Goal: Task Accomplishment & Management: Manage account settings

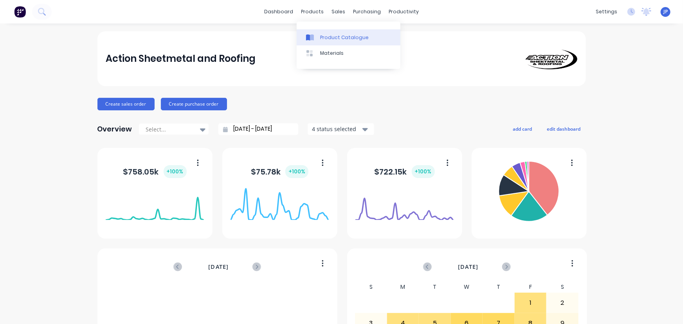
click at [330, 35] on div "Product Catalogue" at bounding box center [344, 37] width 49 height 7
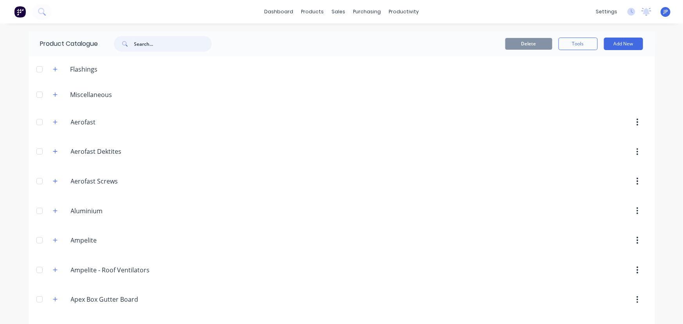
click at [153, 44] on input "text" at bounding box center [173, 44] width 78 height 16
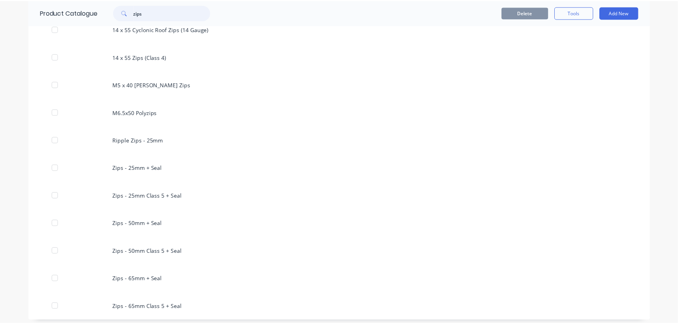
scroll to position [218, 0]
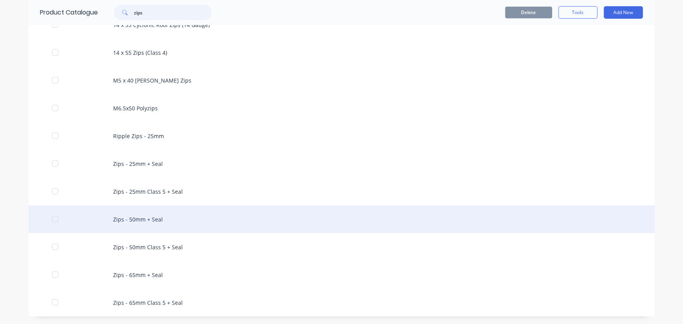
type input "zips"
click at [150, 214] on div "Zips - 50mm + Seal" at bounding box center [342, 220] width 626 height 28
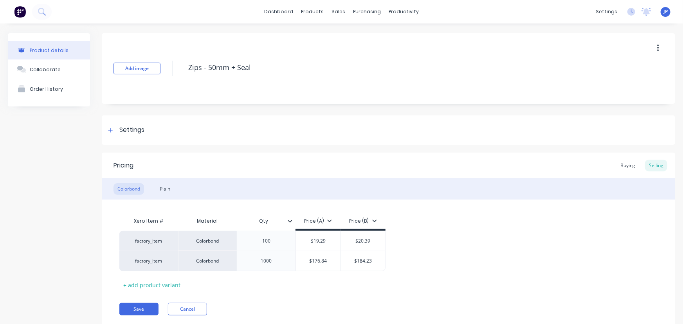
type textarea "x"
click at [359, 51] on div "Customers" at bounding box center [363, 53] width 28 height 7
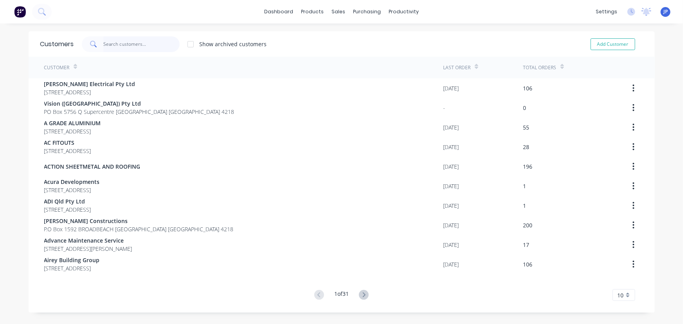
click at [139, 43] on input "text" at bounding box center [141, 44] width 76 height 16
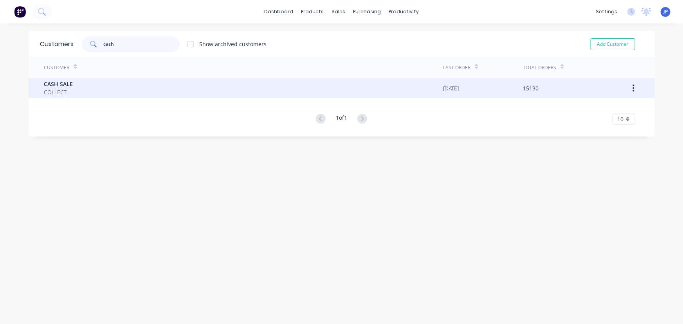
type input "cash"
click at [72, 80] on div "CASH SALE COLLECT" at bounding box center [243, 88] width 399 height 20
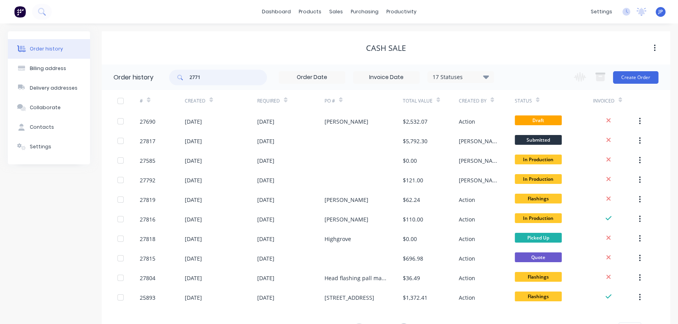
type input "27712"
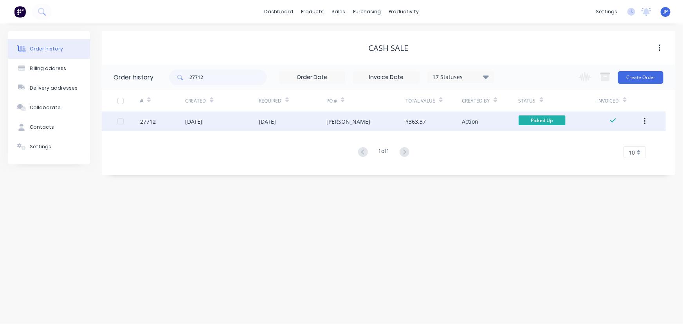
click at [201, 121] on div "[DATE]" at bounding box center [193, 121] width 17 height 8
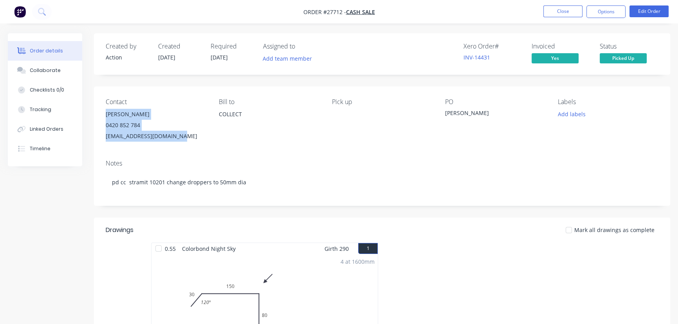
drag, startPoint x: 182, startPoint y: 134, endPoint x: 101, endPoint y: 116, distance: 82.6
click at [101, 116] on div "Contact [PERSON_NAME] [PHONE_NUMBER] [EMAIL_ADDRESS][DOMAIN_NAME] [PERSON_NAME]…" at bounding box center [382, 120] width 576 height 67
copy div "[PERSON_NAME] 0420 852 784 [EMAIL_ADDRESS][DOMAIN_NAME]"
click at [52, 71] on div "Collaborate" at bounding box center [45, 70] width 31 height 7
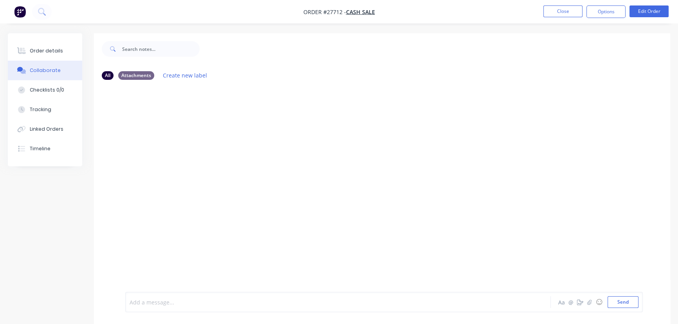
click at [144, 302] on div at bounding box center [320, 302] width 381 height 8
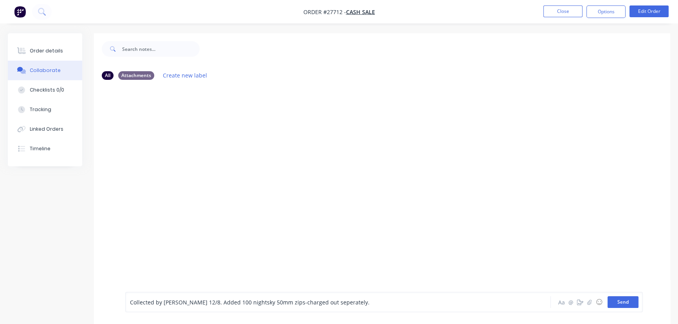
click at [616, 304] on button "Send" at bounding box center [623, 302] width 31 height 12
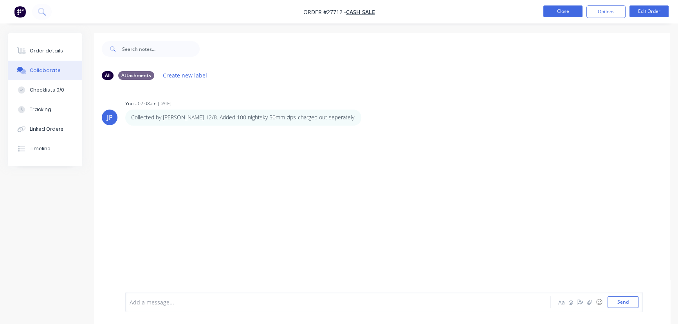
click at [564, 14] on button "Close" at bounding box center [562, 11] width 39 height 12
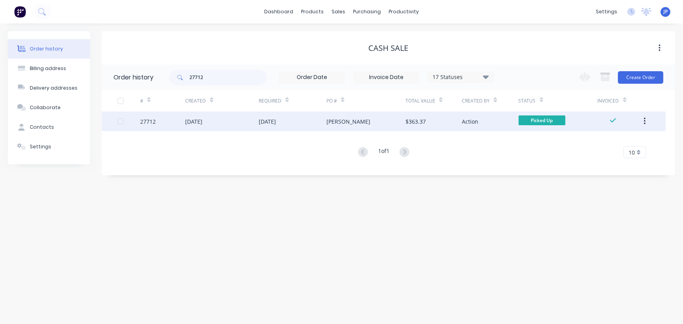
click at [645, 122] on icon "button" at bounding box center [645, 121] width 2 height 9
click at [624, 141] on div "Archive" at bounding box center [617, 141] width 60 height 11
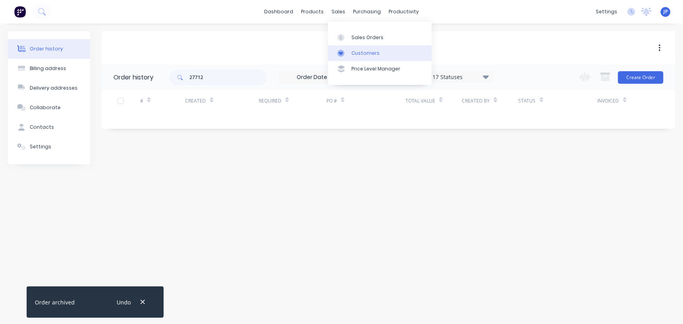
click at [356, 52] on div "Customers" at bounding box center [366, 53] width 28 height 7
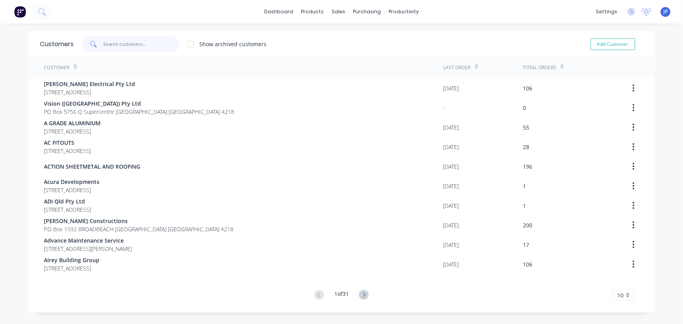
click at [120, 47] on input "text" at bounding box center [141, 44] width 76 height 16
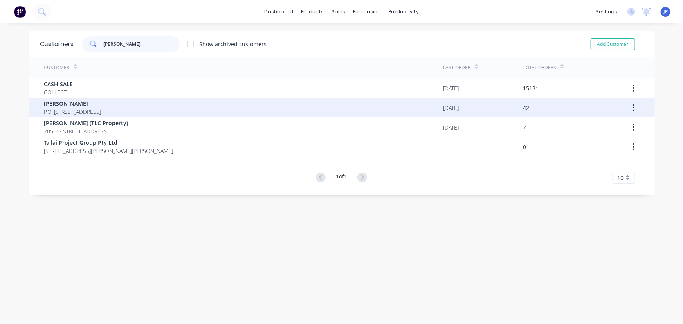
type input "david"
click at [101, 110] on span "P.O. BOX 1059 SOUTHPORT Queensland Australia 4215" at bounding box center [72, 112] width 57 height 8
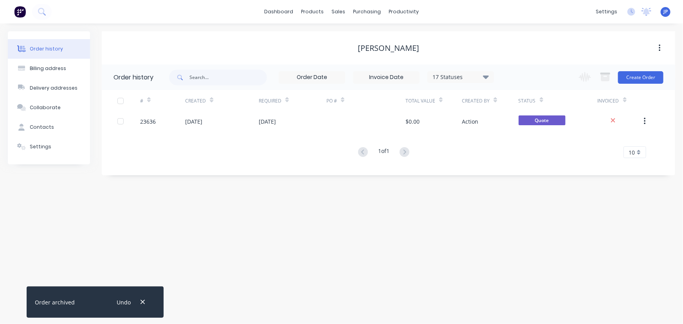
click at [486, 78] on icon at bounding box center [486, 77] width 6 height 4
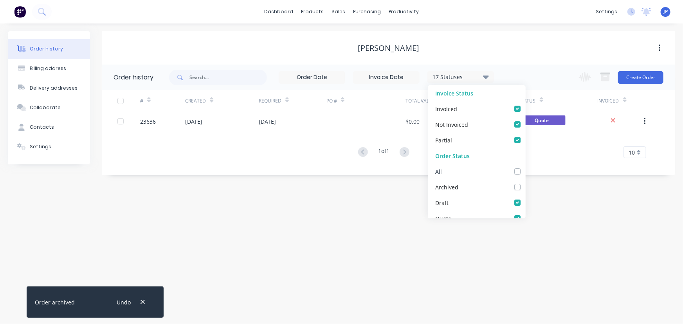
click at [525, 167] on label at bounding box center [525, 167] width 0 height 0
click at [525, 172] on input "checkbox" at bounding box center [528, 170] width 6 height 7
checkbox input "true"
click at [224, 79] on input "text" at bounding box center [229, 78] width 78 height 16
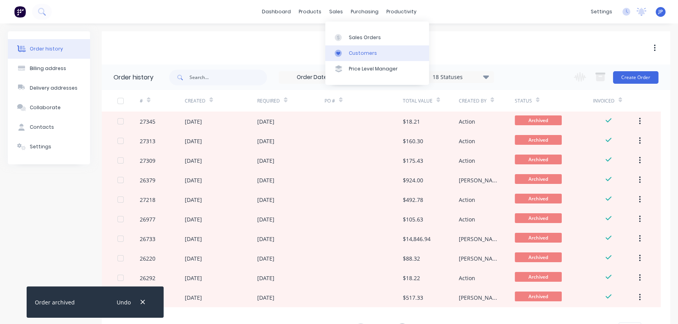
click at [353, 52] on div "Customers" at bounding box center [363, 53] width 28 height 7
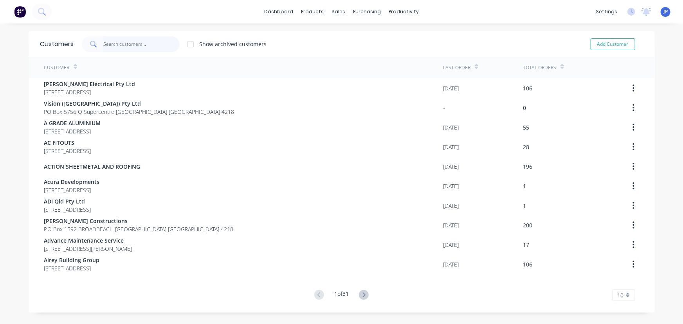
click at [135, 42] on input "text" at bounding box center [141, 44] width 76 height 16
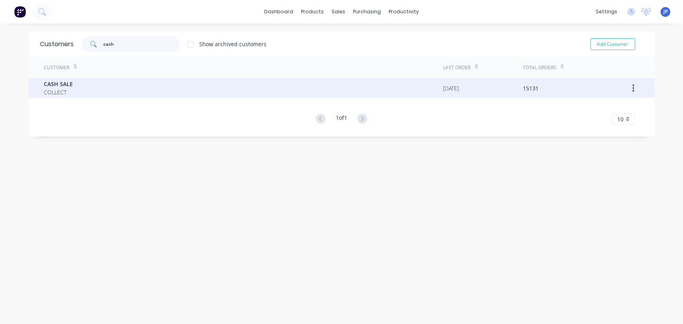
type input "cash"
click at [55, 86] on span "CASH SALE" at bounding box center [58, 84] width 29 height 8
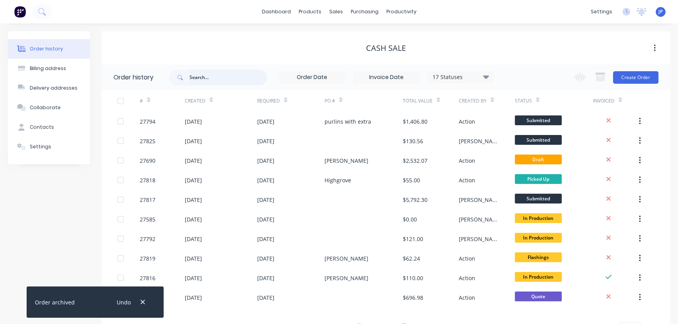
click at [199, 81] on input "text" at bounding box center [229, 78] width 78 height 16
type input "QU-93."
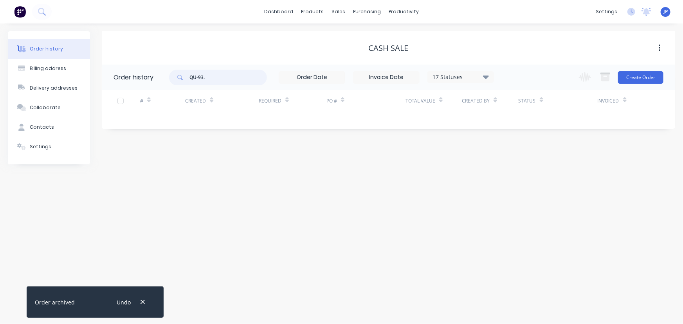
click at [205, 75] on input "QU-93." at bounding box center [229, 78] width 78 height 16
type input "QU-9386"
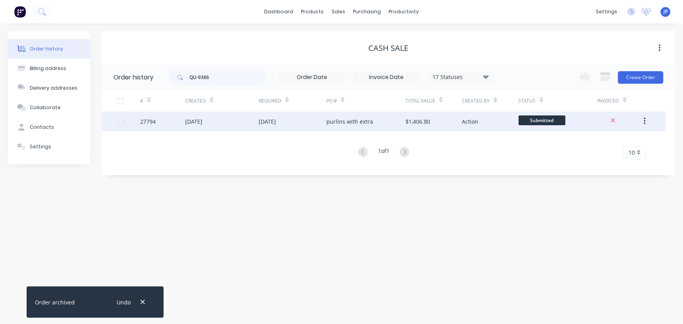
click at [201, 119] on div "[DATE]" at bounding box center [193, 121] width 17 height 8
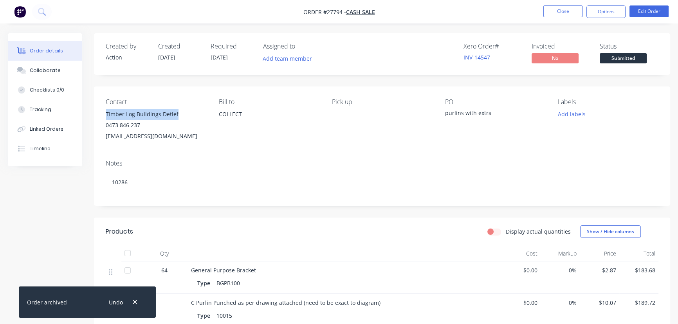
drag, startPoint x: 179, startPoint y: 114, endPoint x: 100, endPoint y: 115, distance: 79.1
click at [100, 115] on div "Contact TImber Log Buildings Detlef 0473 846 237 timberlogbuildingsaustralia@ho…" at bounding box center [382, 120] width 576 height 67
copy div "TImber Log Buildings Detlef"
click at [608, 12] on button "Options" at bounding box center [606, 11] width 39 height 13
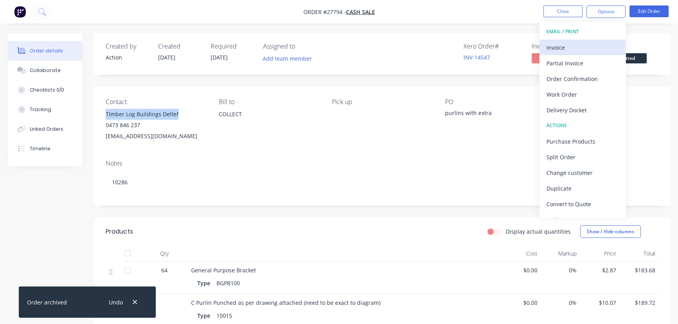
click at [565, 45] on div "Invoice" at bounding box center [583, 47] width 72 height 11
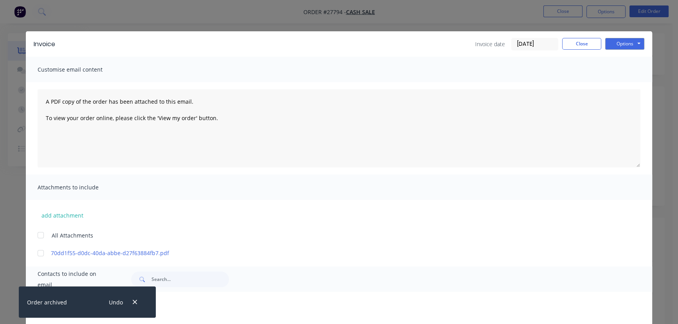
click at [545, 47] on input "[DATE]" at bounding box center [535, 44] width 46 height 12
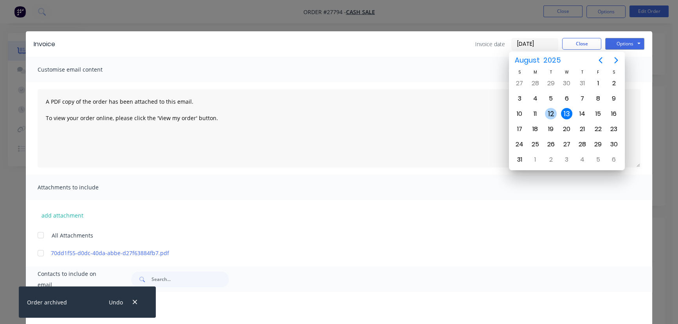
click at [551, 114] on div "12" at bounding box center [551, 114] width 12 height 12
type input "[DATE]"
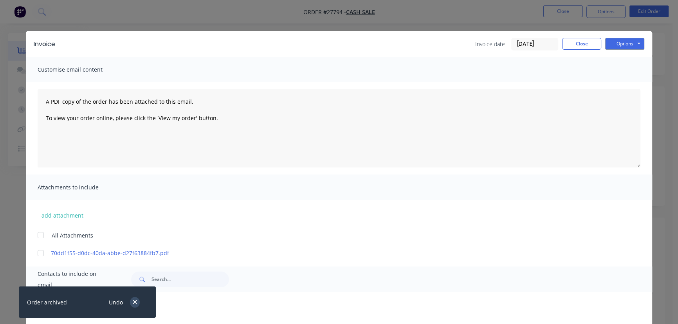
click at [135, 305] on icon "button" at bounding box center [134, 302] width 5 height 7
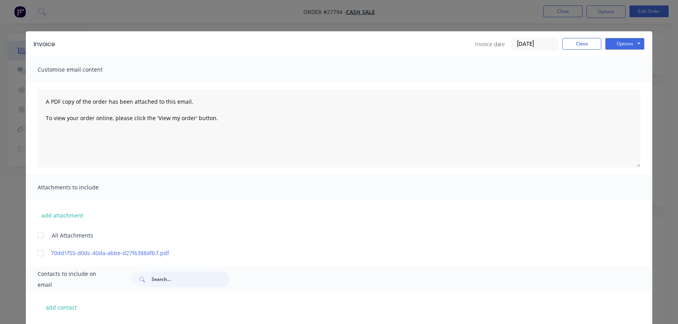
click at [159, 280] on input "text" at bounding box center [191, 280] width 78 height 16
paste input "TImber Log Buildings Detlef"
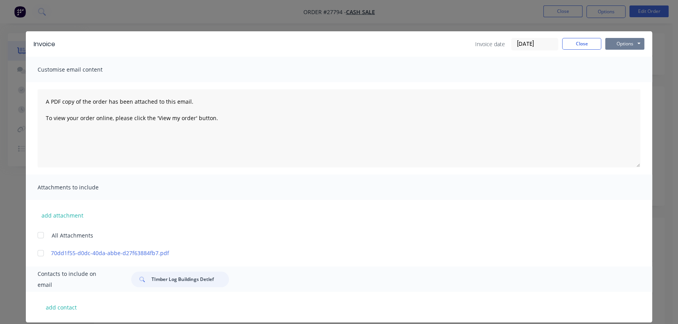
type input "TImber Log Buildings Detlef"
click at [617, 43] on button "Options" at bounding box center [624, 44] width 39 height 12
click at [617, 69] on button "Print" at bounding box center [630, 70] width 50 height 13
click at [577, 40] on button "Close" at bounding box center [581, 44] width 39 height 12
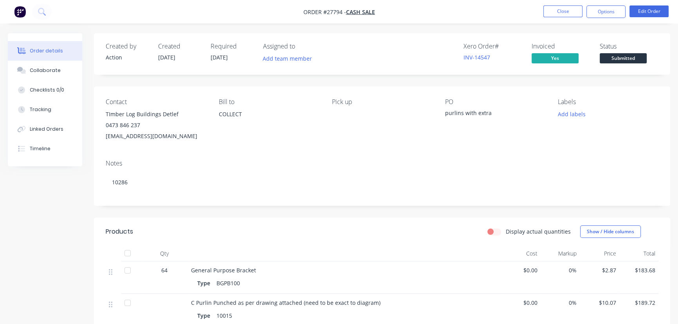
drag, startPoint x: 215, startPoint y: 137, endPoint x: 100, endPoint y: 145, distance: 115.8
click at [100, 145] on div "Contact TImber Log Buildings Detlef 0473 846 237 timberlogbuildingsaustralia@ho…" at bounding box center [382, 120] width 576 height 67
copy div "timberlogbuildingsaustralia@hotmail.com"
click at [559, 8] on button "Close" at bounding box center [562, 11] width 39 height 12
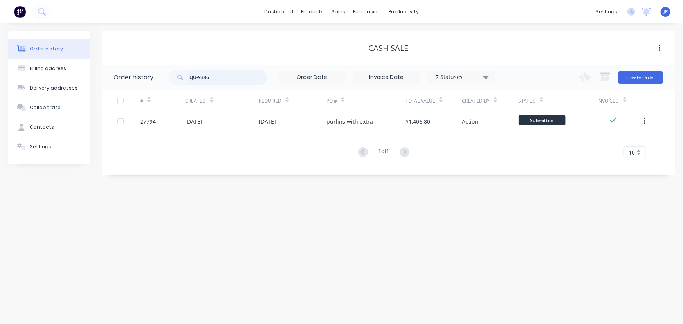
click at [211, 81] on input "QU-9386" at bounding box center [229, 78] width 78 height 16
type input "QU-9070"
click at [489, 78] on icon at bounding box center [486, 76] width 6 height 9
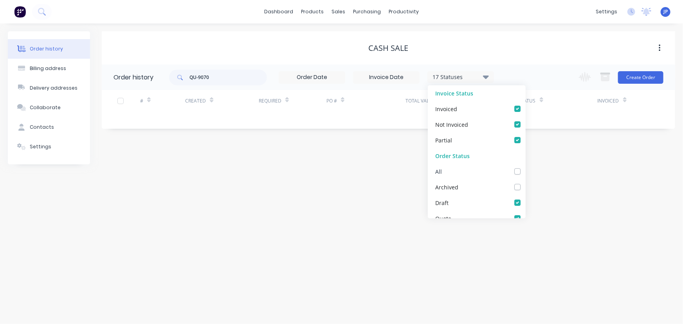
click at [525, 167] on label at bounding box center [525, 167] width 0 height 0
click at [525, 171] on input "checkbox" at bounding box center [528, 170] width 6 height 7
checkbox input "true"
click at [229, 80] on input "QU-9070" at bounding box center [229, 78] width 78 height 16
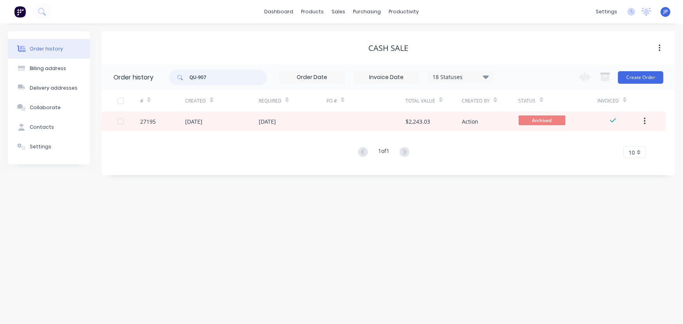
type input "QU-9078"
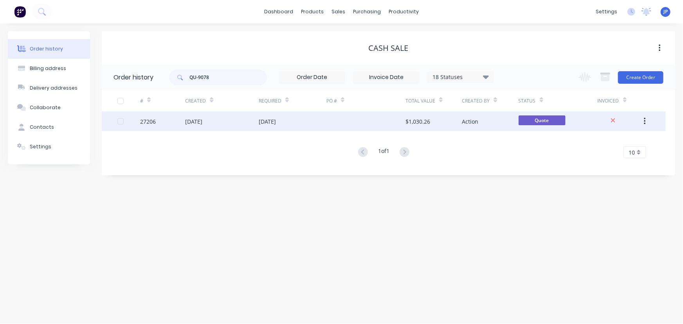
click at [201, 123] on div "18 Jul 2025" at bounding box center [193, 121] width 17 height 8
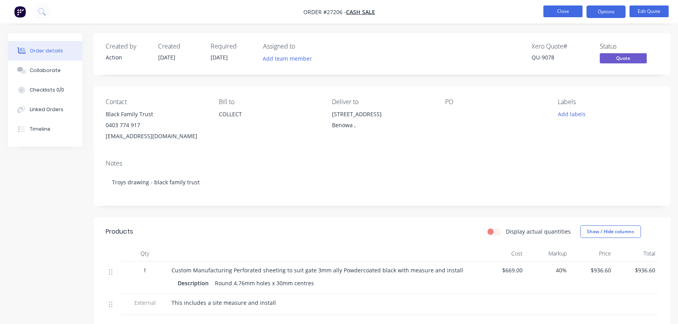
click at [556, 12] on button "Close" at bounding box center [562, 11] width 39 height 12
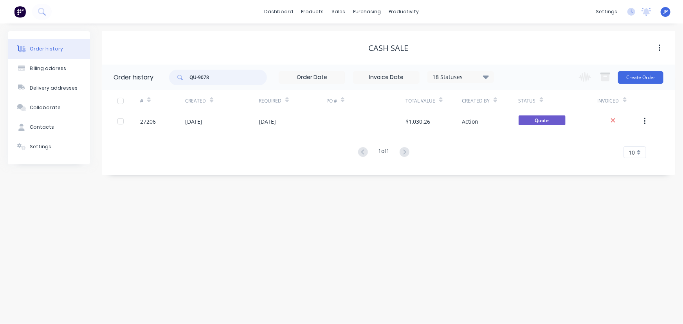
drag, startPoint x: 217, startPoint y: 79, endPoint x: 171, endPoint y: 87, distance: 46.9
click at [172, 87] on div "QU-9078 18 Statuses Invoice Status Invoiced Not Invoiced Partial Order Status A…" at bounding box center [331, 77] width 325 height 25
type input "jasko"
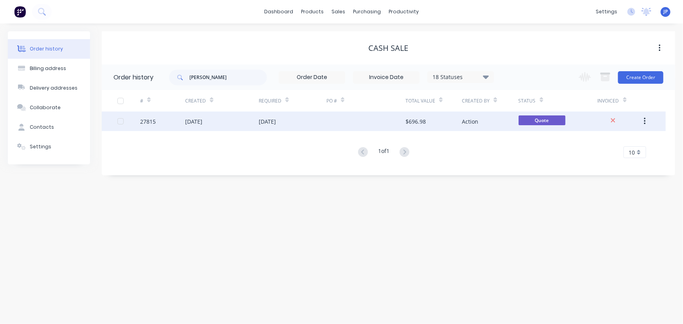
click at [191, 122] on div "[DATE]" at bounding box center [193, 121] width 17 height 8
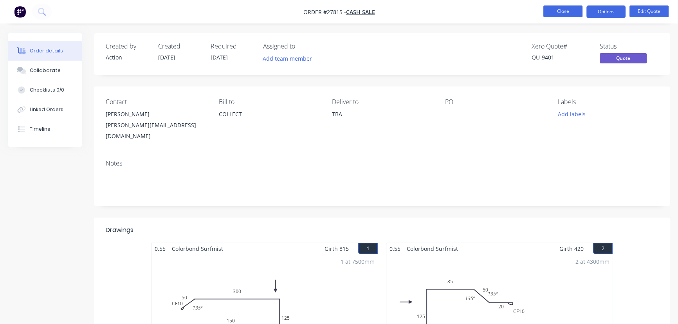
click at [568, 13] on button "Close" at bounding box center [562, 11] width 39 height 12
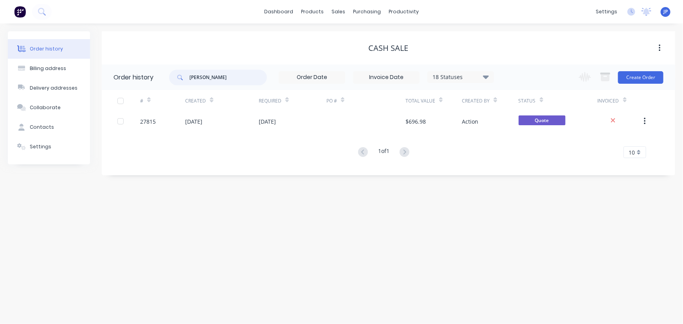
drag, startPoint x: 210, startPoint y: 79, endPoint x: 179, endPoint y: 81, distance: 31.8
click at [180, 81] on div "jasko" at bounding box center [218, 78] width 98 height 16
type input "QU-9380"
click at [211, 78] on input "QU-9380" at bounding box center [229, 78] width 78 height 16
type input "QU-9385"
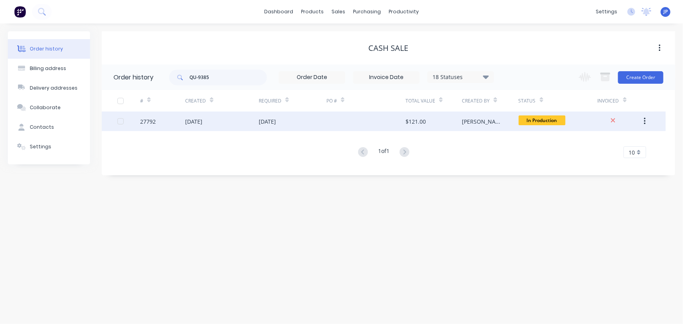
click at [196, 119] on div "[DATE]" at bounding box center [193, 121] width 17 height 8
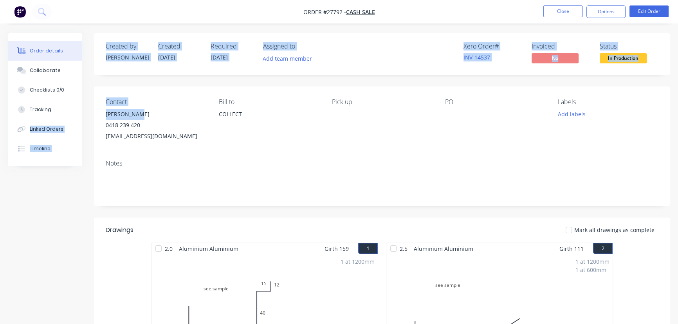
drag, startPoint x: 145, startPoint y: 114, endPoint x: 91, endPoint y: 113, distance: 53.6
click at [91, 113] on div "Order details Collaborate Checklists 0/0 Tracking Linked Orders Timeline Order …" at bounding box center [339, 315] width 678 height 565
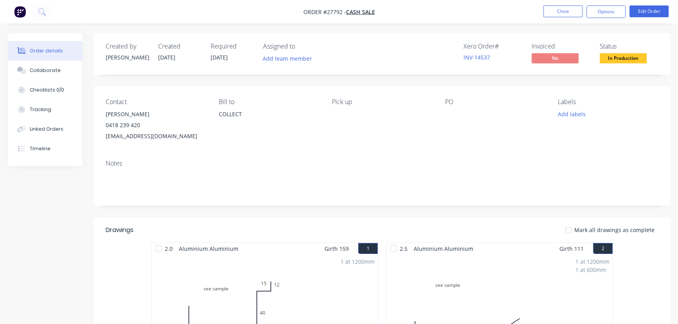
click at [165, 124] on div "0418 239 420" at bounding box center [156, 125] width 101 height 11
drag, startPoint x: 128, startPoint y: 115, endPoint x: 99, endPoint y: 115, distance: 28.6
click at [99, 115] on div "Contact Jason Watts 0418 239 420 jwatts@miragedoors.com.au Bill to COLLECT Pick…" at bounding box center [382, 120] width 576 height 67
copy div "[PERSON_NAME]"
click at [598, 12] on button "Options" at bounding box center [606, 11] width 39 height 13
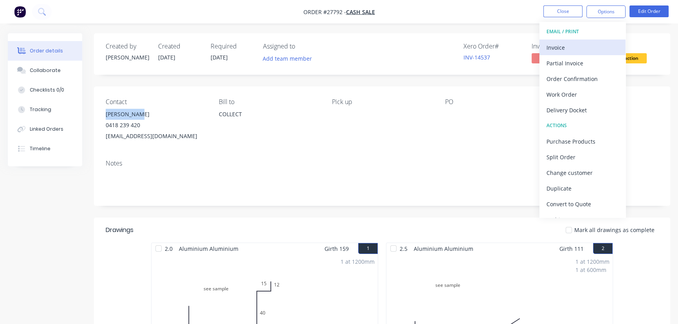
click at [572, 46] on div "Invoice" at bounding box center [583, 47] width 72 height 11
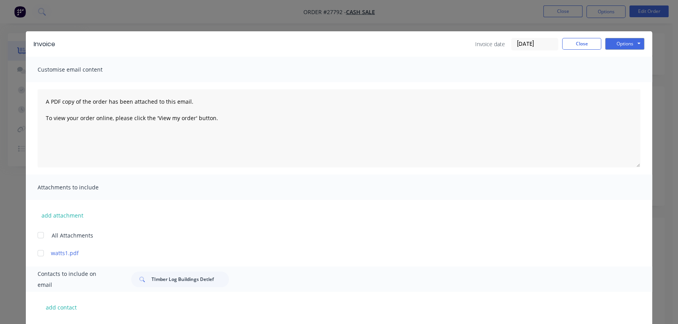
click at [549, 45] on input "[DATE]" at bounding box center [535, 44] width 46 height 12
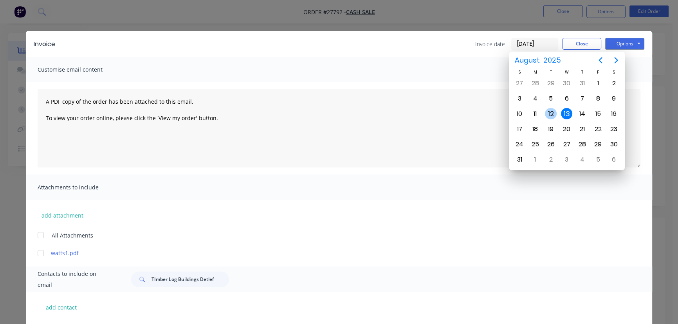
click at [552, 110] on div "12" at bounding box center [551, 114] width 12 height 12
type input "[DATE]"
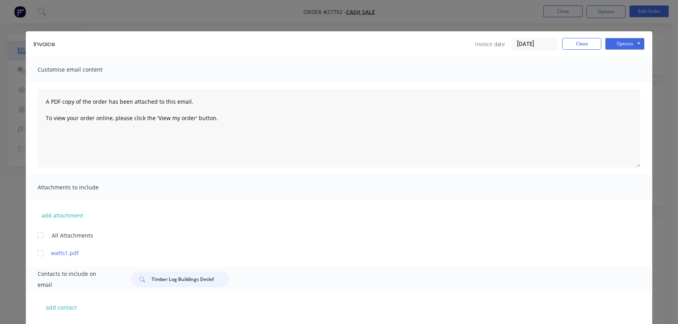
drag, startPoint x: 213, startPoint y: 280, endPoint x: 144, endPoint y: 283, distance: 68.6
click at [144, 283] on div "TImber Log Buildings Detlef" at bounding box center [180, 280] width 98 height 16
paste input "[PERSON_NAME]"
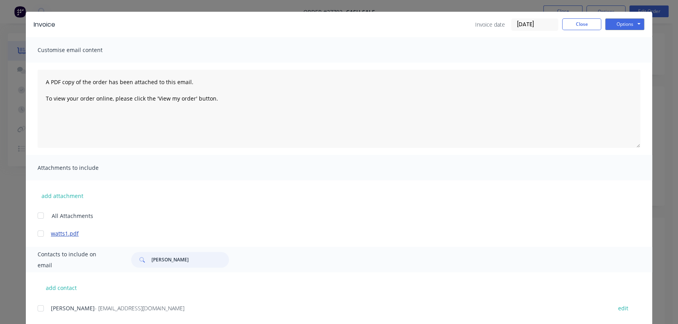
scroll to position [39, 0]
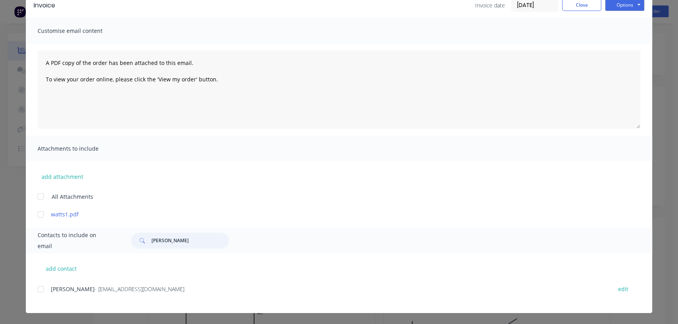
type input "[PERSON_NAME]"
drag, startPoint x: 160, startPoint y: 294, endPoint x: 42, endPoint y: 297, distance: 117.9
click at [42, 297] on div "Jason Watts - jwatts@miragedoors.com.au edit" at bounding box center [345, 294] width 615 height 20
copy div "Jason Watts - jwatts@miragedoors.com.au"
click at [624, 7] on button "Options" at bounding box center [624, 5] width 39 height 12
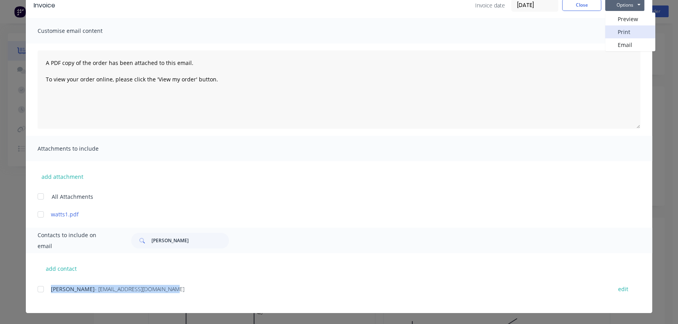
click at [626, 28] on button "Print" at bounding box center [630, 31] width 50 height 13
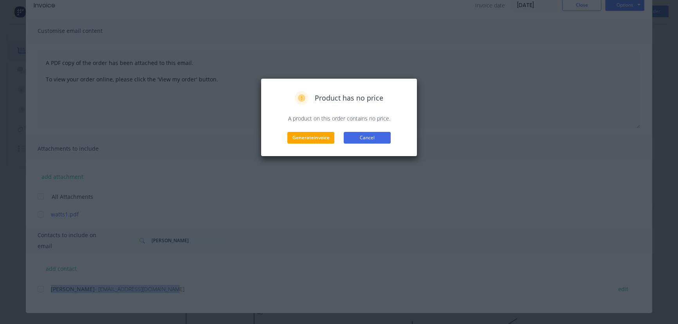
click at [372, 137] on button "Cancel" at bounding box center [367, 138] width 47 height 12
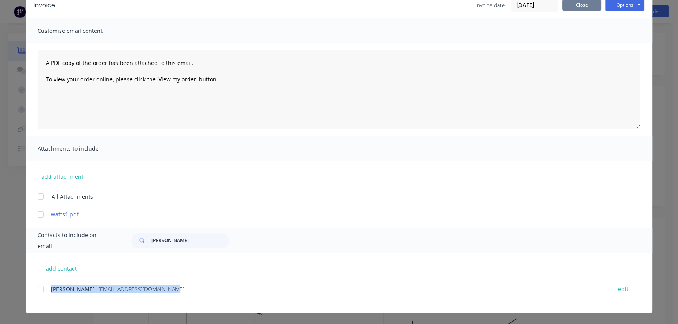
click at [576, 5] on button "Close" at bounding box center [581, 5] width 39 height 12
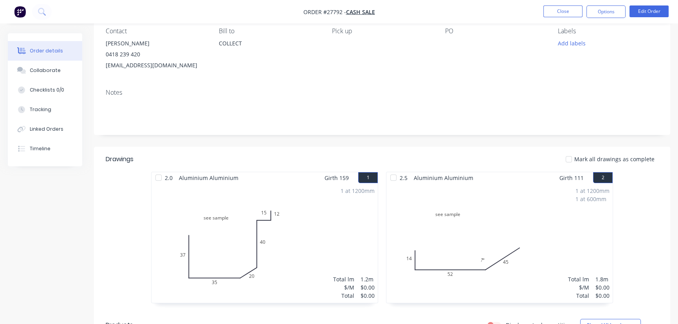
scroll to position [0, 0]
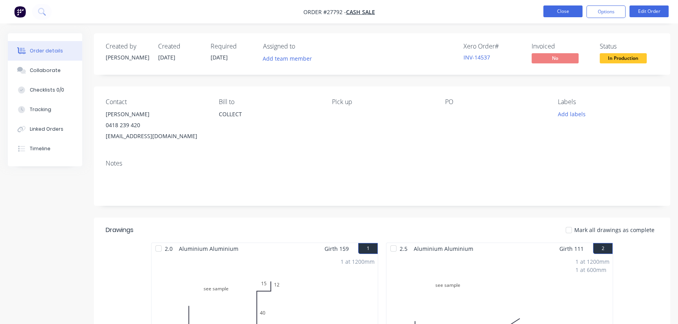
click at [552, 16] on button "Close" at bounding box center [562, 11] width 39 height 12
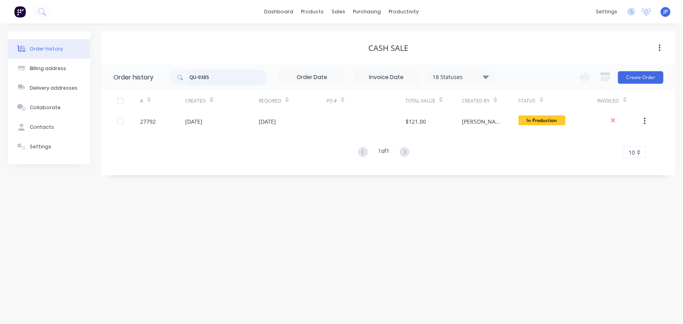
click at [211, 78] on input "QU-9385" at bounding box center [229, 78] width 78 height 16
type input "QU-9383"
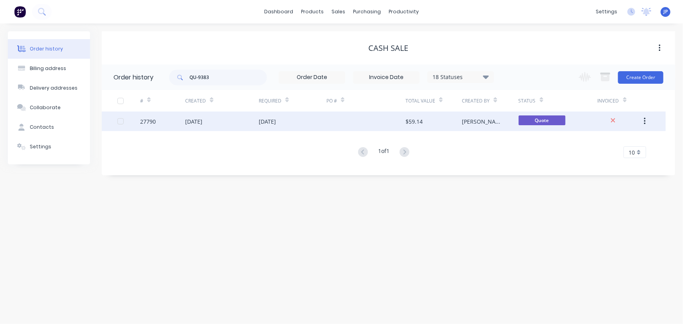
click at [202, 123] on div "11 Aug 2025" at bounding box center [193, 121] width 17 height 8
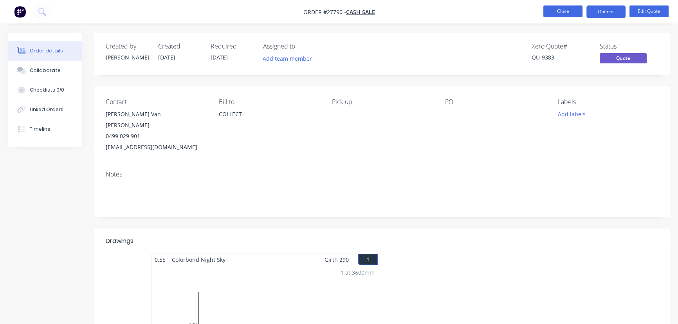
click at [578, 8] on button "Close" at bounding box center [562, 11] width 39 height 12
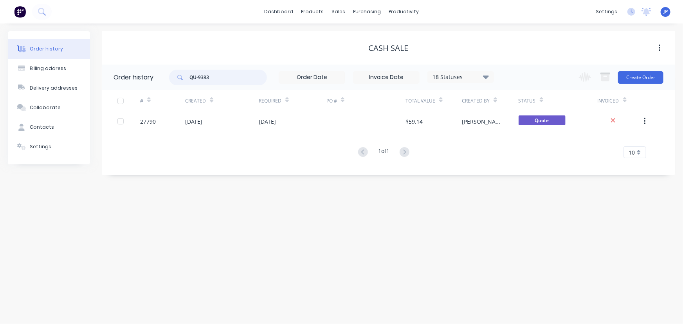
drag, startPoint x: 231, startPoint y: 74, endPoint x: 174, endPoint y: 73, distance: 56.8
click at [174, 73] on div "QU-9383" at bounding box center [218, 78] width 98 height 16
type input "Mr Build"
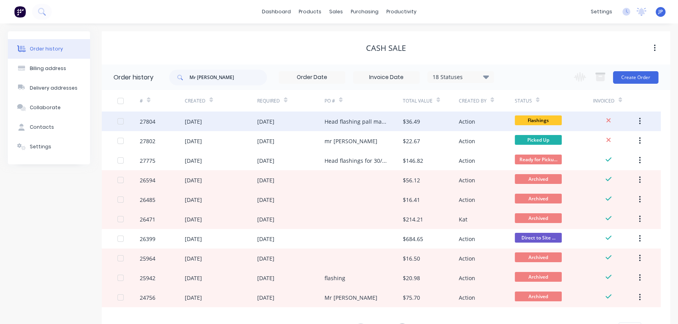
click at [262, 121] on div "[DATE]" at bounding box center [265, 121] width 17 height 8
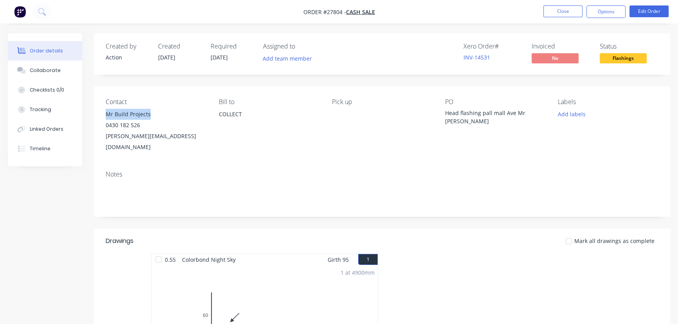
drag, startPoint x: 156, startPoint y: 116, endPoint x: 102, endPoint y: 112, distance: 54.1
click at [102, 112] on div "Contact Mr Build Projects 0430 182 526 cameron@mrbuildprojects.com.au Bill to C…" at bounding box center [382, 126] width 576 height 78
copy div "Mr Build Projects"
click at [605, 16] on button "Options" at bounding box center [606, 11] width 39 height 13
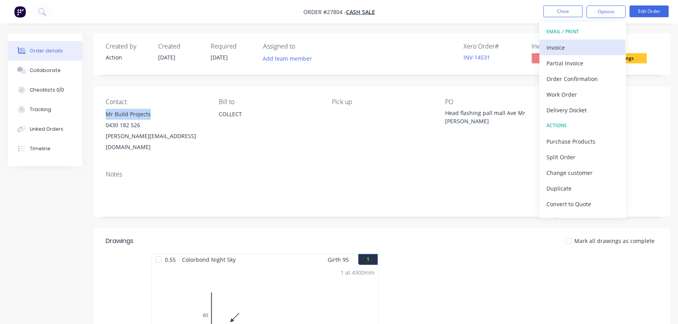
click at [567, 47] on div "Invoice" at bounding box center [583, 47] width 72 height 11
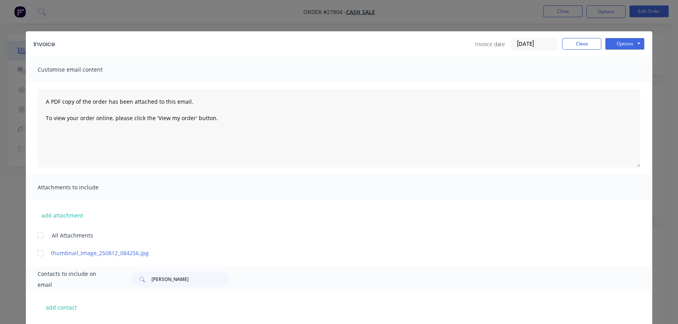
click at [546, 46] on input "[DATE]" at bounding box center [535, 44] width 46 height 12
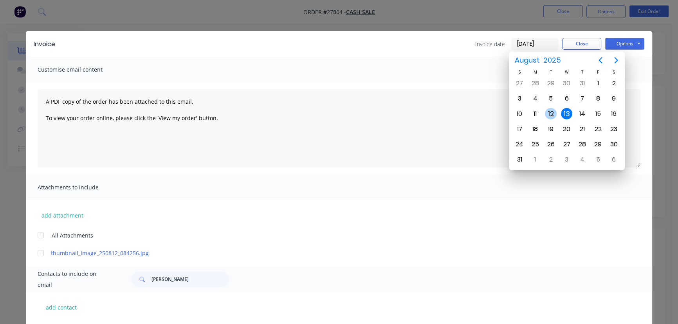
click at [550, 114] on div "12" at bounding box center [551, 114] width 12 height 12
type input "[DATE]"
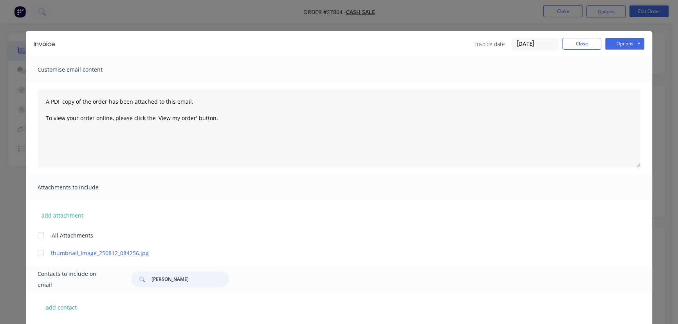
drag, startPoint x: 184, startPoint y: 280, endPoint x: 138, endPoint y: 283, distance: 46.3
click at [138, 283] on div "[PERSON_NAME]" at bounding box center [180, 280] width 98 height 16
paste input "Mr Build Projec"
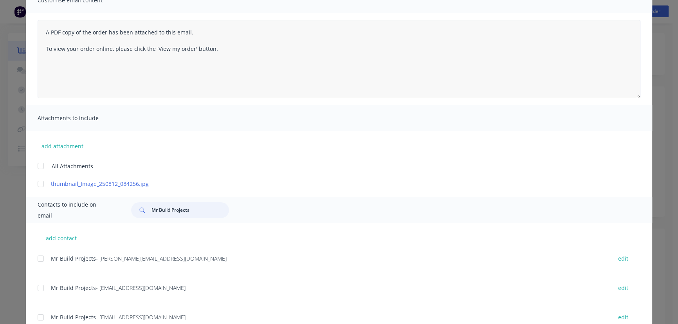
scroll to position [71, 0]
type input "Mr Build Projects"
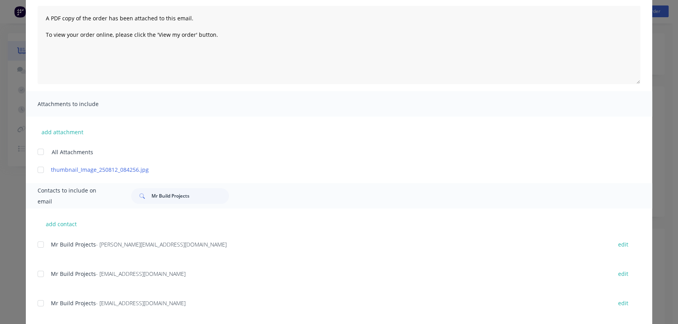
scroll to position [97, 0]
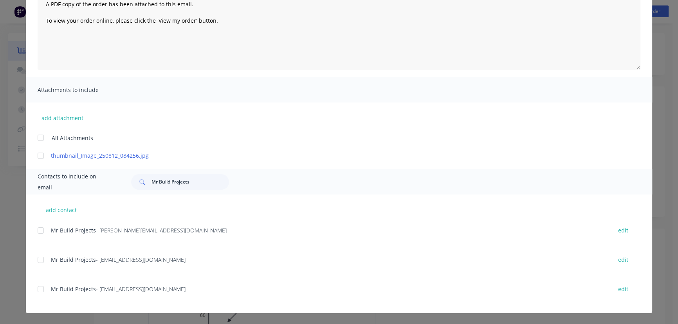
drag, startPoint x: 183, startPoint y: 317, endPoint x: 125, endPoint y: 324, distance: 58.7
click at [125, 324] on div "Invoice Invoice date 12/08/25 Close Options Preview Print Email Customise email…" at bounding box center [339, 162] width 678 height 324
click at [211, 284] on div "Mr Build Projects - accounts@mrbuildprojects.com.au edit" at bounding box center [345, 289] width 615 height 11
drag, startPoint x: 184, startPoint y: 290, endPoint x: 38, endPoint y: 298, distance: 146.7
click at [38, 298] on div "Mr Build Projects - accounts@mrbuildprojects.com.au edit" at bounding box center [345, 294] width 615 height 20
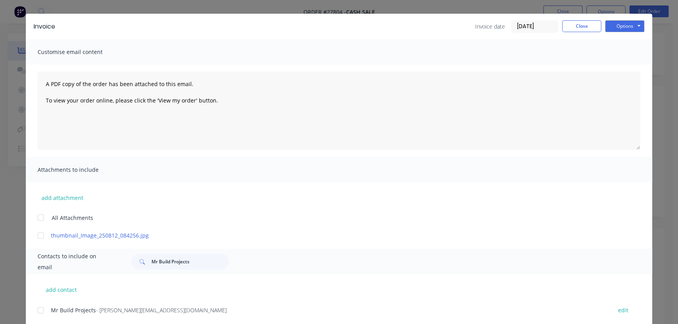
scroll to position [0, 0]
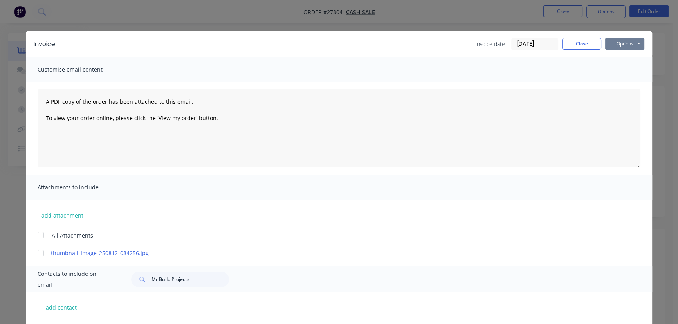
click at [619, 44] on button "Options" at bounding box center [624, 44] width 39 height 12
click at [617, 69] on button "Print" at bounding box center [630, 70] width 50 height 13
click at [578, 48] on button "Close" at bounding box center [581, 44] width 39 height 12
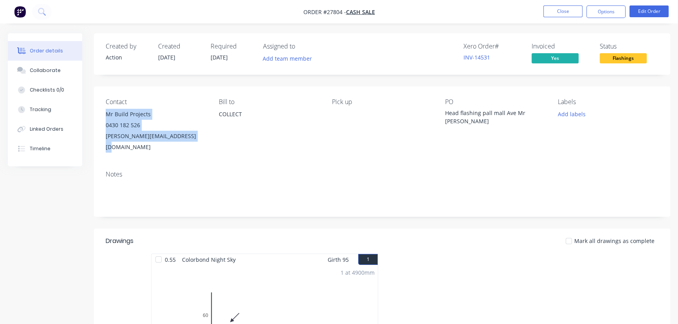
drag, startPoint x: 199, startPoint y: 135, endPoint x: 95, endPoint y: 113, distance: 106.4
click at [95, 113] on div "Contact Mr Build Projects 0430 182 526 cameron@mrbuildprojects.com.au Bill to C…" at bounding box center [382, 126] width 576 height 78
copy div "Mr Build Projects 0430 182 526 cameron@mrbuildprojects.com.au"
click at [567, 11] on button "Close" at bounding box center [562, 11] width 39 height 12
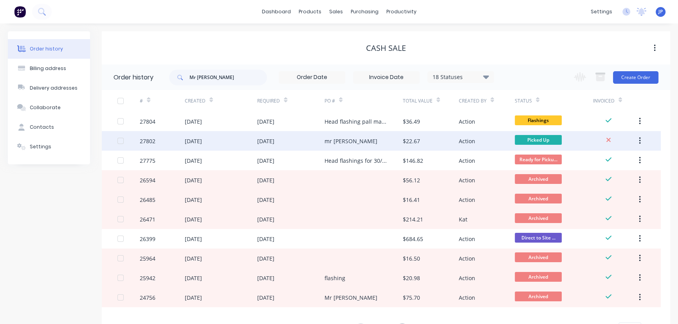
click at [220, 139] on div "[DATE]" at bounding box center [221, 141] width 73 height 20
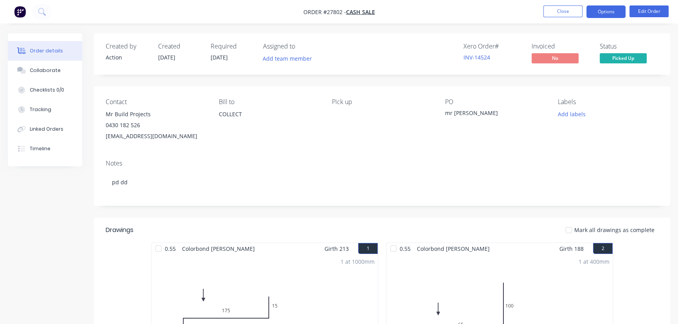
click at [605, 9] on button "Options" at bounding box center [606, 11] width 39 height 13
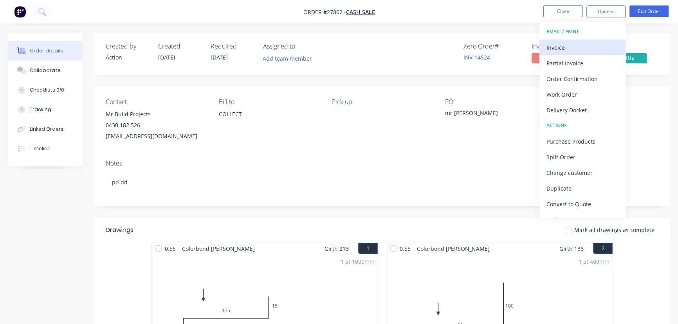
click at [570, 49] on div "Invoice" at bounding box center [583, 47] width 72 height 11
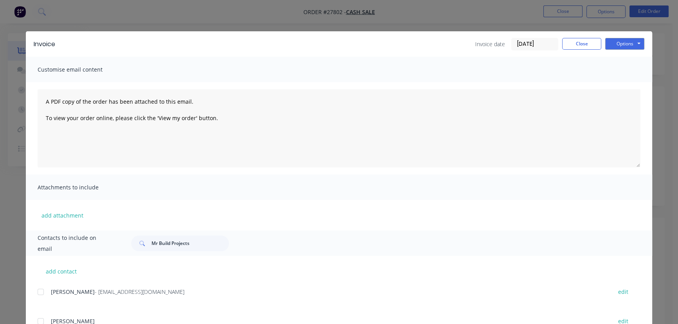
click at [543, 44] on input "[DATE]" at bounding box center [535, 44] width 46 height 12
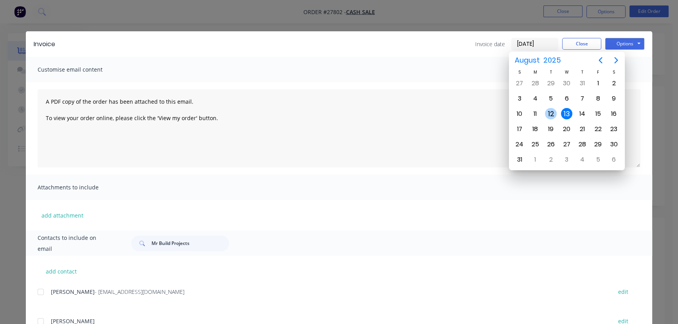
click at [550, 113] on div "12" at bounding box center [551, 114] width 12 height 12
type input "[DATE]"
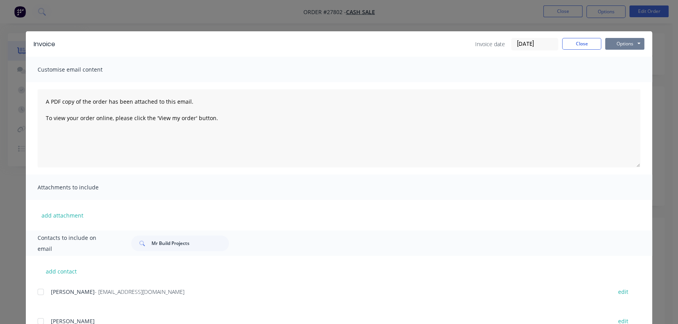
click at [617, 40] on button "Options" at bounding box center [624, 44] width 39 height 12
click at [617, 70] on button "Print" at bounding box center [630, 70] width 50 height 13
click at [585, 40] on button "Close" at bounding box center [581, 44] width 39 height 12
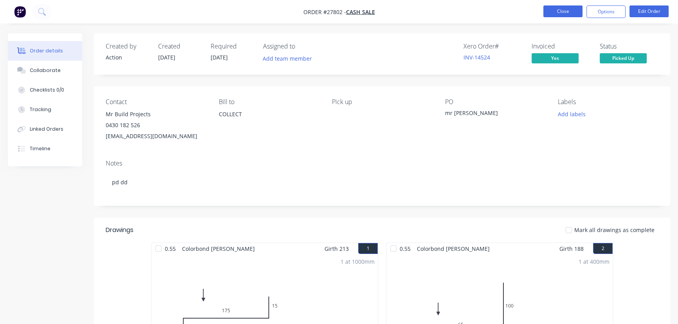
click at [556, 15] on button "Close" at bounding box center [562, 11] width 39 height 12
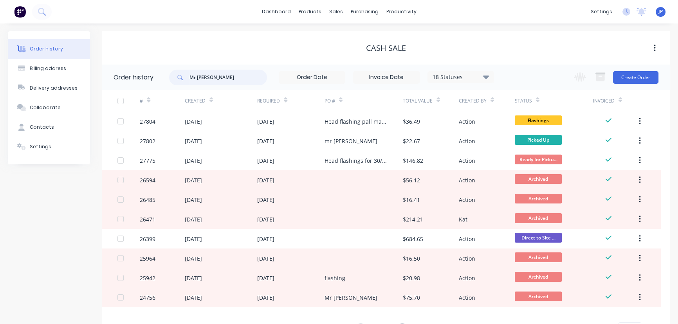
drag, startPoint x: 227, startPoint y: 78, endPoint x: 180, endPoint y: 78, distance: 47.4
click at [180, 78] on div "Mr Build" at bounding box center [218, 78] width 98 height 16
type input "27690"
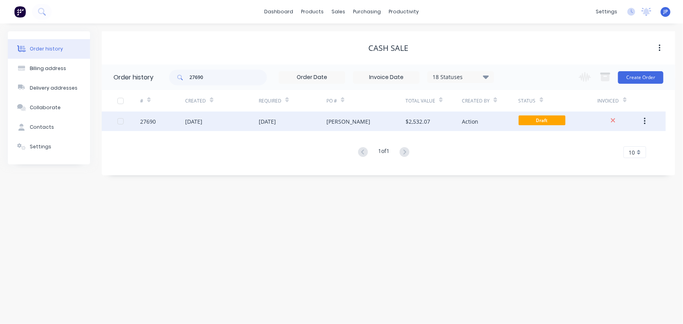
click at [192, 121] on div "[DATE]" at bounding box center [193, 121] width 17 height 8
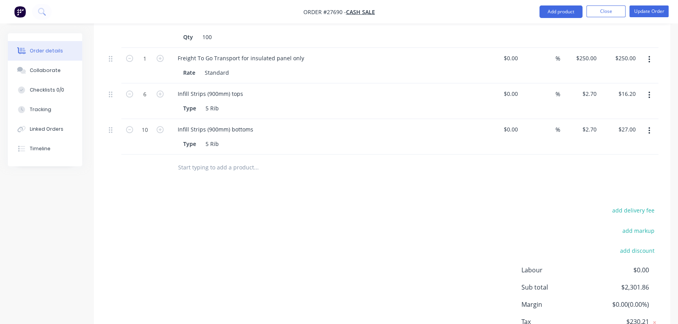
scroll to position [1052, 0]
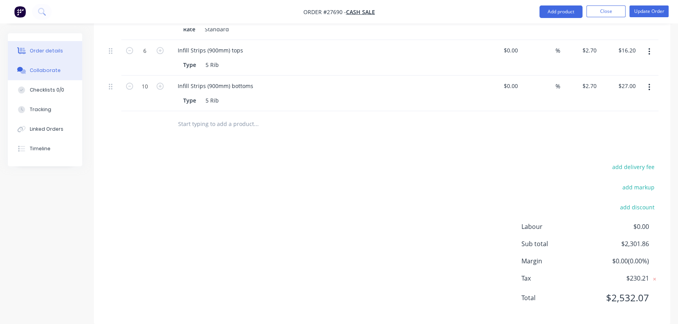
click at [38, 72] on div "Collaborate" at bounding box center [45, 70] width 31 height 7
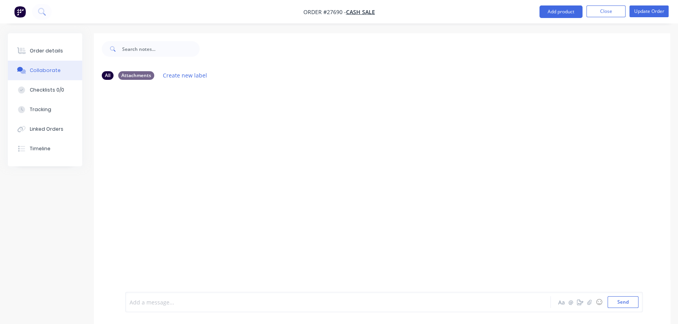
click at [150, 305] on div at bounding box center [320, 302] width 381 height 8
click at [619, 301] on button "Send" at bounding box center [623, 302] width 31 height 12
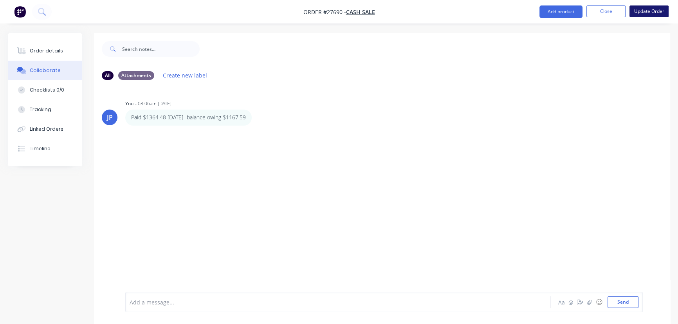
click at [640, 14] on button "Update Order" at bounding box center [649, 11] width 39 height 12
click at [566, 12] on button "Close" at bounding box center [562, 11] width 39 height 12
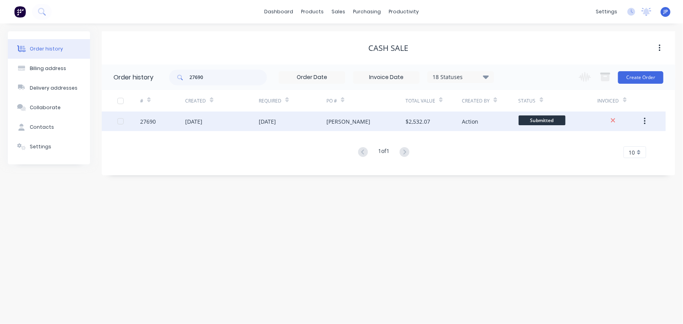
click at [218, 125] on div "[DATE]" at bounding box center [222, 122] width 74 height 20
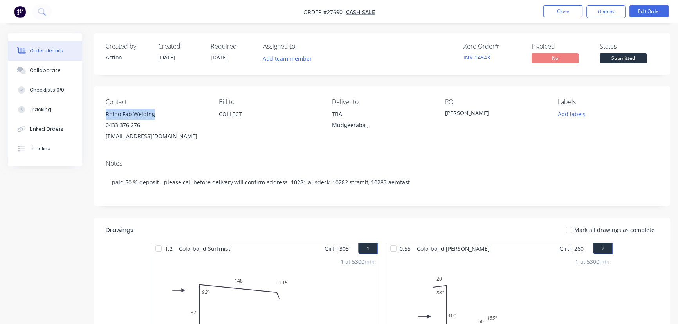
drag, startPoint x: 153, startPoint y: 115, endPoint x: 99, endPoint y: 118, distance: 54.9
click at [99, 118] on div "Contact Rhino Fab Welding 0433 376 276 rhinofabweld@hotmail.com Bill to COLLECT…" at bounding box center [382, 120] width 576 height 67
copy div "Rhino Fab Welding"
click at [603, 13] on button "Options" at bounding box center [606, 11] width 39 height 13
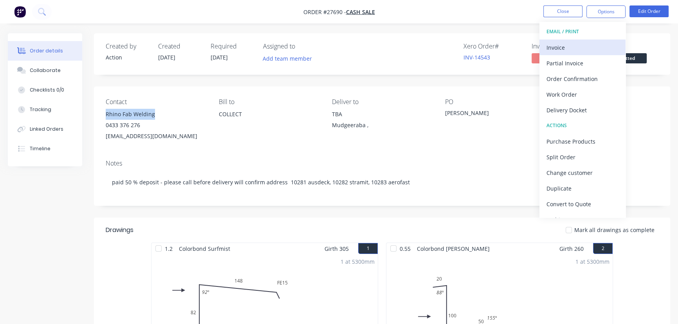
click at [564, 44] on div "Invoice" at bounding box center [583, 47] width 72 height 11
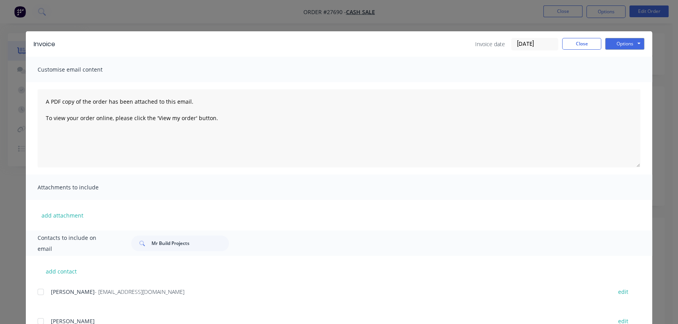
click at [544, 41] on input "[DATE]" at bounding box center [535, 44] width 46 height 12
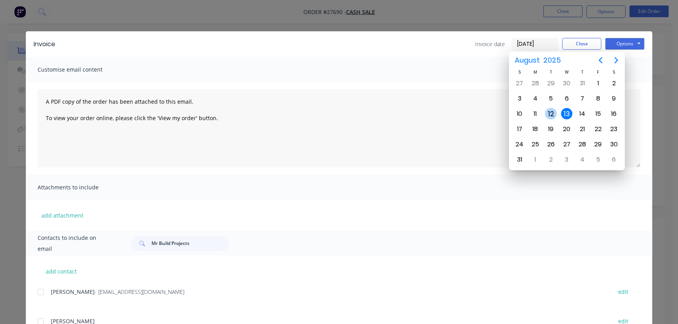
click at [551, 114] on div "12" at bounding box center [551, 114] width 12 height 12
type input "[DATE]"
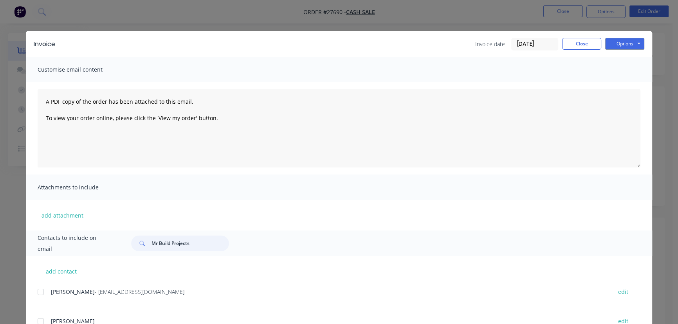
drag, startPoint x: 189, startPoint y: 244, endPoint x: 140, endPoint y: 246, distance: 48.6
click at [140, 246] on div "Mr Build Projects" at bounding box center [180, 244] width 98 height 16
paste input "Rhino Fab Welding"
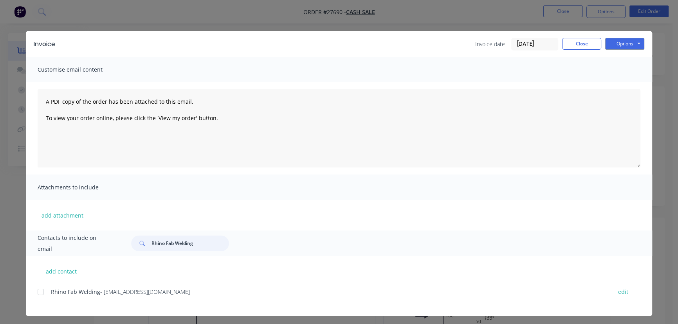
type input "Rhino Fab Welding"
drag, startPoint x: 172, startPoint y: 296, endPoint x: 47, endPoint y: 300, distance: 125.0
click at [47, 300] on div "Rhino Fab Welding - rhinofabweld@hotmail.com edit" at bounding box center [345, 297] width 615 height 20
copy div "Rhino Fab Welding - rhinofabweld@hotmail.com"
click at [613, 45] on button "Options" at bounding box center [624, 44] width 39 height 12
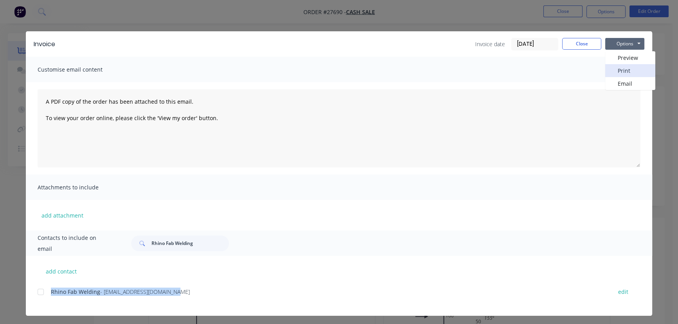
click at [611, 67] on button "Print" at bounding box center [630, 70] width 50 height 13
click at [564, 44] on button "Close" at bounding box center [581, 44] width 39 height 12
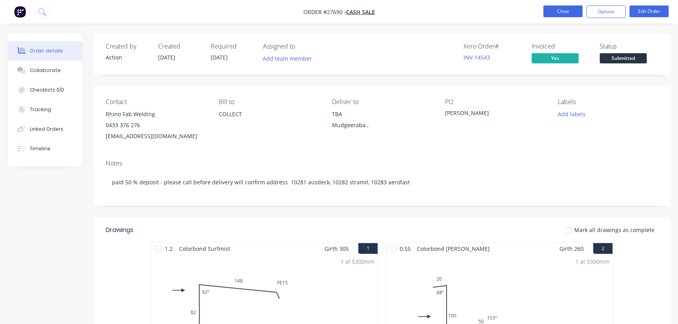
click at [549, 11] on button "Close" at bounding box center [562, 11] width 39 height 12
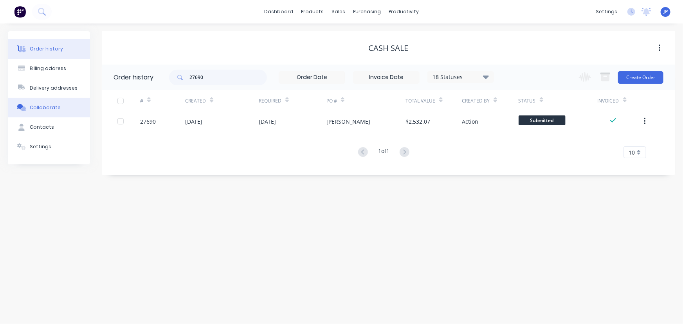
click at [52, 108] on div "Collaborate" at bounding box center [45, 107] width 31 height 7
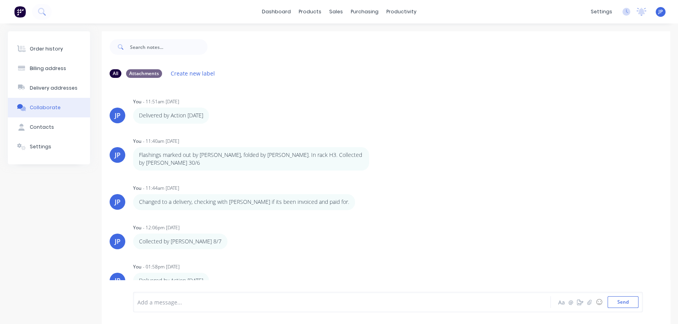
scroll to position [69, 0]
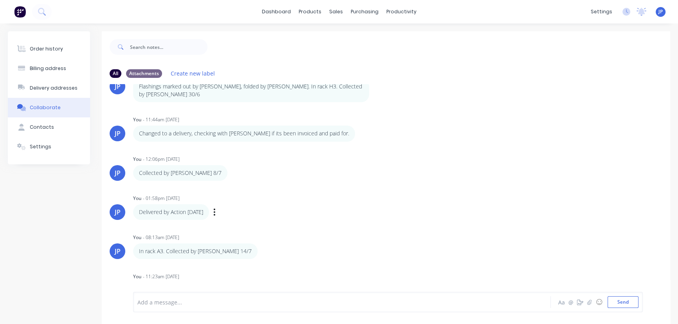
click at [309, 195] on div "You - 01:58pm 10/07/25" at bounding box center [255, 198] width 245 height 7
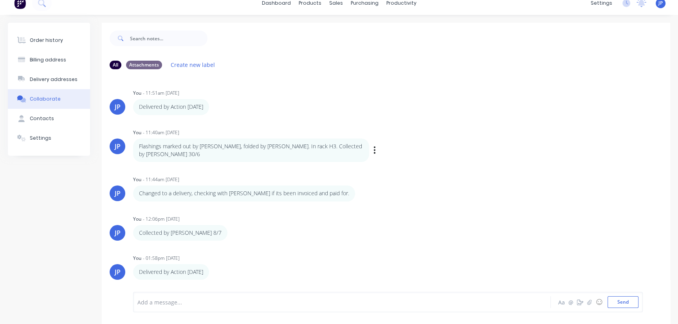
scroll to position [0, 0]
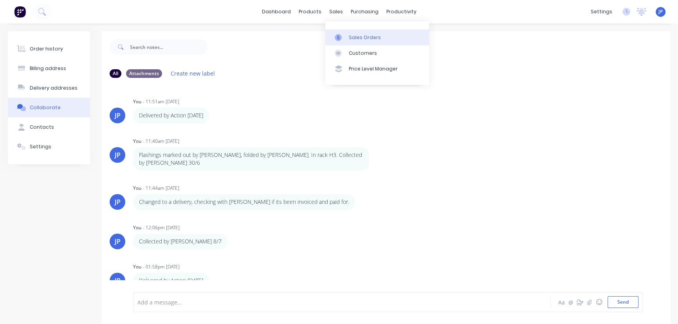
click at [354, 35] on div "Sales Orders" at bounding box center [365, 37] width 32 height 7
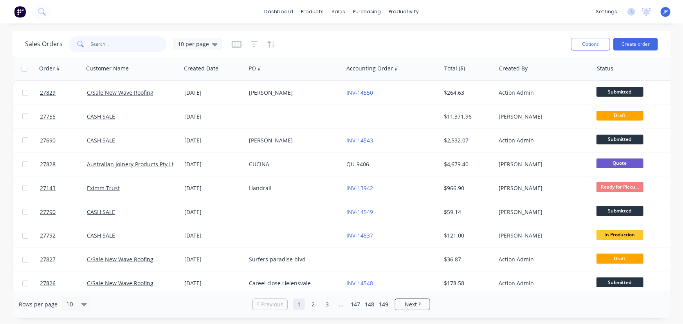
click at [124, 48] on input "text" at bounding box center [129, 44] width 76 height 16
type input "27690"
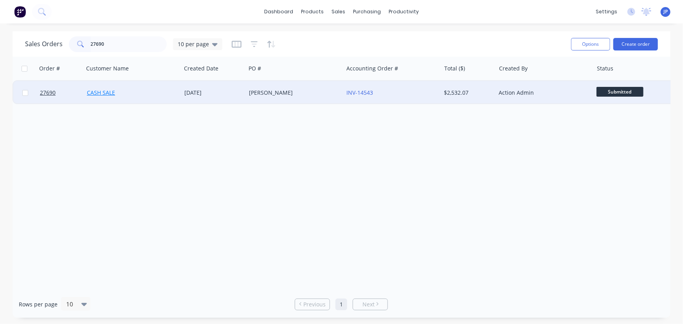
click at [94, 89] on link "CASH SALE" at bounding box center [101, 92] width 28 height 7
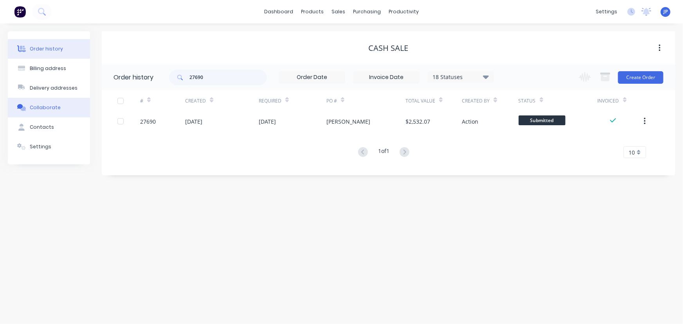
click at [46, 109] on div "Collaborate" at bounding box center [45, 107] width 31 height 7
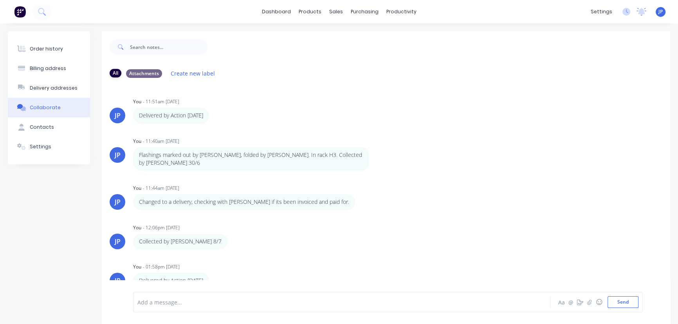
click at [117, 77] on div "All" at bounding box center [116, 73] width 12 height 9
click at [36, 48] on div "Order history" at bounding box center [46, 48] width 33 height 7
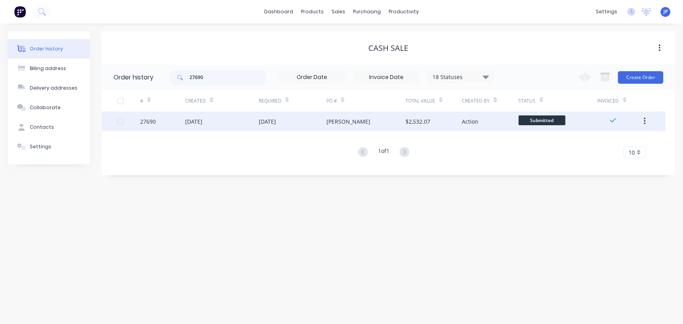
click at [190, 123] on div "[DATE]" at bounding box center [193, 121] width 17 height 8
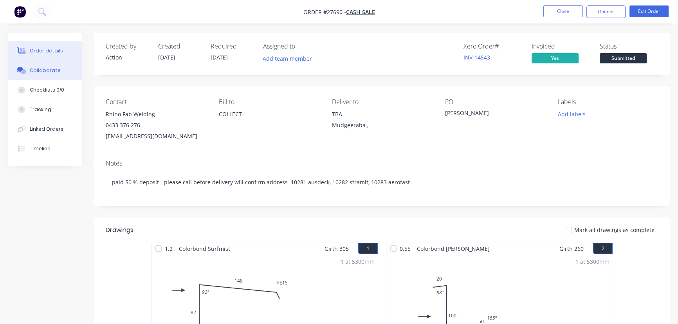
click at [60, 71] on button "Collaborate" at bounding box center [45, 71] width 74 height 20
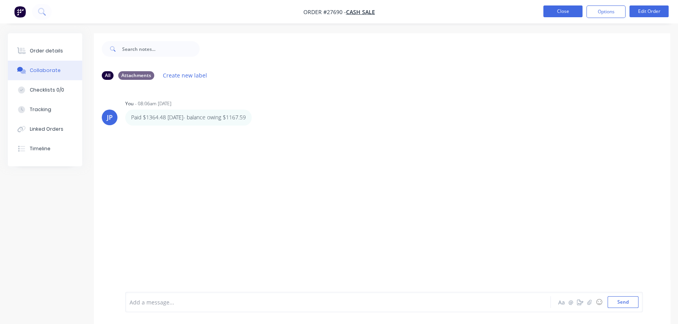
click at [563, 11] on button "Close" at bounding box center [562, 11] width 39 height 12
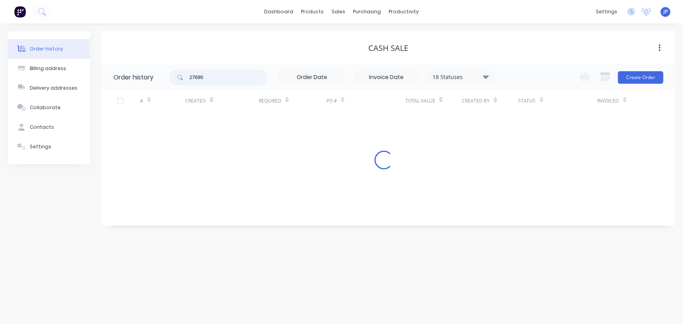
drag, startPoint x: 213, startPoint y: 81, endPoint x: 180, endPoint y: 83, distance: 32.6
click at [180, 83] on div "27690" at bounding box center [218, 78] width 98 height 16
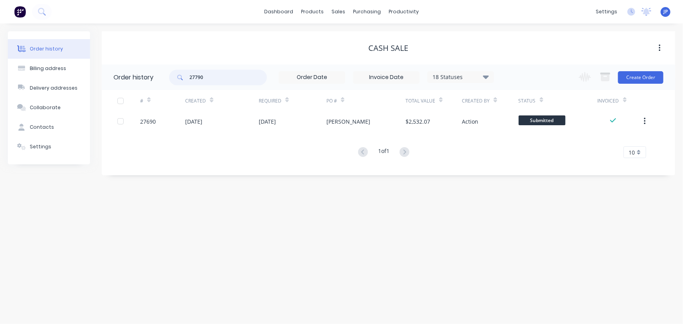
type input "27790"
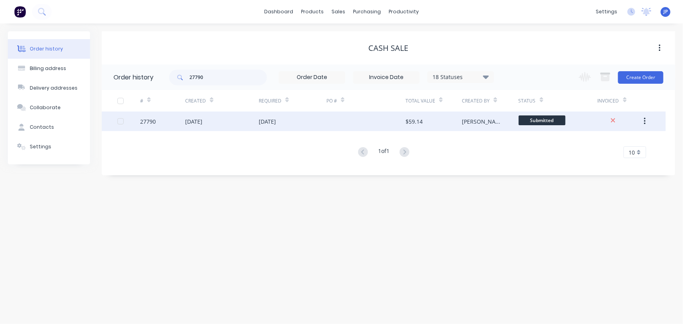
click at [202, 121] on div "[DATE]" at bounding box center [193, 121] width 17 height 8
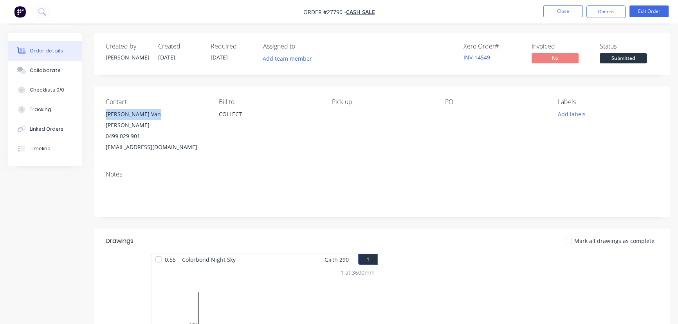
drag, startPoint x: 159, startPoint y: 112, endPoint x: 100, endPoint y: 113, distance: 59.1
click at [100, 113] on div "Contact Chris Van Da Graf 0499 029 901 cjv23@live.com.au Bill to COLLECT Pick u…" at bounding box center [382, 126] width 576 height 78
copy div "Chris Van Da Graf"
click at [610, 8] on button "Options" at bounding box center [606, 11] width 39 height 13
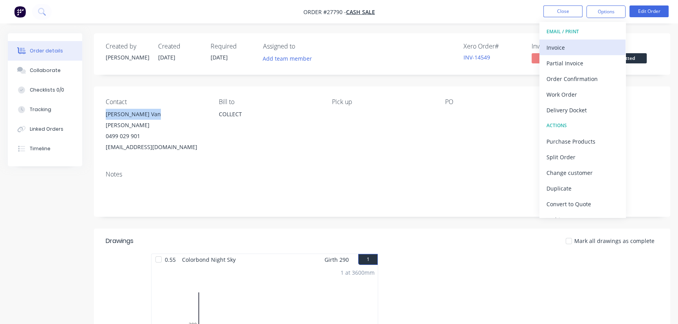
click at [576, 47] on div "Invoice" at bounding box center [583, 47] width 72 height 11
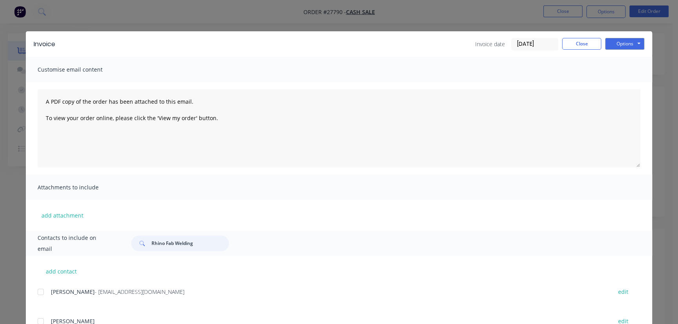
drag, startPoint x: 198, startPoint y: 243, endPoint x: 132, endPoint y: 252, distance: 66.3
click at [132, 252] on div "Contacts to include on email Rhino Fab Welding" at bounding box center [339, 243] width 626 height 25
paste input "Chris Van Da Graf"
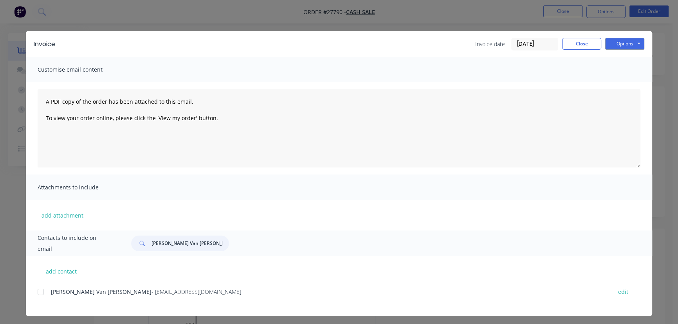
type input "Chris Van Da Graf"
click at [540, 45] on input "[DATE]" at bounding box center [535, 44] width 46 height 12
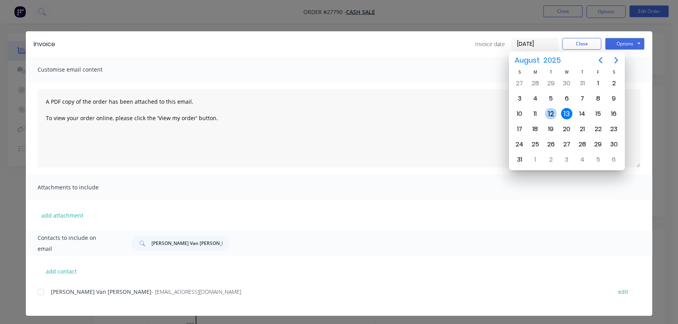
click at [549, 113] on div "12" at bounding box center [551, 114] width 12 height 12
type input "[DATE]"
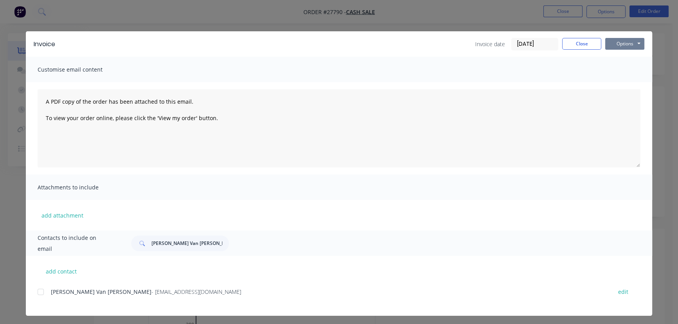
drag, startPoint x: 618, startPoint y: 40, endPoint x: 618, endPoint y: 49, distance: 8.6
click at [618, 42] on button "Options" at bounding box center [624, 44] width 39 height 12
click at [617, 71] on button "Print" at bounding box center [630, 70] width 50 height 13
click at [583, 47] on button "Close" at bounding box center [581, 44] width 39 height 12
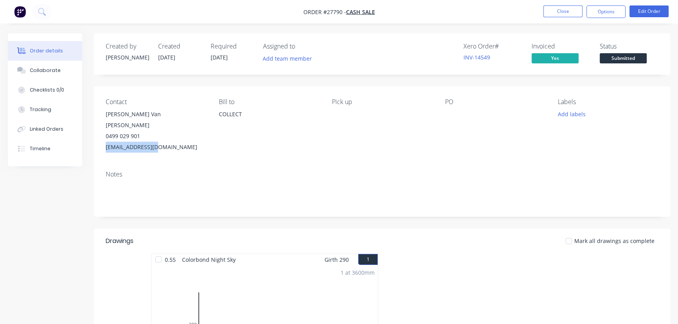
drag, startPoint x: 156, startPoint y: 136, endPoint x: 97, endPoint y: 139, distance: 58.4
click at [97, 139] on div "Contact Chris Van Da Graf 0499 029 901 cjv23@live.com.au Bill to COLLECT Pick u…" at bounding box center [382, 126] width 576 height 78
click at [549, 11] on button "Close" at bounding box center [562, 11] width 39 height 12
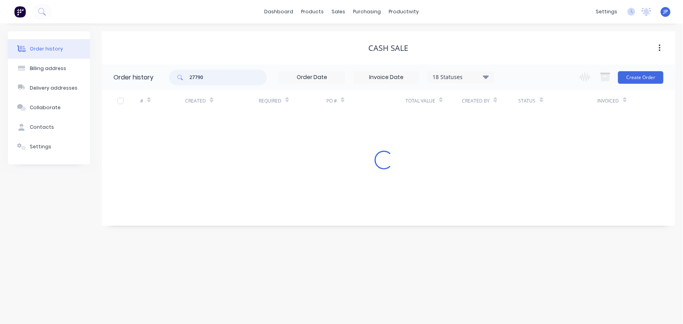
drag, startPoint x: 207, startPoint y: 82, endPoint x: 162, endPoint y: 87, distance: 45.3
click at [163, 87] on header "Order history 27790 18 Statuses Invoice Status Invoiced Not Invoiced Partial Or…" at bounding box center [389, 77] width 574 height 25
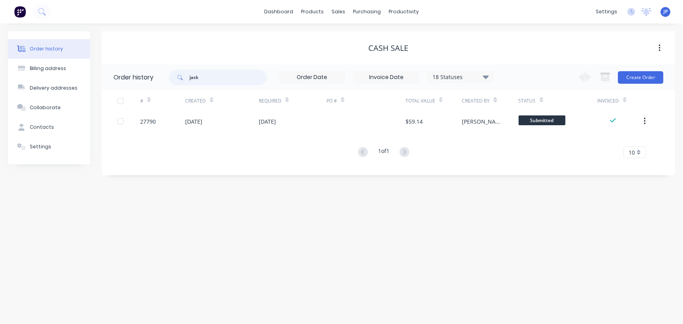
type input "jasko"
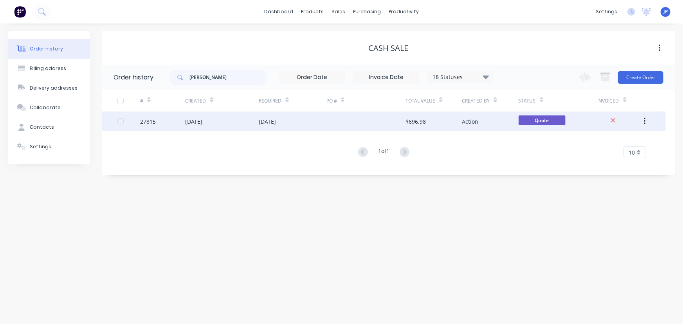
click at [202, 122] on div "[DATE]" at bounding box center [193, 121] width 17 height 8
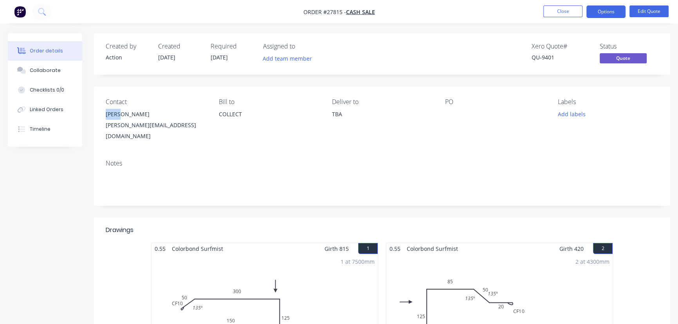
drag, startPoint x: 127, startPoint y: 116, endPoint x: 97, endPoint y: 116, distance: 29.8
click at [97, 116] on div "Contact Jasko jas.botonjic@gmail.com Bill to COLLECT Deliver to TBA PO Labels A…" at bounding box center [382, 120] width 576 height 67
click at [556, 8] on button "Close" at bounding box center [562, 11] width 39 height 12
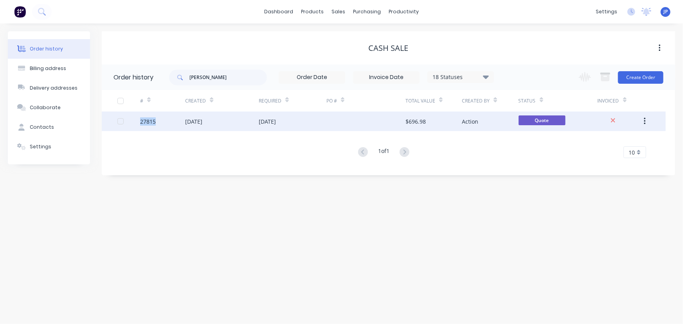
drag, startPoint x: 158, startPoint y: 121, endPoint x: 140, endPoint y: 125, distance: 18.4
click at [140, 125] on div "27815" at bounding box center [162, 122] width 45 height 20
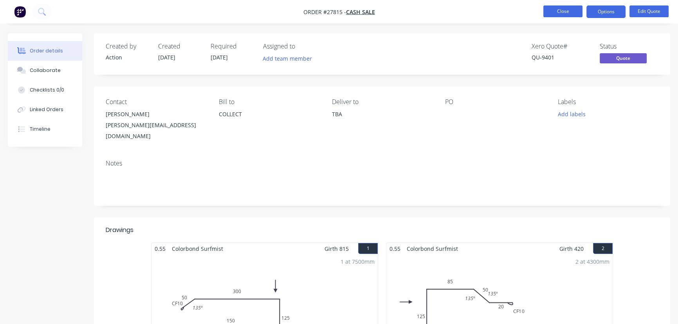
click at [563, 14] on button "Close" at bounding box center [562, 11] width 39 height 12
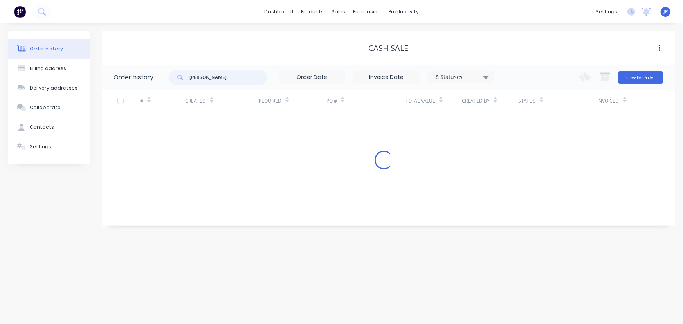
drag, startPoint x: 205, startPoint y: 77, endPoint x: 184, endPoint y: 79, distance: 20.8
click at [184, 79] on div "jasko" at bounding box center [218, 78] width 98 height 16
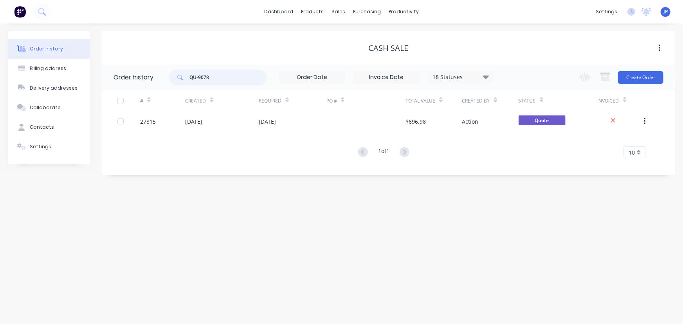
type input "QU-9078"
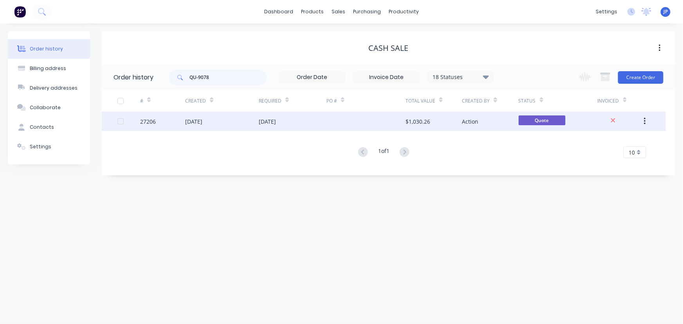
click at [202, 124] on div "18 Jul 2025" at bounding box center [193, 121] width 17 height 8
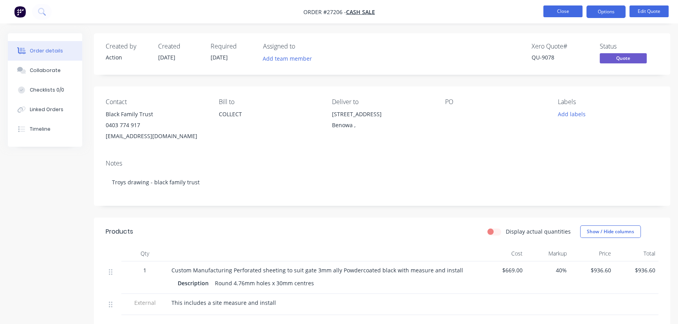
click at [560, 13] on button "Close" at bounding box center [562, 11] width 39 height 12
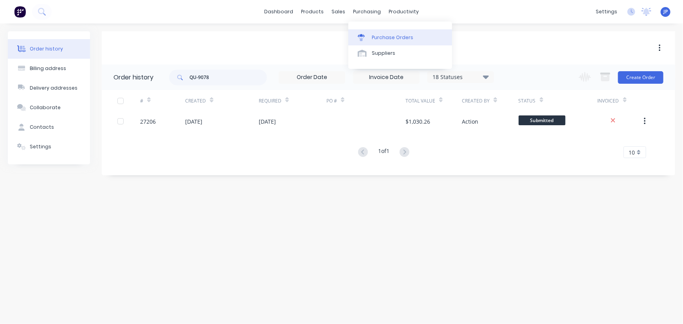
click at [383, 33] on link "Purchase Orders" at bounding box center [400, 37] width 104 height 16
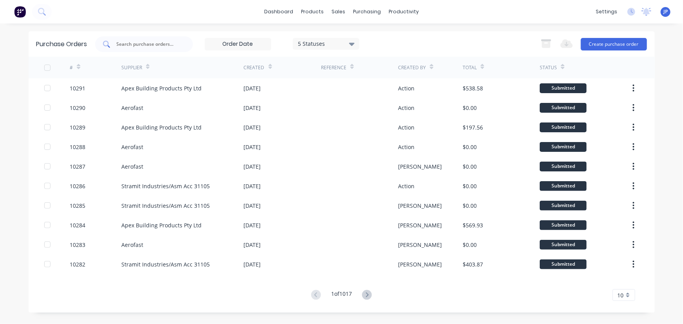
click at [173, 44] on input "text" at bounding box center [148, 44] width 65 height 8
type input "10273"
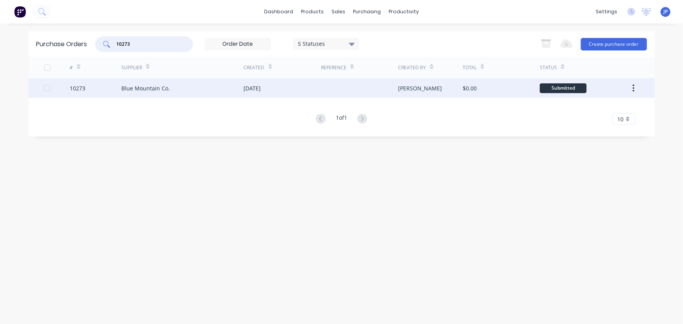
click at [161, 89] on div "Blue Mountain Co." at bounding box center [145, 88] width 49 height 8
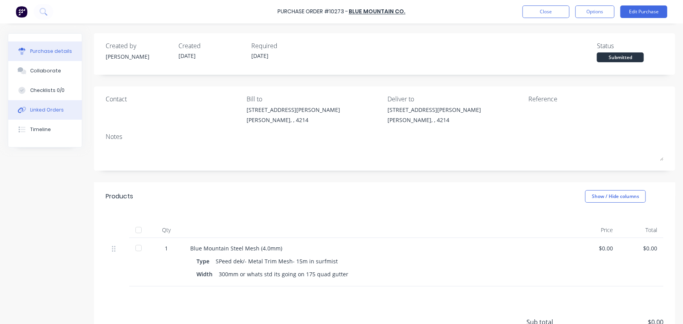
click at [47, 108] on div "Linked Orders" at bounding box center [47, 110] width 34 height 7
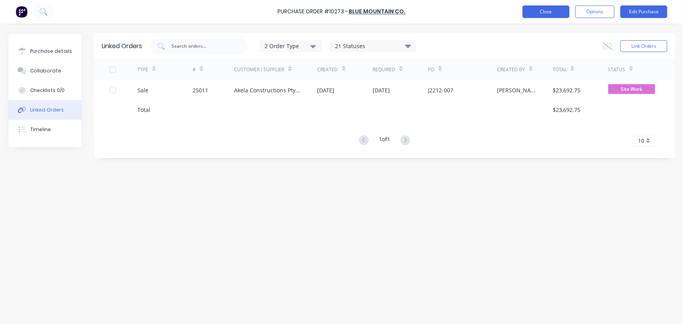
click at [540, 13] on button "Close" at bounding box center [546, 11] width 47 height 13
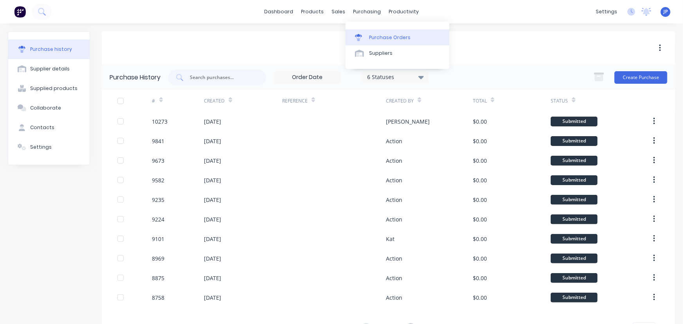
click at [372, 38] on div "Purchase Orders" at bounding box center [390, 37] width 42 height 7
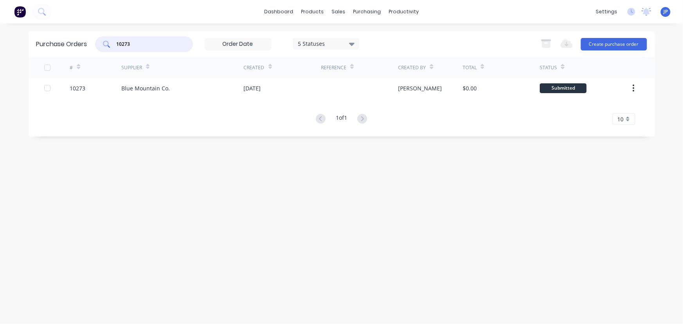
drag, startPoint x: 139, startPoint y: 44, endPoint x: 100, endPoint y: 45, distance: 38.4
click at [100, 45] on div "10273" at bounding box center [144, 44] width 98 height 16
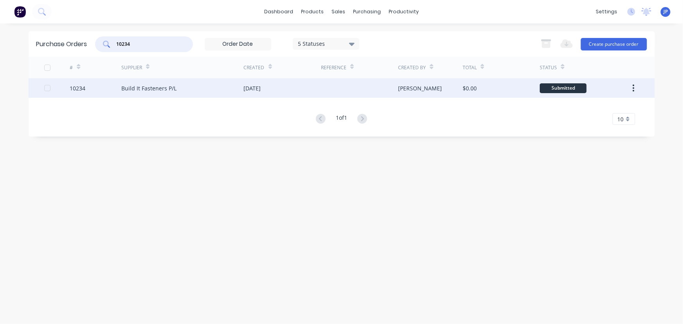
type input "10234"
click at [133, 90] on div "Build It Fasteners P/L" at bounding box center [148, 88] width 55 height 8
type textarea "x"
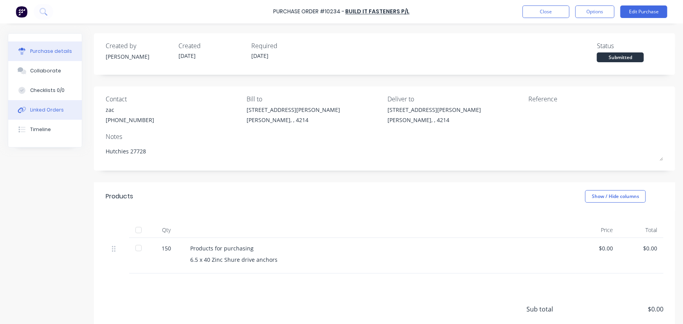
click at [52, 108] on div "Linked Orders" at bounding box center [47, 110] width 34 height 7
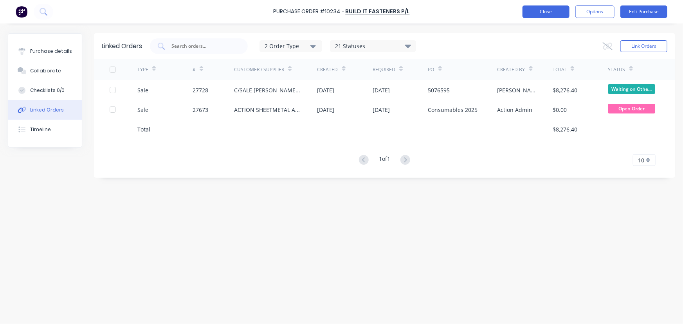
click at [556, 13] on button "Close" at bounding box center [546, 11] width 47 height 13
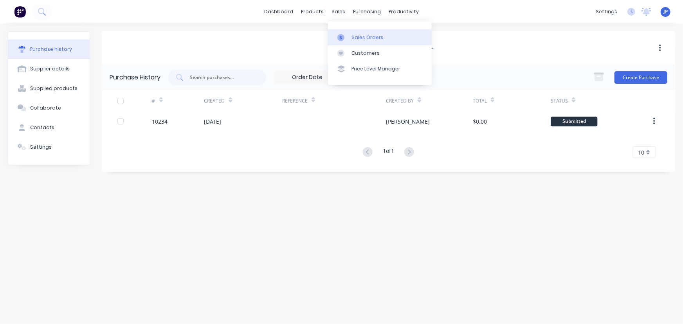
click at [360, 35] on div "Sales Orders" at bounding box center [368, 37] width 32 height 7
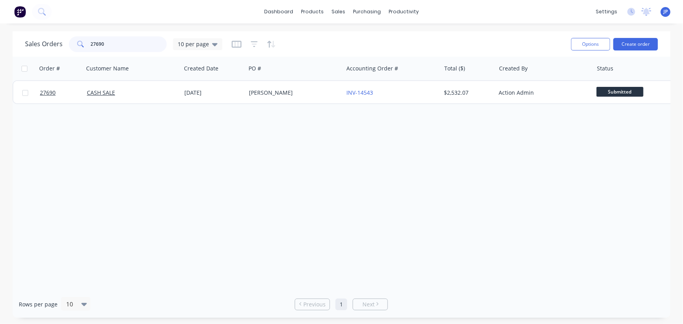
drag, startPoint x: 109, startPoint y: 47, endPoint x: 76, endPoint y: 47, distance: 32.5
click at [76, 47] on div "27690" at bounding box center [118, 44] width 98 height 16
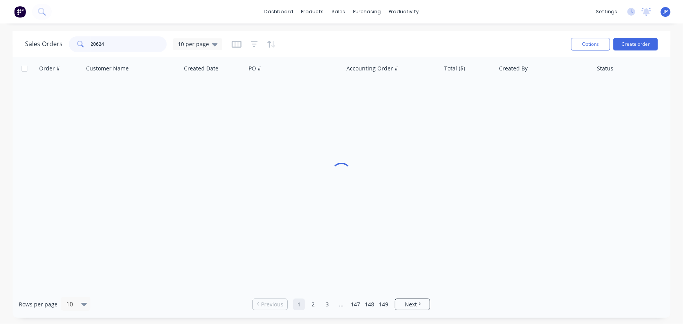
type input "20624"
drag, startPoint x: 107, startPoint y: 47, endPoint x: 74, endPoint y: 47, distance: 32.5
click at [74, 47] on div "20624" at bounding box center [118, 44] width 98 height 16
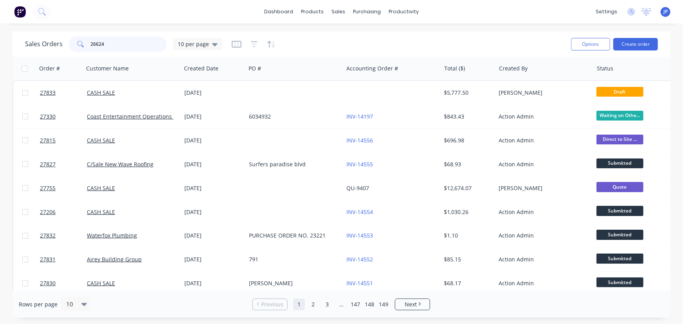
type input "26624"
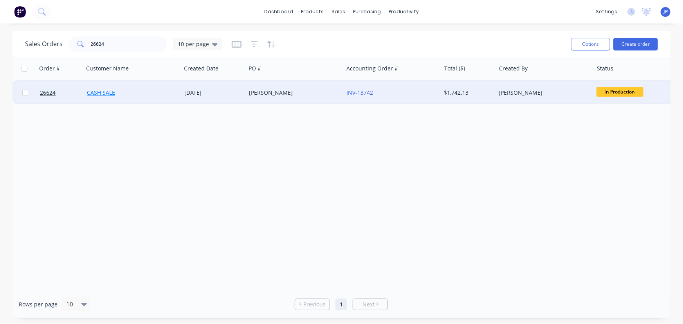
click at [97, 92] on link "CASH SALE" at bounding box center [101, 92] width 28 height 7
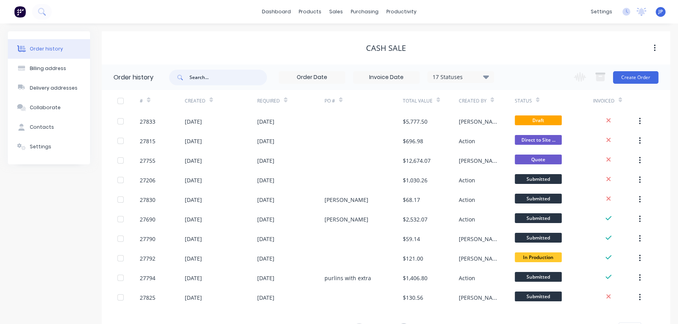
click at [207, 84] on input "text" at bounding box center [229, 78] width 78 height 16
type input "266"
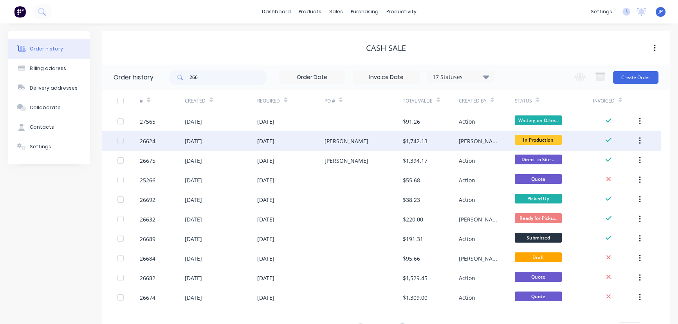
click at [202, 140] on div "09 Jul 2025" at bounding box center [193, 141] width 17 height 8
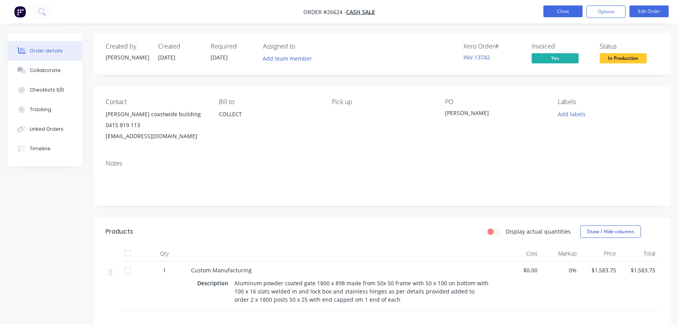
click at [566, 9] on button "Close" at bounding box center [562, 11] width 39 height 12
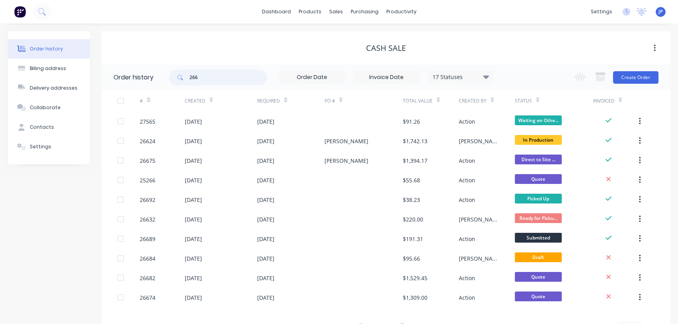
drag, startPoint x: 210, startPoint y: 79, endPoint x: 174, endPoint y: 80, distance: 36.0
click at [174, 80] on div "266" at bounding box center [218, 78] width 98 height 16
type input "27419"
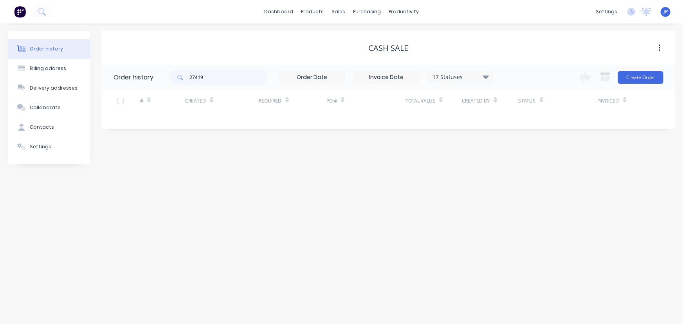
click at [488, 79] on icon at bounding box center [486, 76] width 6 height 9
click at [525, 167] on label at bounding box center [525, 167] width 0 height 0
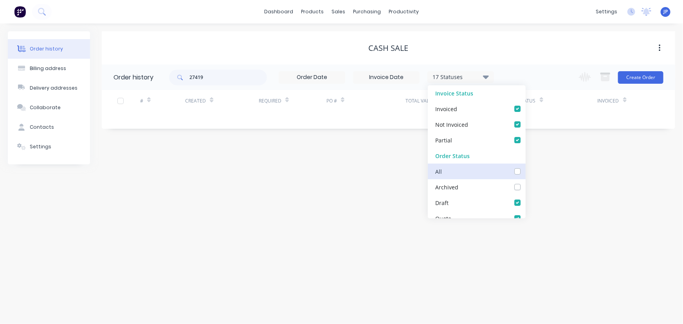
click at [525, 172] on input "checkbox" at bounding box center [528, 170] width 6 height 7
checkbox input "true"
click at [213, 76] on input "27419" at bounding box center [229, 78] width 78 height 16
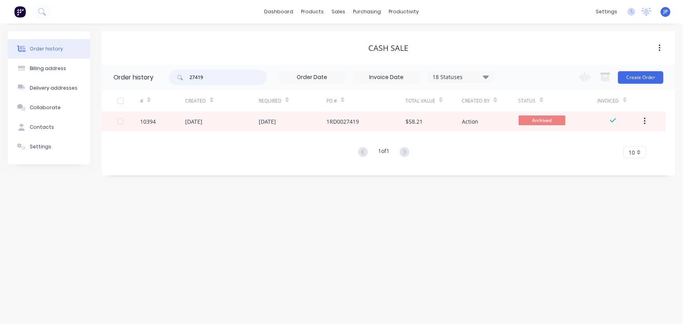
drag, startPoint x: 213, startPoint y: 77, endPoint x: 177, endPoint y: 79, distance: 36.9
click at [177, 79] on div "27419" at bounding box center [218, 78] width 98 height 16
type input "argus"
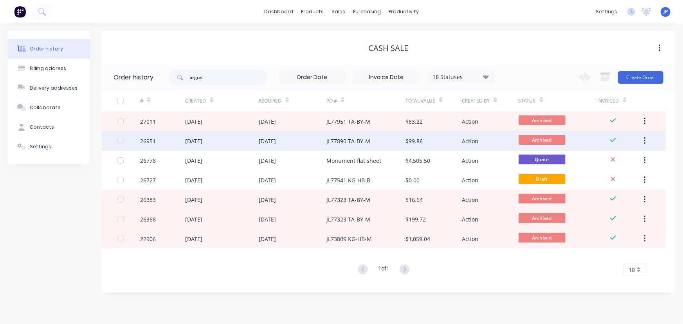
click at [289, 141] on div "14 Jul 2025" at bounding box center [293, 141] width 68 height 20
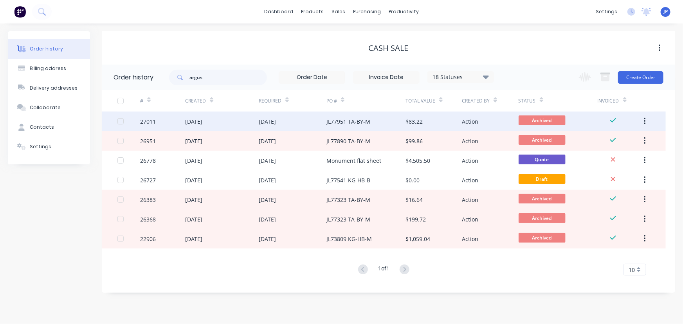
click at [266, 122] on div "14 Jul 2025" at bounding box center [267, 121] width 17 height 8
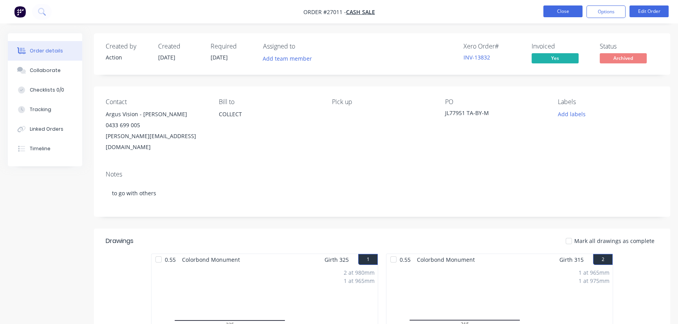
click at [550, 14] on button "Close" at bounding box center [562, 11] width 39 height 12
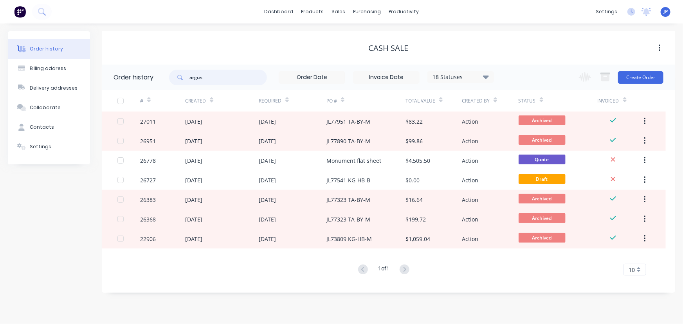
drag, startPoint x: 213, startPoint y: 77, endPoint x: 179, endPoint y: 80, distance: 34.6
click at [179, 80] on div "argus" at bounding box center [218, 78] width 98 height 16
type input "27419"
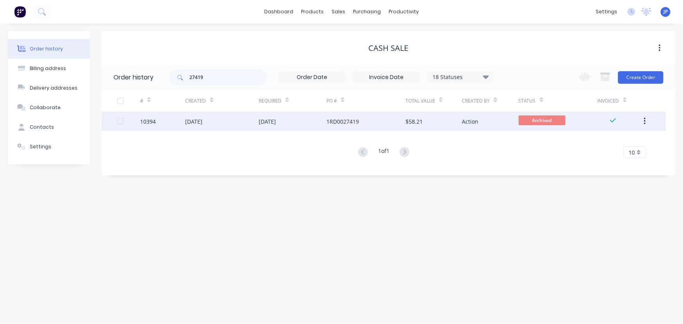
click at [210, 127] on div "12 Apr 2023" at bounding box center [222, 122] width 74 height 20
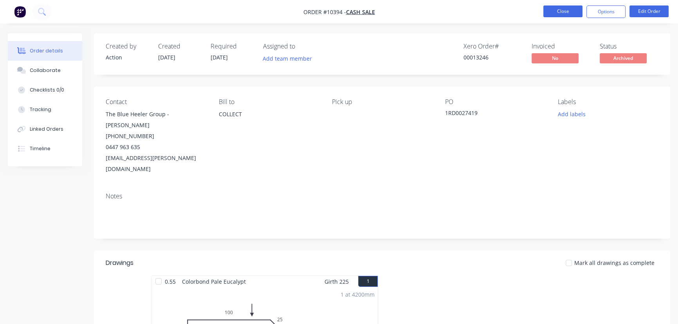
click at [556, 12] on button "Close" at bounding box center [562, 11] width 39 height 12
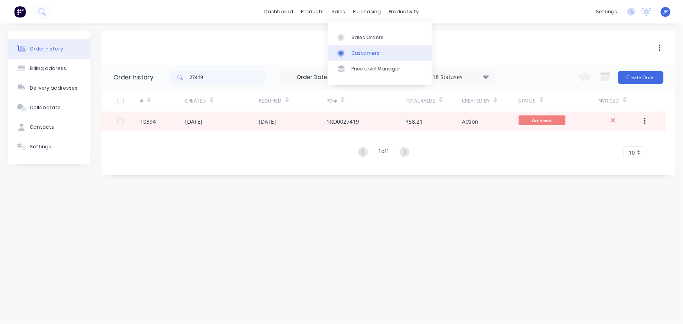
click at [357, 55] on div "Customers" at bounding box center [366, 53] width 28 height 7
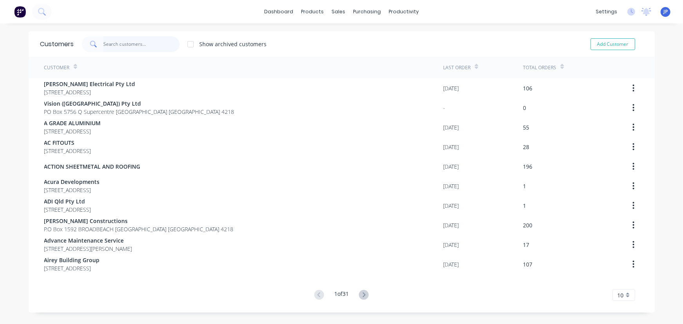
click at [129, 47] on input "text" at bounding box center [141, 44] width 76 height 16
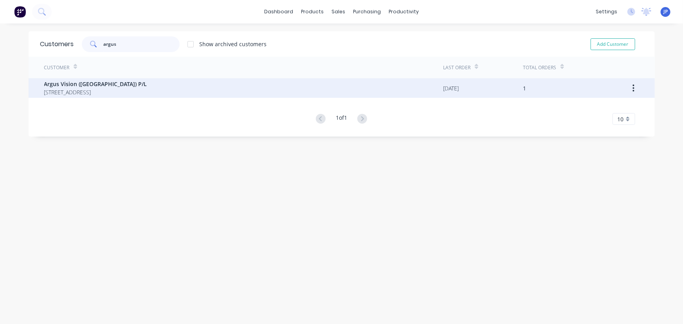
type input "argus"
click at [71, 85] on span "Argus Vision (Australia) P/L" at bounding box center [95, 84] width 103 height 8
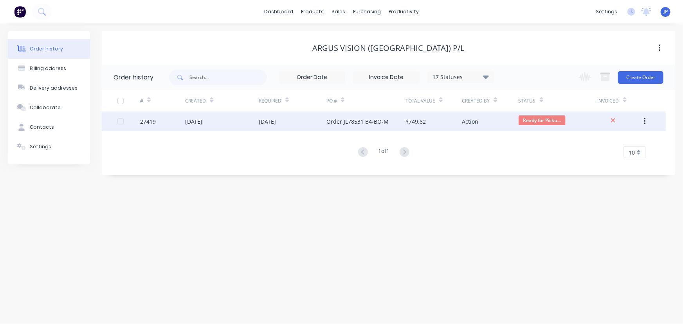
click at [197, 119] on div "[DATE]" at bounding box center [193, 121] width 17 height 8
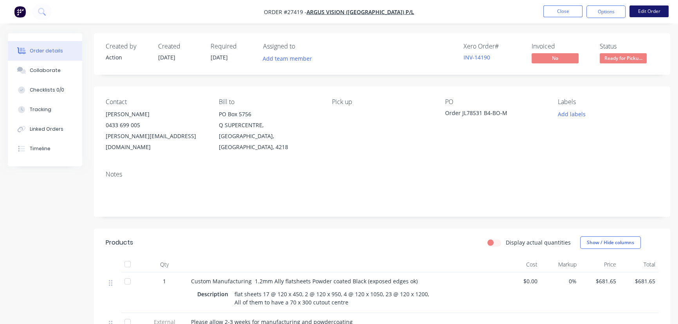
click at [635, 14] on button "Edit Order" at bounding box center [649, 11] width 39 height 12
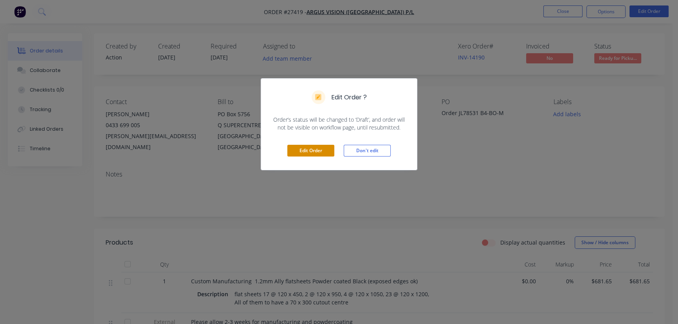
click at [319, 146] on button "Edit Order" at bounding box center [310, 151] width 47 height 12
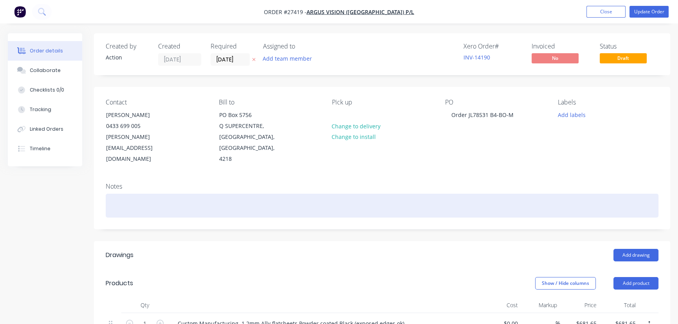
click at [122, 194] on div at bounding box center [382, 206] width 553 height 24
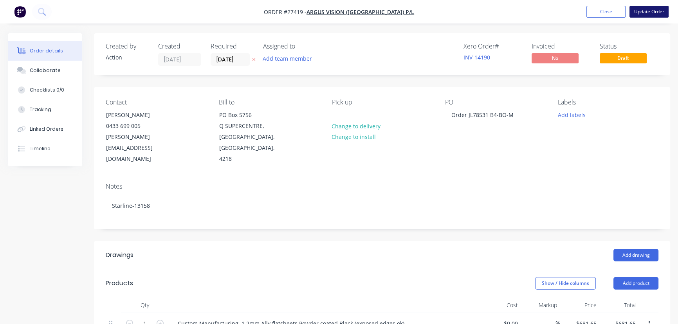
click at [639, 12] on button "Update Order" at bounding box center [649, 12] width 39 height 12
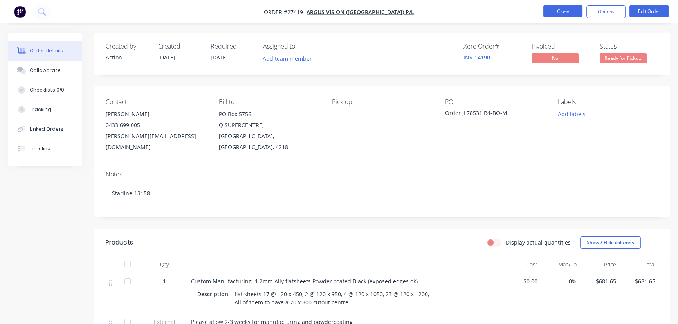
click at [552, 12] on button "Close" at bounding box center [562, 11] width 39 height 12
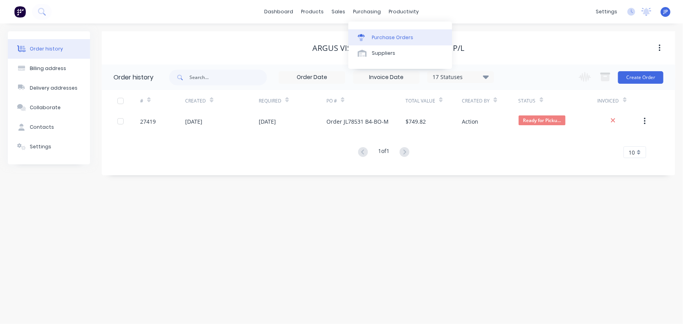
click at [376, 38] on div "Purchase Orders" at bounding box center [393, 37] width 42 height 7
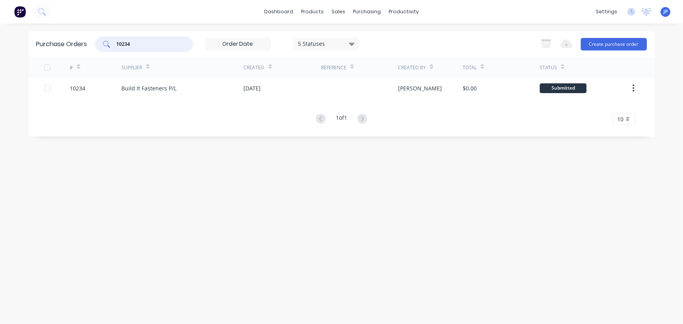
drag, startPoint x: 134, startPoint y: 43, endPoint x: 108, endPoint y: 47, distance: 26.4
click at [108, 47] on div "10234" at bounding box center [144, 44] width 98 height 16
type input "10184"
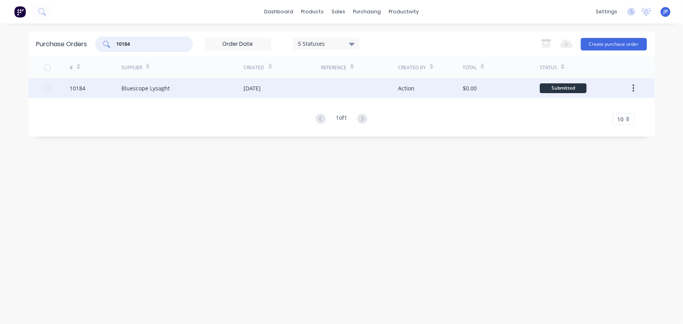
click at [153, 96] on div "Bluescope Lysaght" at bounding box center [182, 88] width 123 height 20
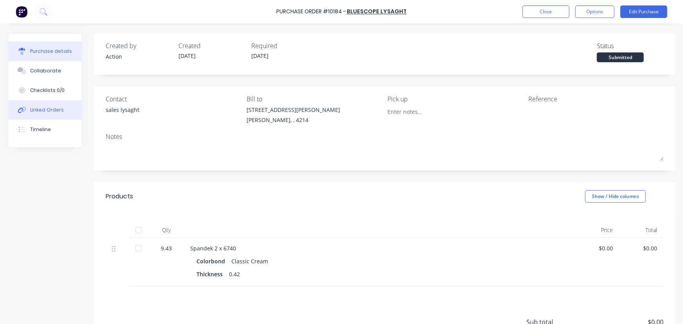
click at [48, 110] on div "Linked Orders" at bounding box center [47, 110] width 34 height 7
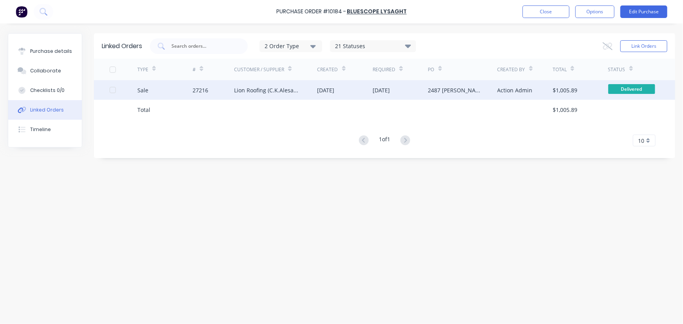
click at [199, 92] on div "27216" at bounding box center [201, 90] width 16 height 8
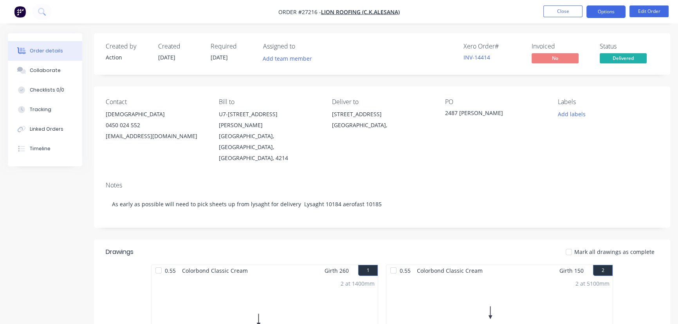
click at [592, 13] on button "Options" at bounding box center [606, 11] width 39 height 13
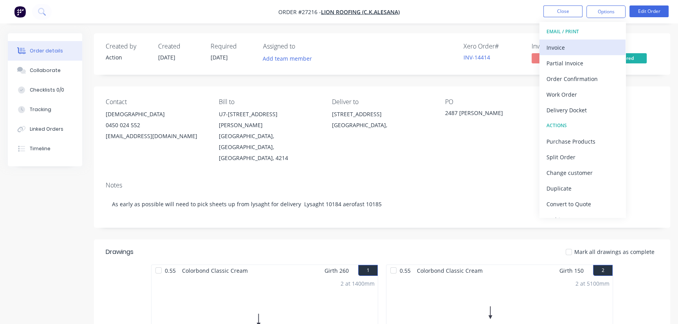
click at [561, 48] on div "Invoice" at bounding box center [583, 47] width 72 height 11
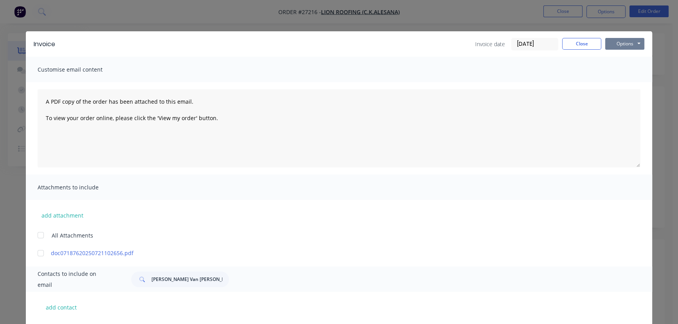
click at [620, 46] on button "Options" at bounding box center [624, 44] width 39 height 12
click at [619, 70] on button "Print" at bounding box center [630, 70] width 50 height 13
click at [576, 43] on button "Close" at bounding box center [581, 44] width 39 height 12
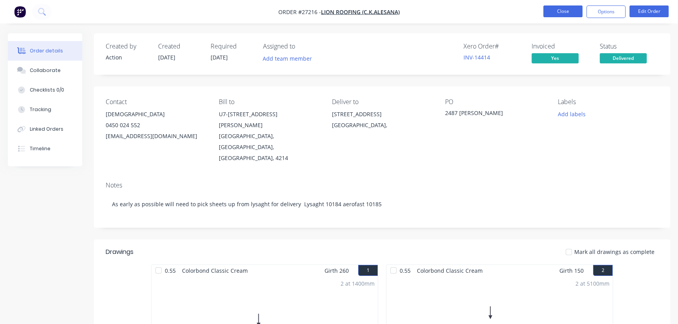
click at [558, 14] on button "Close" at bounding box center [562, 11] width 39 height 12
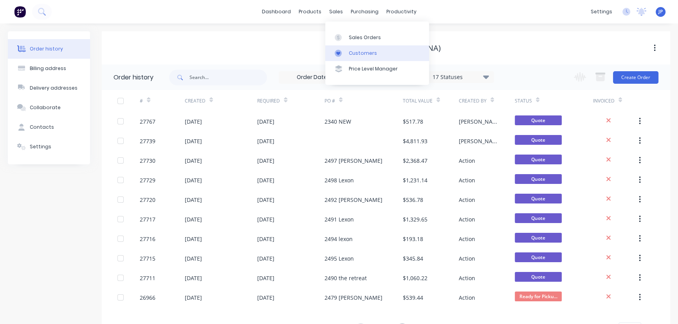
click at [356, 52] on div "Customers" at bounding box center [363, 53] width 28 height 7
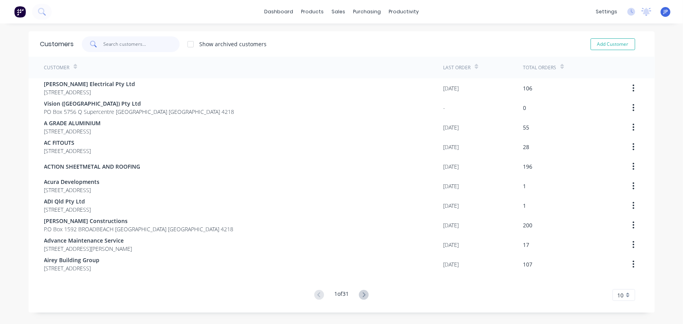
click at [115, 44] on input "text" at bounding box center [141, 44] width 76 height 16
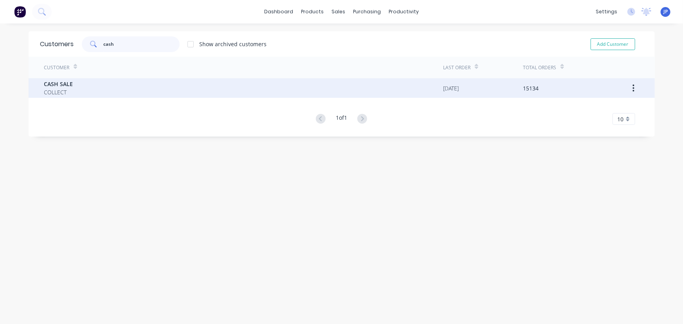
type input "cash"
click at [58, 87] on span "CASH SALE" at bounding box center [58, 84] width 29 height 8
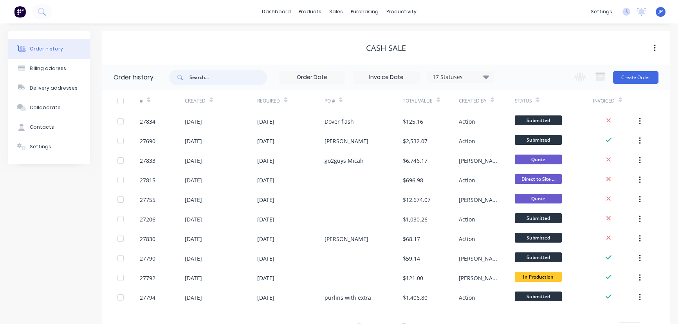
click at [198, 78] on input "text" at bounding box center [229, 78] width 78 height 16
type input "14267"
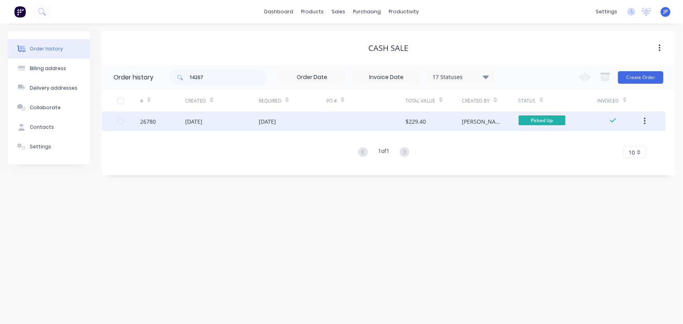
click at [201, 121] on div "31 Jul 2025" at bounding box center [193, 121] width 17 height 8
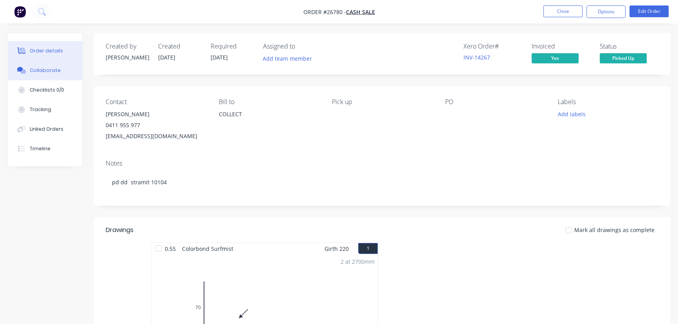
click at [55, 70] on div "Collaborate" at bounding box center [45, 70] width 31 height 7
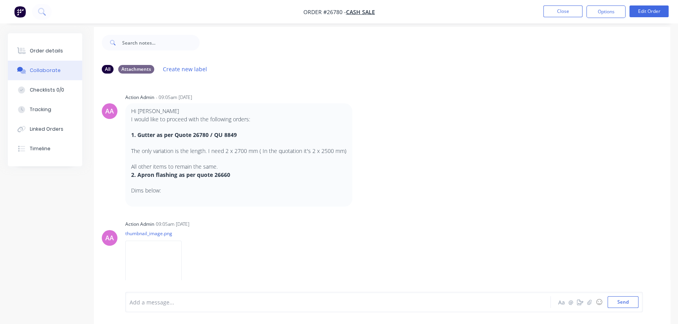
scroll to position [12, 0]
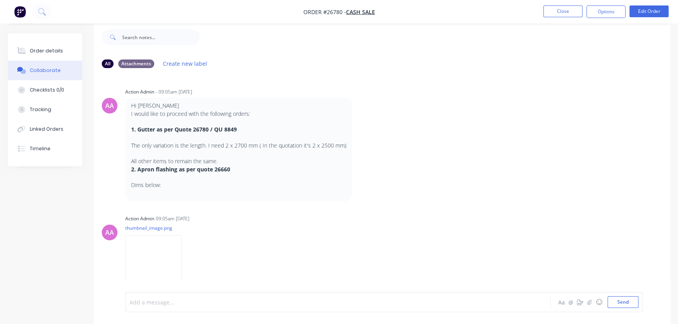
click at [145, 301] on div at bounding box center [320, 302] width 381 height 8
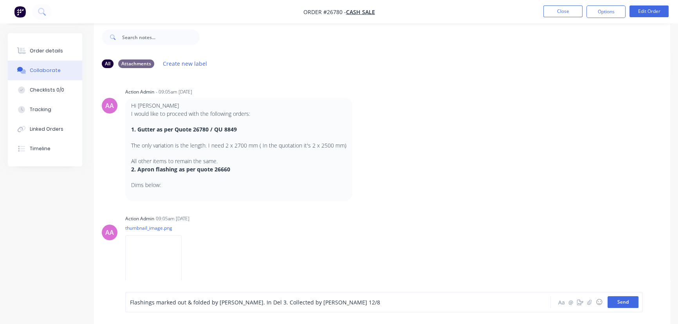
click at [610, 303] on button "Send" at bounding box center [623, 302] width 31 height 12
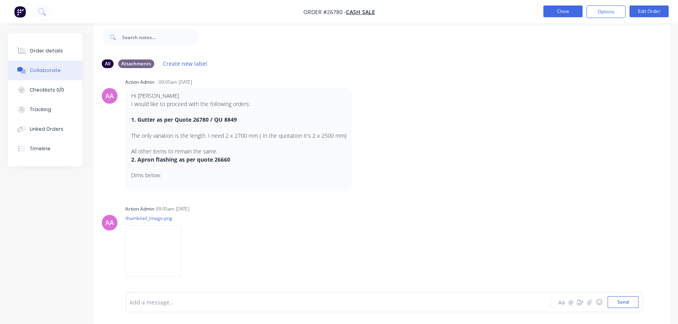
click at [555, 14] on button "Close" at bounding box center [562, 11] width 39 height 12
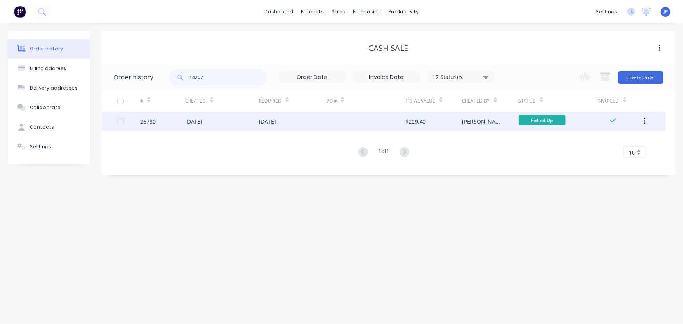
click at [646, 122] on button "button" at bounding box center [645, 121] width 18 height 14
click at [614, 141] on div "Archive" at bounding box center [617, 141] width 60 height 11
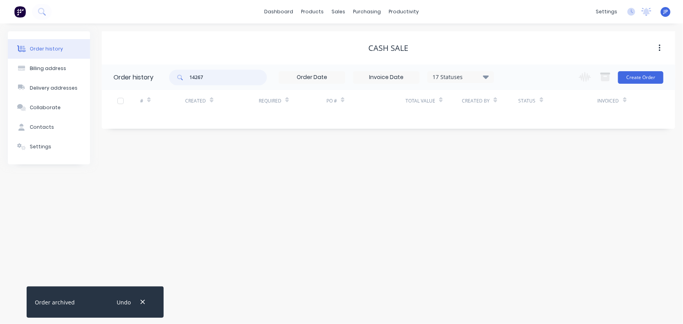
drag, startPoint x: 204, startPoint y: 81, endPoint x: 179, endPoint y: 85, distance: 26.1
click at [179, 85] on div "14267" at bounding box center [218, 78] width 98 height 16
type input "27743"
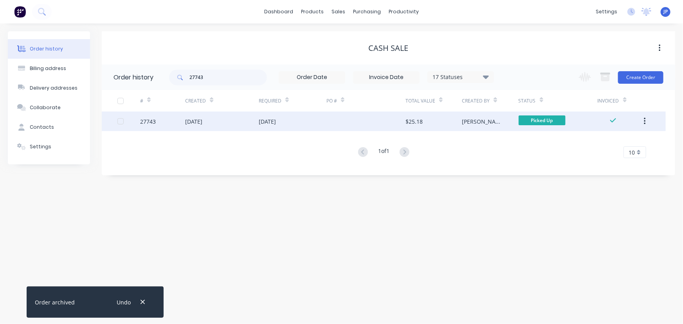
click at [193, 122] on div "08 Aug 2025" at bounding box center [193, 121] width 17 height 8
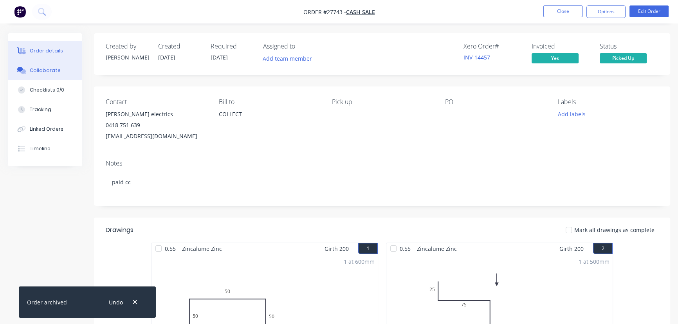
click at [57, 70] on div "Collaborate" at bounding box center [45, 70] width 31 height 7
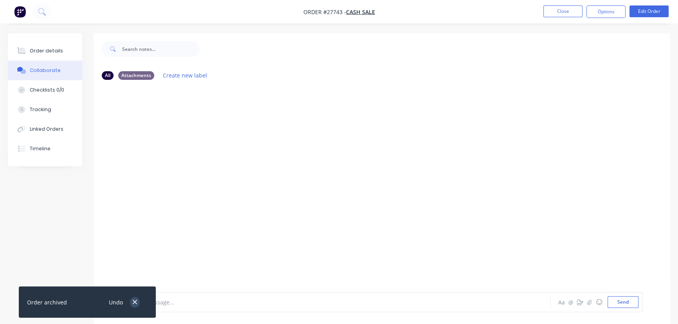
click at [130, 302] on button "button" at bounding box center [135, 302] width 10 height 11
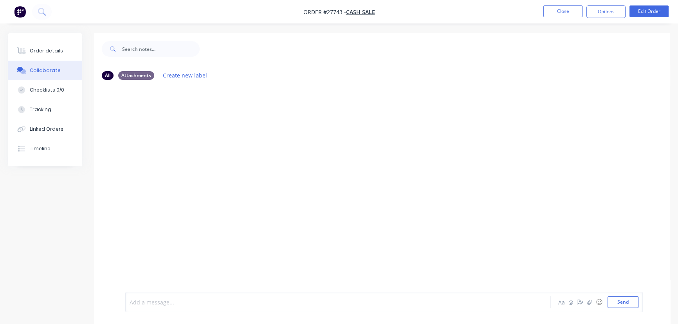
click at [143, 298] on div at bounding box center [320, 302] width 381 height 8
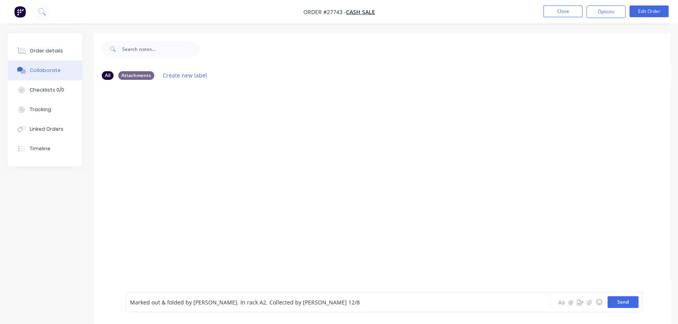
click at [628, 305] on button "Send" at bounding box center [623, 302] width 31 height 12
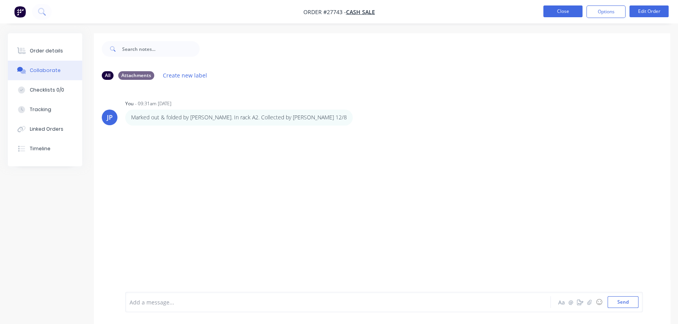
click at [557, 13] on button "Close" at bounding box center [562, 11] width 39 height 12
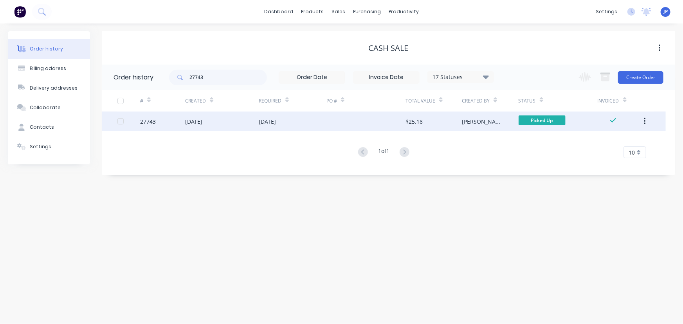
click at [646, 121] on icon "button" at bounding box center [645, 121] width 2 height 9
click at [625, 142] on div "Archive" at bounding box center [617, 141] width 60 height 11
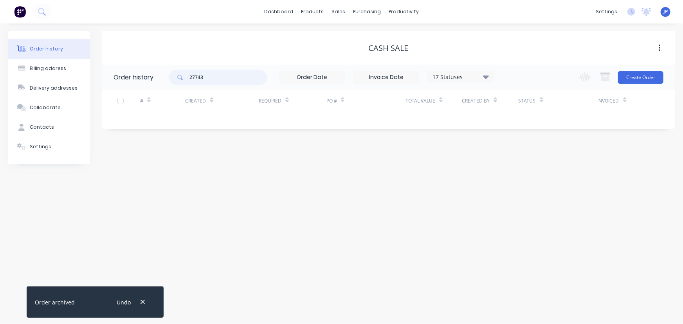
drag, startPoint x: 208, startPoint y: 80, endPoint x: 181, endPoint y: 84, distance: 27.3
click at [181, 84] on div "27743" at bounding box center [218, 78] width 98 height 16
type input "27543"
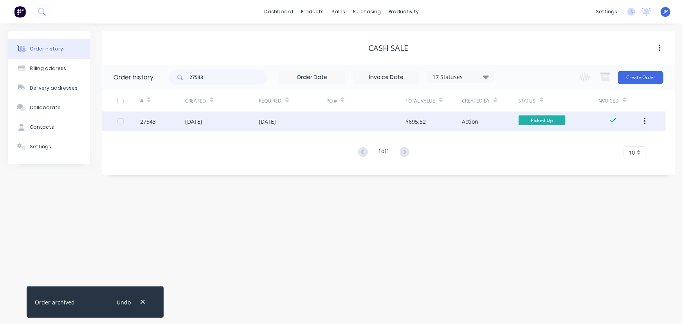
click at [202, 119] on div "01 Aug 2025" at bounding box center [193, 121] width 17 height 8
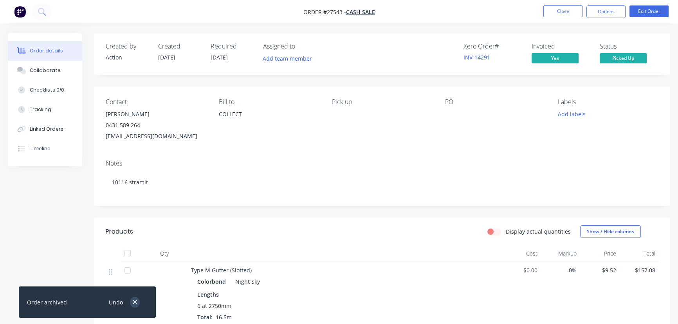
click at [134, 305] on icon "button" at bounding box center [134, 302] width 5 height 7
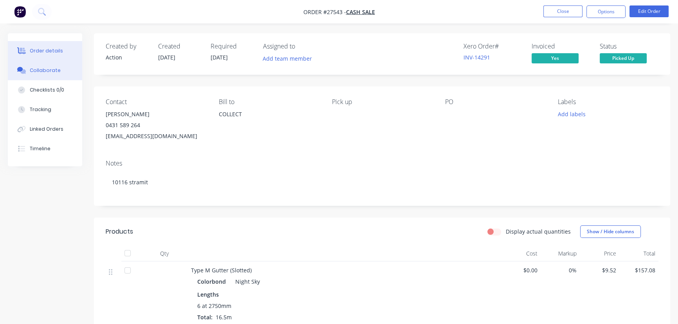
click at [46, 69] on div "Collaborate" at bounding box center [45, 70] width 31 height 7
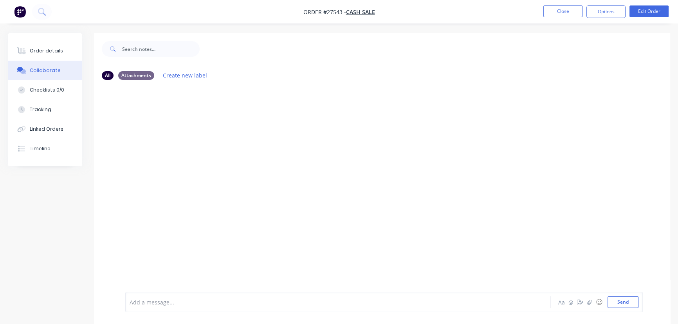
click at [140, 304] on div at bounding box center [320, 302] width 381 height 8
click at [610, 301] on button "Send" at bounding box center [623, 302] width 31 height 12
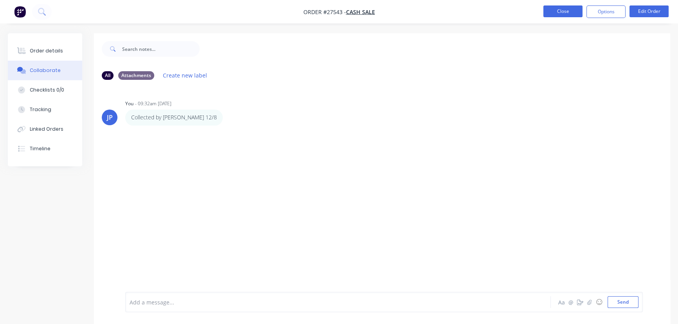
click at [556, 13] on button "Close" at bounding box center [562, 11] width 39 height 12
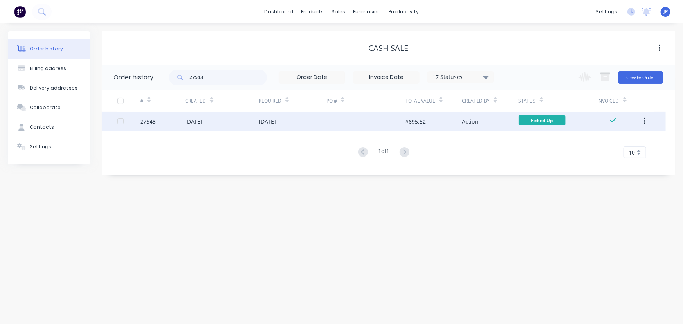
click at [643, 121] on button "button" at bounding box center [645, 121] width 18 height 14
click at [603, 144] on div "Archive" at bounding box center [617, 141] width 60 height 11
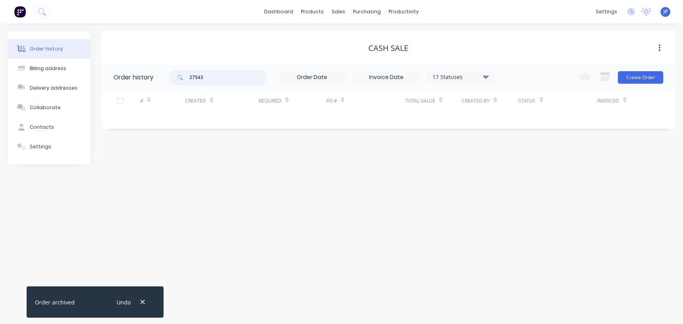
drag, startPoint x: 213, startPoint y: 78, endPoint x: 180, endPoint y: 78, distance: 32.9
click at [180, 78] on div "27543" at bounding box center [218, 78] width 98 height 16
type input "27745"
click at [146, 302] on button "button" at bounding box center [143, 302] width 10 height 11
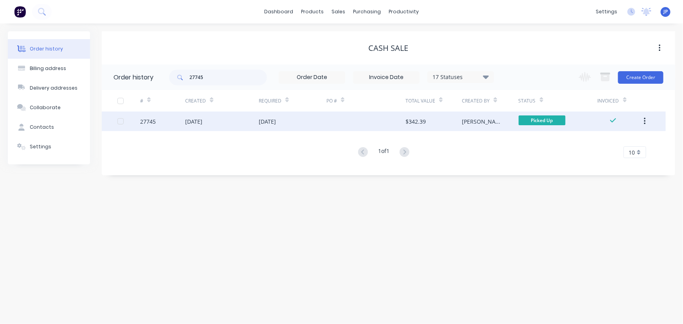
click at [191, 123] on div "09 Aug 2025" at bounding box center [193, 121] width 17 height 8
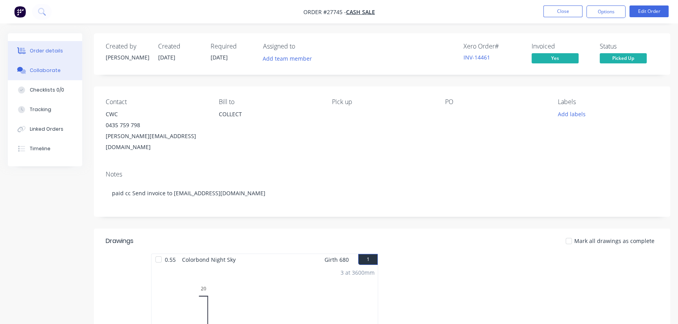
click at [47, 72] on div "Collaborate" at bounding box center [45, 70] width 31 height 7
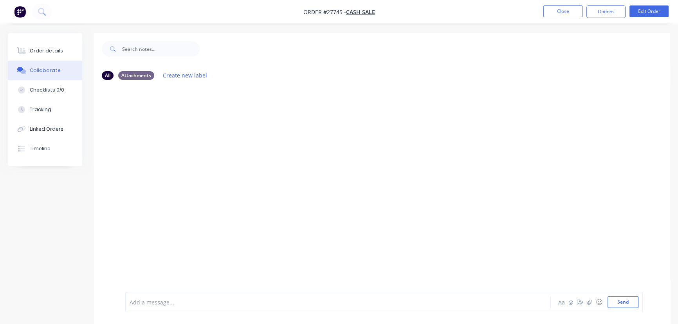
click at [145, 302] on div at bounding box center [320, 302] width 381 height 8
click at [160, 302] on span "Marked out & folded by Harrison" at bounding box center [183, 302] width 107 height 7
click at [230, 305] on div "Marked out by Jay, folded by Harrison" at bounding box center [320, 302] width 381 height 8
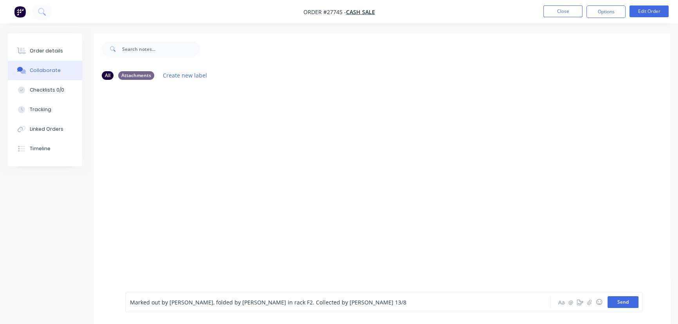
click at [612, 301] on button "Send" at bounding box center [623, 302] width 31 height 12
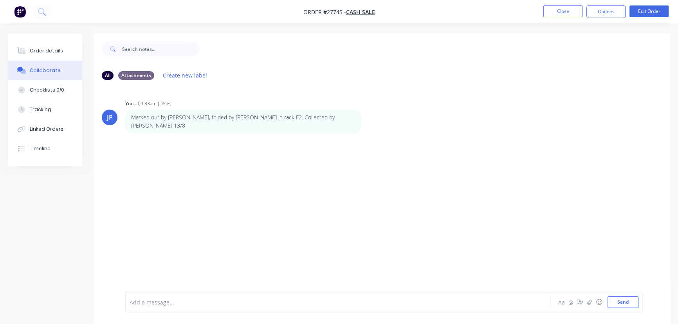
click at [563, 18] on li "Close" at bounding box center [562, 11] width 39 height 13
click at [560, 14] on button "Close" at bounding box center [562, 11] width 39 height 12
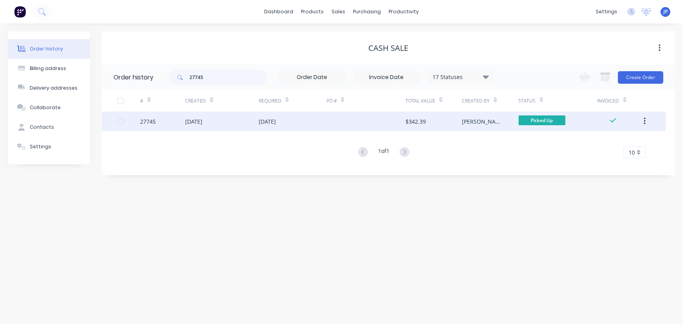
click at [643, 121] on button "button" at bounding box center [645, 121] width 18 height 14
click at [586, 141] on button "Archive" at bounding box center [617, 142] width 74 height 16
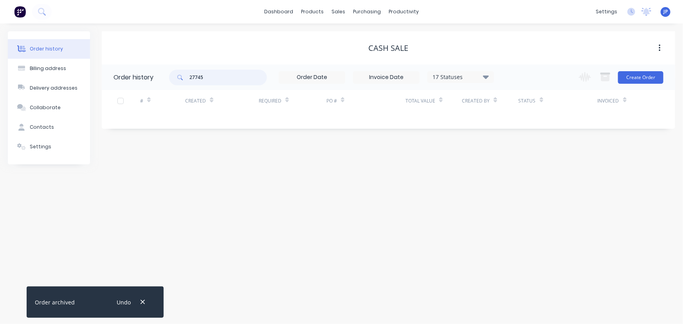
drag, startPoint x: 206, startPoint y: 78, endPoint x: 188, endPoint y: 75, distance: 18.3
click at [188, 75] on div "27745" at bounding box center [218, 78] width 98 height 16
type input "27520"
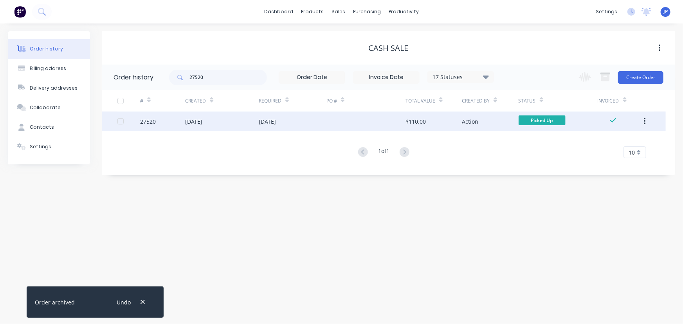
click at [190, 121] on div "31 Jul 2025" at bounding box center [193, 121] width 17 height 8
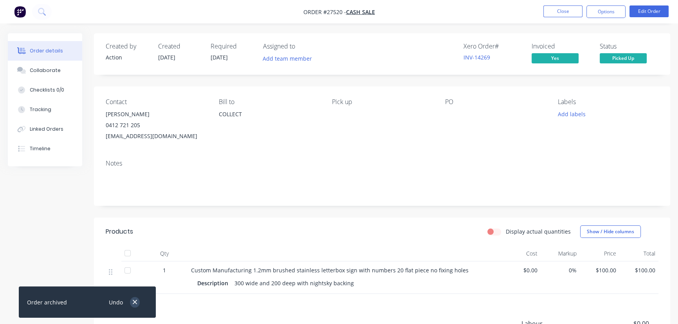
click at [133, 303] on icon "button" at bounding box center [134, 302] width 5 height 7
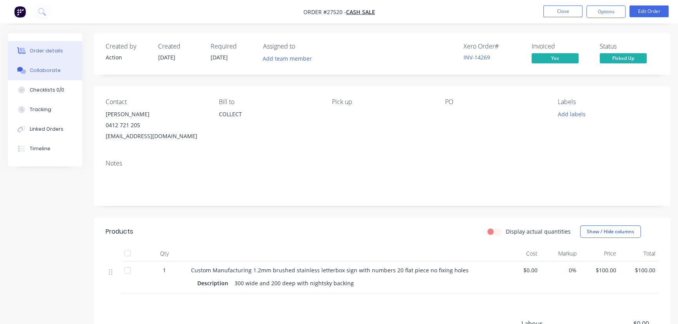
click at [45, 74] on button "Collaborate" at bounding box center [45, 71] width 74 height 20
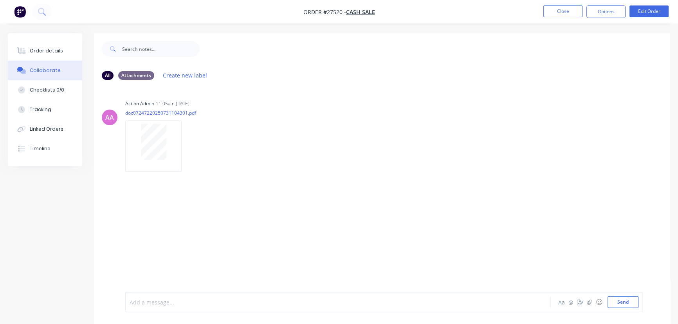
click at [156, 300] on div at bounding box center [320, 302] width 381 height 8
click at [628, 302] on button "Send" at bounding box center [623, 302] width 31 height 12
click at [563, 15] on button "Close" at bounding box center [562, 11] width 39 height 12
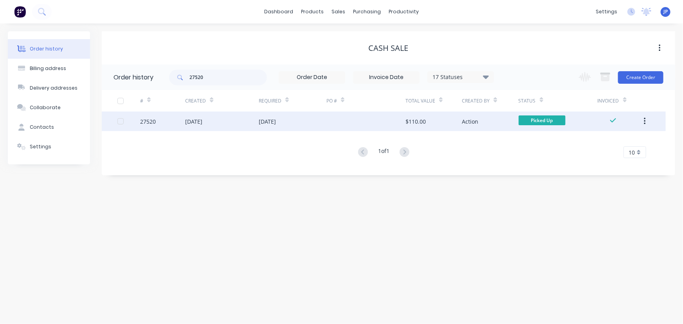
click at [646, 122] on icon "button" at bounding box center [645, 121] width 2 height 9
click at [613, 139] on div "Archive" at bounding box center [617, 141] width 60 height 11
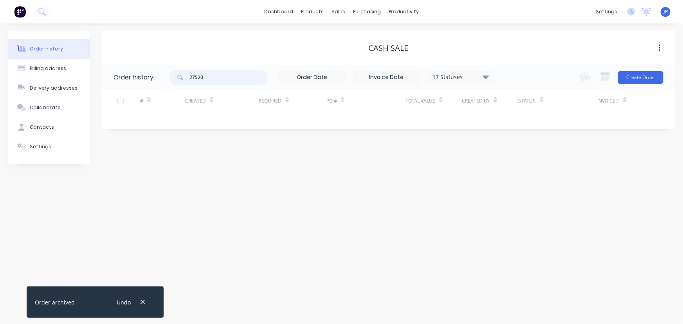
drag, startPoint x: 211, startPoint y: 78, endPoint x: 180, endPoint y: 81, distance: 31.4
click at [180, 81] on div "27520" at bounding box center [218, 78] width 98 height 16
type input "27818"
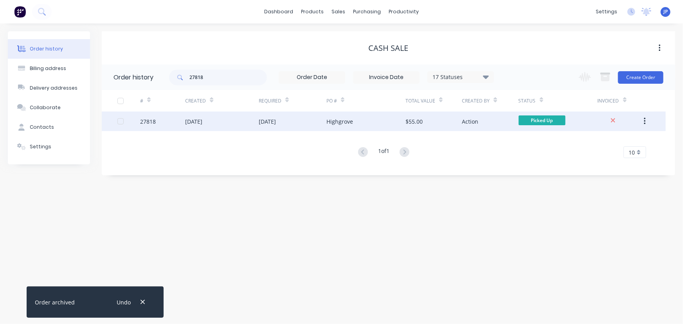
click at [199, 118] on div "[DATE]" at bounding box center [193, 121] width 17 height 8
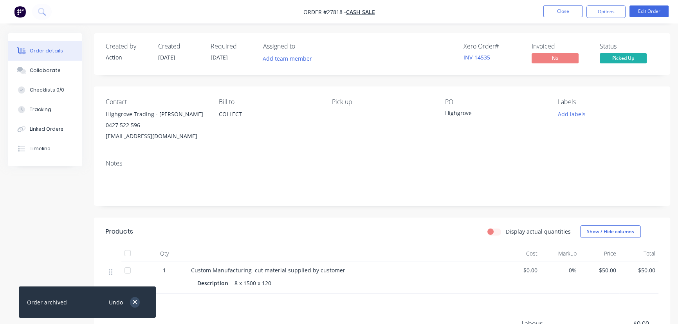
click at [134, 304] on icon "button" at bounding box center [134, 302] width 5 height 7
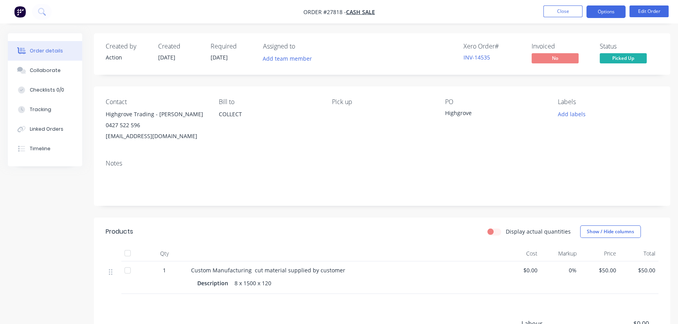
click at [604, 14] on button "Options" at bounding box center [606, 11] width 39 height 13
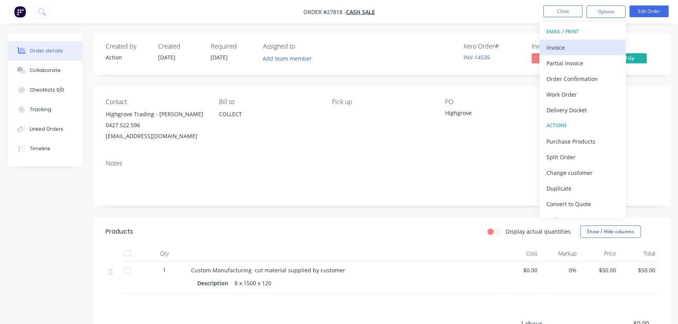
click at [576, 49] on div "Invoice" at bounding box center [583, 47] width 72 height 11
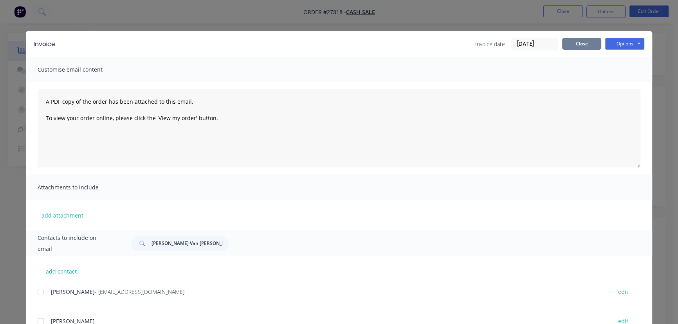
click at [579, 45] on button "Close" at bounding box center [581, 44] width 39 height 12
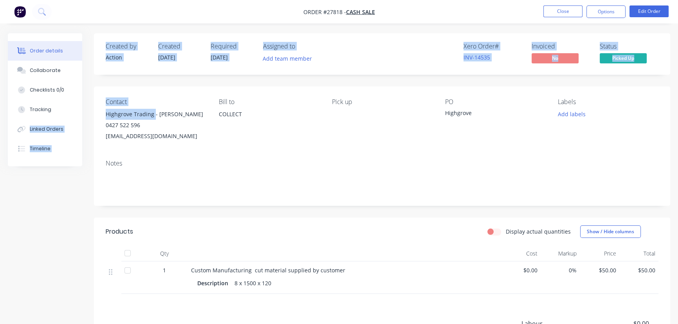
drag, startPoint x: 153, startPoint y: 115, endPoint x: 82, endPoint y: 117, distance: 71.3
click at [82, 117] on div "Order details Collaborate Checklists 0/0 Tracking Linked Orders Timeline Order …" at bounding box center [339, 233] width 678 height 400
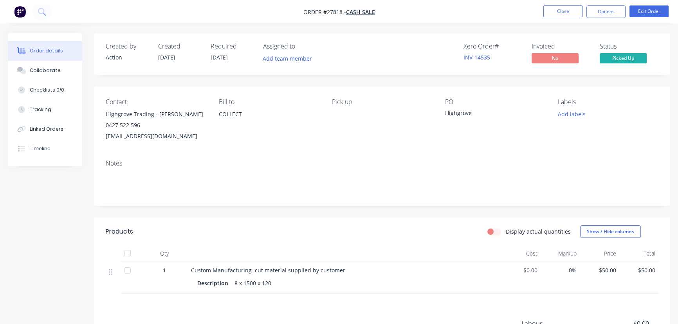
click at [194, 122] on div "0427 522 596" at bounding box center [156, 125] width 101 height 11
drag, startPoint x: 123, startPoint y: 113, endPoint x: 94, endPoint y: 114, distance: 28.6
click at [94, 114] on div "Contact Highgrove Trading - Ken 0427 522 596 admin@highgrovetrading.com.au Bill…" at bounding box center [382, 120] width 576 height 67
click at [602, 17] on button "Options" at bounding box center [606, 11] width 39 height 13
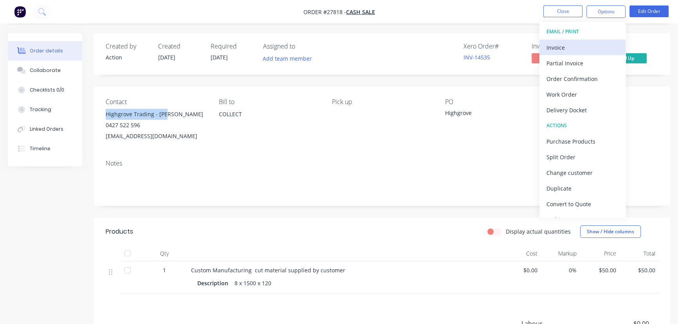
click at [556, 43] on div "Invoice" at bounding box center [583, 47] width 72 height 11
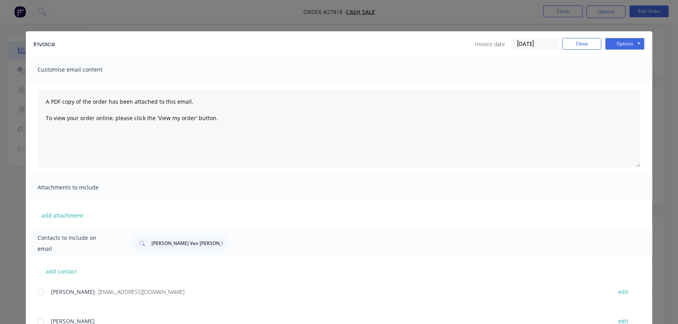
click at [553, 45] on input "[DATE]" at bounding box center [535, 44] width 46 height 12
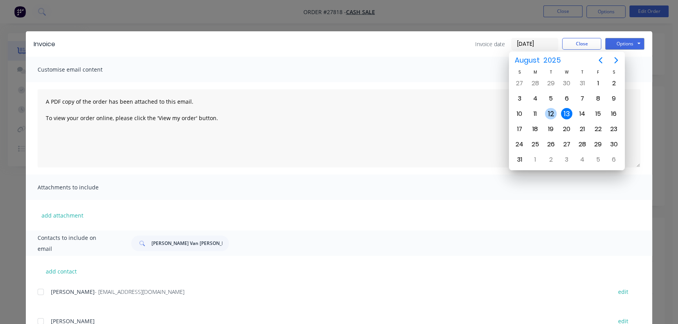
click at [549, 113] on div "12" at bounding box center [551, 114] width 12 height 12
type input "[DATE]"
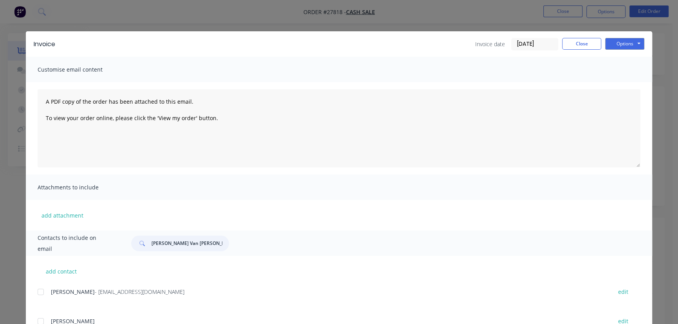
drag, startPoint x: 185, startPoint y: 246, endPoint x: 135, endPoint y: 247, distance: 50.1
click at [135, 247] on div "Chris Van Da Graf" at bounding box center [180, 244] width 98 height 16
paste input "Highgrove Trading - Ken"
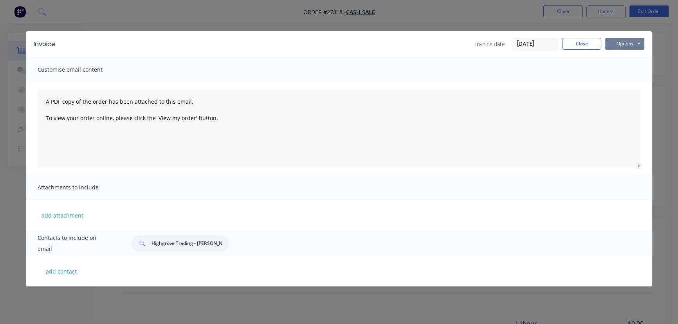
type input "Highgrove Trading - Ken"
click at [623, 47] on button "Options" at bounding box center [624, 44] width 39 height 12
click at [618, 70] on button "Print" at bounding box center [630, 70] width 50 height 13
click at [574, 47] on button "Close" at bounding box center [581, 44] width 39 height 12
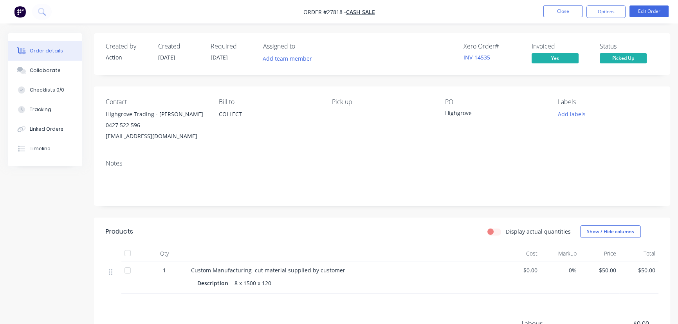
drag, startPoint x: 194, startPoint y: 138, endPoint x: 100, endPoint y: 115, distance: 96.5
click at [100, 115] on div "Contact Highgrove Trading - Ken 0427 522 596 admin@highgrovetrading.com.au Bill…" at bounding box center [382, 120] width 576 height 67
click at [65, 72] on button "Collaborate" at bounding box center [45, 71] width 74 height 20
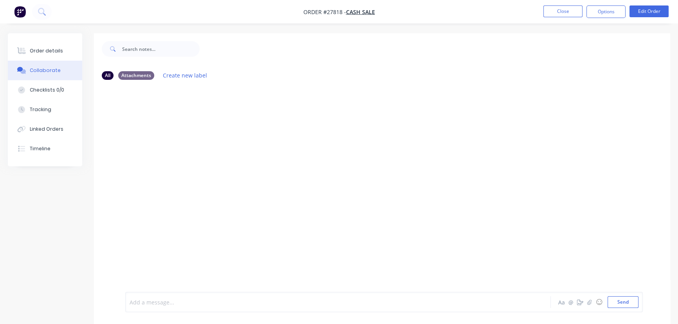
click at [149, 299] on div at bounding box center [320, 302] width 381 height 8
click at [617, 303] on button "Send" at bounding box center [623, 302] width 31 height 12
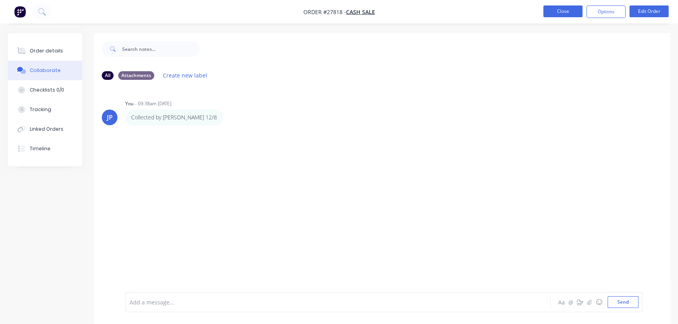
click at [550, 14] on button "Close" at bounding box center [562, 11] width 39 height 12
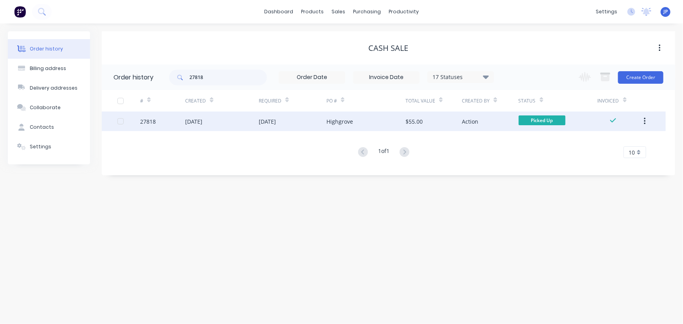
click at [643, 122] on button "button" at bounding box center [645, 121] width 18 height 14
click at [609, 140] on div "Archive" at bounding box center [617, 141] width 60 height 11
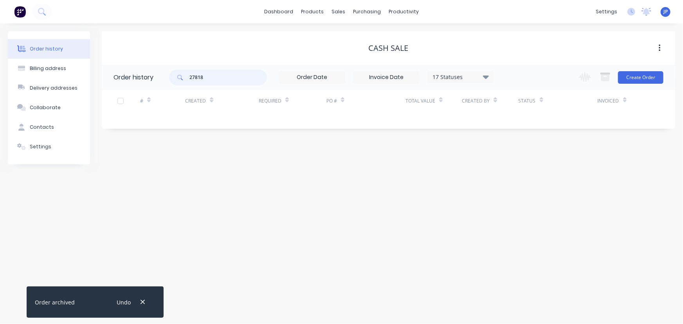
drag, startPoint x: 215, startPoint y: 80, endPoint x: 184, endPoint y: 82, distance: 31.4
click at [184, 82] on div "27818" at bounding box center [218, 78] width 98 height 16
type input "26799"
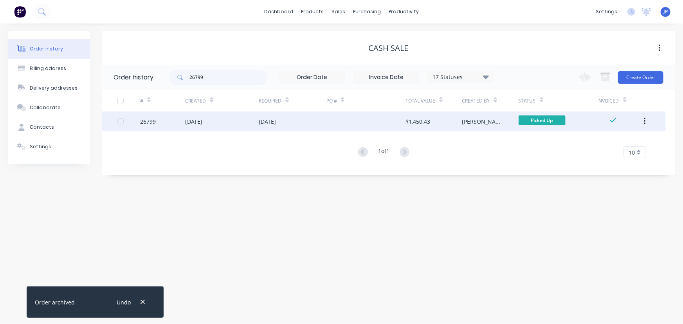
click at [199, 125] on div "07 Jul 2025" at bounding box center [193, 121] width 17 height 8
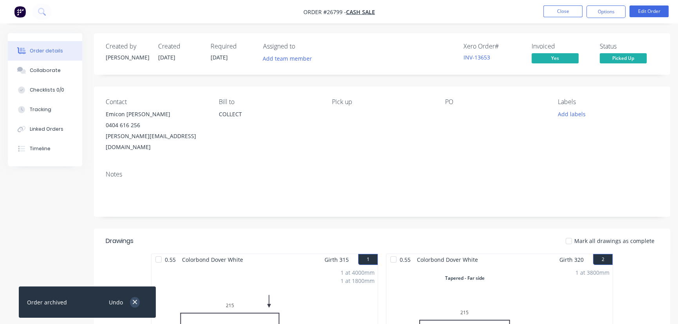
click at [134, 301] on icon "button" at bounding box center [134, 302] width 5 height 7
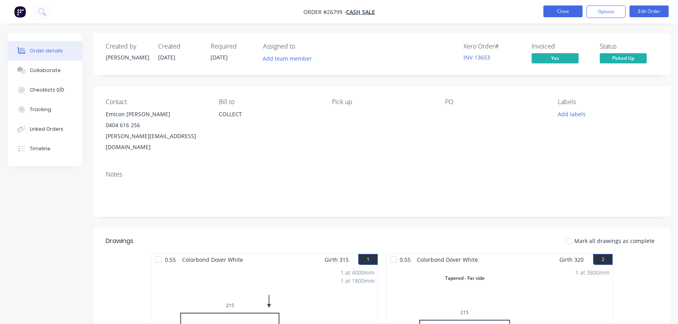
click at [557, 12] on button "Close" at bounding box center [562, 11] width 39 height 12
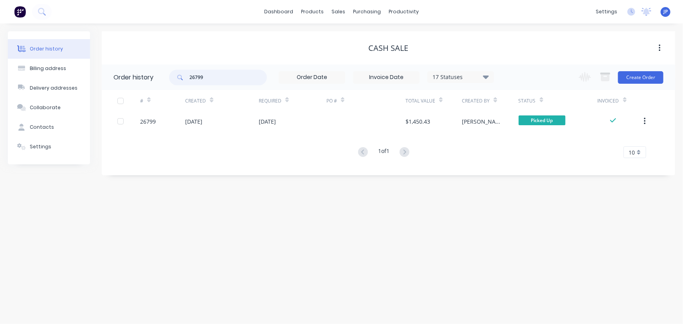
drag, startPoint x: 208, startPoint y: 81, endPoint x: 178, endPoint y: 86, distance: 29.7
click at [178, 86] on div "26799 17 Statuses Invoice Status Invoiced Not Invoiced Partial Order Status All…" at bounding box center [331, 77] width 325 height 25
type input "27796"
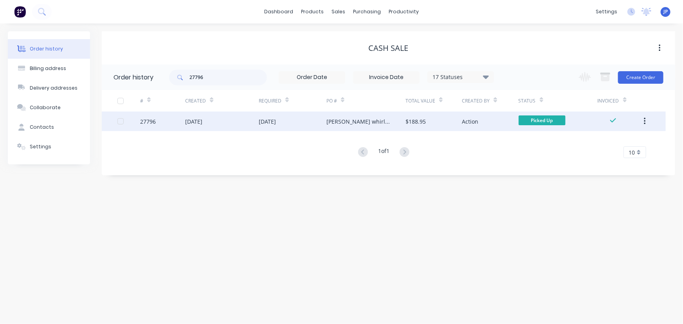
click at [179, 119] on div "27796" at bounding box center [162, 122] width 45 height 20
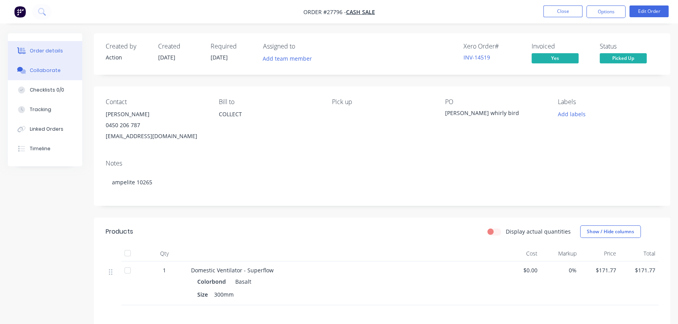
click at [51, 68] on div "Collaborate" at bounding box center [45, 70] width 31 height 7
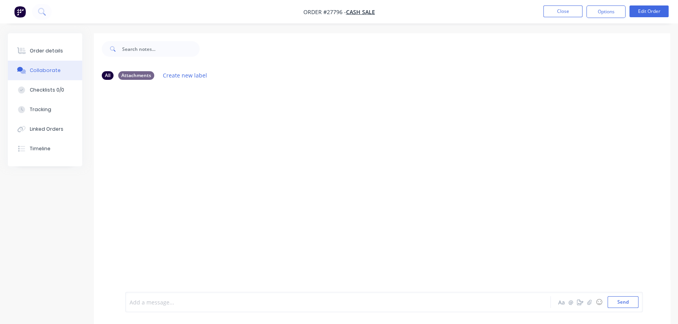
click at [152, 304] on div at bounding box center [320, 302] width 381 height 8
click at [623, 303] on button "Send" at bounding box center [623, 302] width 31 height 12
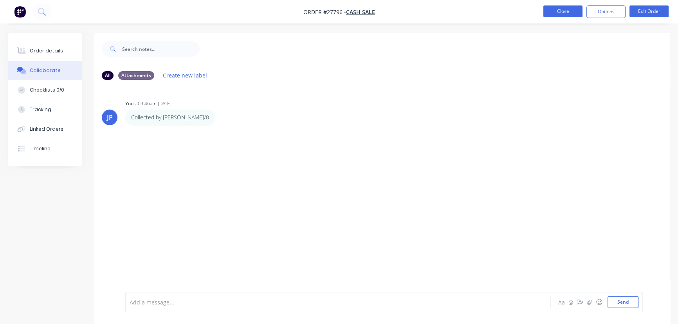
click at [563, 11] on button "Close" at bounding box center [562, 11] width 39 height 12
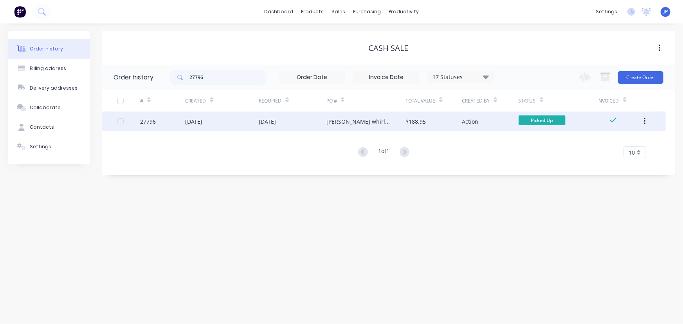
drag, startPoint x: 646, startPoint y: 123, endPoint x: 643, endPoint y: 131, distance: 8.7
click at [646, 123] on icon "button" at bounding box center [645, 121] width 2 height 9
click at [637, 143] on div "Archive" at bounding box center [617, 141] width 60 height 11
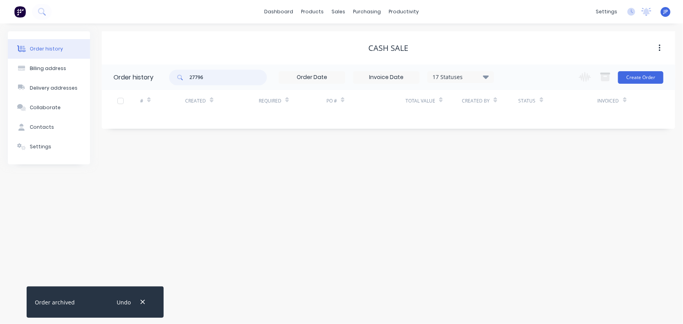
drag, startPoint x: 208, startPoint y: 74, endPoint x: 180, endPoint y: 78, distance: 28.6
click at [180, 78] on div "27796" at bounding box center [218, 78] width 98 height 16
type input "27642"
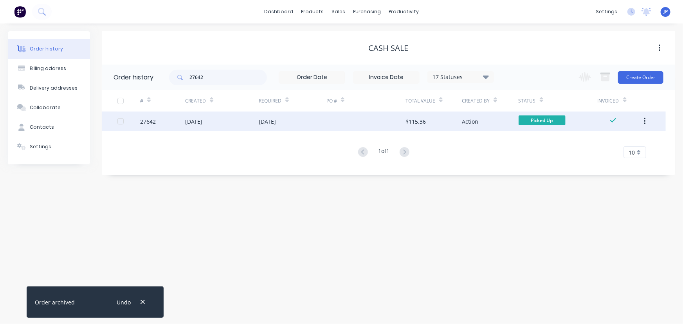
click at [190, 125] on div "05 Aug 2025" at bounding box center [193, 121] width 17 height 8
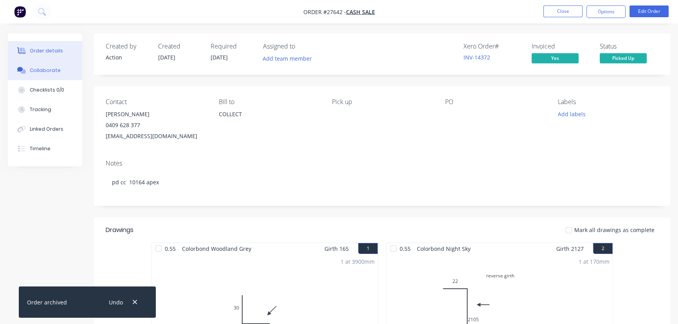
click at [56, 69] on div "Collaborate" at bounding box center [45, 70] width 31 height 7
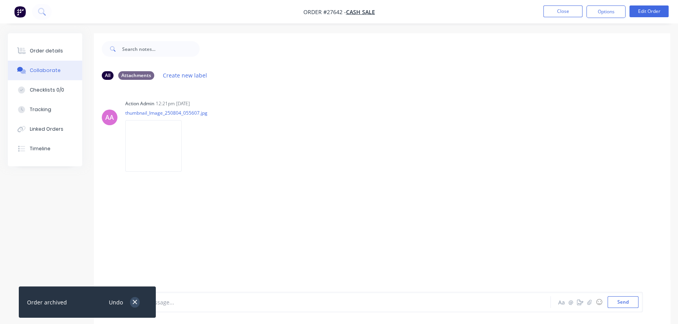
click at [137, 305] on icon "button" at bounding box center [134, 302] width 5 height 7
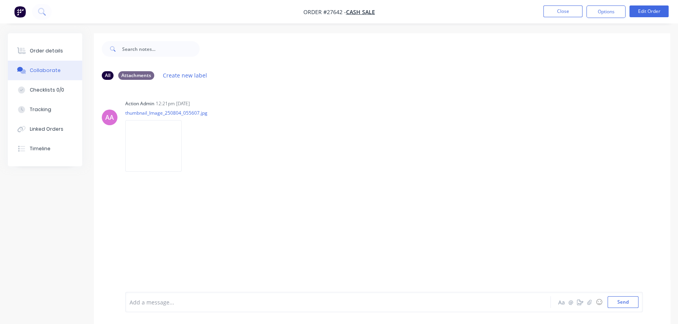
click at [147, 303] on div at bounding box center [320, 302] width 381 height 8
click at [610, 300] on button "Send" at bounding box center [623, 302] width 31 height 12
click at [569, 15] on button "Close" at bounding box center [562, 11] width 39 height 12
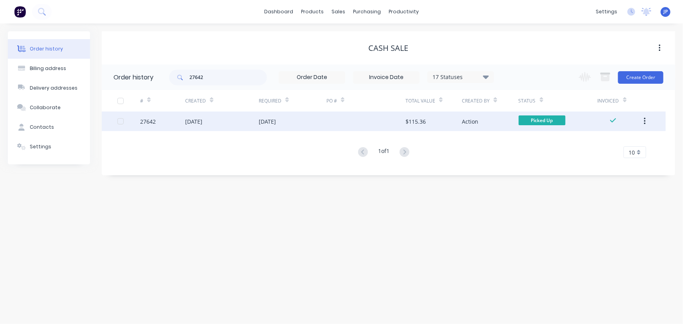
click at [646, 117] on button "button" at bounding box center [645, 121] width 18 height 14
click at [637, 142] on div "Archive" at bounding box center [617, 141] width 60 height 11
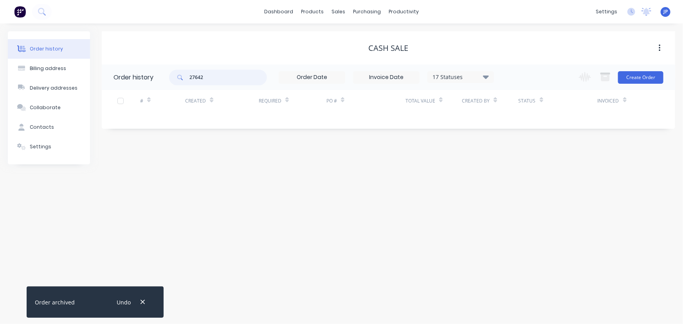
drag, startPoint x: 207, startPoint y: 79, endPoint x: 185, endPoint y: 82, distance: 22.2
click at [185, 82] on div "27642" at bounding box center [218, 78] width 98 height 16
type input "27505"
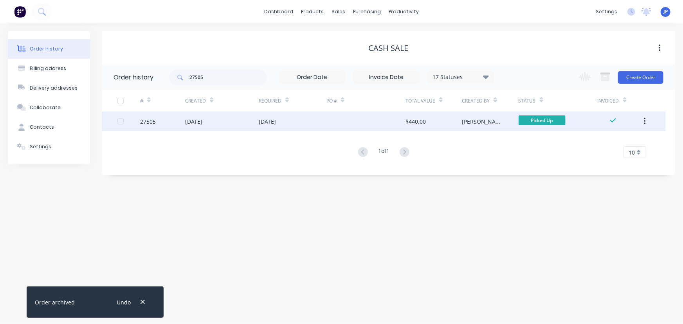
click at [197, 119] on div "06 Aug 2025" at bounding box center [193, 121] width 17 height 8
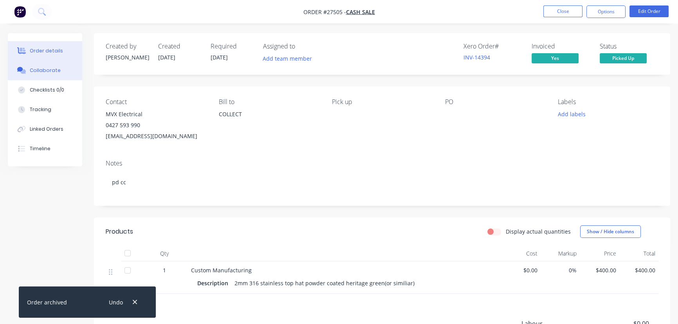
click at [68, 70] on button "Collaborate" at bounding box center [45, 71] width 74 height 20
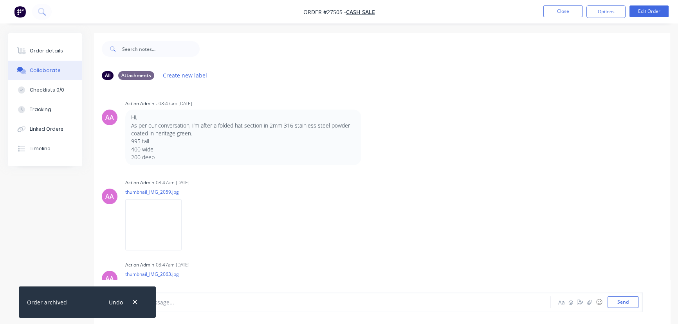
click at [133, 294] on div "Undo" at bounding box center [122, 302] width 51 height 20
click at [138, 302] on button "button" at bounding box center [135, 302] width 10 height 11
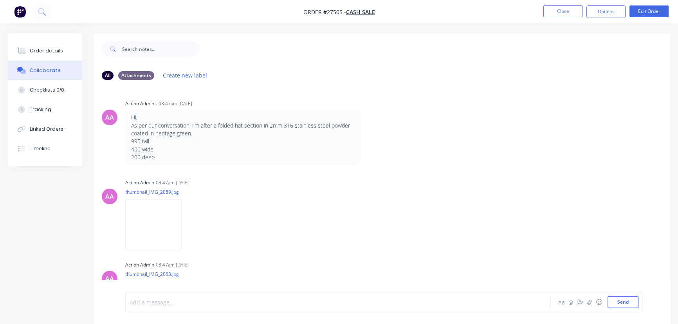
click at [158, 300] on div at bounding box center [320, 302] width 381 height 8
click at [620, 305] on button "Send" at bounding box center [623, 302] width 31 height 12
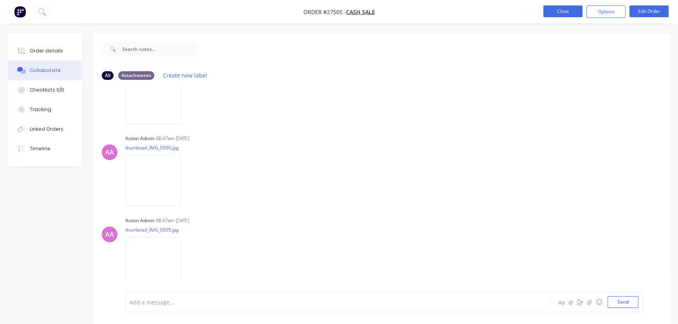
click at [562, 14] on button "Close" at bounding box center [562, 11] width 39 height 12
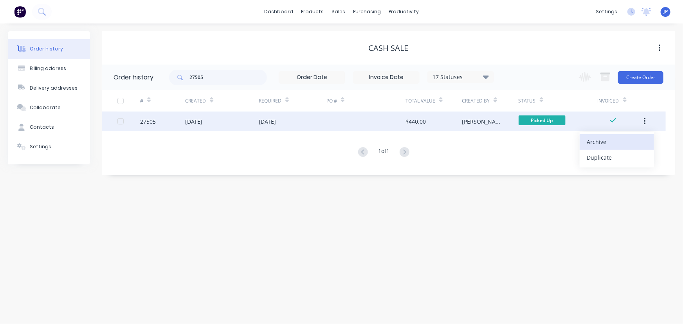
click at [614, 142] on div "Archive" at bounding box center [617, 141] width 60 height 11
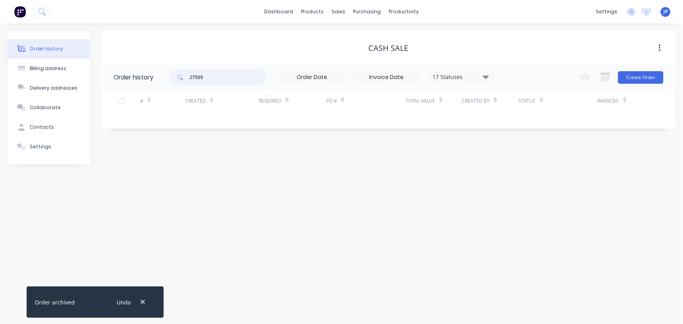
drag, startPoint x: 220, startPoint y: 80, endPoint x: 176, endPoint y: 84, distance: 44.5
click at [176, 84] on div "27505" at bounding box center [218, 78] width 98 height 16
type input "27722"
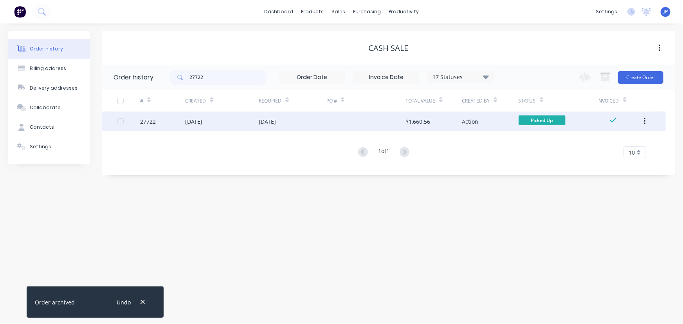
click at [271, 126] on div "11 Aug 2025" at bounding box center [293, 122] width 68 height 20
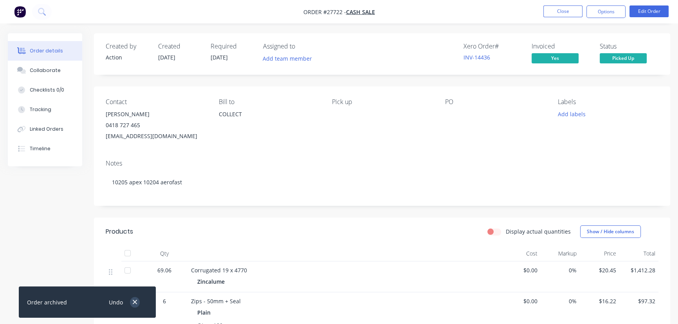
click at [137, 306] on button "button" at bounding box center [135, 302] width 10 height 11
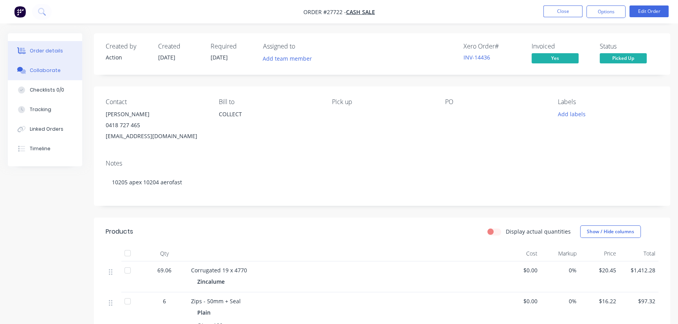
click at [60, 72] on button "Collaborate" at bounding box center [45, 71] width 74 height 20
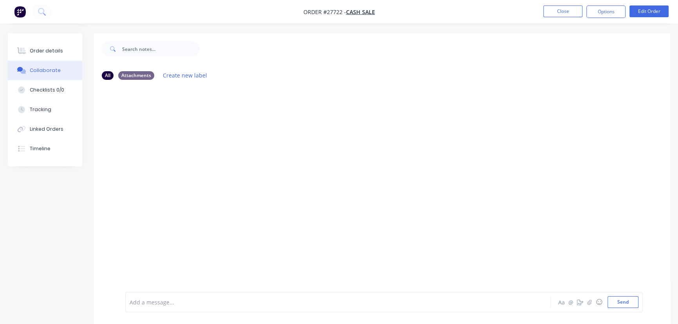
click at [144, 298] on div at bounding box center [320, 302] width 381 height 8
click at [623, 302] on button "Send" at bounding box center [623, 302] width 31 height 12
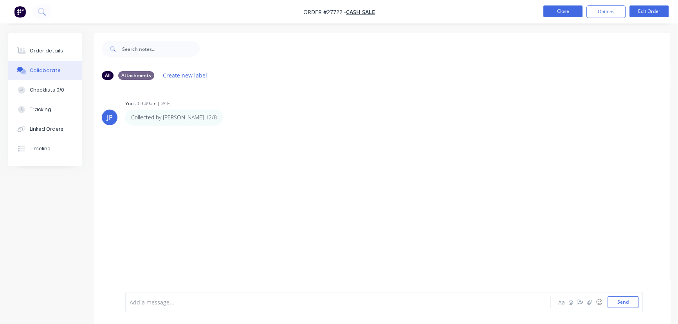
click at [568, 16] on button "Close" at bounding box center [562, 11] width 39 height 12
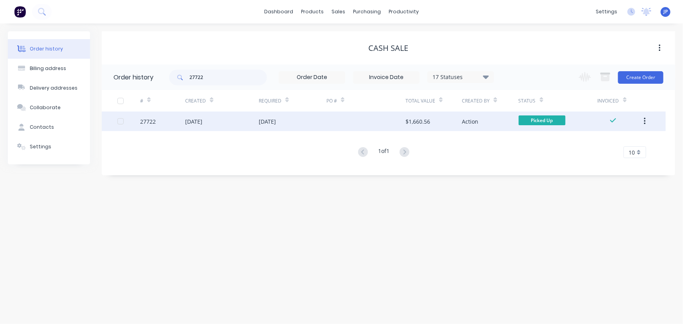
click at [641, 120] on button "button" at bounding box center [645, 121] width 18 height 14
click at [617, 140] on div "Archive" at bounding box center [617, 141] width 60 height 11
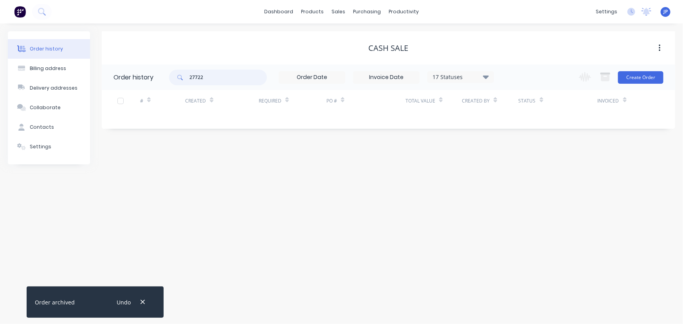
drag, startPoint x: 199, startPoint y: 79, endPoint x: 173, endPoint y: 84, distance: 26.2
click at [173, 84] on div "27722" at bounding box center [218, 78] width 98 height 16
type input "27802"
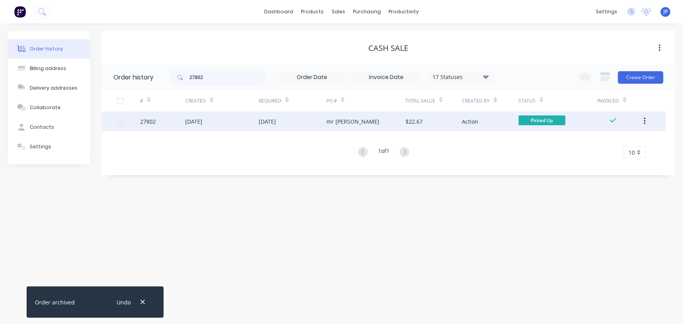
click at [195, 123] on div "[DATE]" at bounding box center [193, 121] width 17 height 8
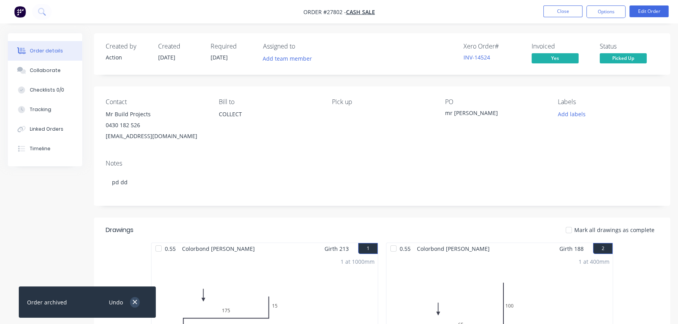
click at [135, 304] on icon "button" at bounding box center [134, 302] width 5 height 7
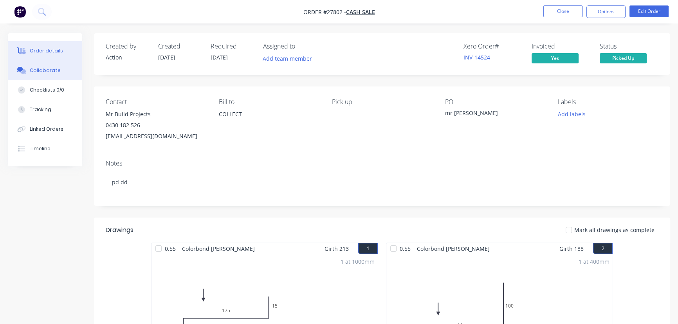
click at [41, 69] on div "Collaborate" at bounding box center [45, 70] width 31 height 7
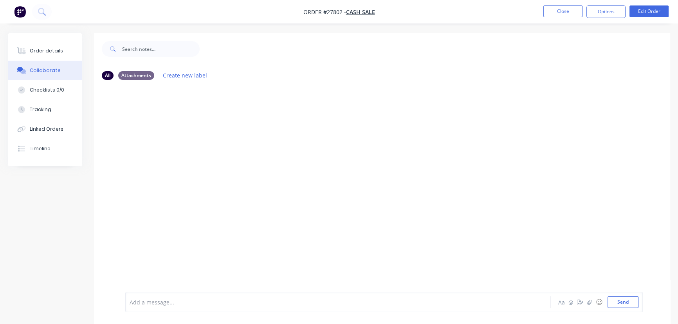
click at [157, 303] on div at bounding box center [320, 302] width 381 height 8
click at [609, 302] on button "Send" at bounding box center [623, 302] width 31 height 12
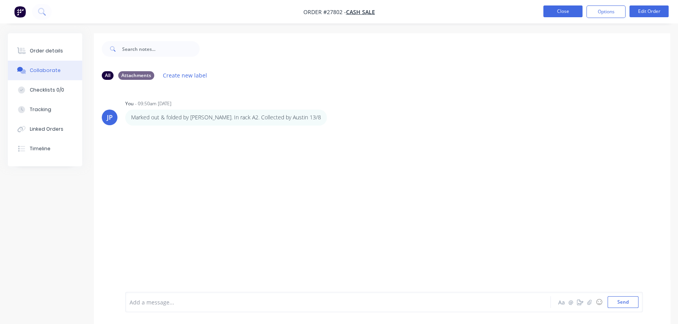
click at [564, 16] on button "Close" at bounding box center [562, 11] width 39 height 12
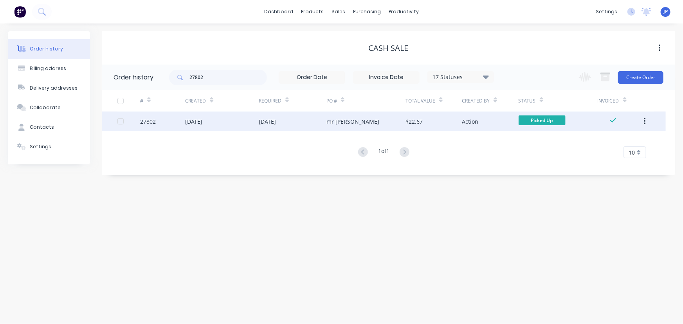
click at [642, 123] on button "button" at bounding box center [645, 121] width 18 height 14
click at [625, 141] on div "Archive" at bounding box center [617, 141] width 60 height 11
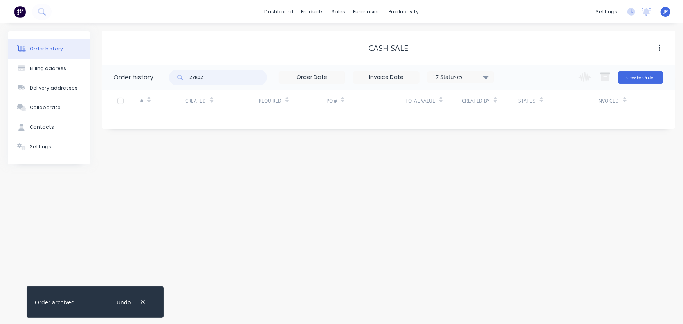
drag, startPoint x: 210, startPoint y: 80, endPoint x: 178, endPoint y: 81, distance: 32.1
click at [178, 81] on div "27802" at bounding box center [218, 78] width 98 height 16
type input "27737"
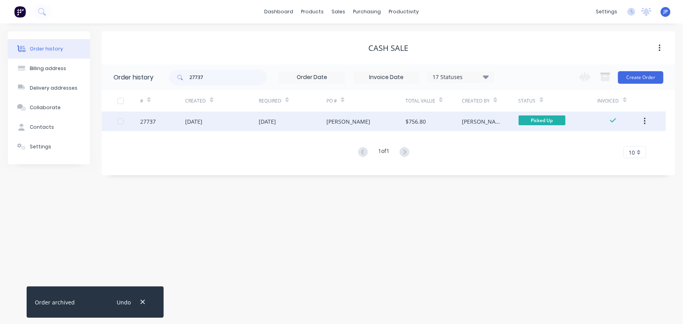
click at [198, 120] on div "08 Aug 2025" at bounding box center [193, 121] width 17 height 8
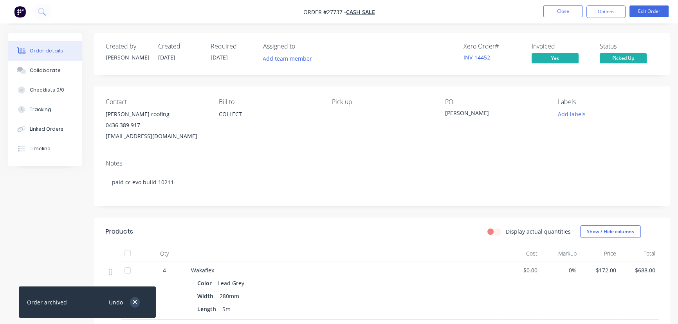
click at [135, 303] on icon "button" at bounding box center [134, 302] width 5 height 7
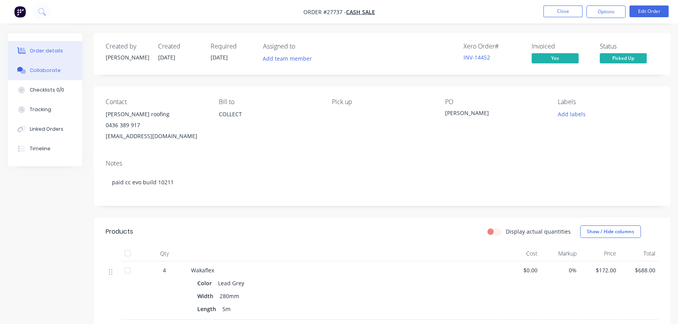
click at [43, 70] on div "Collaborate" at bounding box center [45, 70] width 31 height 7
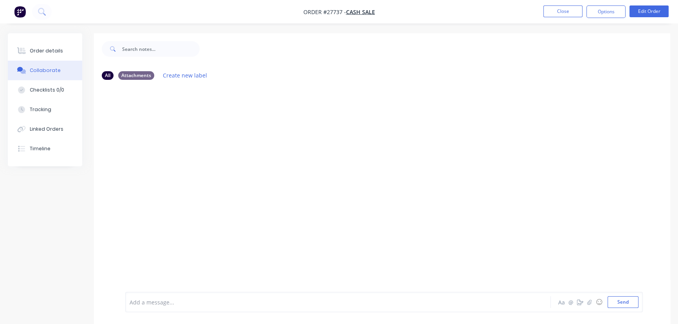
click at [145, 301] on div at bounding box center [320, 302] width 381 height 8
click at [616, 304] on button "Send" at bounding box center [623, 302] width 31 height 12
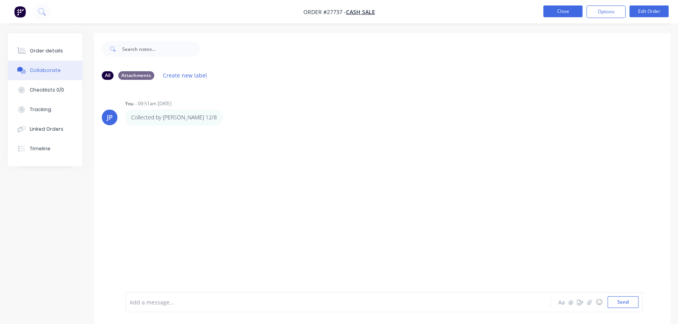
click at [554, 7] on button "Close" at bounding box center [562, 11] width 39 height 12
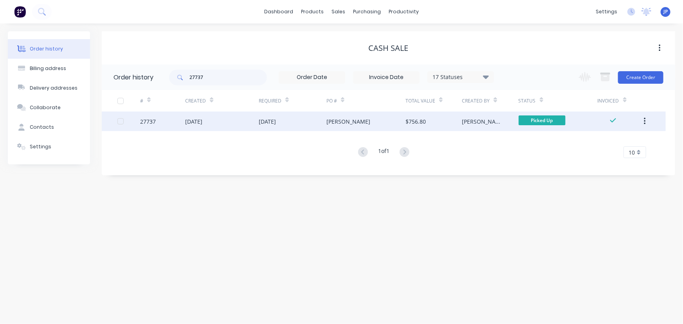
click at [643, 117] on button "button" at bounding box center [645, 121] width 18 height 14
click at [630, 140] on div "Archive" at bounding box center [617, 141] width 60 height 11
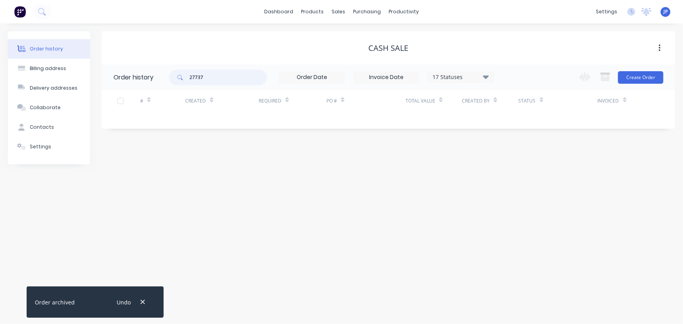
drag, startPoint x: 211, startPoint y: 79, endPoint x: 184, endPoint y: 79, distance: 26.2
click at [184, 79] on div "27737" at bounding box center [218, 78] width 98 height 16
type input "27475"
click at [142, 301] on icon "button" at bounding box center [142, 302] width 5 height 7
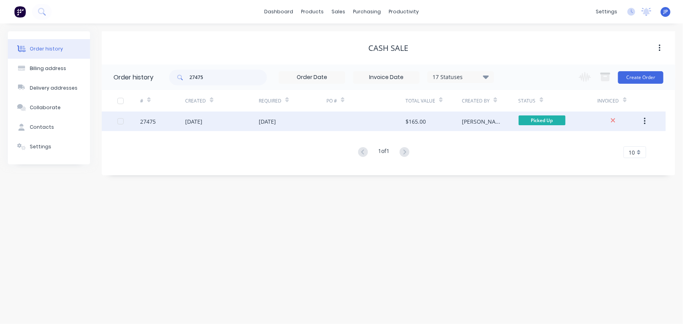
click at [202, 122] on div "30 Jul 2025" at bounding box center [193, 121] width 17 height 8
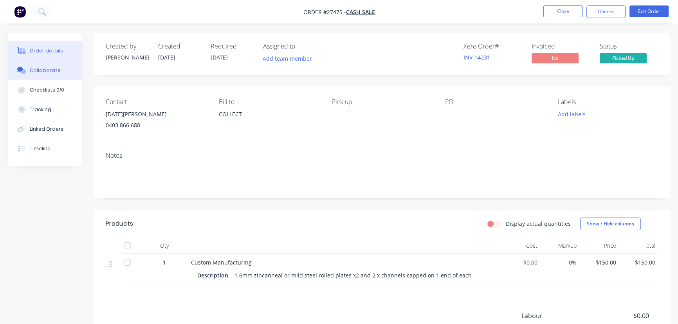
click at [40, 64] on button "Collaborate" at bounding box center [45, 71] width 74 height 20
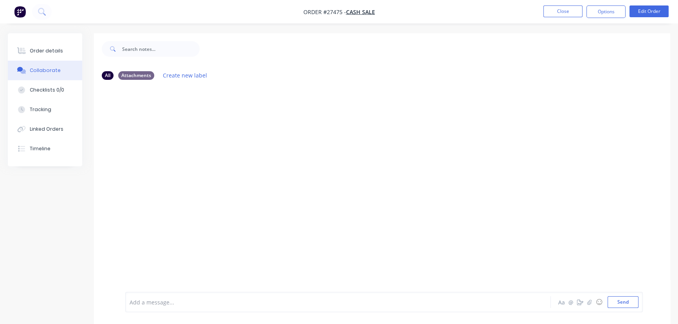
click at [143, 306] on div at bounding box center [320, 302] width 381 height 8
click at [622, 305] on button "Send" at bounding box center [623, 302] width 31 height 12
click at [563, 18] on li "Close" at bounding box center [562, 11] width 39 height 13
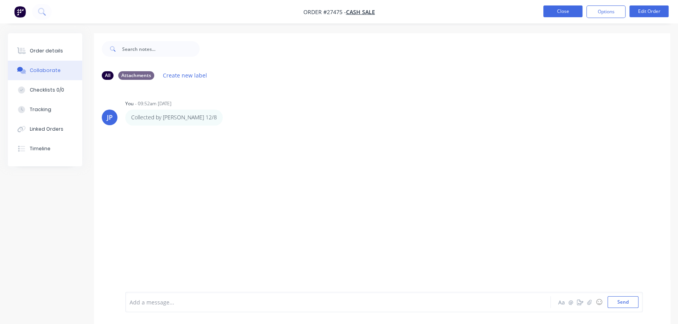
click at [563, 11] on button "Close" at bounding box center [562, 11] width 39 height 12
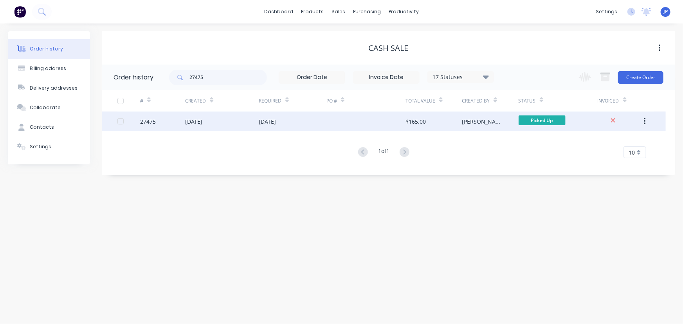
click at [276, 121] on div "08 Aug 2025" at bounding box center [267, 121] width 17 height 8
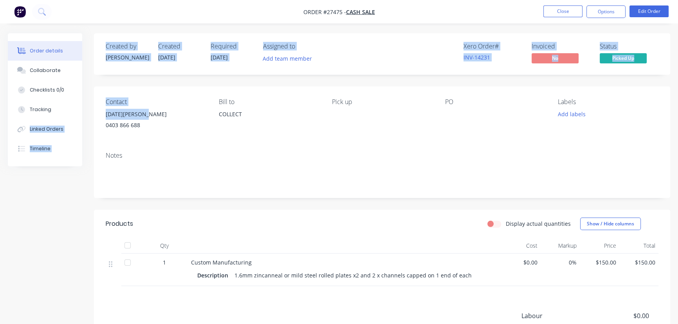
drag, startPoint x: 155, startPoint y: 112, endPoint x: 93, endPoint y: 115, distance: 61.9
click at [93, 115] on div "Order details Collaborate Checklists 0/0 Tracking Linked Orders Timeline Order …" at bounding box center [339, 229] width 678 height 392
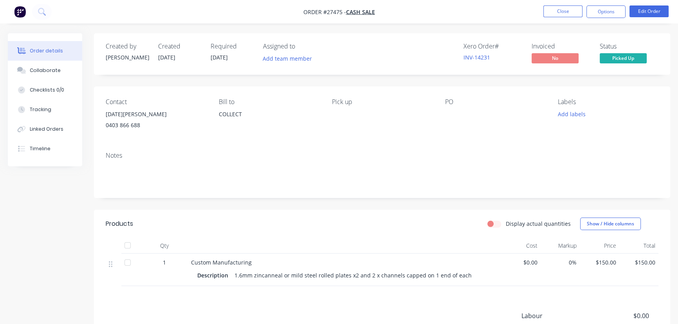
click at [159, 120] on div "0403 866 688" at bounding box center [156, 125] width 101 height 11
drag, startPoint x: 151, startPoint y: 114, endPoint x: 104, endPoint y: 119, distance: 46.9
click at [104, 119] on div "Contact Noel Quelhurst 0403 866 688 Bill to COLLECT Pick up PO Labels Add labels" at bounding box center [382, 116] width 576 height 59
click at [596, 15] on button "Options" at bounding box center [606, 11] width 39 height 13
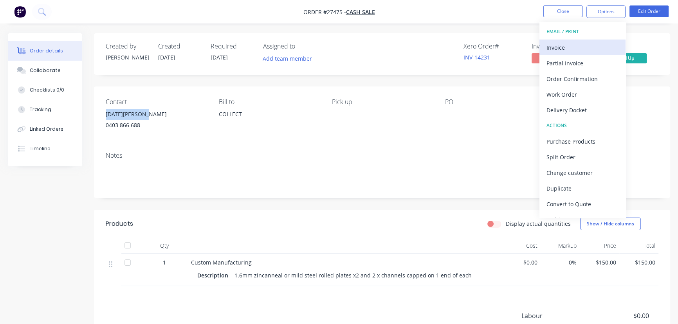
click at [585, 51] on div "Invoice" at bounding box center [583, 47] width 72 height 11
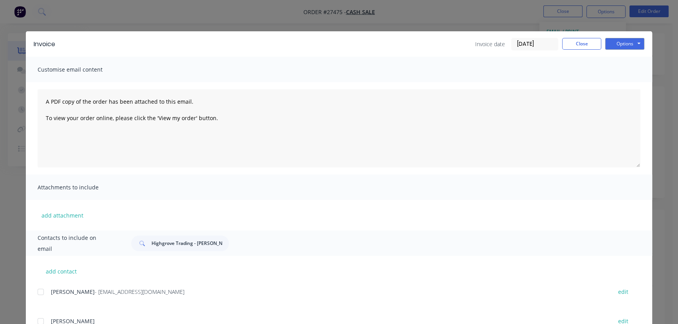
click at [544, 46] on input "[DATE]" at bounding box center [535, 44] width 46 height 12
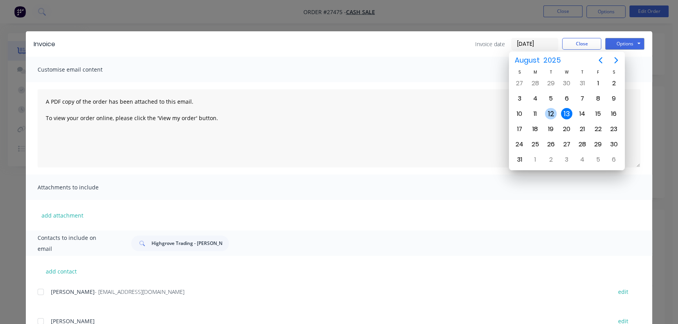
click at [547, 109] on div "12" at bounding box center [551, 114] width 12 height 12
type input "[DATE]"
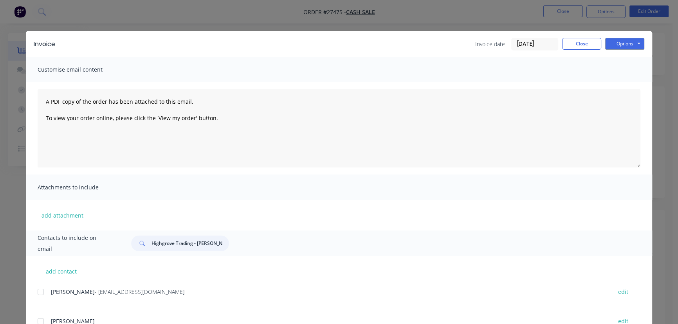
drag, startPoint x: 203, startPoint y: 246, endPoint x: 137, endPoint y: 246, distance: 65.8
click at [137, 246] on div "Highgrove Trading - Ken" at bounding box center [180, 244] width 98 height 16
paste input "Noel Quelhurst"
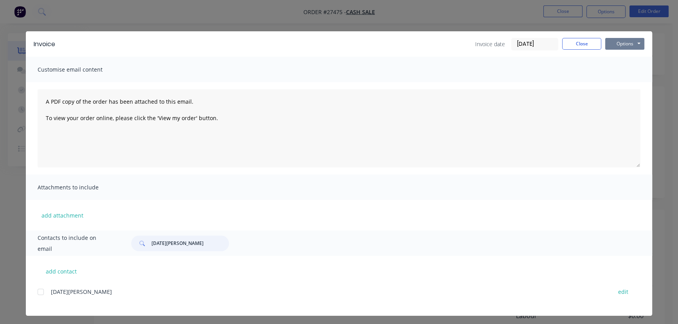
type input "Noel Quelhurst"
click at [612, 46] on button "Options" at bounding box center [624, 44] width 39 height 12
click at [609, 67] on button "Print" at bounding box center [630, 70] width 50 height 13
click at [576, 49] on button "Close" at bounding box center [581, 44] width 39 height 12
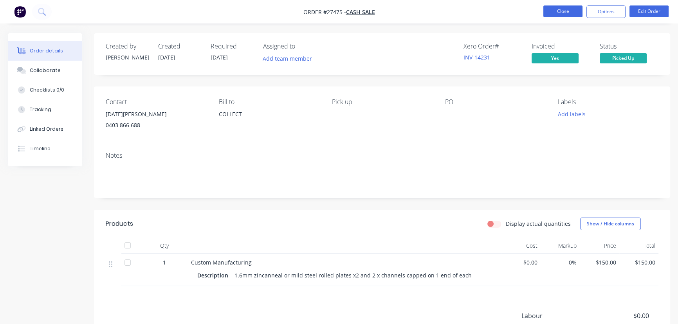
click at [569, 13] on button "Close" at bounding box center [562, 11] width 39 height 12
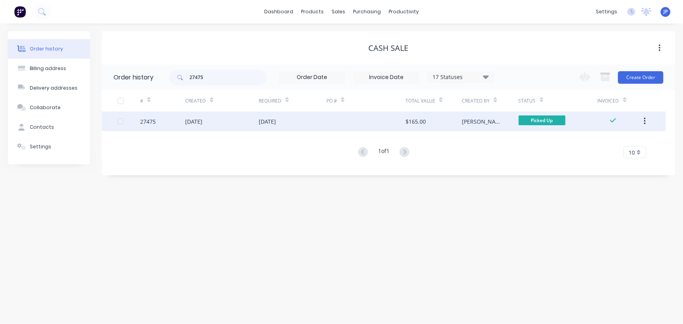
click at [646, 121] on icon "button" at bounding box center [645, 121] width 2 height 9
click at [625, 142] on div "Archive" at bounding box center [617, 141] width 60 height 11
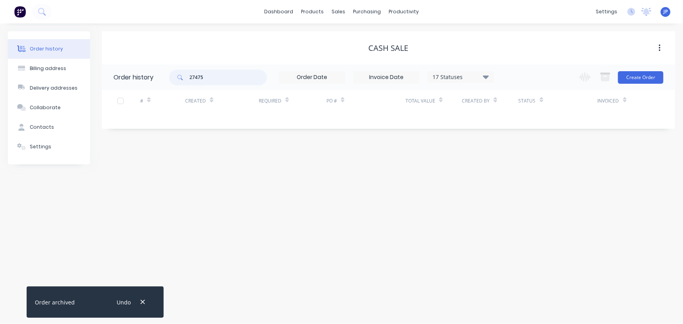
drag, startPoint x: 212, startPoint y: 78, endPoint x: 187, endPoint y: 80, distance: 25.6
click at [187, 80] on div "27475" at bounding box center [218, 78] width 98 height 16
type input "27492"
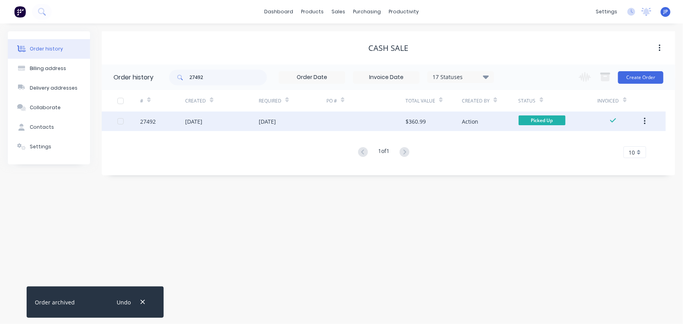
click at [202, 121] on div "31 Jul 2025" at bounding box center [193, 121] width 17 height 8
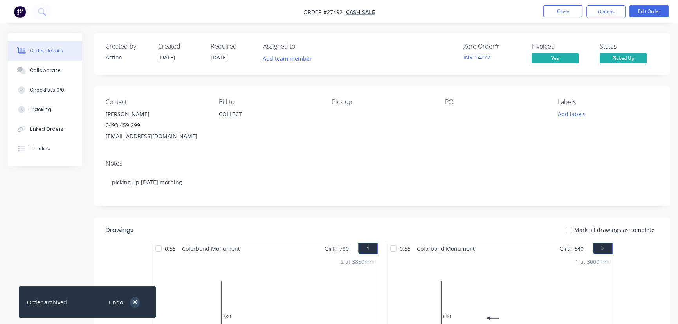
click at [133, 302] on icon "button" at bounding box center [134, 302] width 5 height 7
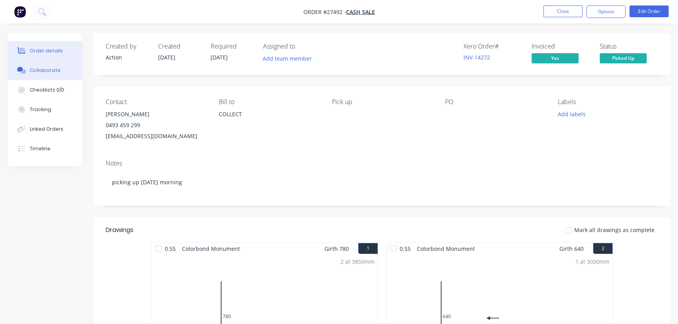
click at [63, 72] on button "Collaborate" at bounding box center [45, 71] width 74 height 20
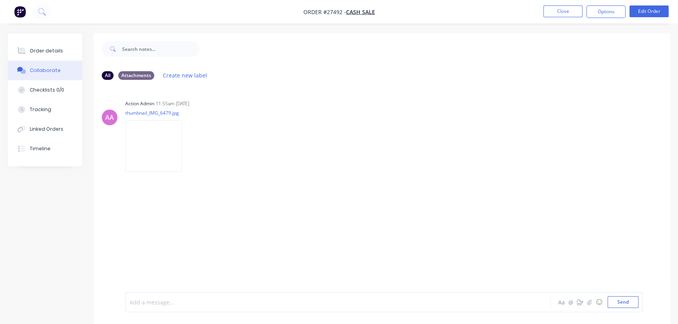
click at [145, 302] on div at bounding box center [320, 302] width 381 height 8
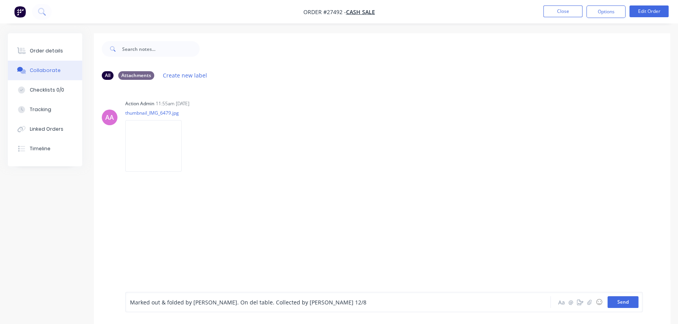
click at [620, 305] on button "Send" at bounding box center [623, 302] width 31 height 12
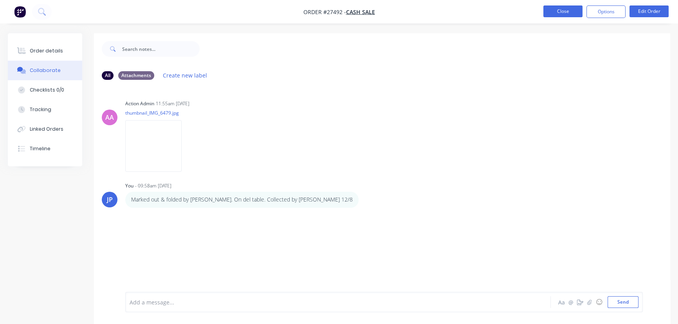
click at [567, 14] on button "Close" at bounding box center [562, 11] width 39 height 12
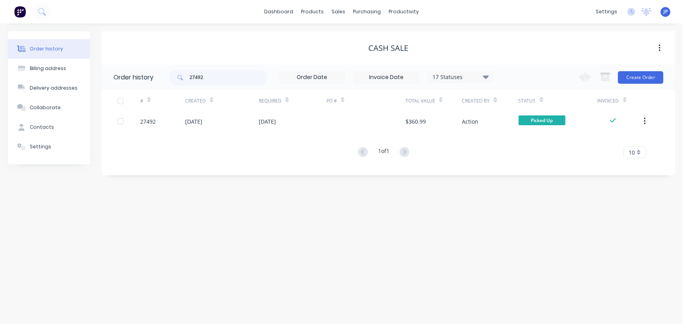
click at [646, 117] on button "button" at bounding box center [645, 121] width 18 height 14
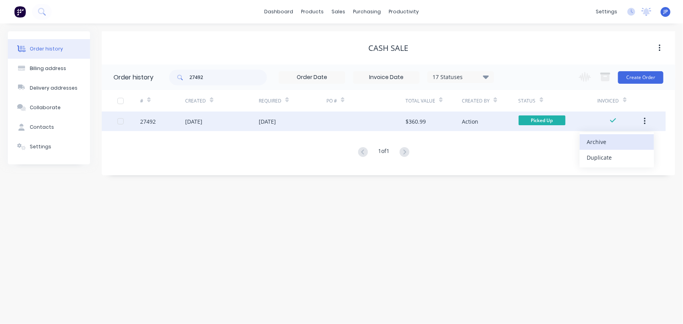
click at [633, 139] on div "Archive" at bounding box center [617, 141] width 60 height 11
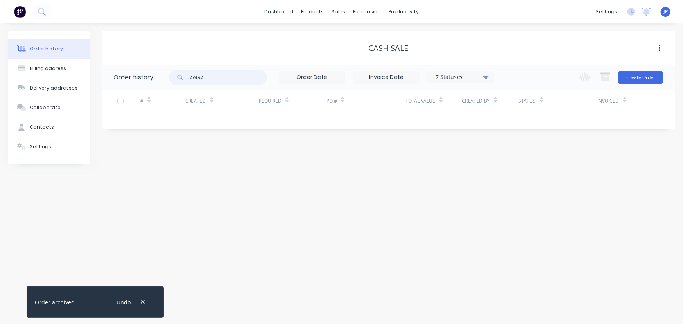
drag, startPoint x: 211, startPoint y: 77, endPoint x: 175, endPoint y: 76, distance: 36.0
click at [175, 76] on div "27492" at bounding box center [218, 78] width 98 height 16
type input "26799"
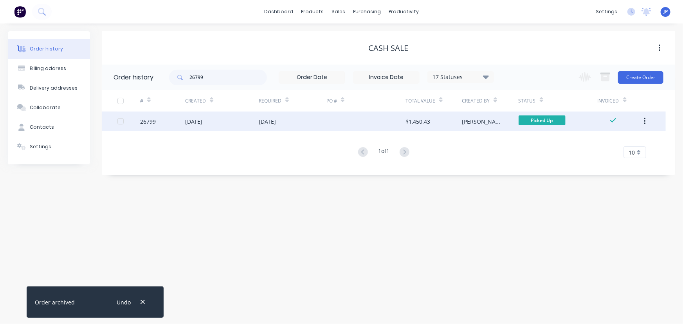
click at [198, 118] on div "07 Jul 2025" at bounding box center [193, 121] width 17 height 8
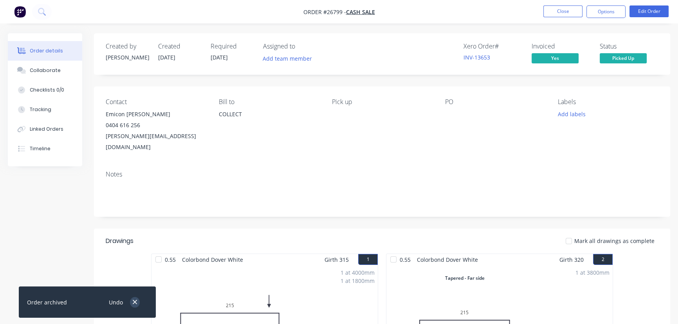
click at [135, 304] on icon "button" at bounding box center [134, 302] width 5 height 7
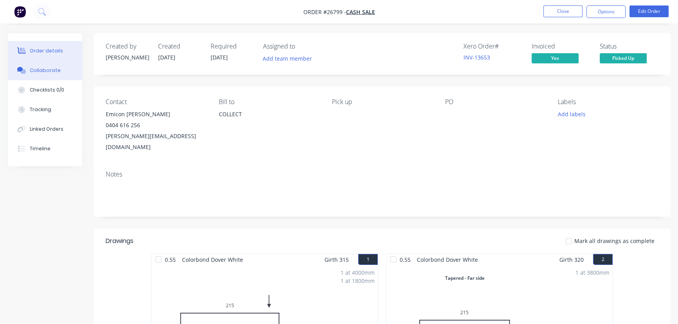
click at [39, 71] on div "Collaborate" at bounding box center [45, 70] width 31 height 7
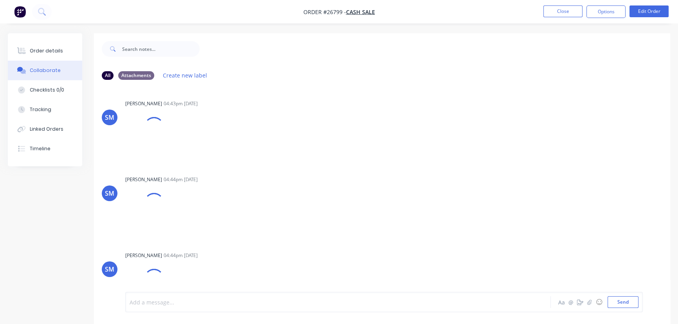
click at [149, 300] on div at bounding box center [320, 302] width 381 height 8
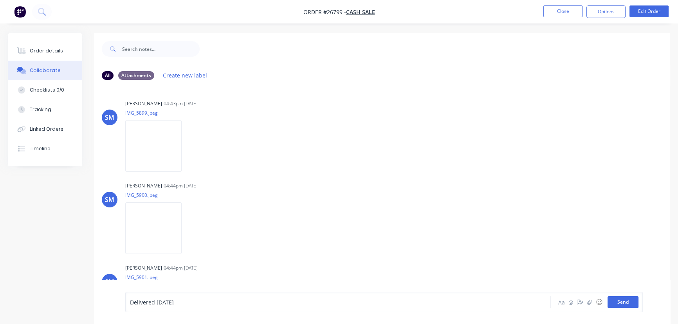
click at [613, 306] on button "Send" at bounding box center [623, 302] width 31 height 12
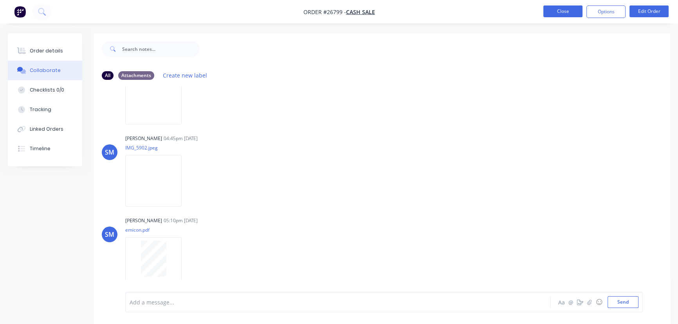
click at [565, 9] on button "Close" at bounding box center [562, 11] width 39 height 12
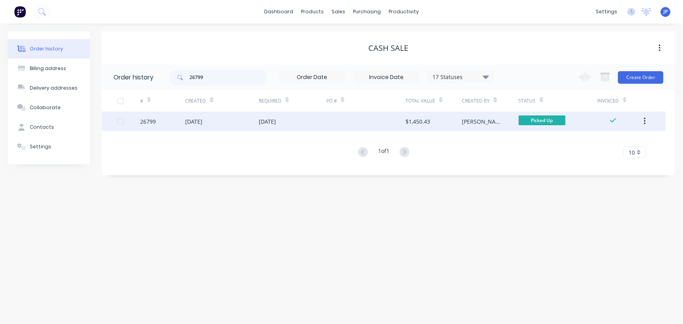
click at [645, 123] on icon "button" at bounding box center [645, 121] width 2 height 9
click at [627, 142] on div "Archive" at bounding box center [617, 141] width 60 height 11
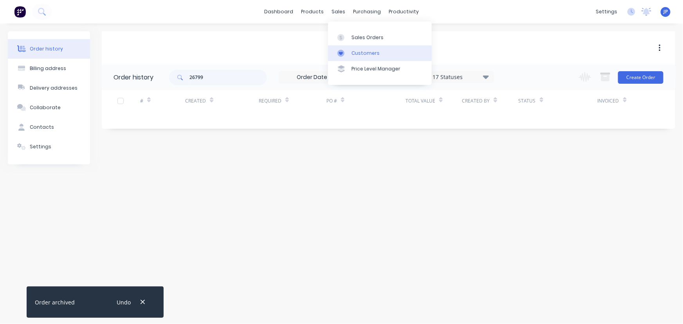
click at [356, 54] on div "Customers" at bounding box center [366, 53] width 28 height 7
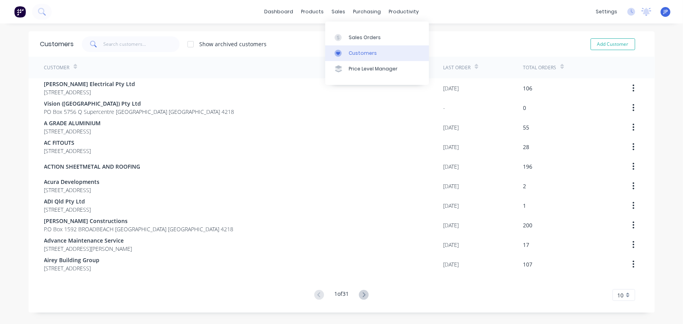
click at [356, 52] on div "Customers" at bounding box center [363, 53] width 28 height 7
click at [116, 40] on input "text" at bounding box center [141, 44] width 76 height 16
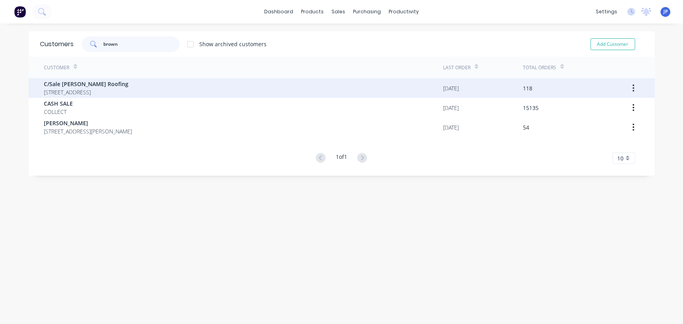
type input "brown"
click at [102, 88] on span "42 Wild Duck Drive Mermaid Waters Queensland Australia 4218" at bounding box center [86, 92] width 85 height 8
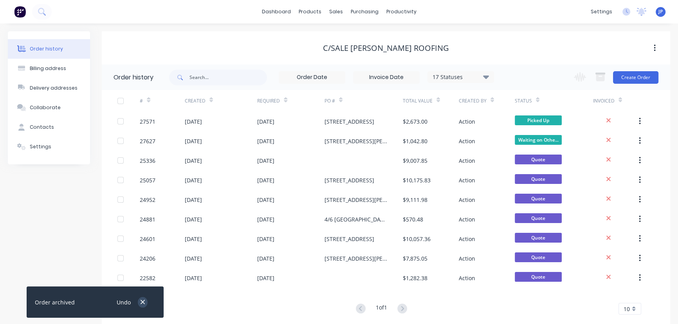
click at [143, 302] on icon "button" at bounding box center [142, 302] width 5 height 7
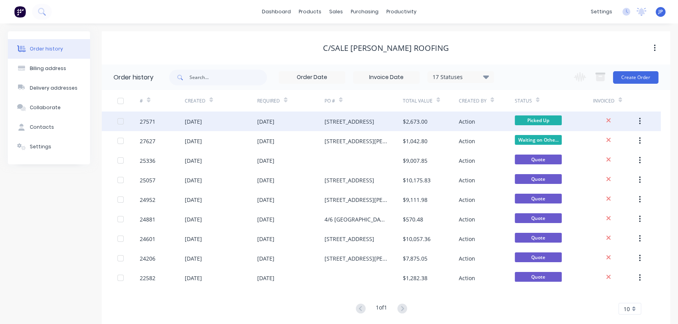
click at [195, 121] on div "01 Aug 2025" at bounding box center [193, 121] width 17 height 8
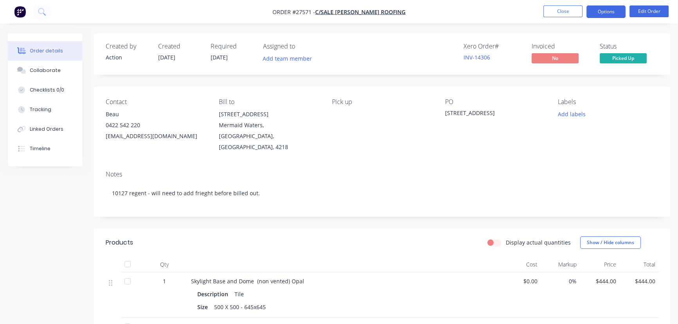
click at [610, 13] on button "Options" at bounding box center [606, 11] width 39 height 13
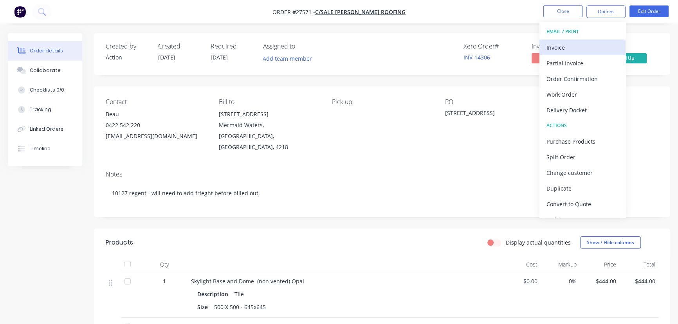
click at [574, 48] on div "Invoice" at bounding box center [583, 47] width 72 height 11
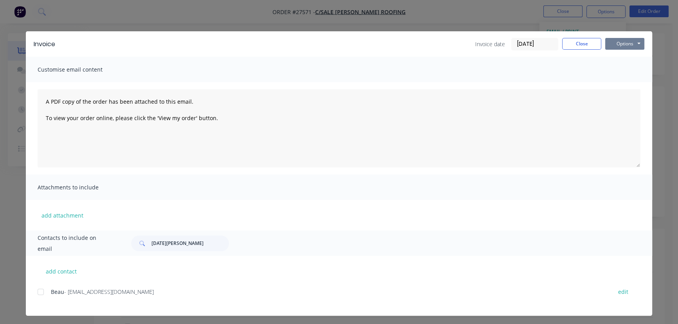
click at [611, 44] on button "Options" at bounding box center [624, 44] width 39 height 12
click at [611, 74] on button "Print" at bounding box center [630, 70] width 50 height 13
click at [576, 43] on button "Close" at bounding box center [581, 44] width 39 height 12
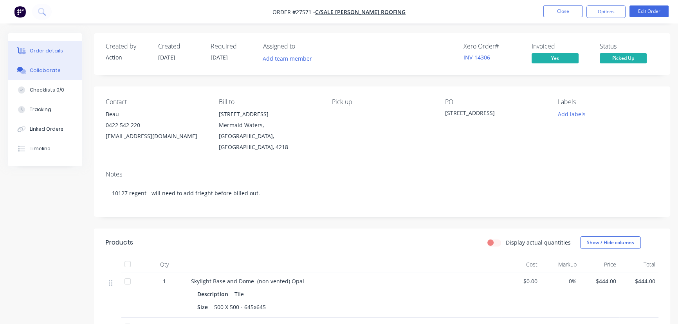
click at [67, 70] on button "Collaborate" at bounding box center [45, 71] width 74 height 20
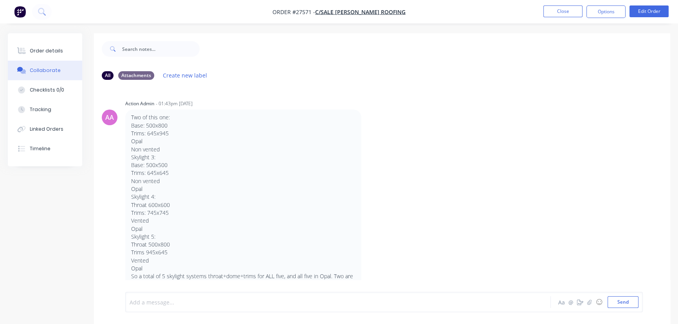
click at [157, 304] on div at bounding box center [320, 302] width 381 height 8
click at [616, 304] on button "Send" at bounding box center [623, 302] width 31 height 12
click at [560, 16] on button "Close" at bounding box center [562, 11] width 39 height 12
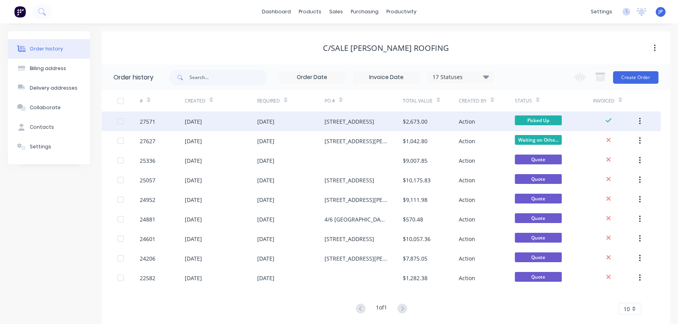
click at [642, 120] on button "button" at bounding box center [640, 121] width 18 height 14
click at [606, 139] on div "Archive" at bounding box center [612, 141] width 60 height 11
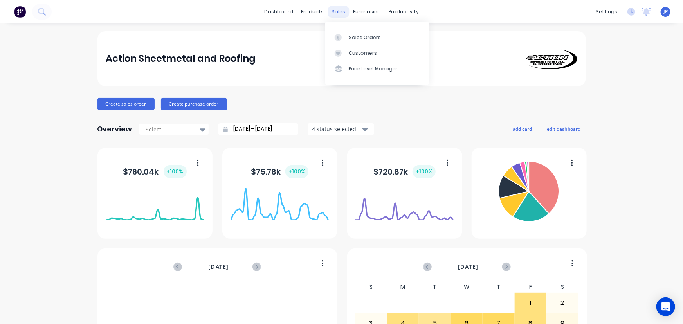
click at [331, 10] on div "sales" at bounding box center [339, 12] width 22 height 12
drag, startPoint x: 359, startPoint y: 53, endPoint x: 353, endPoint y: 52, distance: 6.4
click at [359, 53] on div "Customers" at bounding box center [363, 53] width 28 height 7
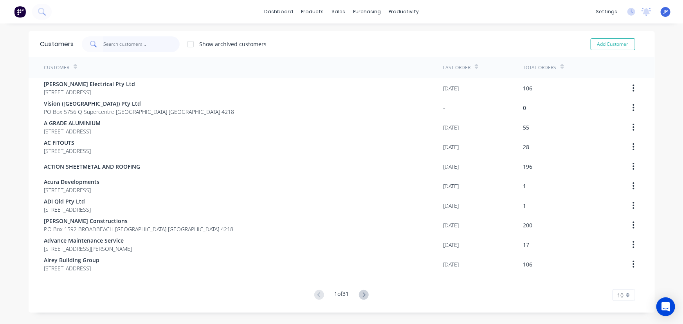
click at [116, 44] on input "text" at bounding box center [141, 44] width 76 height 16
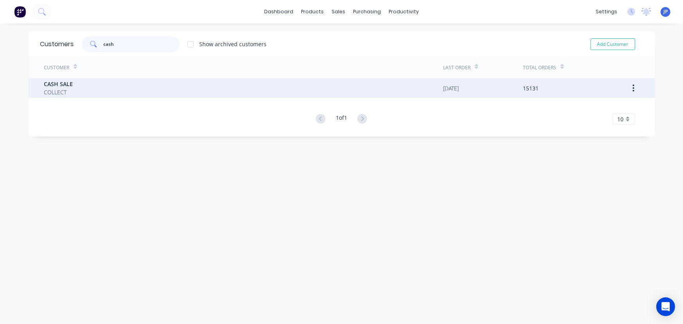
type input "cash"
click at [87, 87] on div "CASH SALE COLLECT" at bounding box center [243, 88] width 399 height 20
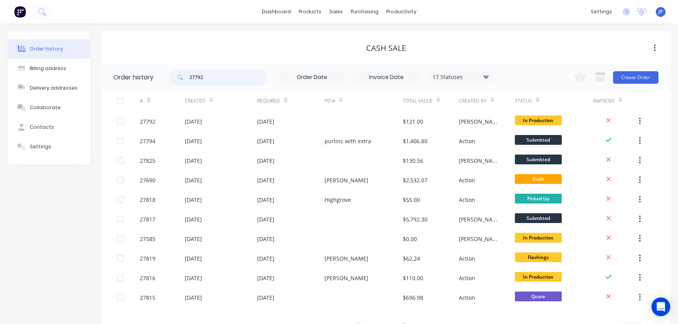
type input "27792"
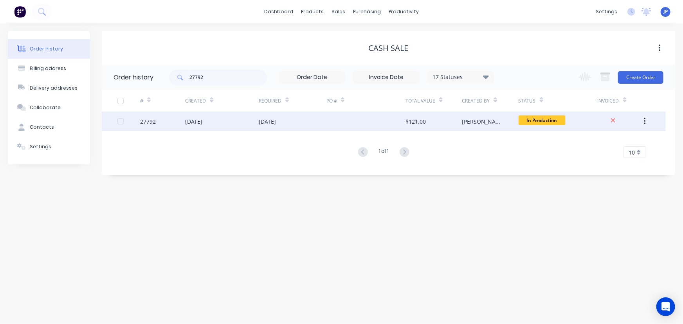
click at [202, 122] on div "[DATE]" at bounding box center [193, 121] width 17 height 8
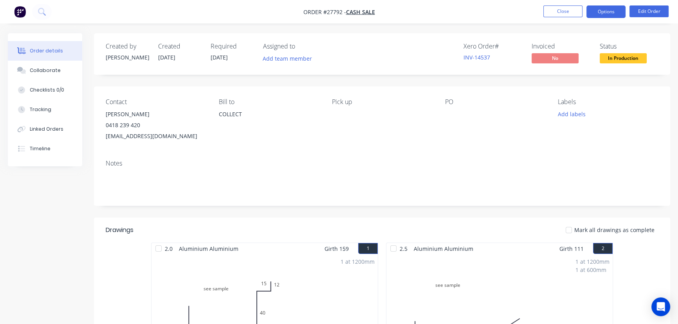
click at [599, 11] on button "Options" at bounding box center [606, 11] width 39 height 13
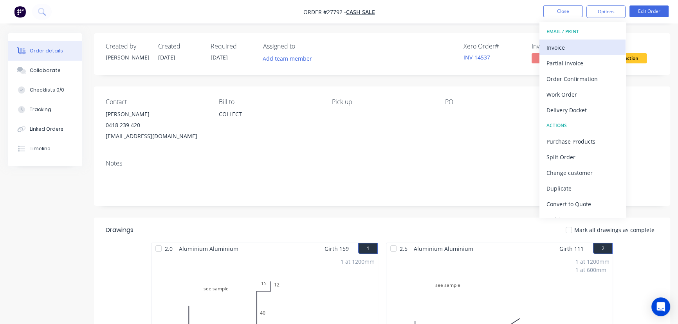
click at [564, 45] on div "Invoice" at bounding box center [583, 47] width 72 height 11
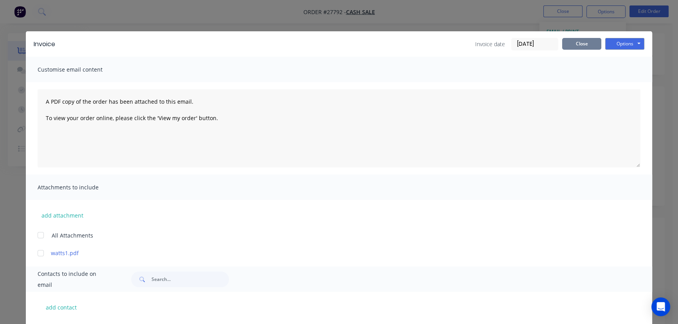
click at [568, 40] on button "Close" at bounding box center [581, 44] width 39 height 12
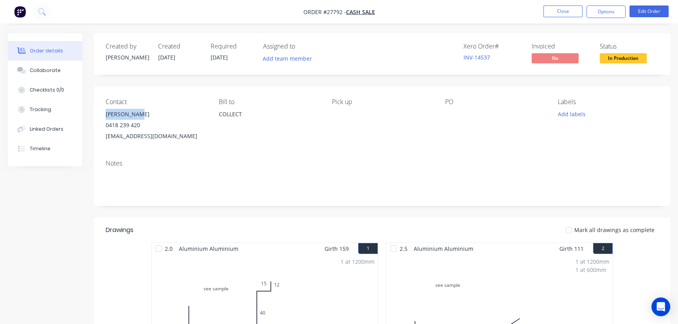
drag, startPoint x: 141, startPoint y: 112, endPoint x: 100, endPoint y: 110, distance: 41.2
click at [100, 110] on div "Contact [PERSON_NAME] [PHONE_NUMBER] [EMAIL_ADDRESS][DOMAIN_NAME] Bill to COLLE…" at bounding box center [382, 120] width 576 height 67
copy div "[PERSON_NAME]"
click at [598, 13] on button "Options" at bounding box center [606, 11] width 39 height 13
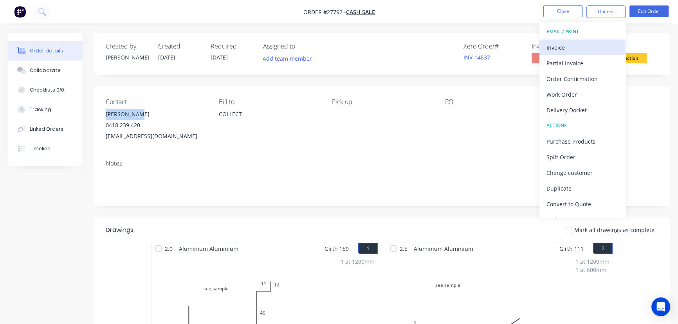
click at [583, 49] on div "Invoice" at bounding box center [583, 47] width 72 height 11
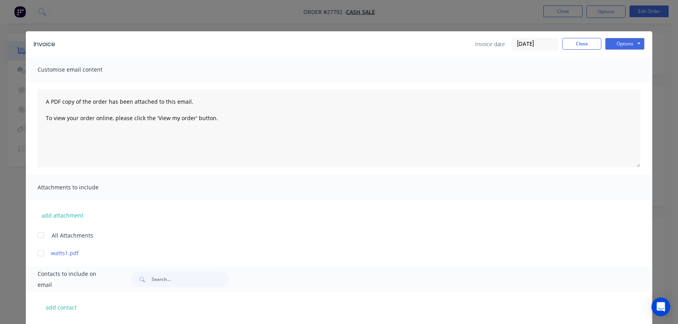
click at [547, 47] on input "[DATE]" at bounding box center [535, 44] width 46 height 12
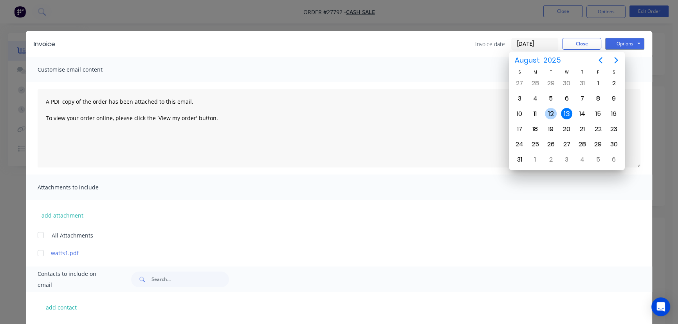
click at [549, 113] on div "12" at bounding box center [551, 114] width 12 height 12
type input "[DATE]"
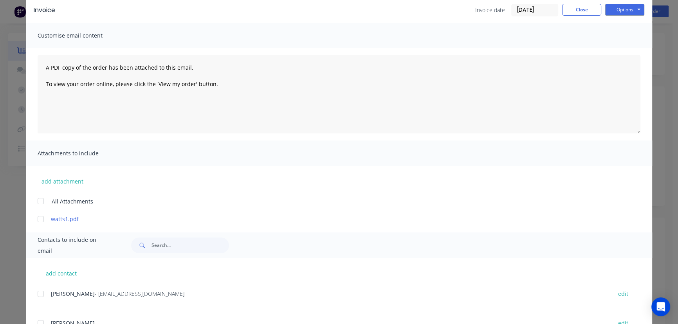
scroll to position [71, 0]
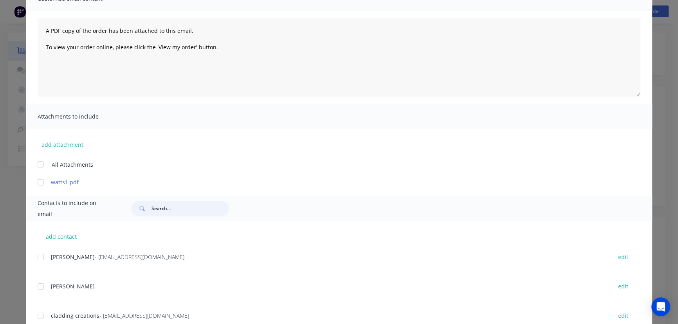
click at [152, 207] on input "text" at bounding box center [191, 209] width 78 height 16
paste input "[PERSON_NAME]"
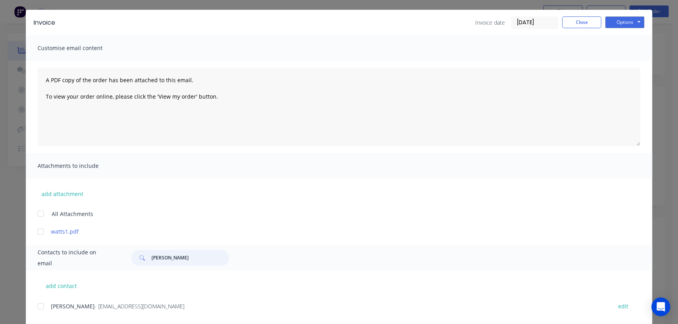
scroll to position [39, 0]
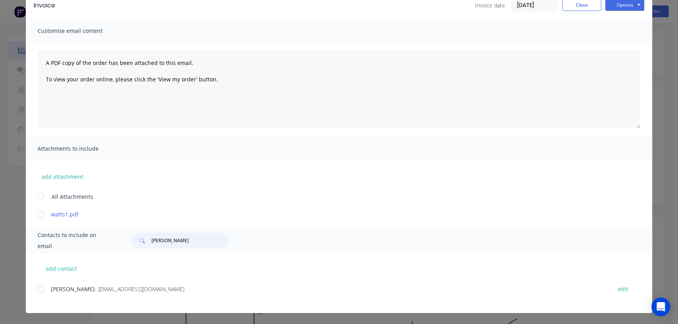
type input "[PERSON_NAME]"
drag, startPoint x: 155, startPoint y: 289, endPoint x: 45, endPoint y: 298, distance: 110.4
click at [45, 298] on div "[PERSON_NAME] - [EMAIL_ADDRESS][DOMAIN_NAME] edit" at bounding box center [345, 294] width 615 height 20
copy div "[PERSON_NAME] - [EMAIL_ADDRESS][DOMAIN_NAME]"
click at [615, 8] on button "Options" at bounding box center [624, 5] width 39 height 12
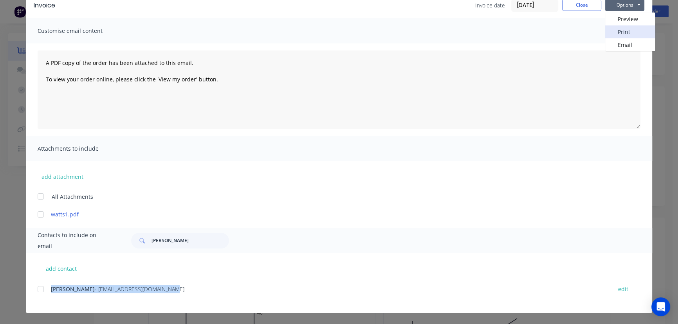
click at [621, 32] on button "Print" at bounding box center [630, 31] width 50 height 13
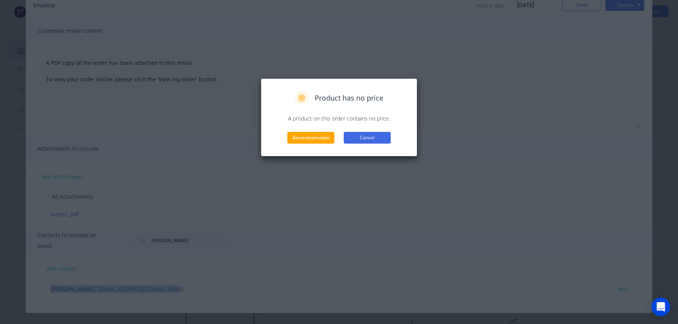
click at [374, 136] on button "Cancel" at bounding box center [367, 138] width 47 height 12
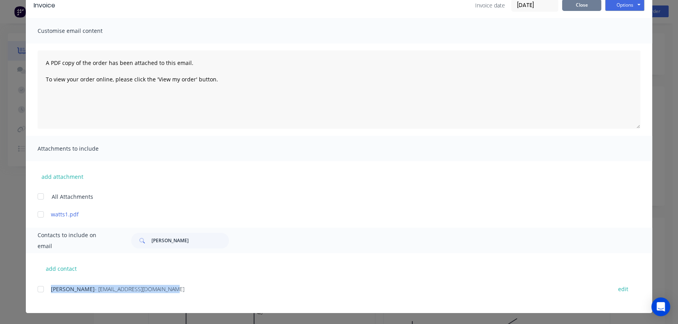
click at [564, 2] on button "Close" at bounding box center [581, 5] width 39 height 12
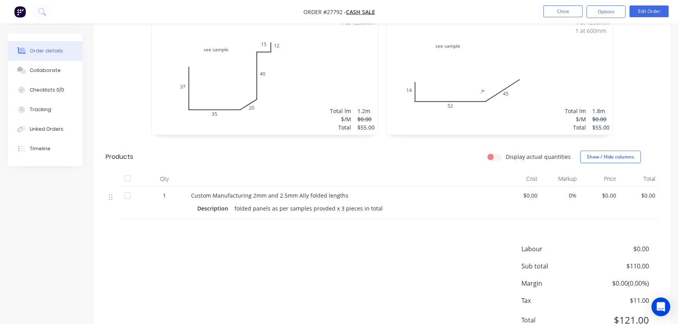
scroll to position [274, 0]
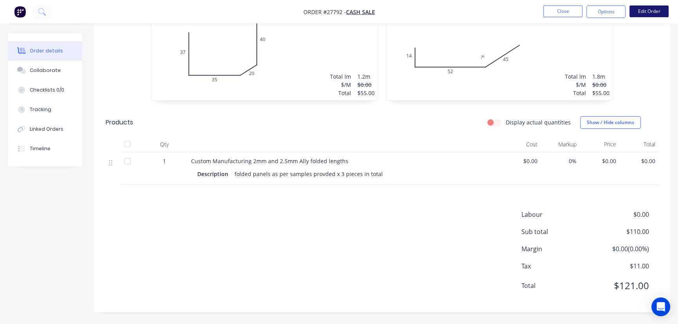
click at [645, 13] on button "Edit Order" at bounding box center [649, 11] width 39 height 12
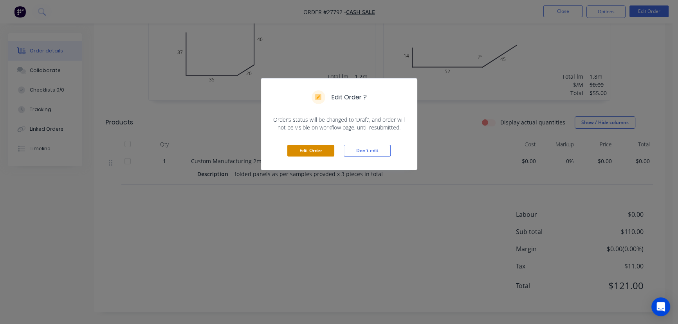
click at [321, 148] on button "Edit Order" at bounding box center [310, 151] width 47 height 12
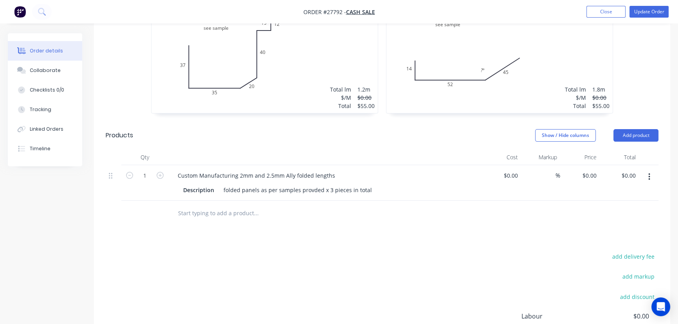
scroll to position [285, 0]
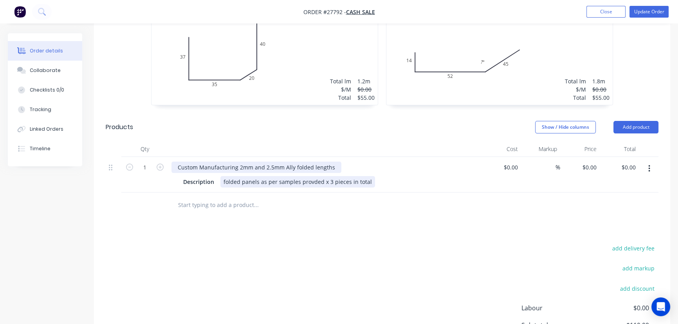
drag, startPoint x: 376, startPoint y: 175, endPoint x: 174, endPoint y: 157, distance: 202.1
click at [174, 157] on div "Custom Manufacturing 2mm and 2.5mm Ally folded lengths Description folded panel…" at bounding box center [324, 175] width 313 height 36
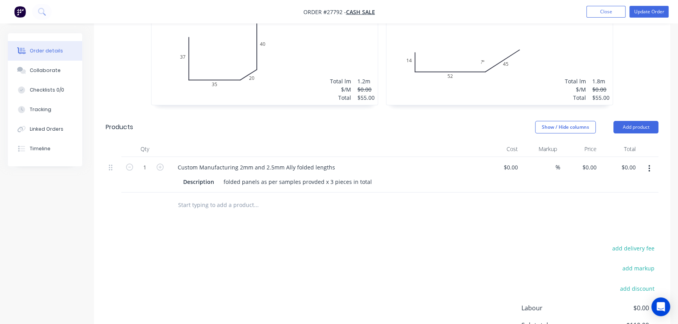
click at [384, 176] on div "Description folded panels as per samples provded x 3 pieces in total" at bounding box center [323, 181] width 287 height 11
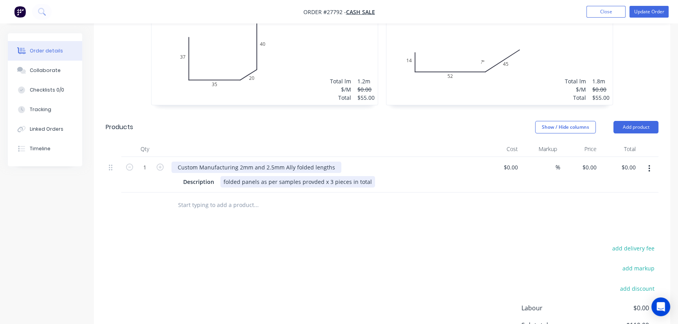
drag, startPoint x: 368, startPoint y: 170, endPoint x: 189, endPoint y: 153, distance: 179.3
click at [189, 157] on div "Custom Manufacturing 2mm and 2.5mm Ally folded lengths Description folded panel…" at bounding box center [324, 175] width 313 height 36
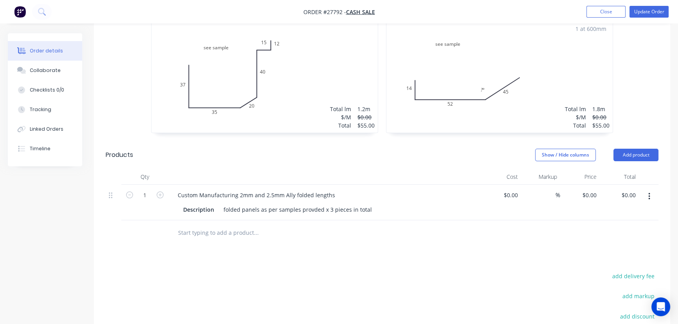
scroll to position [356, 0]
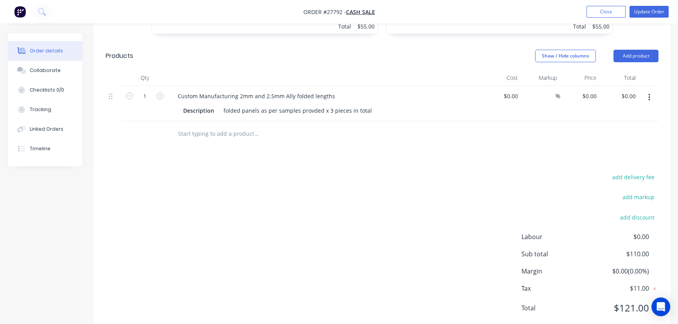
click at [650, 90] on button "button" at bounding box center [649, 97] width 18 height 14
click at [604, 112] on div "Edit" at bounding box center [621, 117] width 60 height 11
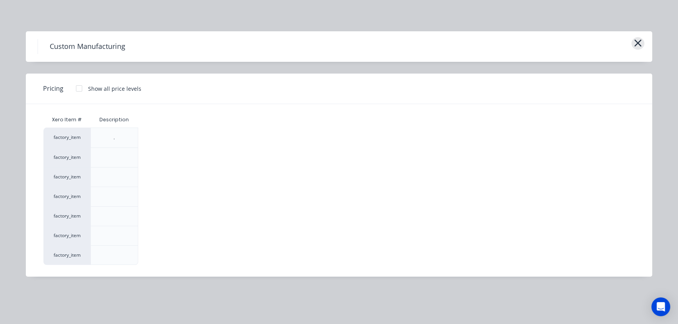
click at [638, 39] on icon "button" at bounding box center [638, 43] width 8 height 11
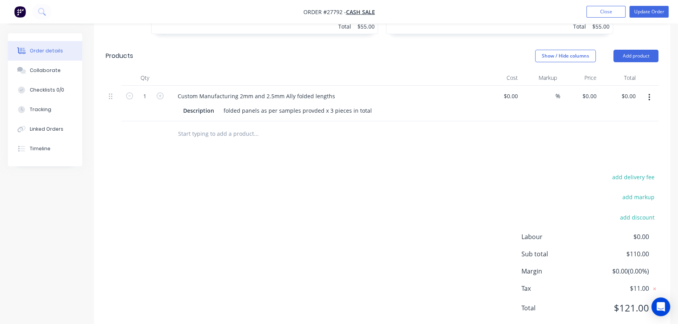
click at [648, 93] on icon "button" at bounding box center [649, 97] width 2 height 9
click at [602, 159] on div "Delete" at bounding box center [621, 164] width 60 height 11
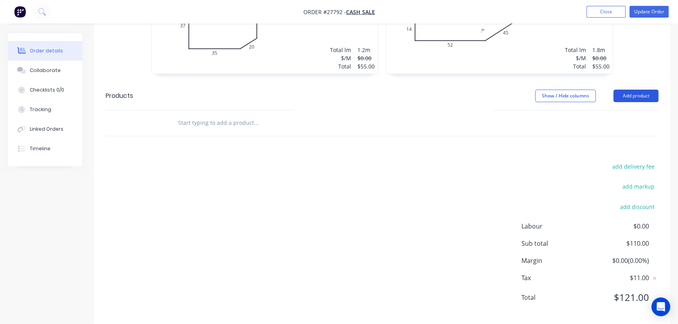
click at [653, 90] on button "Add product" at bounding box center [636, 96] width 45 height 13
click at [491, 168] on div "add delivery fee add markup add discount Labour $0.00 Sub total $110.00 Margin …" at bounding box center [382, 236] width 553 height 151
click at [640, 90] on button "Add product" at bounding box center [636, 96] width 45 height 13
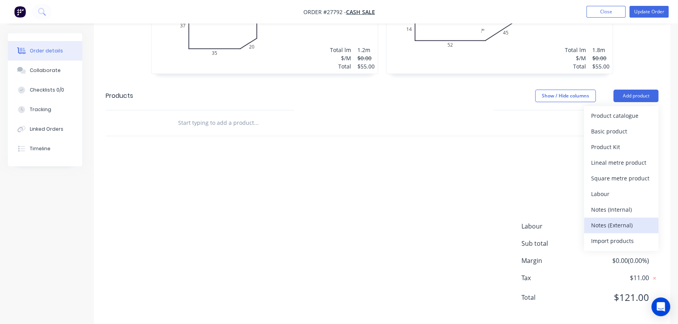
click at [619, 220] on div "Notes (External)" at bounding box center [621, 225] width 60 height 11
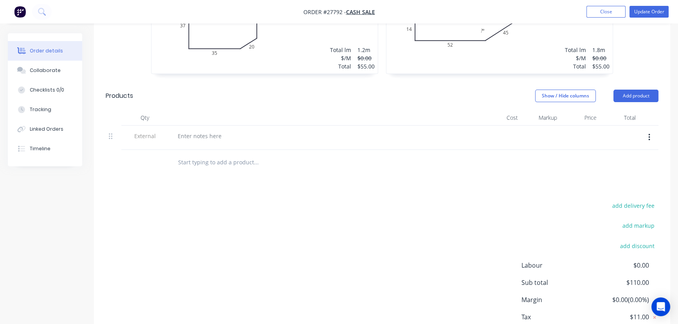
click at [209, 143] on div at bounding box center [325, 144] width 307 height 2
click at [204, 130] on div at bounding box center [200, 135] width 56 height 11
click at [179, 155] on input "text" at bounding box center [256, 163] width 157 height 16
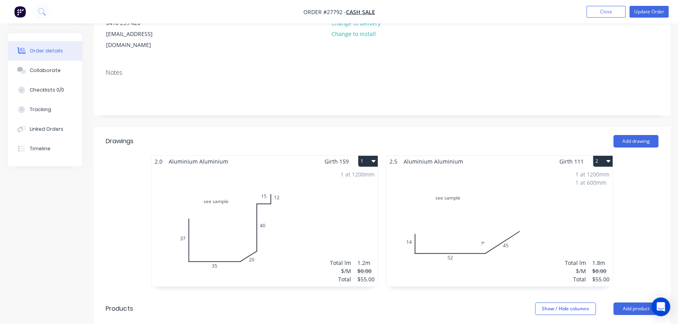
scroll to position [102, 0]
type input "Folded as per samples provided x 3 pieces in total"
click at [644, 12] on button "Update Order" at bounding box center [649, 12] width 39 height 12
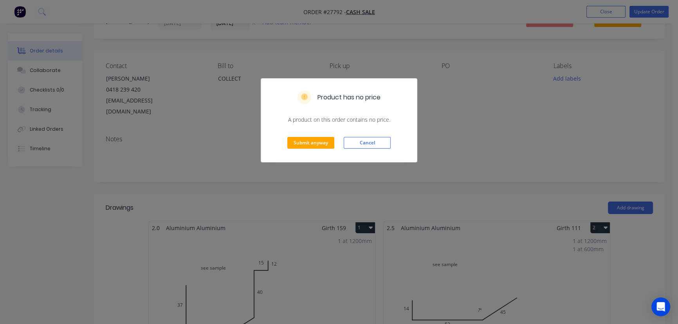
scroll to position [107, 0]
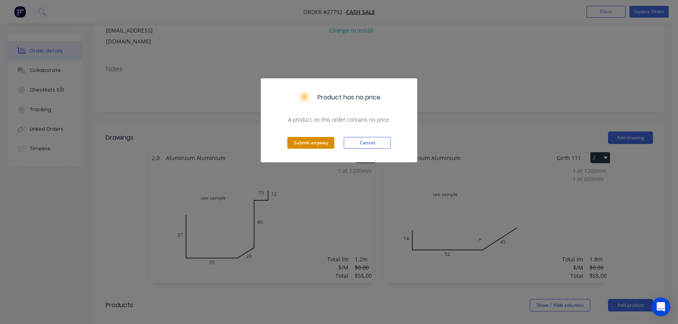
click at [310, 145] on button "Submit anyway" at bounding box center [310, 143] width 47 height 12
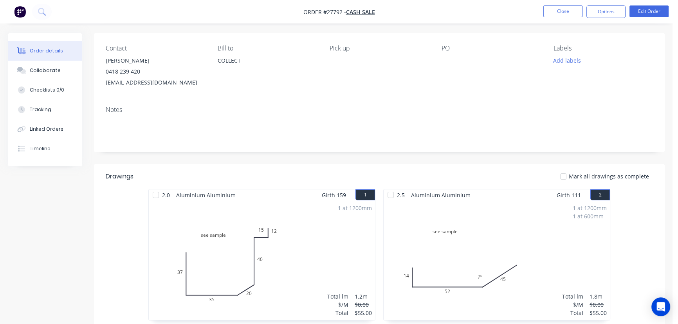
scroll to position [0, 0]
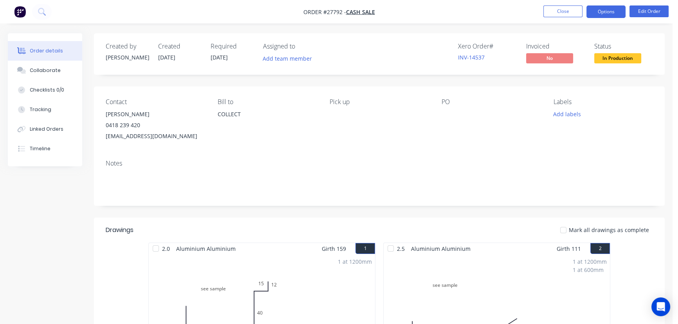
click at [606, 11] on button "Options" at bounding box center [606, 11] width 39 height 13
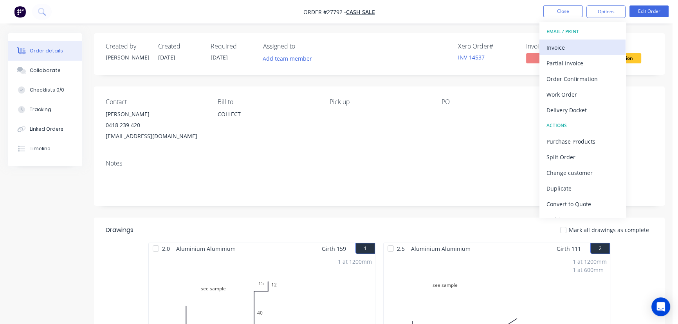
click at [572, 47] on div "Invoice" at bounding box center [583, 47] width 72 height 11
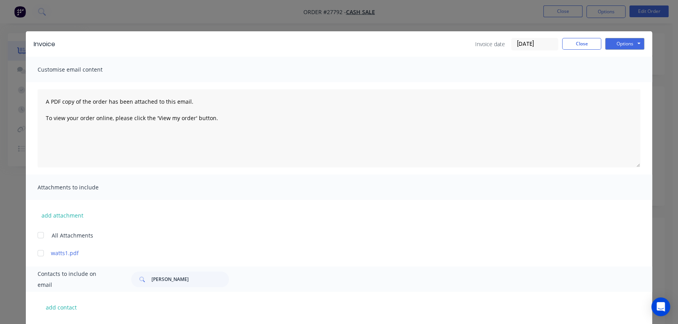
click at [555, 44] on label "[DATE]" at bounding box center [534, 44] width 47 height 13
click at [555, 44] on input "[DATE]" at bounding box center [535, 44] width 46 height 12
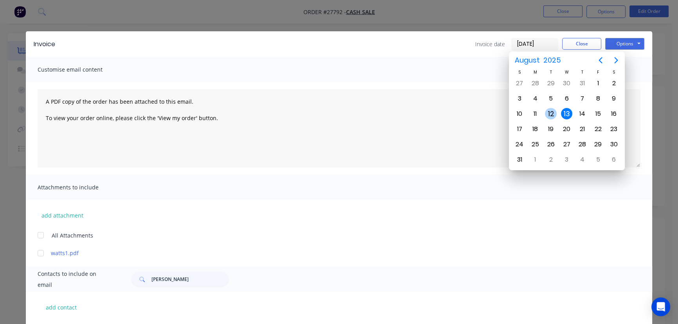
click at [550, 110] on div "12" at bounding box center [551, 114] width 12 height 12
type input "[DATE]"
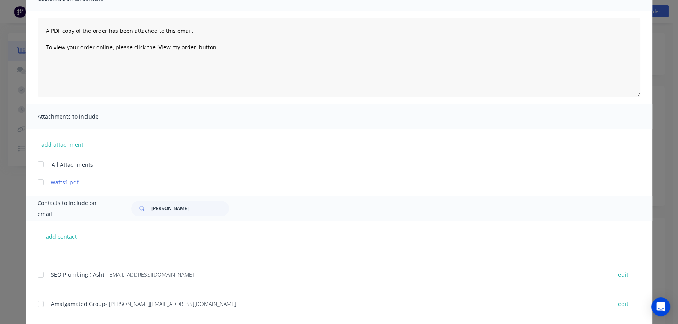
scroll to position [71, 0]
click at [185, 210] on input "[PERSON_NAME]" at bounding box center [191, 209] width 78 height 16
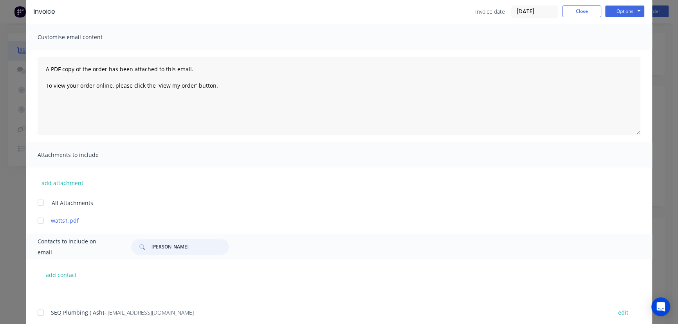
scroll to position [0, 0]
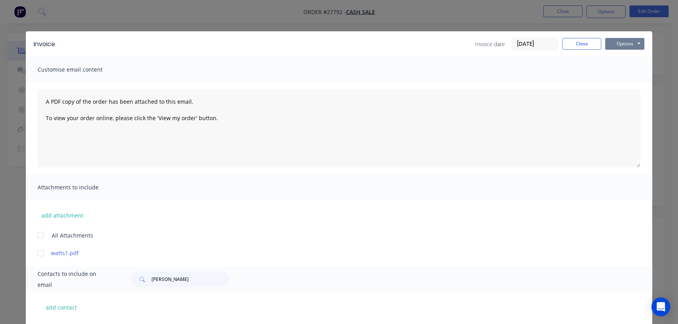
click at [615, 38] on button "Options" at bounding box center [624, 44] width 39 height 12
click at [610, 70] on button "Print" at bounding box center [630, 70] width 50 height 13
click at [584, 43] on button "Close" at bounding box center [581, 44] width 39 height 12
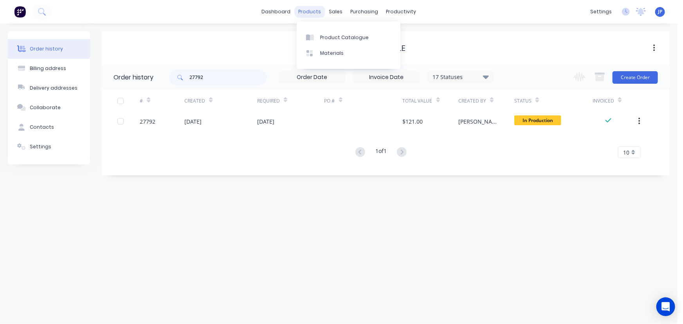
click at [313, 11] on div "products" at bounding box center [309, 12] width 31 height 12
click at [327, 40] on div "Product Catalogue" at bounding box center [344, 37] width 49 height 7
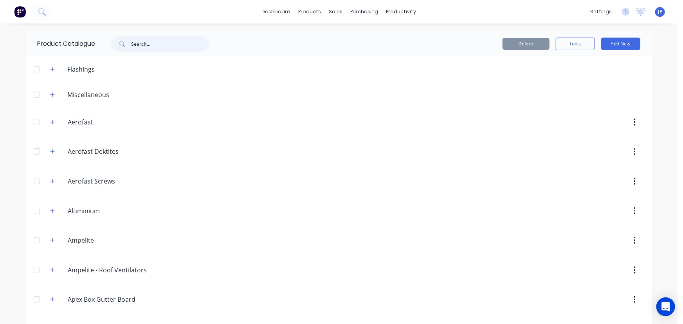
click at [143, 45] on input "text" at bounding box center [171, 44] width 78 height 16
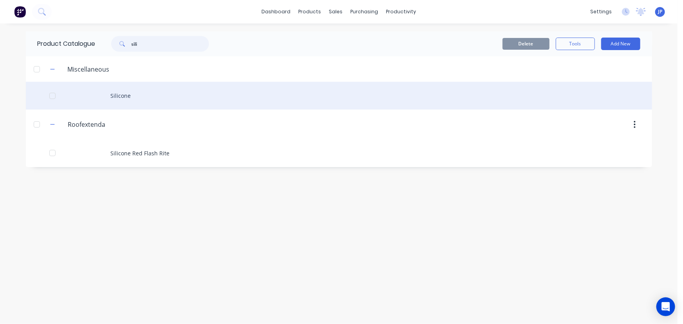
type input "sili"
click at [124, 96] on div "Silicone" at bounding box center [339, 96] width 626 height 28
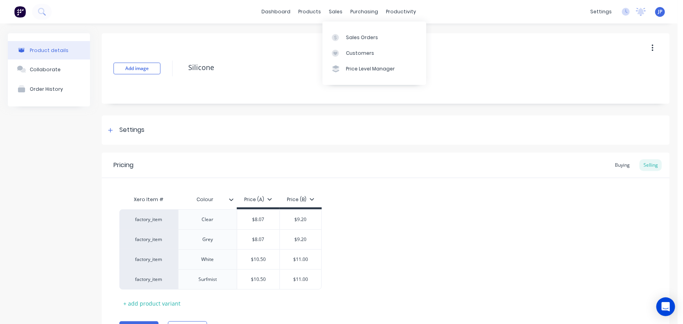
click at [331, 4] on div "dashboard products sales purchasing productivity dashboard products Product Cat…" at bounding box center [339, 11] width 678 height 23
click at [331, 8] on div "sales" at bounding box center [336, 12] width 22 height 12
type textarea "x"
click at [352, 51] on div "Customers" at bounding box center [360, 53] width 28 height 7
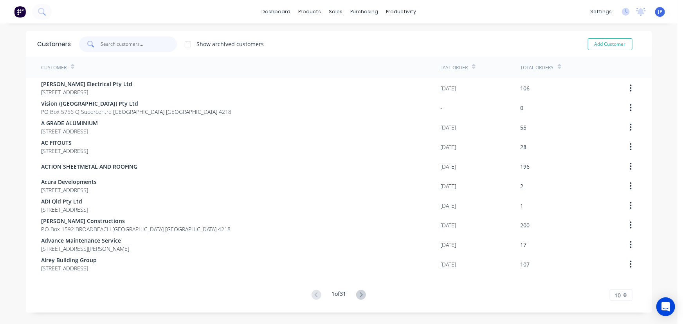
click at [114, 44] on input "text" at bounding box center [139, 44] width 76 height 16
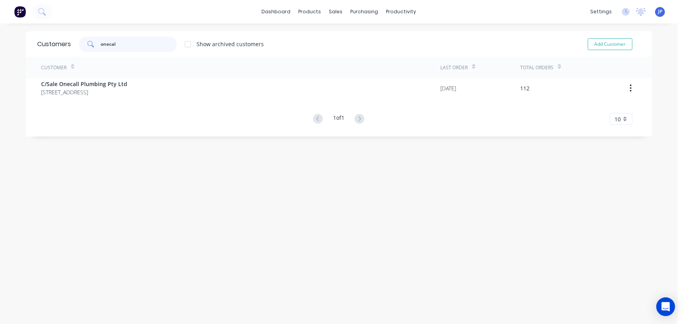
type input "onecal"
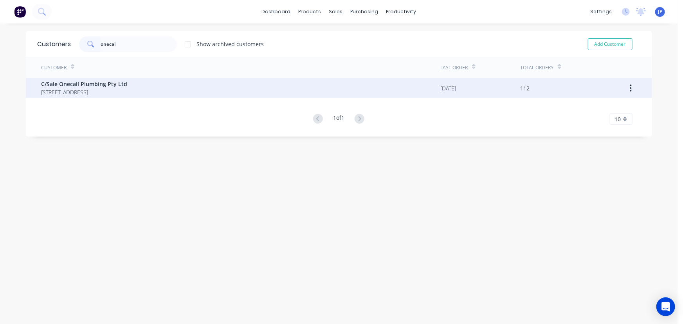
click at [96, 89] on span "1 Breynia Court ELANORA Queensland Australia 4221" at bounding box center [85, 92] width 86 height 8
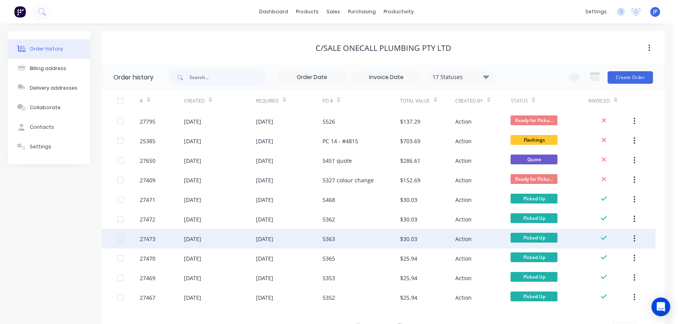
click at [157, 240] on div "27473" at bounding box center [162, 239] width 44 height 20
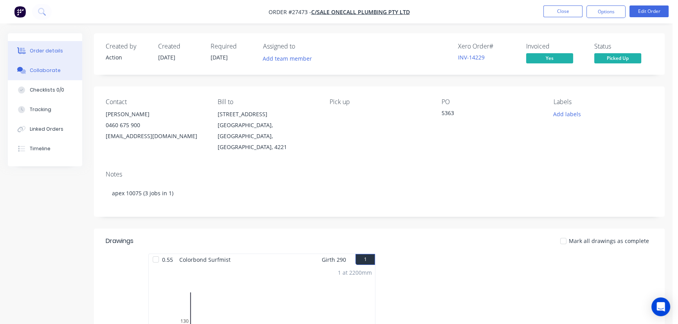
click at [68, 70] on button "Collaborate" at bounding box center [45, 71] width 74 height 20
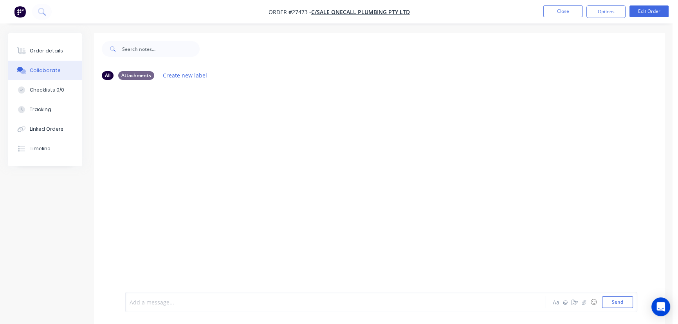
click at [151, 299] on div at bounding box center [318, 302] width 377 height 8
click at [613, 302] on button "Send" at bounding box center [617, 302] width 31 height 12
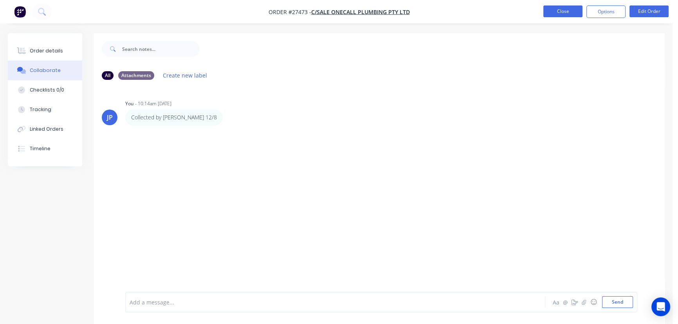
click at [560, 9] on button "Close" at bounding box center [562, 11] width 39 height 12
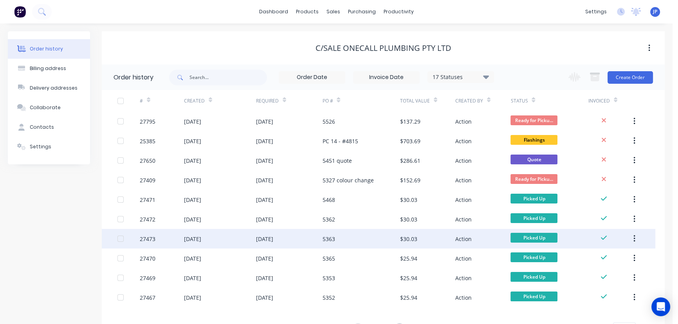
click at [631, 238] on button "button" at bounding box center [634, 239] width 18 height 14
click at [593, 258] on div "Archive" at bounding box center [606, 259] width 60 height 11
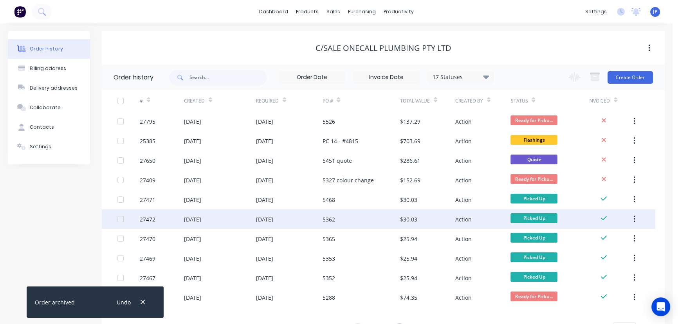
click at [157, 221] on div "27472" at bounding box center [162, 219] width 44 height 20
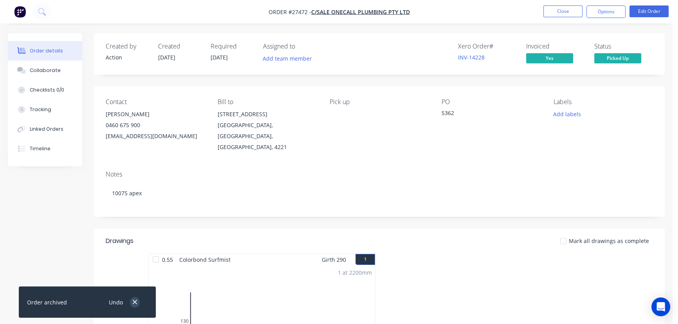
click at [135, 302] on icon "button" at bounding box center [135, 302] width 4 height 4
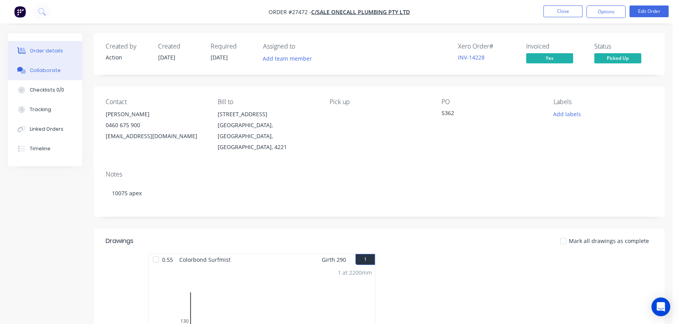
click at [59, 73] on button "Collaborate" at bounding box center [45, 71] width 74 height 20
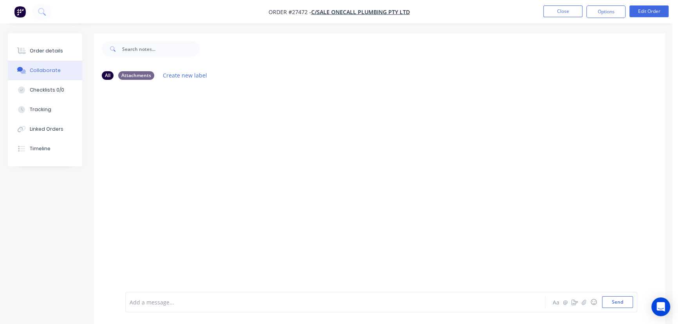
click at [158, 297] on div "Add a message..." at bounding box center [319, 302] width 378 height 12
click at [609, 305] on button "Send" at bounding box center [617, 302] width 31 height 12
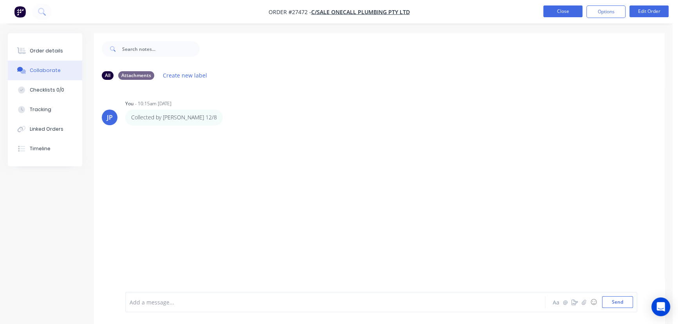
click at [554, 10] on button "Close" at bounding box center [562, 11] width 39 height 12
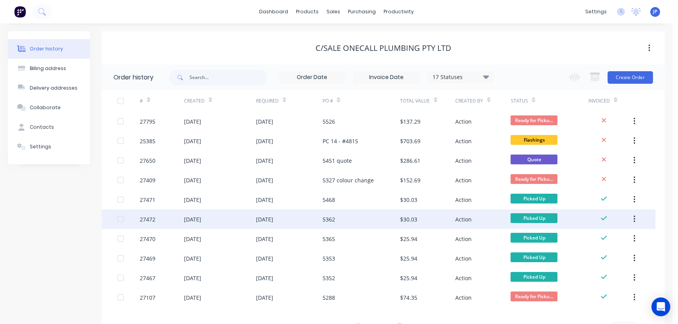
click at [634, 218] on icon "button" at bounding box center [635, 219] width 2 height 9
click at [594, 240] on div "Archive" at bounding box center [606, 239] width 60 height 11
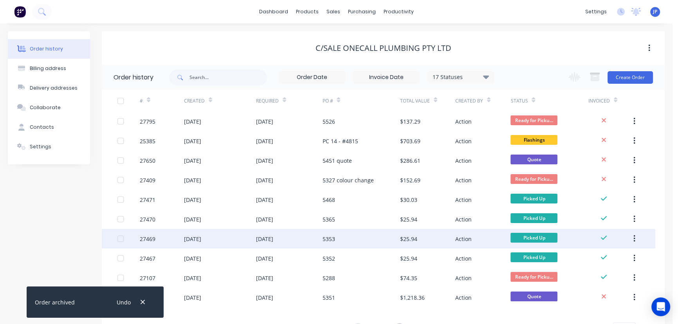
click at [195, 242] on div "[DATE]" at bounding box center [192, 239] width 17 height 8
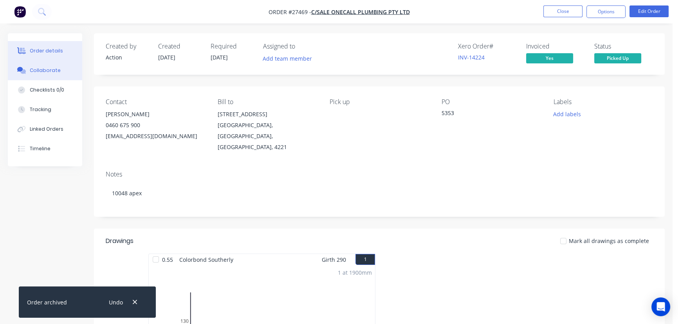
click at [61, 71] on button "Collaborate" at bounding box center [45, 71] width 74 height 20
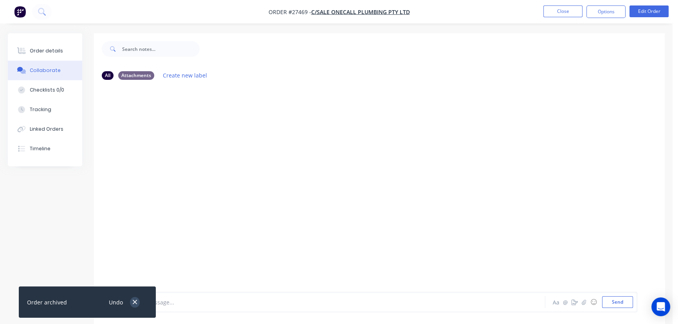
click at [133, 304] on icon "button" at bounding box center [135, 302] width 4 height 4
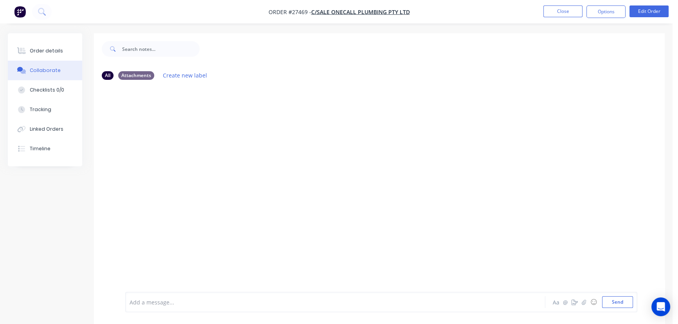
click at [141, 300] on div at bounding box center [318, 302] width 377 height 8
click at [615, 302] on button "Send" at bounding box center [617, 302] width 31 height 12
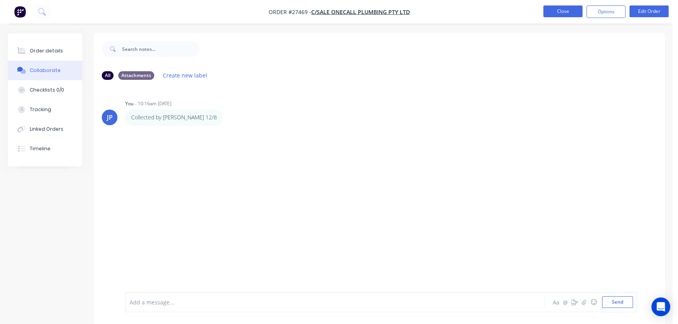
click at [572, 13] on button "Close" at bounding box center [562, 11] width 39 height 12
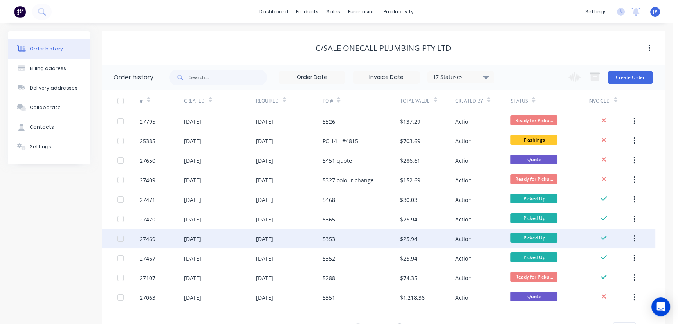
click at [632, 237] on button "button" at bounding box center [634, 239] width 18 height 14
click at [603, 260] on div "Archive" at bounding box center [606, 259] width 60 height 11
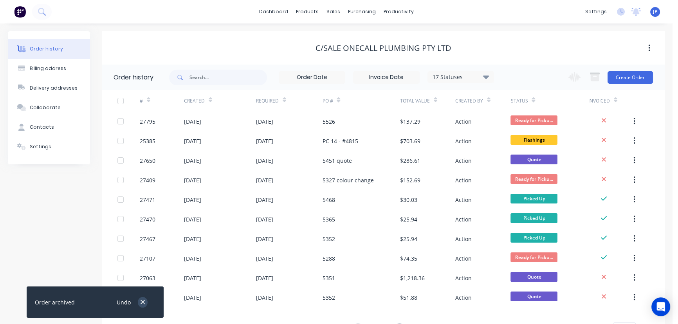
click at [144, 303] on icon "button" at bounding box center [142, 302] width 5 height 7
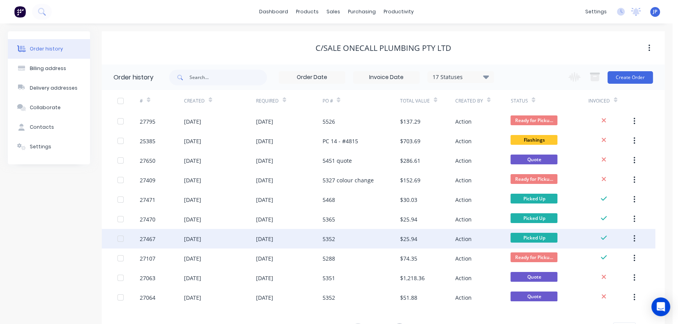
click at [164, 238] on div "27467" at bounding box center [162, 239] width 44 height 20
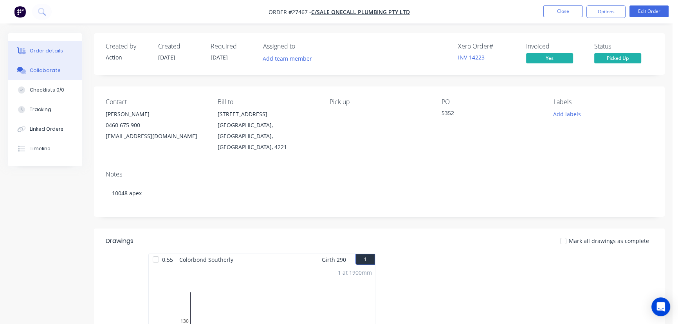
click at [61, 70] on button "Collaborate" at bounding box center [45, 71] width 74 height 20
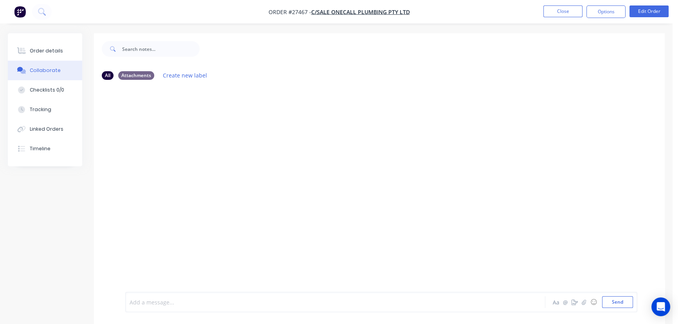
click at [145, 304] on div at bounding box center [318, 302] width 377 height 8
click at [617, 305] on button "Send" at bounding box center [617, 302] width 31 height 12
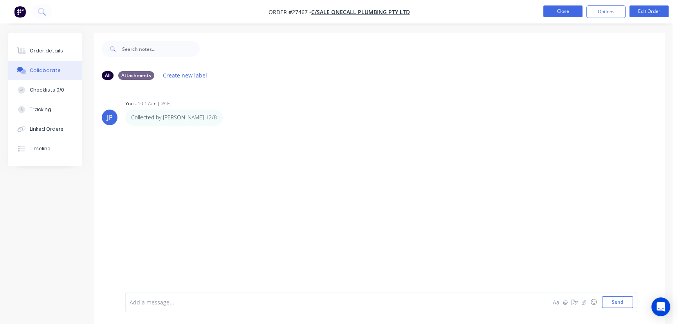
click at [571, 13] on button "Close" at bounding box center [562, 11] width 39 height 12
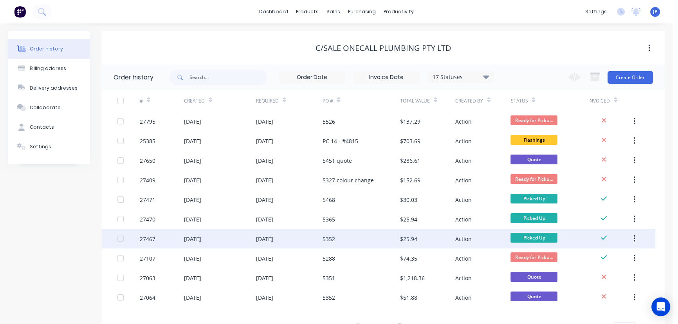
click at [632, 240] on button "button" at bounding box center [634, 239] width 18 height 14
click at [590, 263] on div "Archive" at bounding box center [606, 259] width 60 height 11
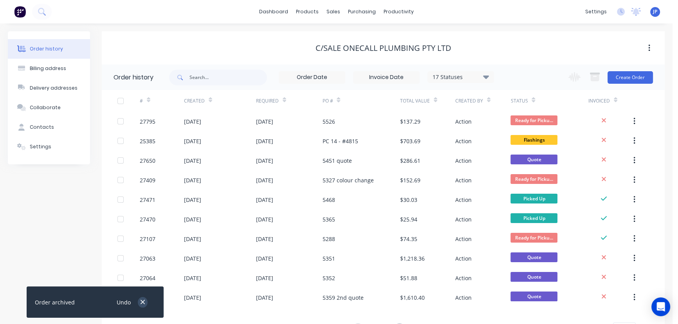
click at [143, 304] on icon "button" at bounding box center [142, 302] width 5 height 7
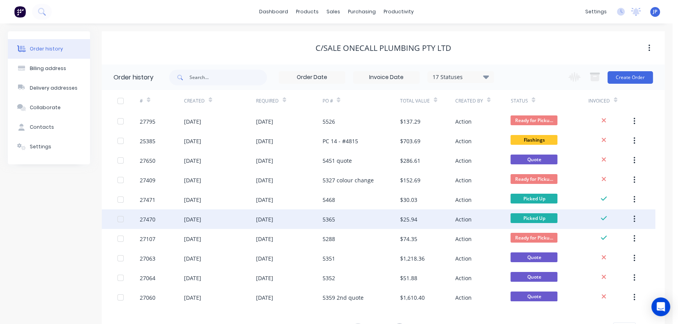
click at [407, 218] on div "$25.94" at bounding box center [408, 219] width 17 height 8
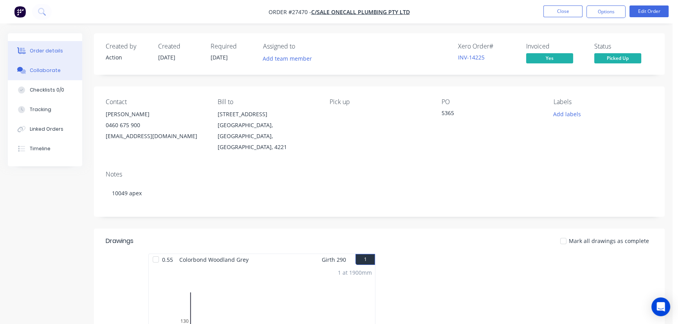
click at [67, 67] on button "Collaborate" at bounding box center [45, 71] width 74 height 20
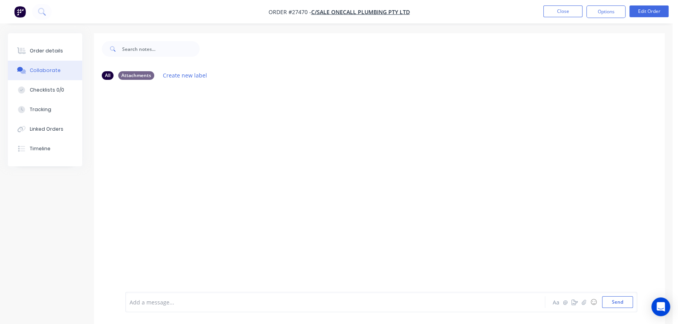
click at [160, 300] on div at bounding box center [318, 302] width 377 height 8
click at [623, 302] on button "Send" at bounding box center [617, 302] width 31 height 12
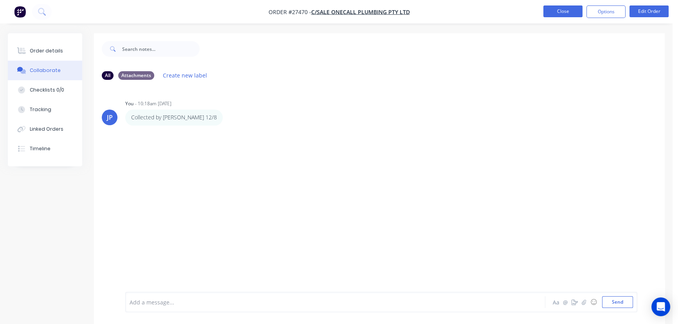
click at [560, 8] on button "Close" at bounding box center [562, 11] width 39 height 12
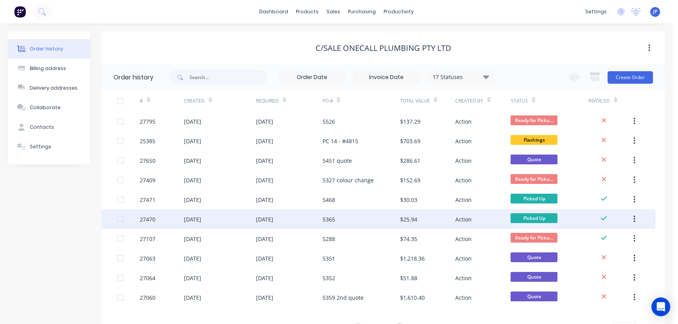
click at [632, 219] on button "button" at bounding box center [634, 219] width 18 height 14
click at [603, 240] on div "Archive" at bounding box center [606, 239] width 60 height 11
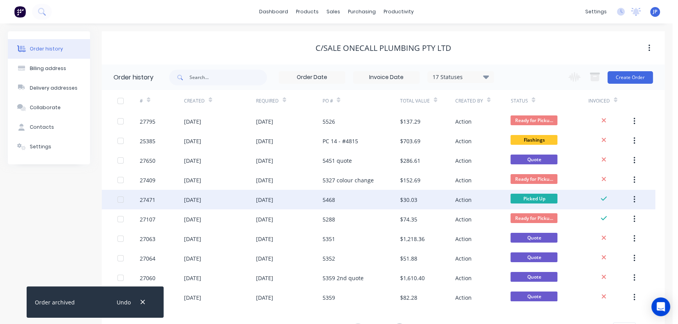
click at [634, 199] on icon "button" at bounding box center [635, 199] width 2 height 9
click at [201, 199] on div "[DATE]" at bounding box center [192, 200] width 17 height 8
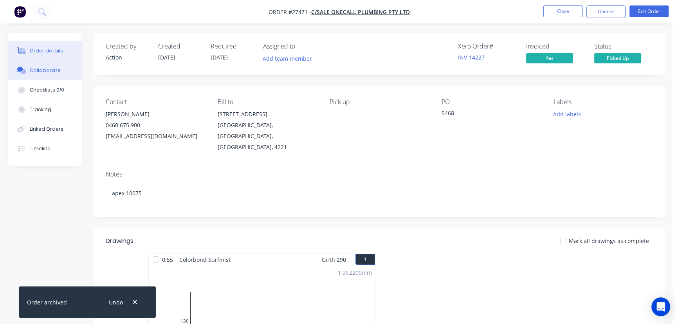
click at [48, 73] on div "Collaborate" at bounding box center [45, 70] width 31 height 7
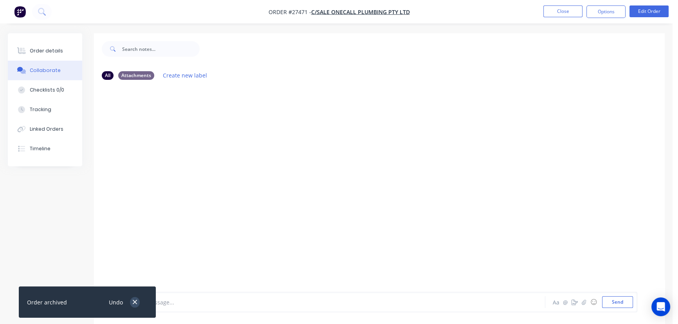
click at [132, 302] on icon "button" at bounding box center [134, 302] width 5 height 7
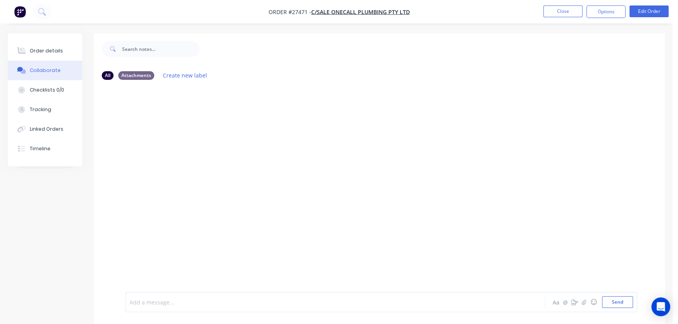
click at [133, 302] on div at bounding box center [318, 302] width 377 height 8
click at [616, 305] on button "Send" at bounding box center [617, 302] width 31 height 12
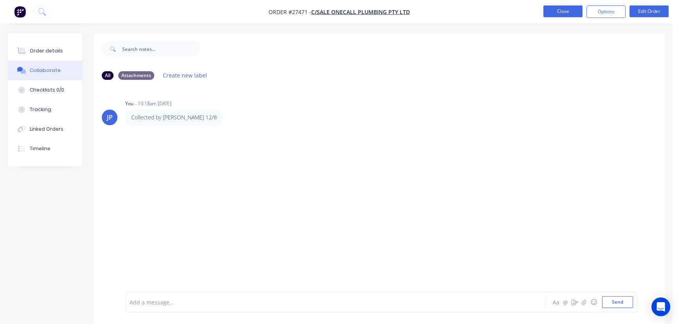
click at [551, 12] on button "Close" at bounding box center [562, 11] width 39 height 12
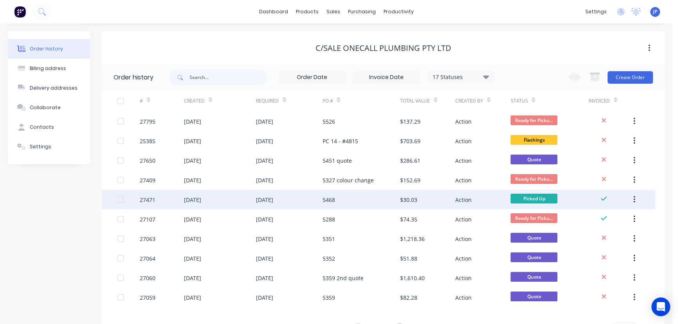
click at [635, 193] on button "button" at bounding box center [634, 200] width 18 height 14
click at [609, 215] on div "Archive" at bounding box center [606, 220] width 60 height 11
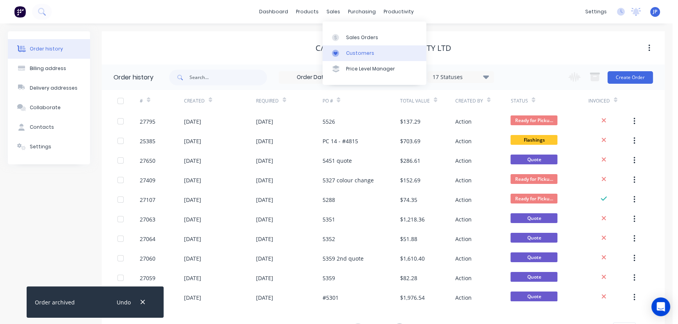
click at [348, 51] on div "Customers" at bounding box center [360, 53] width 28 height 7
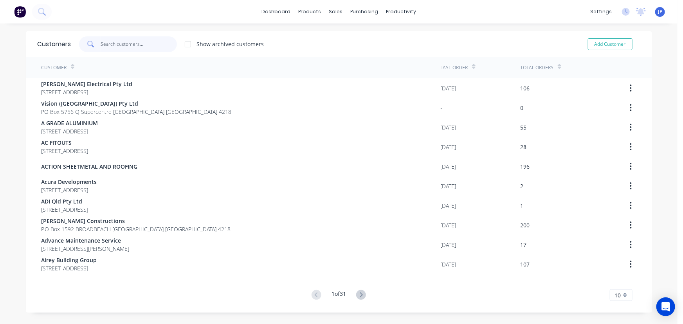
click at [130, 42] on input "text" at bounding box center [139, 44] width 76 height 16
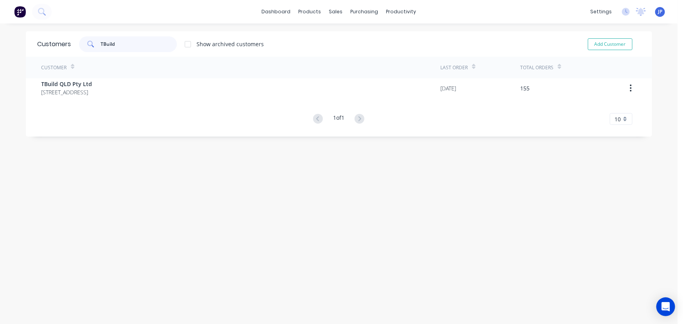
type input "TBuild"
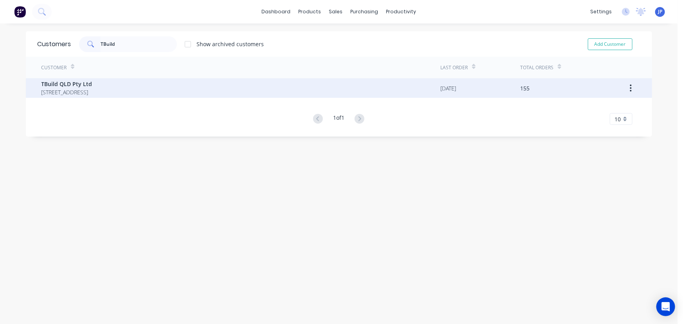
click at [74, 95] on span "30/75 Waterway Drive Coomera Queensland Australia 4209" at bounding box center [67, 92] width 51 height 8
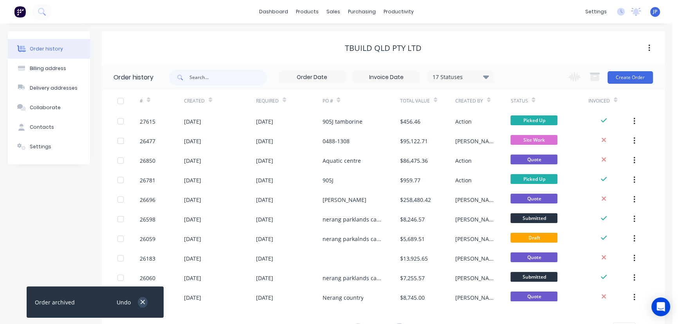
click at [141, 303] on icon "button" at bounding box center [142, 302] width 5 height 7
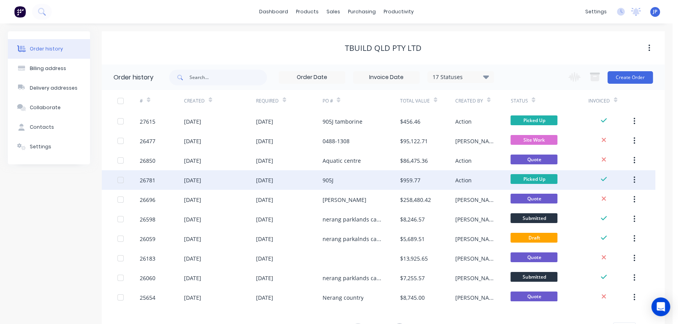
click at [192, 180] on div "[DATE]" at bounding box center [192, 180] width 17 height 8
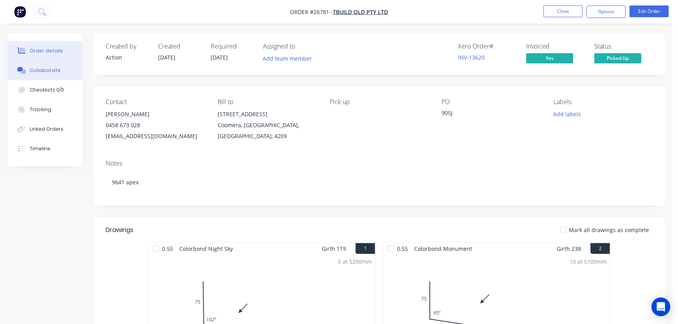
click at [60, 74] on button "Collaborate" at bounding box center [45, 71] width 74 height 20
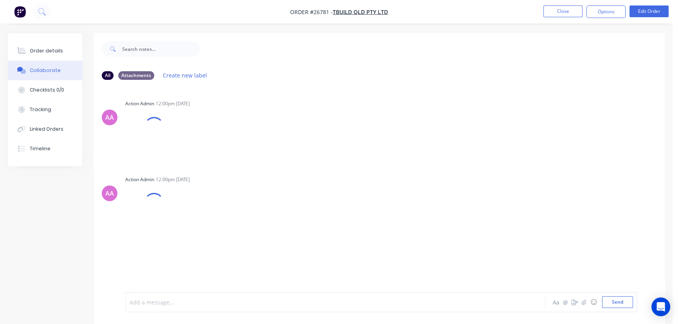
click at [145, 302] on div at bounding box center [318, 302] width 377 height 8
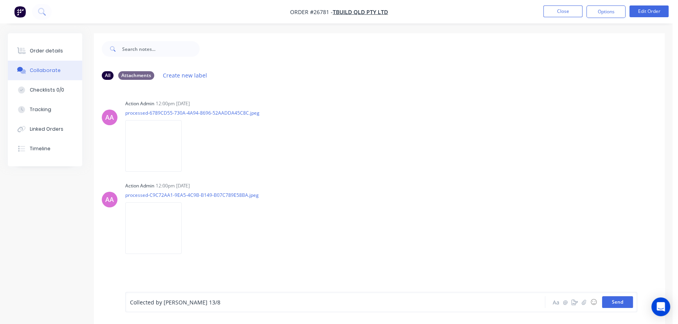
click at [612, 303] on button "Send" at bounding box center [617, 302] width 31 height 12
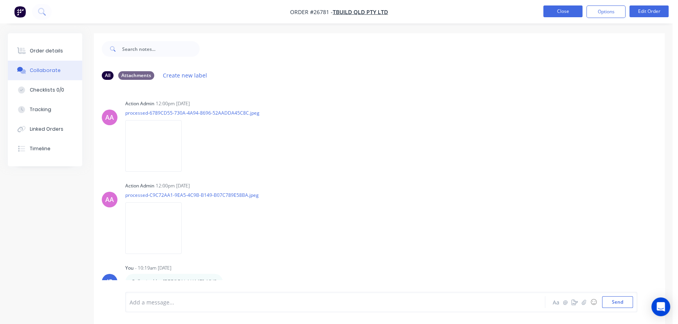
click at [554, 12] on button "Close" at bounding box center [562, 11] width 39 height 12
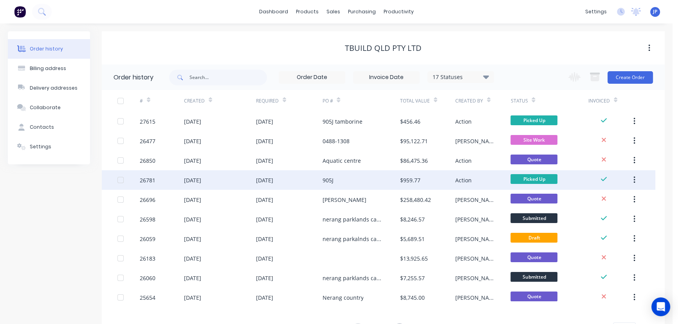
click at [636, 179] on button "button" at bounding box center [634, 180] width 18 height 14
click at [602, 199] on div "Archive" at bounding box center [606, 200] width 60 height 11
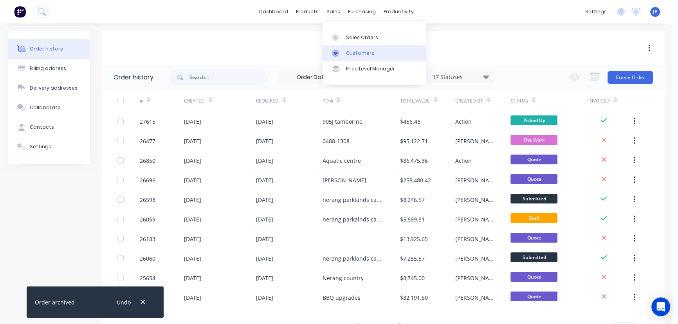
click at [354, 55] on div "Customers" at bounding box center [360, 53] width 28 height 7
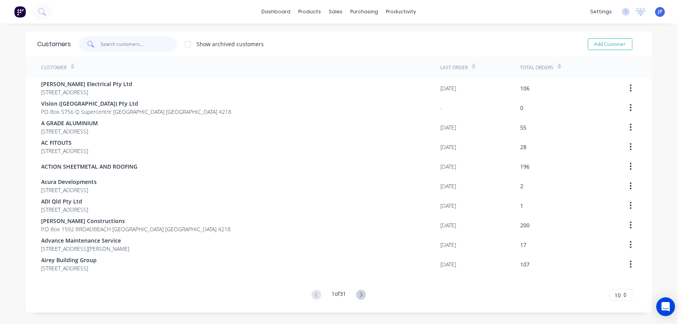
click at [102, 43] on input "text" at bounding box center [139, 44] width 76 height 16
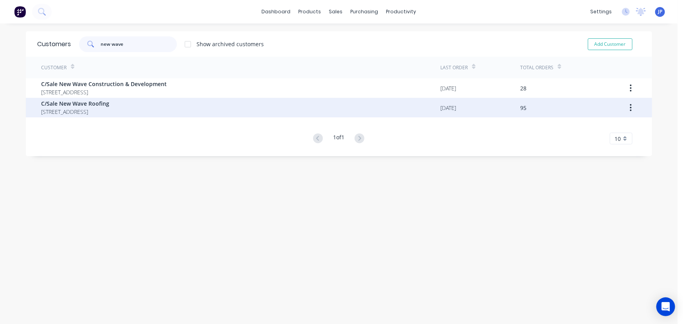
type input "new wave"
click at [68, 101] on span "C/Sale New Wave Roofing" at bounding box center [76, 103] width 68 height 8
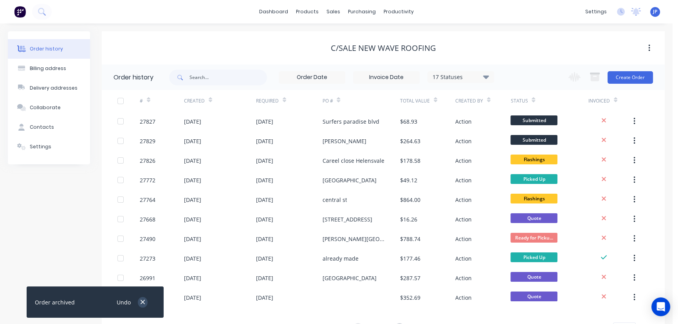
click at [144, 303] on icon "button" at bounding box center [142, 302] width 5 height 7
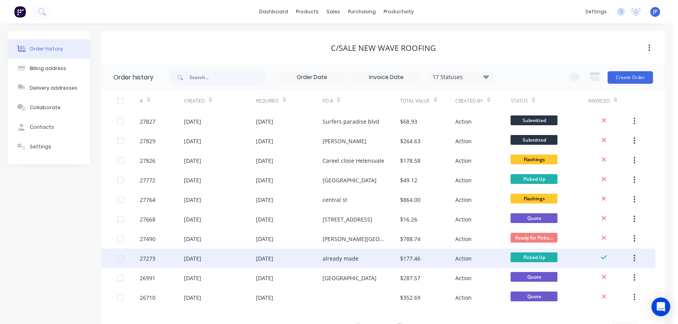
click at [187, 260] on div "[DATE]" at bounding box center [192, 259] width 17 height 8
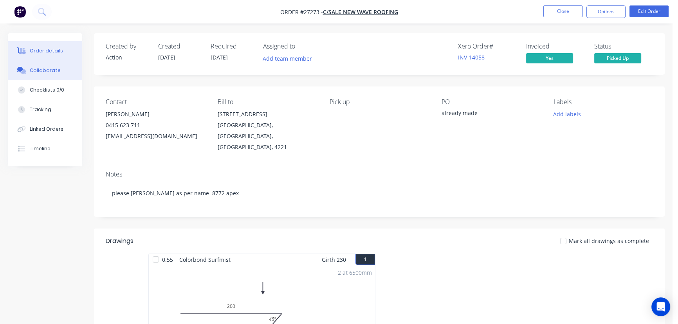
click at [44, 72] on div "Collaborate" at bounding box center [45, 70] width 31 height 7
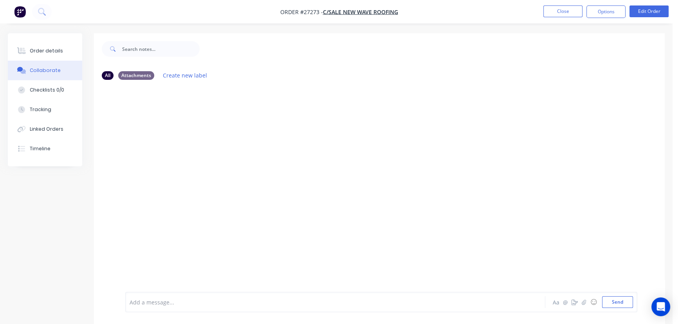
click at [149, 301] on div at bounding box center [318, 302] width 377 height 8
click at [607, 298] on button "Send" at bounding box center [617, 302] width 31 height 12
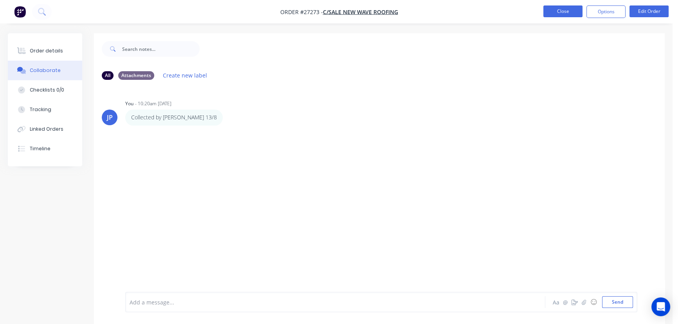
click at [546, 10] on button "Close" at bounding box center [562, 11] width 39 height 12
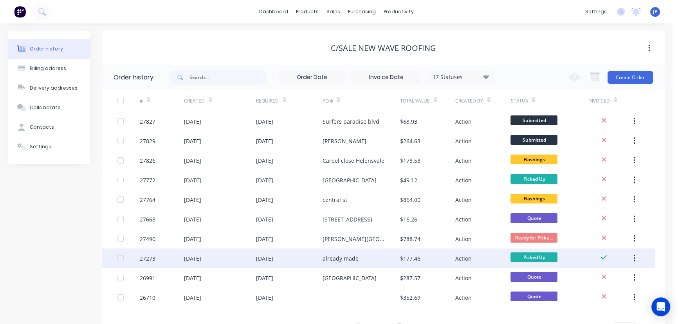
click at [634, 255] on icon "button" at bounding box center [635, 258] width 2 height 7
click at [620, 280] on div "Archive" at bounding box center [606, 278] width 60 height 11
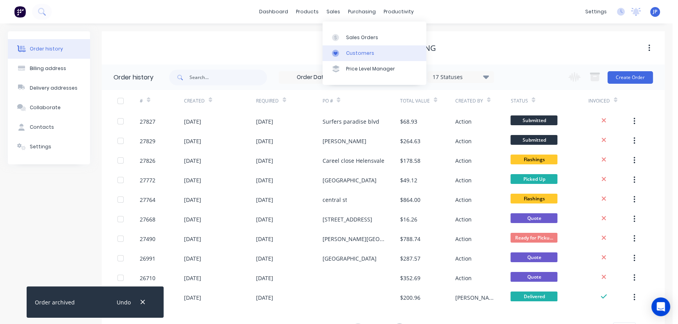
click at [349, 53] on div "Customers" at bounding box center [360, 53] width 28 height 7
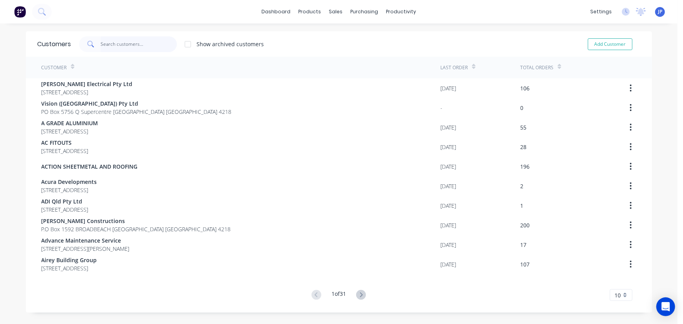
click at [101, 43] on input "text" at bounding box center [139, 44] width 76 height 16
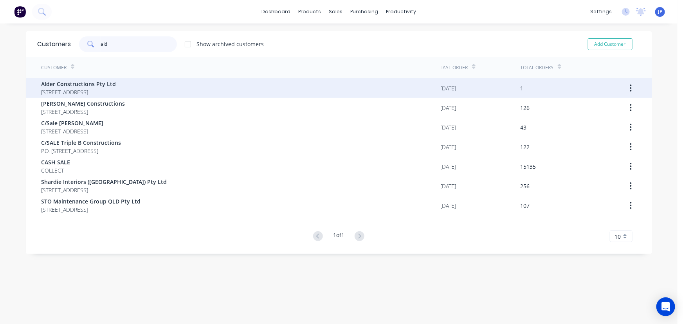
type input "ald"
click at [90, 87] on span "Alder Constructions Pty Ltd" at bounding box center [79, 84] width 75 height 8
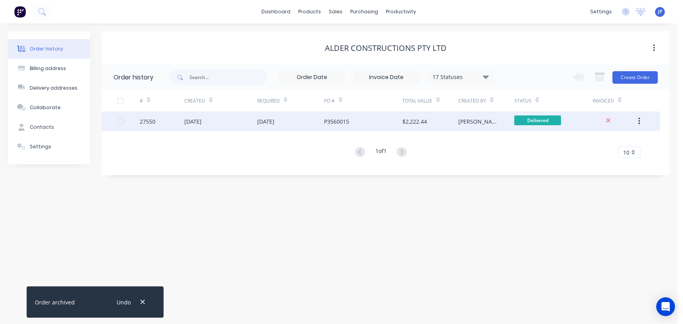
click at [152, 119] on div "27550" at bounding box center [148, 121] width 16 height 8
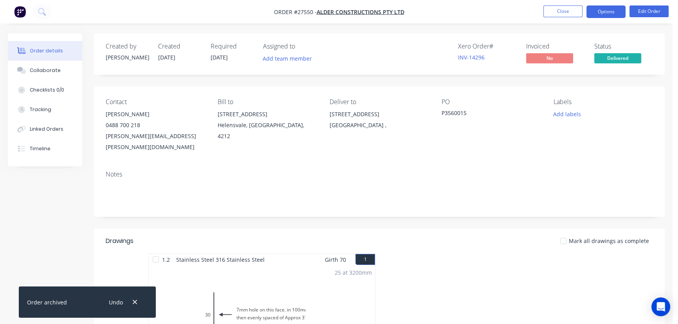
click at [612, 13] on button "Options" at bounding box center [606, 11] width 39 height 13
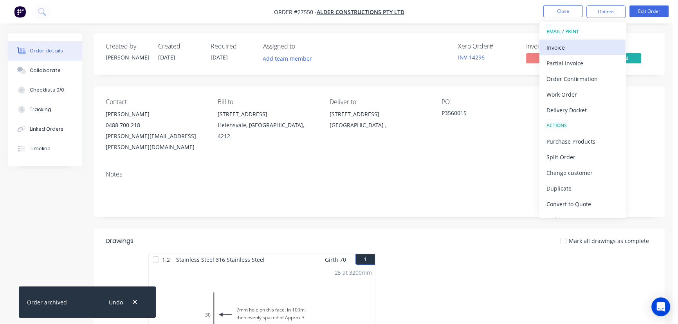
click at [571, 52] on div "Invoice" at bounding box center [583, 47] width 72 height 11
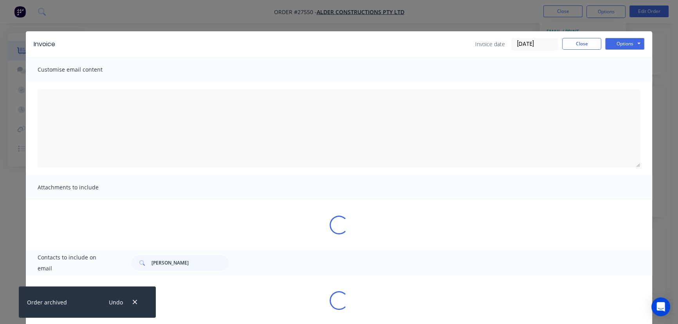
type textarea "A PDF copy of the order has been attached to this email. To view your order onl…"
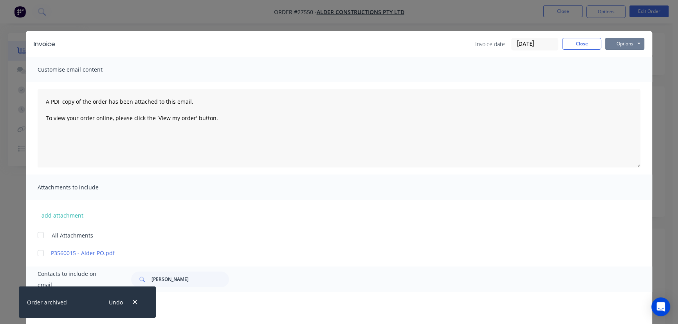
drag, startPoint x: 609, startPoint y: 45, endPoint x: 609, endPoint y: 50, distance: 5.5
click at [609, 45] on button "Options" at bounding box center [624, 44] width 39 height 12
click at [614, 69] on button "Print" at bounding box center [630, 70] width 50 height 13
drag, startPoint x: 563, startPoint y: 42, endPoint x: 520, endPoint y: 71, distance: 52.2
click at [563, 43] on button "Close" at bounding box center [581, 44] width 39 height 12
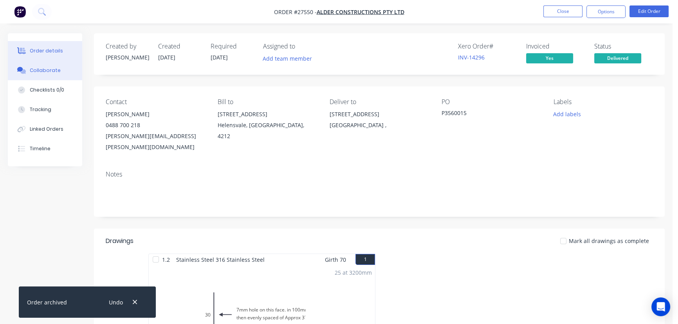
click at [54, 71] on div "Collaborate" at bounding box center [45, 70] width 31 height 7
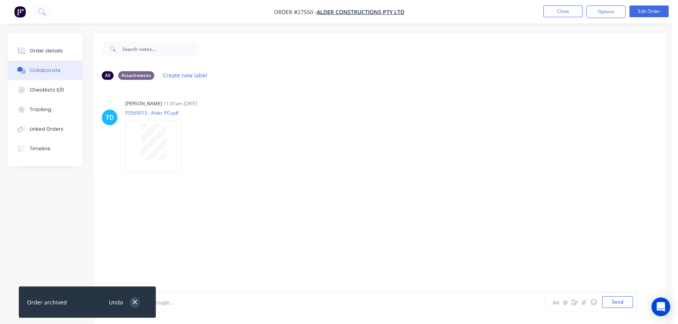
click at [134, 301] on icon "button" at bounding box center [134, 302] width 5 height 7
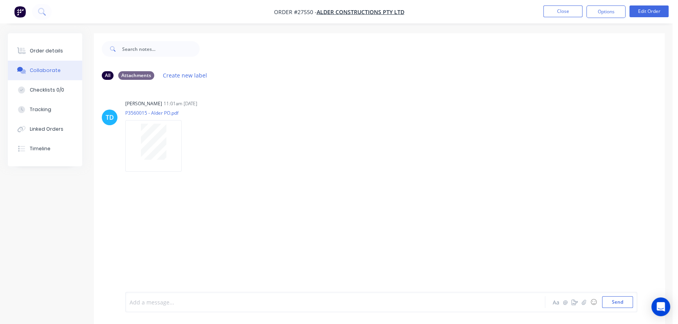
click at [150, 303] on div at bounding box center [318, 302] width 377 height 8
click at [611, 304] on button "Send" at bounding box center [617, 302] width 31 height 12
click at [556, 10] on button "Close" at bounding box center [562, 11] width 39 height 12
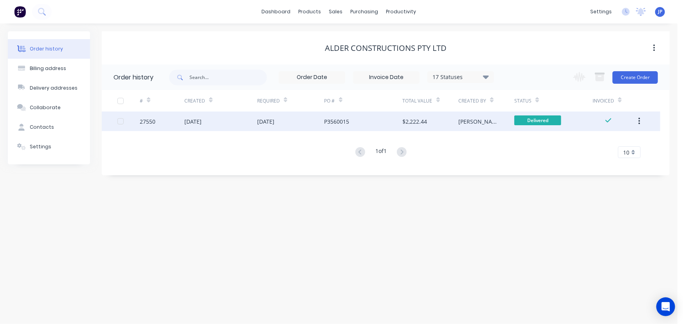
click at [637, 119] on button "button" at bounding box center [639, 121] width 18 height 14
click at [597, 141] on div "Archive" at bounding box center [611, 141] width 60 height 11
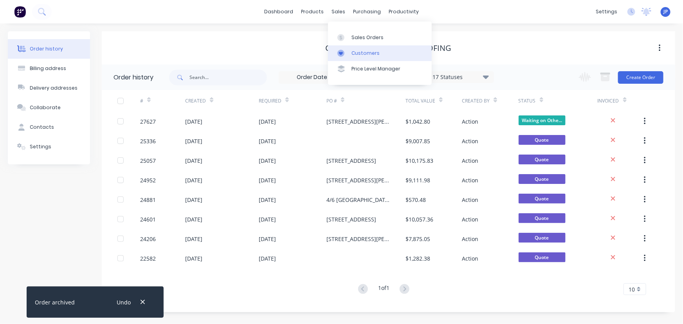
click at [357, 52] on div "Customers" at bounding box center [366, 53] width 28 height 7
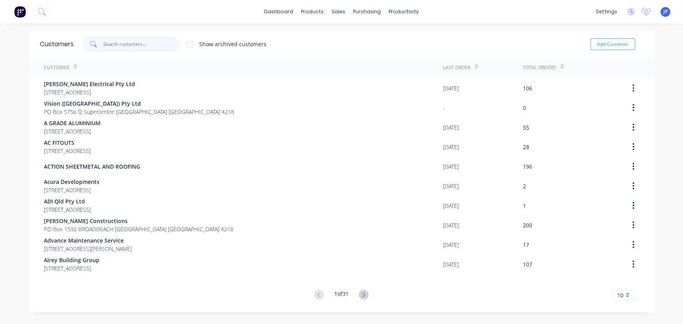
click at [140, 42] on input "text" at bounding box center [141, 44] width 76 height 16
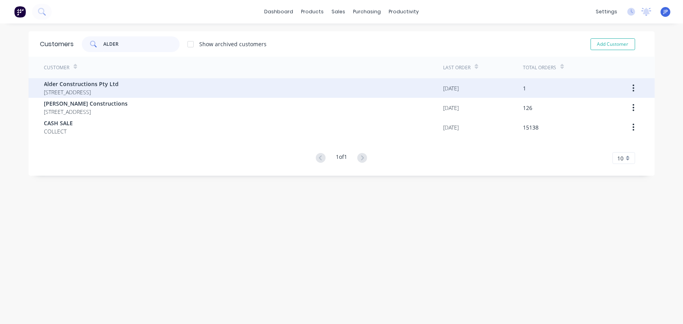
type input "ALDER"
click at [83, 90] on span "116 Siganto Drive Helensvale Australia 4212" at bounding box center [81, 92] width 75 height 8
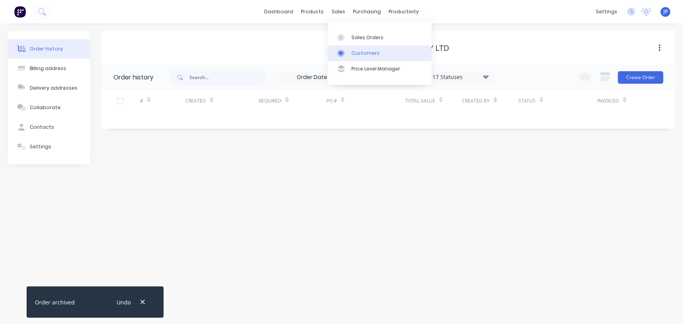
click at [355, 53] on div "Customers" at bounding box center [366, 53] width 28 height 7
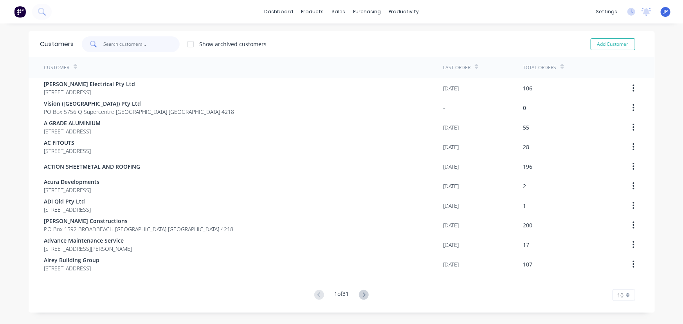
click at [115, 49] on input "text" at bounding box center [141, 44] width 76 height 16
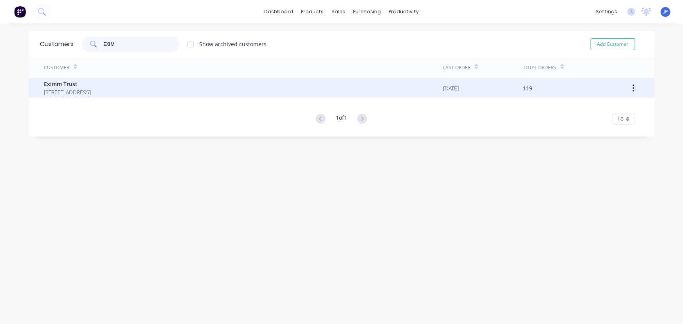
type input "EXIM"
click at [91, 90] on span "P.O Box 1014 ASHMORE CITY Queensland Australia 4214" at bounding box center [67, 92] width 47 height 8
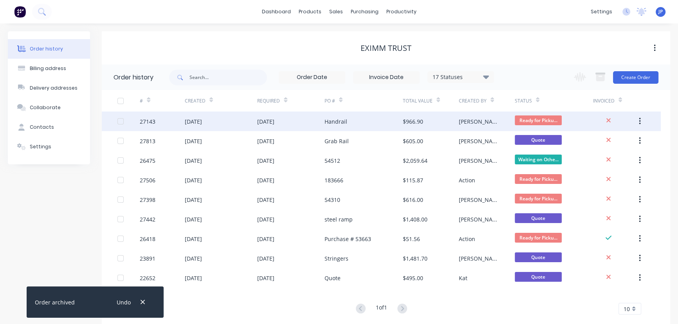
click at [278, 126] on div "[DATE]" at bounding box center [290, 122] width 67 height 20
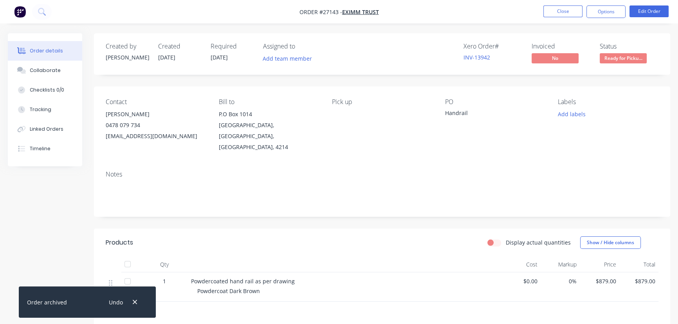
click at [614, 61] on span "Ready for Picku..." at bounding box center [623, 58] width 47 height 10
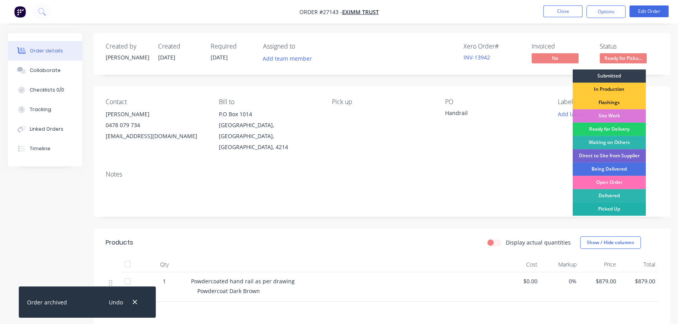
click at [594, 204] on div "Picked Up" at bounding box center [609, 208] width 73 height 13
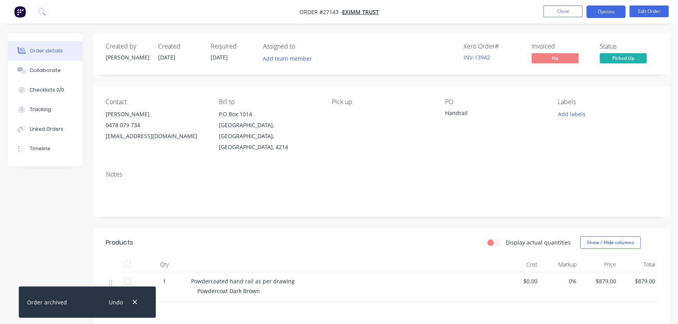
click at [595, 12] on button "Options" at bounding box center [606, 11] width 39 height 13
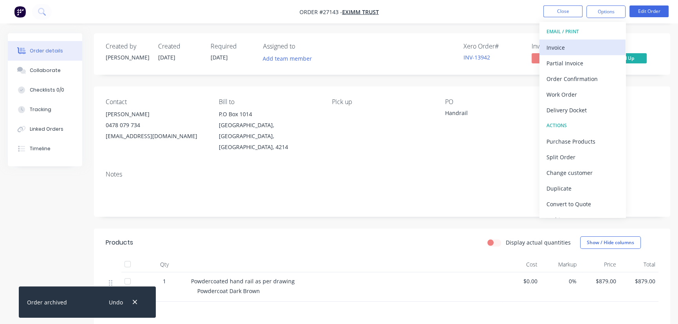
click at [565, 42] on div "Invoice" at bounding box center [583, 47] width 72 height 11
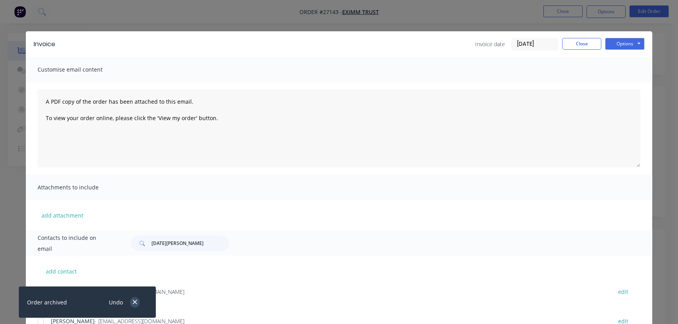
click at [134, 300] on icon "button" at bounding box center [134, 302] width 5 height 7
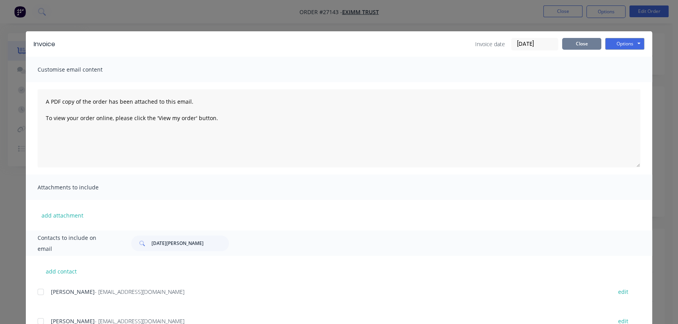
click at [580, 42] on button "Close" at bounding box center [581, 44] width 39 height 12
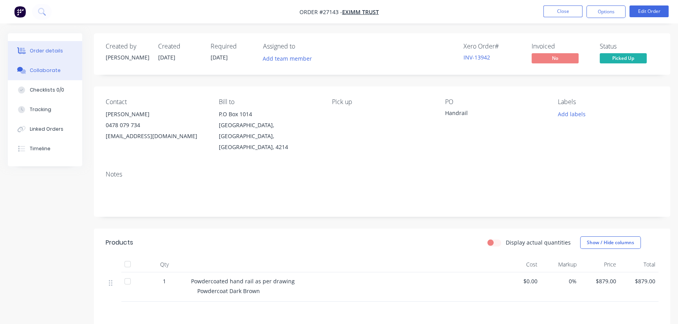
click at [53, 70] on div "Collaborate" at bounding box center [45, 70] width 31 height 7
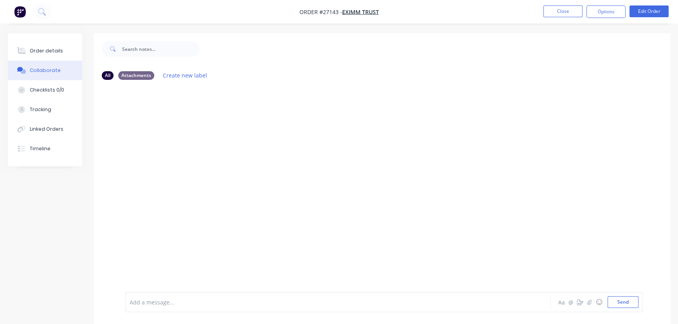
click at [133, 304] on div at bounding box center [320, 302] width 381 height 8
click at [623, 305] on button "Send" at bounding box center [623, 302] width 31 height 12
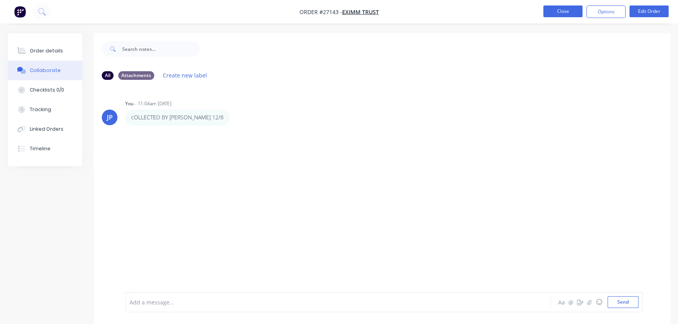
click at [568, 14] on button "Close" at bounding box center [562, 11] width 39 height 12
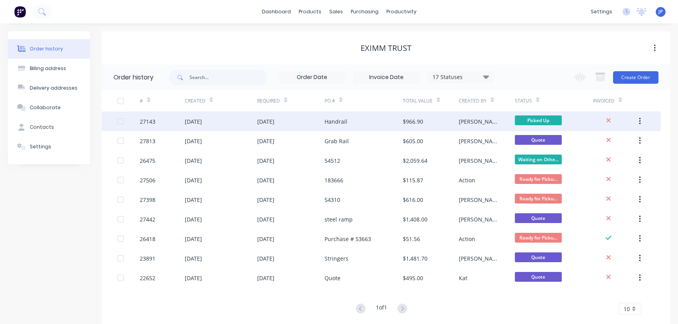
click at [442, 123] on div "$966.90" at bounding box center [431, 122] width 56 height 20
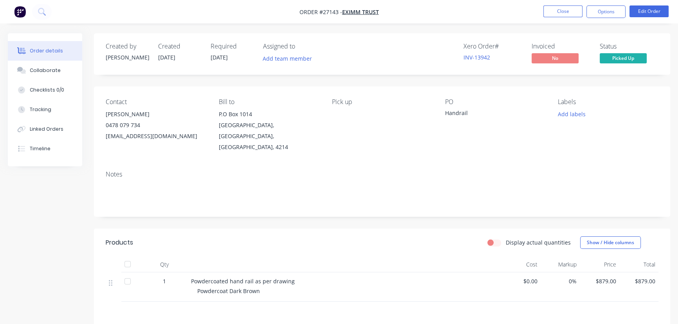
drag, startPoint x: 603, startPoint y: 10, endPoint x: 602, endPoint y: 20, distance: 9.8
click at [602, 11] on button "Options" at bounding box center [606, 11] width 39 height 13
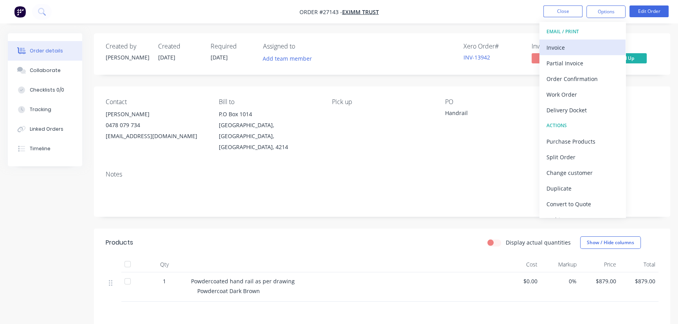
click at [585, 47] on div "Invoice" at bounding box center [583, 47] width 72 height 11
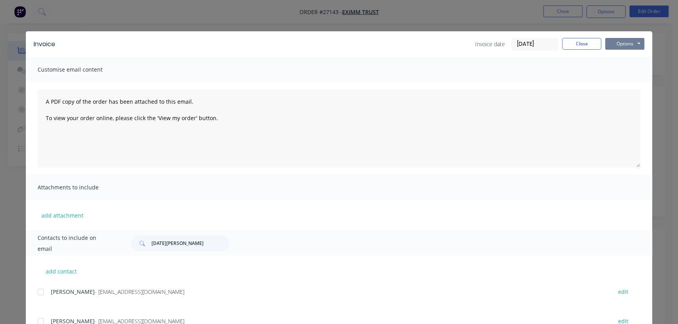
click at [616, 44] on button "Options" at bounding box center [624, 44] width 39 height 12
click at [612, 73] on button "Print" at bounding box center [630, 70] width 50 height 13
click at [587, 43] on button "Close" at bounding box center [581, 44] width 39 height 12
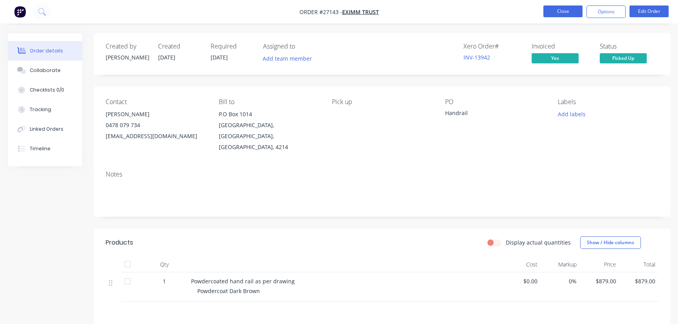
click at [549, 16] on button "Close" at bounding box center [562, 11] width 39 height 12
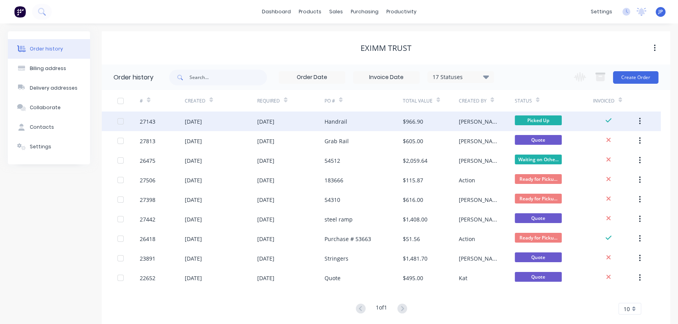
click at [638, 124] on button "button" at bounding box center [640, 121] width 18 height 14
click at [604, 143] on div "Archive" at bounding box center [612, 141] width 60 height 11
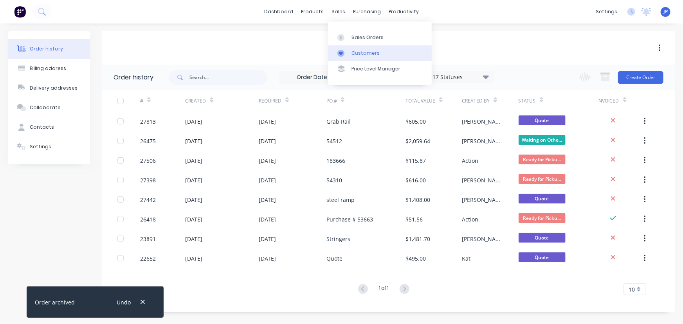
click at [353, 51] on div "Customers" at bounding box center [366, 53] width 28 height 7
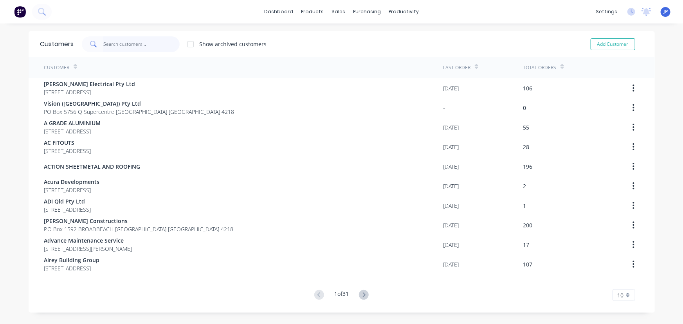
click at [129, 45] on input "text" at bounding box center [141, 44] width 76 height 16
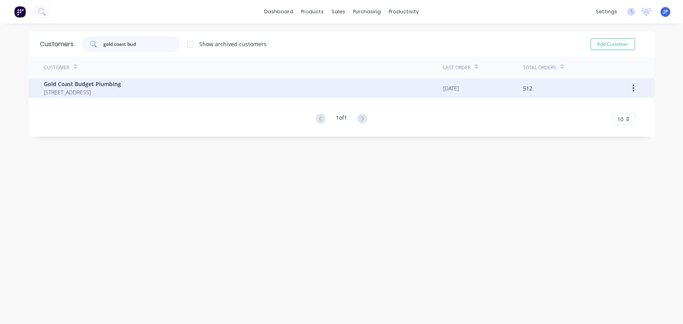
type input "gold coast bud"
click at [100, 84] on span "Gold Coast Budget Plumbing" at bounding box center [82, 84] width 77 height 8
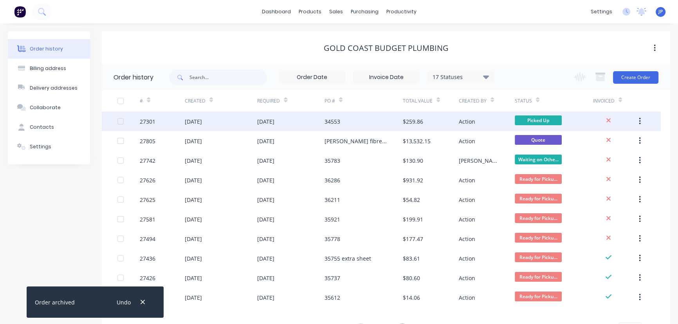
click at [220, 118] on div "[DATE]" at bounding box center [221, 122] width 73 height 20
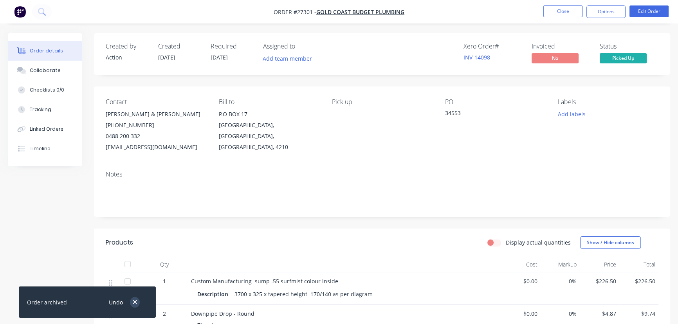
click at [135, 303] on icon "button" at bounding box center [134, 302] width 5 height 7
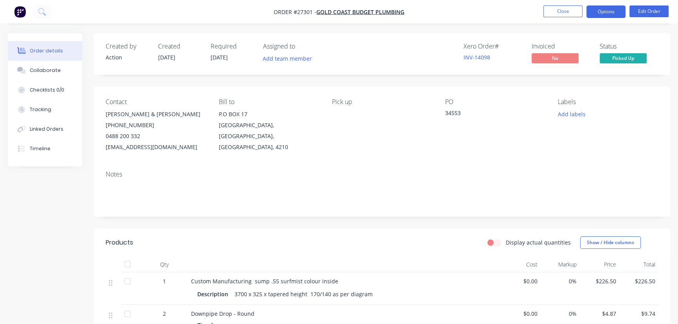
click at [616, 10] on button "Options" at bounding box center [606, 11] width 39 height 13
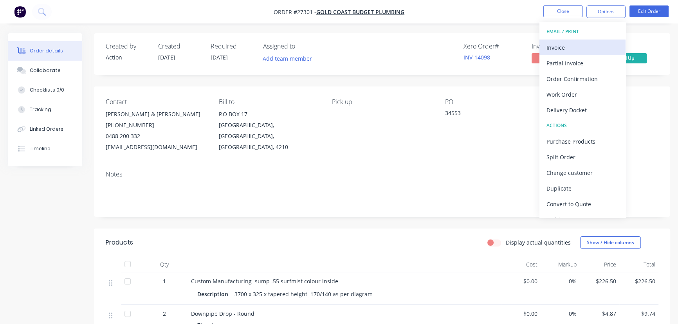
click at [571, 51] on div "Invoice" at bounding box center [583, 47] width 72 height 11
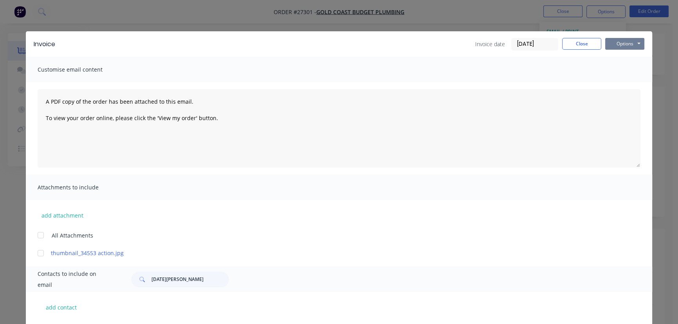
click at [618, 43] on button "Options" at bounding box center [624, 44] width 39 height 12
click at [611, 70] on button "Print" at bounding box center [630, 70] width 50 height 13
click at [569, 45] on button "Close" at bounding box center [581, 44] width 39 height 12
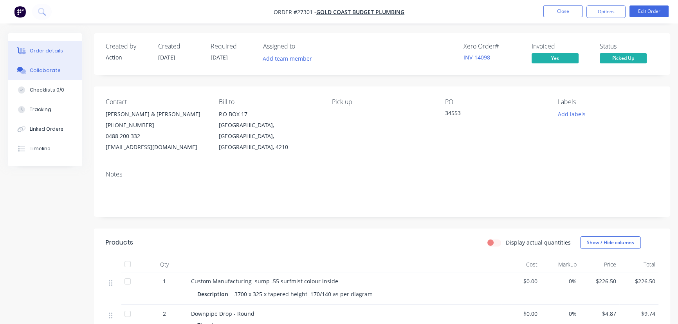
click at [53, 72] on div "Collaborate" at bounding box center [45, 70] width 31 height 7
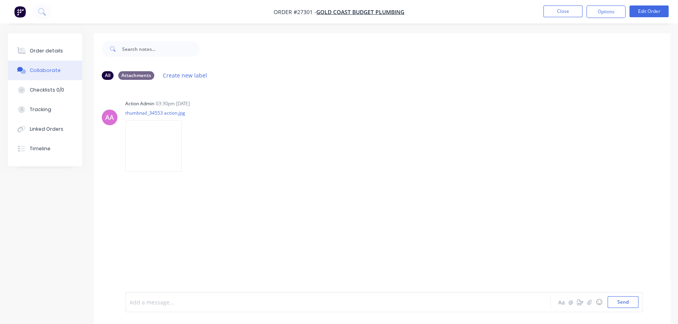
click at [142, 301] on div at bounding box center [320, 302] width 381 height 8
click at [616, 301] on button "Send" at bounding box center [623, 302] width 31 height 12
click at [558, 10] on button "Close" at bounding box center [562, 11] width 39 height 12
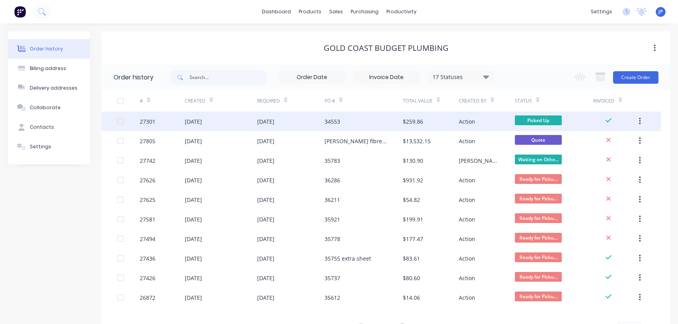
click at [638, 121] on button "button" at bounding box center [640, 121] width 18 height 14
click at [608, 141] on div "Archive" at bounding box center [612, 141] width 60 height 11
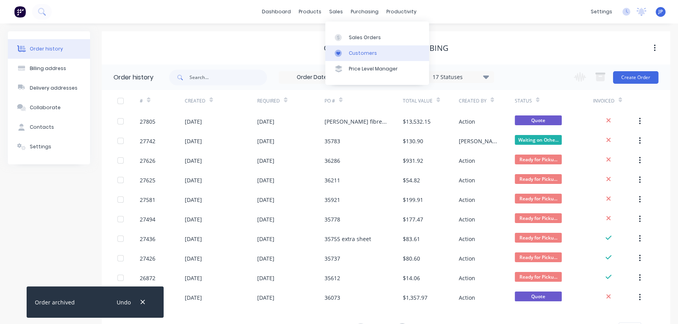
click at [352, 49] on link "Customers" at bounding box center [377, 53] width 104 height 16
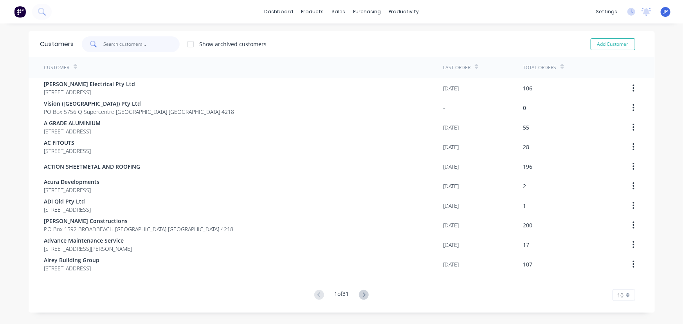
click at [148, 43] on input "text" at bounding box center [141, 44] width 76 height 16
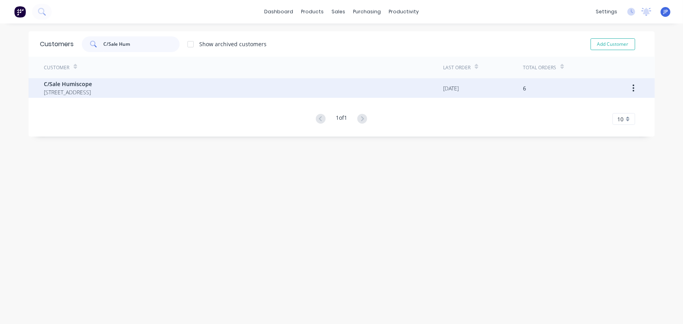
type input "C/Sale Hum"
click at [92, 89] on span "1/121 Olympic Circuit, Southport Queensland Australia 4215" at bounding box center [68, 92] width 48 height 8
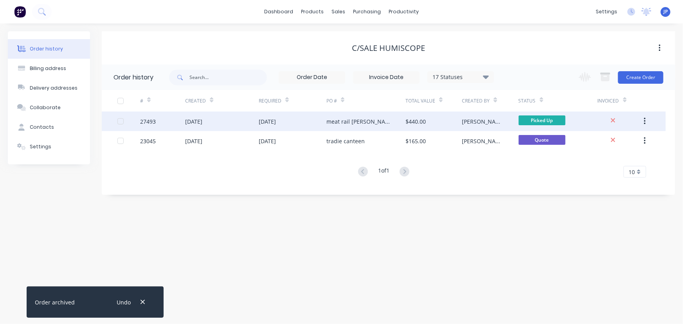
click at [225, 121] on div "[DATE]" at bounding box center [222, 122] width 74 height 20
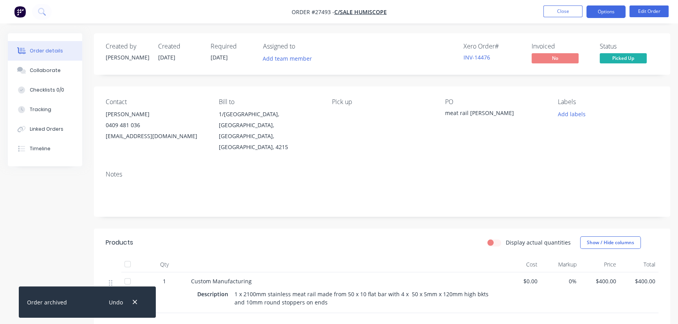
click at [595, 10] on button "Options" at bounding box center [606, 11] width 39 height 13
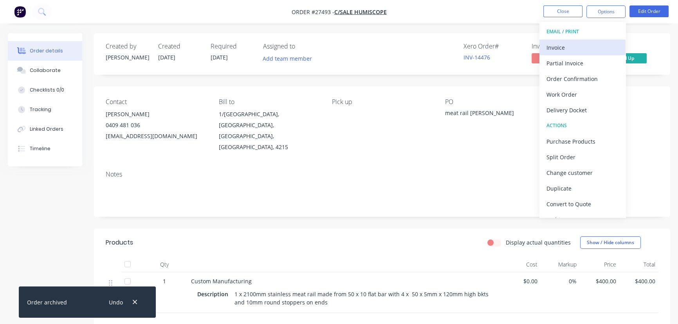
click at [587, 47] on div "Invoice" at bounding box center [583, 47] width 72 height 11
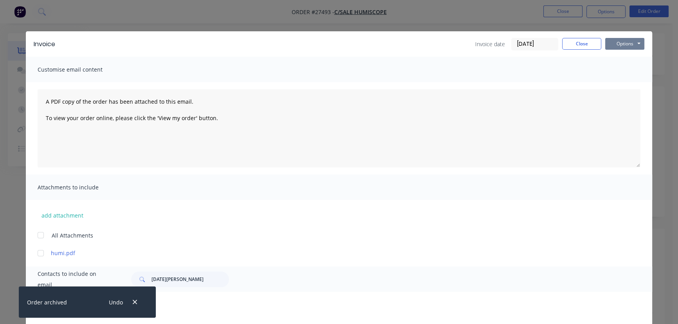
click at [611, 44] on button "Options" at bounding box center [624, 44] width 39 height 12
click at [609, 71] on button "Print" at bounding box center [630, 70] width 50 height 13
drag, startPoint x: 568, startPoint y: 43, endPoint x: 519, endPoint y: 56, distance: 51.0
click at [569, 43] on button "Close" at bounding box center [581, 44] width 39 height 12
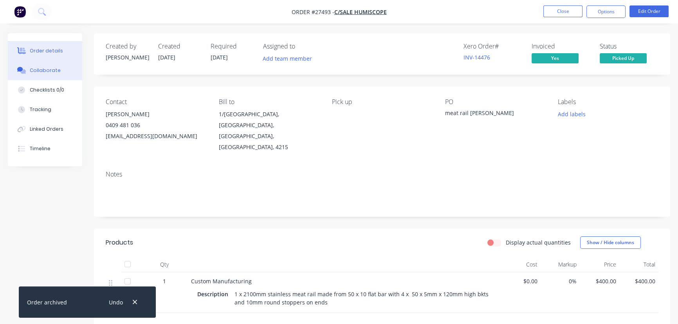
click at [67, 70] on button "Collaborate" at bounding box center [45, 71] width 74 height 20
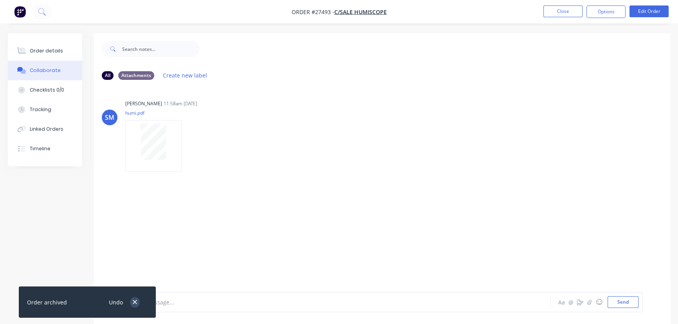
click at [134, 300] on icon "button" at bounding box center [134, 302] width 5 height 7
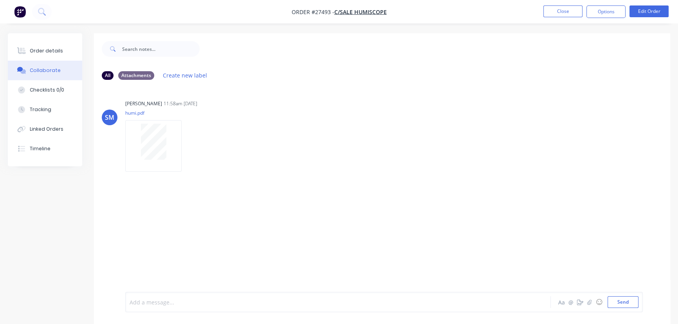
click at [142, 300] on div at bounding box center [320, 302] width 381 height 8
click at [620, 302] on button "Send" at bounding box center [623, 302] width 31 height 12
click at [562, 7] on button "Close" at bounding box center [562, 11] width 39 height 12
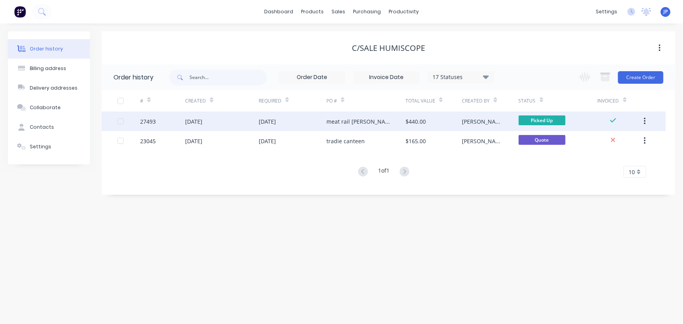
click at [644, 121] on icon "button" at bounding box center [645, 121] width 2 height 9
click at [599, 141] on div "Archive" at bounding box center [617, 141] width 60 height 11
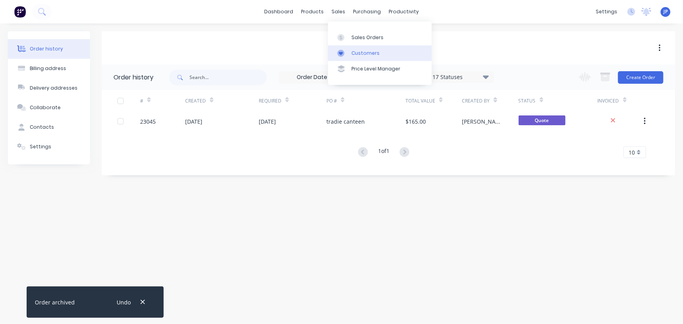
click at [357, 50] on div "Customers" at bounding box center [366, 53] width 28 height 7
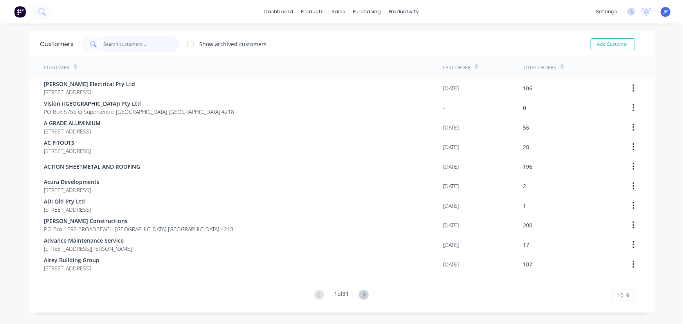
click at [129, 44] on input "text" at bounding box center [141, 44] width 76 height 16
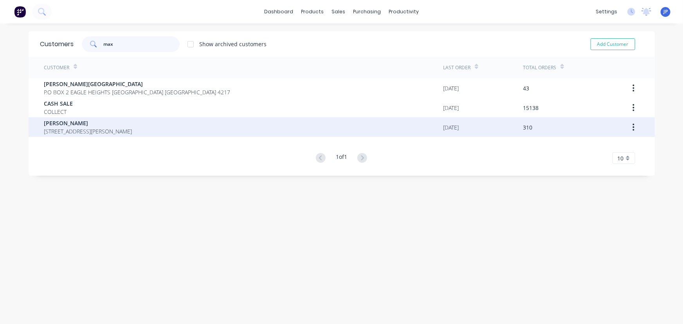
type input "max"
click at [94, 129] on span "2/11 Melanie Place LABRADOR Queensland Australia 4215" at bounding box center [88, 131] width 88 height 8
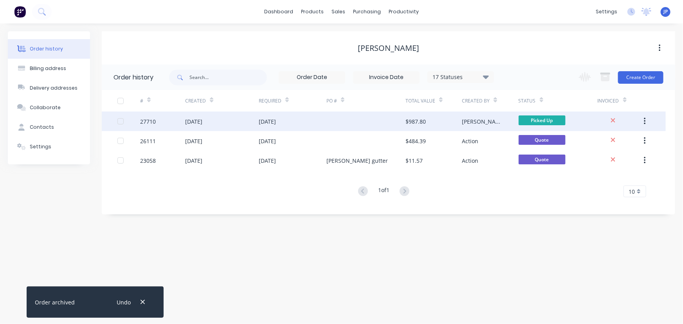
click at [187, 120] on div "[DATE]" at bounding box center [193, 121] width 17 height 8
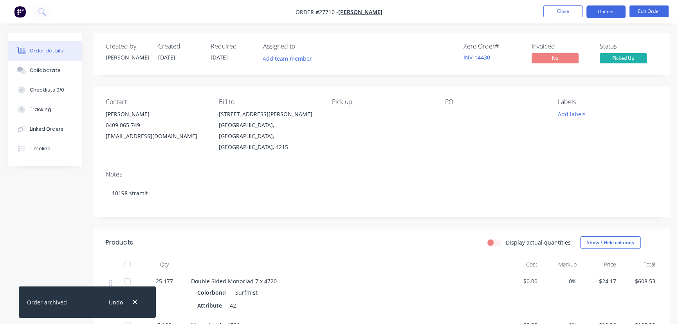
click at [607, 8] on button "Options" at bounding box center [606, 11] width 39 height 13
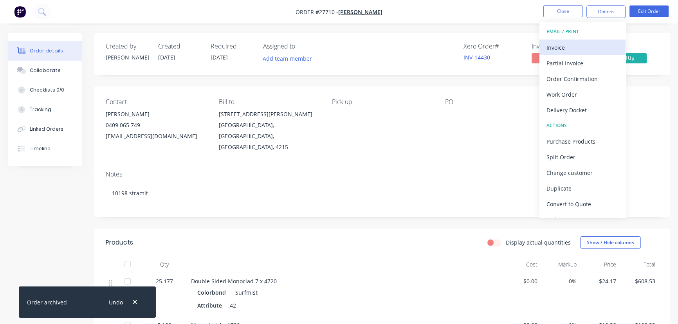
click at [587, 50] on div "Invoice" at bounding box center [583, 47] width 72 height 11
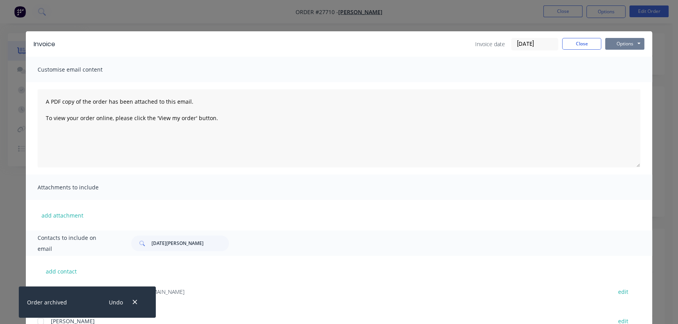
click at [625, 45] on button "Options" at bounding box center [624, 44] width 39 height 12
click at [618, 67] on button "Print" at bounding box center [630, 70] width 50 height 13
click at [571, 45] on button "Close" at bounding box center [581, 44] width 39 height 12
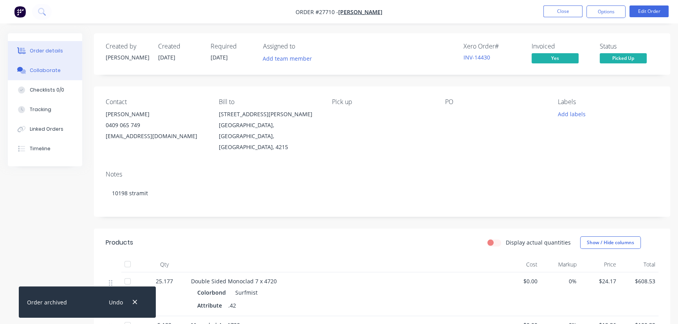
click at [64, 72] on button "Collaborate" at bounding box center [45, 71] width 74 height 20
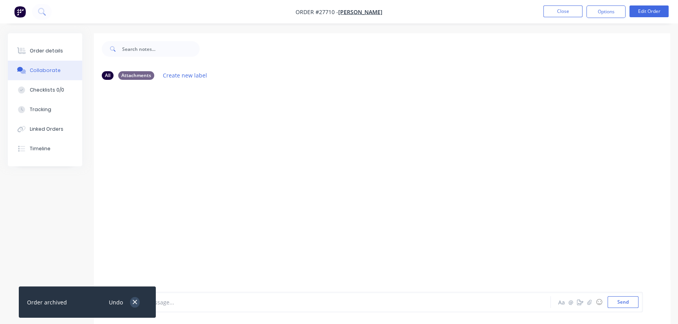
click at [132, 299] on button "button" at bounding box center [135, 302] width 10 height 11
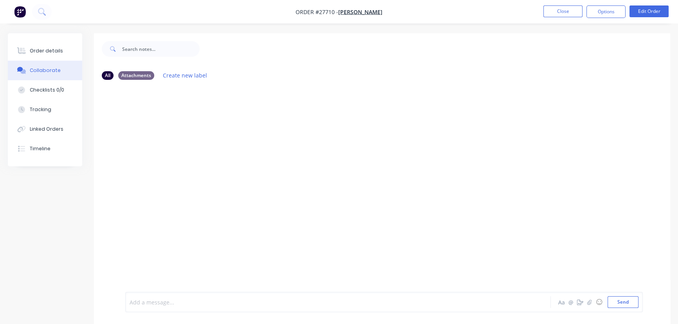
click at [169, 303] on div at bounding box center [320, 302] width 381 height 8
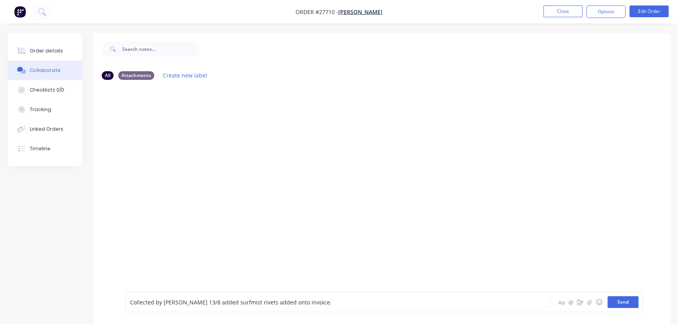
click at [619, 301] on button "Send" at bounding box center [623, 302] width 31 height 12
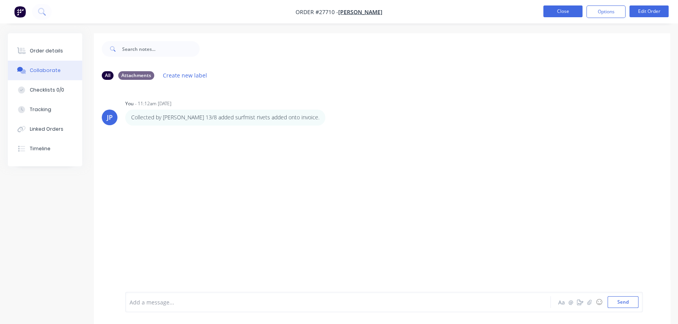
click at [560, 13] on button "Close" at bounding box center [562, 11] width 39 height 12
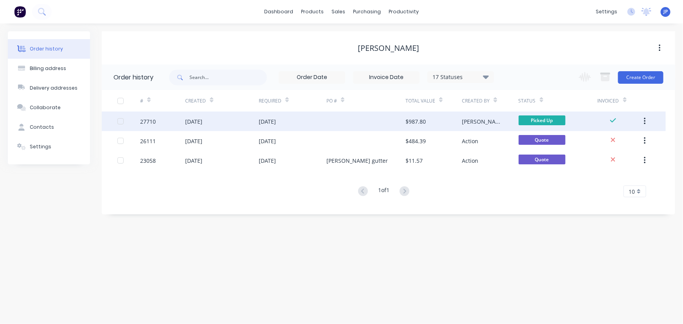
click at [645, 122] on icon "button" at bounding box center [645, 121] width 2 height 9
click at [619, 139] on div "Archive" at bounding box center [617, 141] width 60 height 11
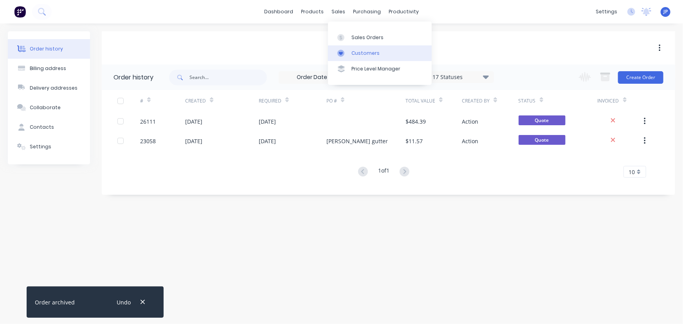
click at [351, 57] on link "Customers" at bounding box center [380, 53] width 104 height 16
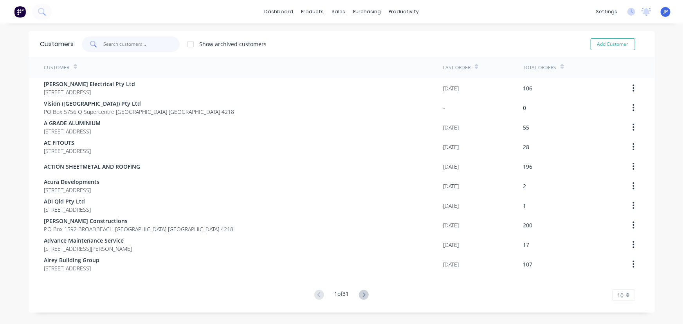
click at [131, 44] on input "text" at bounding box center [141, 44] width 76 height 16
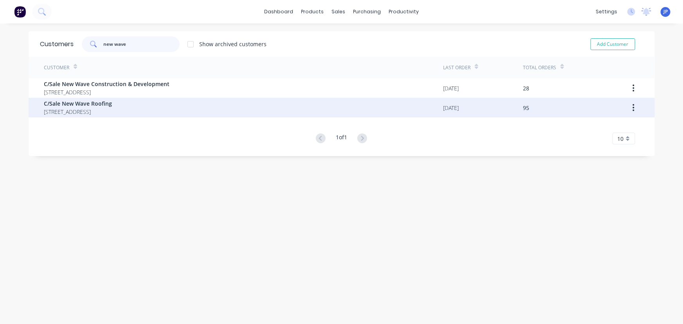
type input "new wave"
click at [100, 108] on span "2/22 Morotai Ave Palm Beach Queensland Australia 4221" at bounding box center [78, 112] width 68 height 8
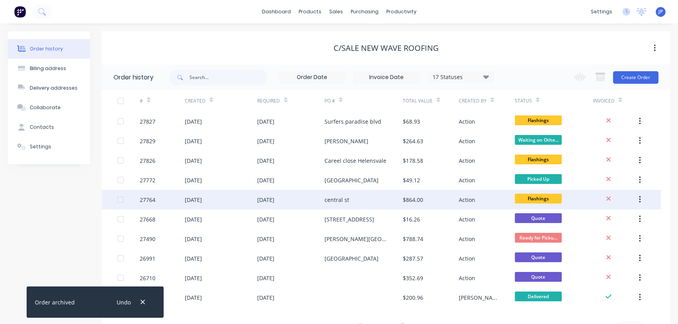
click at [229, 199] on div "[DATE]" at bounding box center [221, 200] width 73 height 20
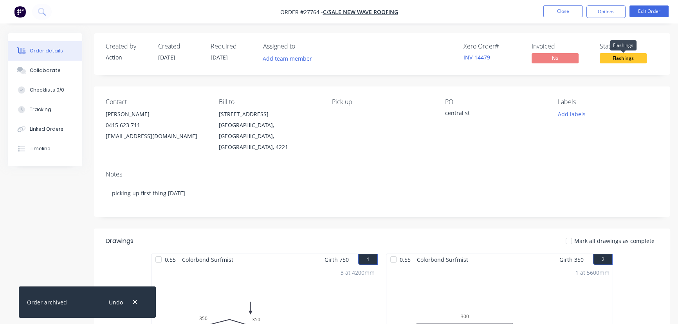
click at [617, 59] on span "Flashings" at bounding box center [623, 58] width 47 height 10
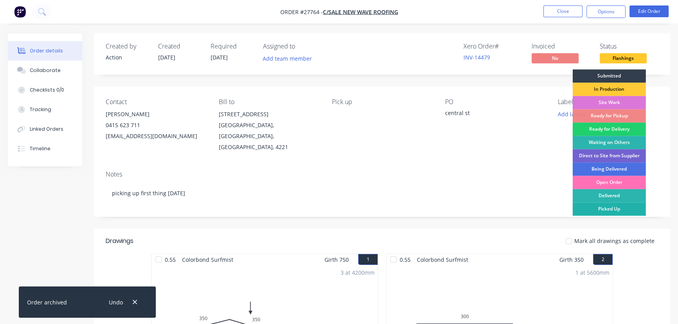
click at [612, 208] on div "Picked Up" at bounding box center [609, 208] width 73 height 13
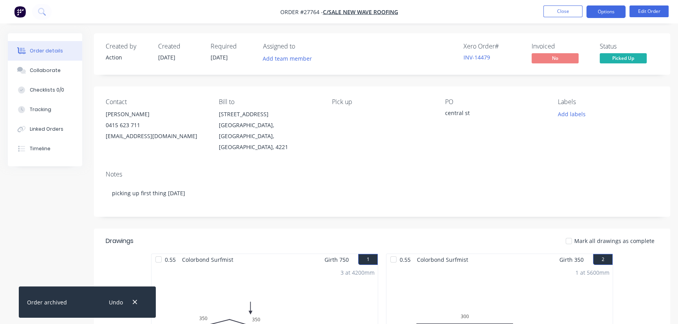
click at [604, 14] on button "Options" at bounding box center [606, 11] width 39 height 13
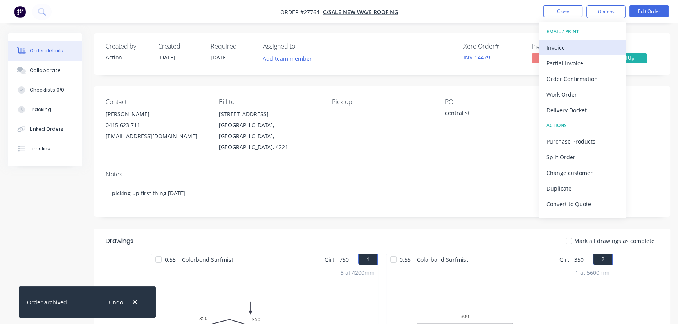
click at [587, 49] on div "Invoice" at bounding box center [583, 47] width 72 height 11
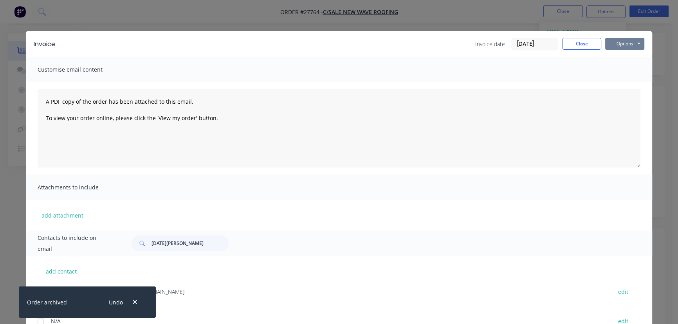
click at [625, 46] on button "Options" at bounding box center [624, 44] width 39 height 12
click at [625, 68] on button "Print" at bounding box center [630, 70] width 50 height 13
click at [588, 44] on button "Close" at bounding box center [581, 44] width 39 height 12
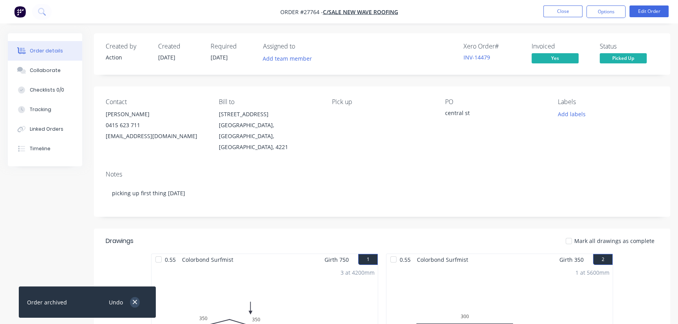
click at [135, 303] on icon "button" at bounding box center [134, 302] width 5 height 7
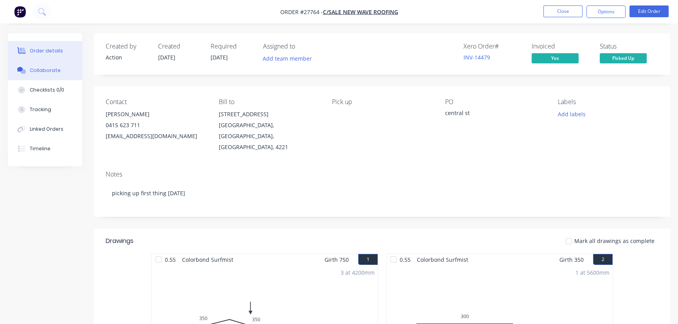
click at [43, 72] on div "Collaborate" at bounding box center [45, 70] width 31 height 7
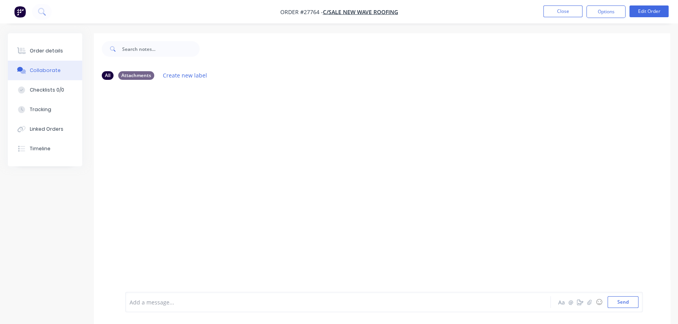
click at [155, 304] on div at bounding box center [320, 302] width 381 height 8
click at [624, 303] on button "Send" at bounding box center [623, 302] width 31 height 12
click at [550, 12] on button "Close" at bounding box center [562, 11] width 39 height 12
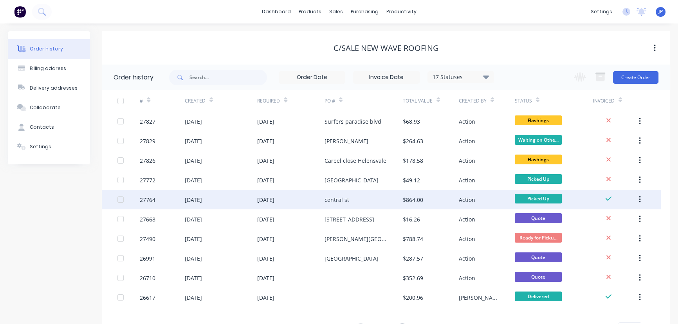
click at [638, 198] on button "button" at bounding box center [640, 200] width 18 height 14
click at [592, 223] on div "Archive" at bounding box center [612, 220] width 60 height 11
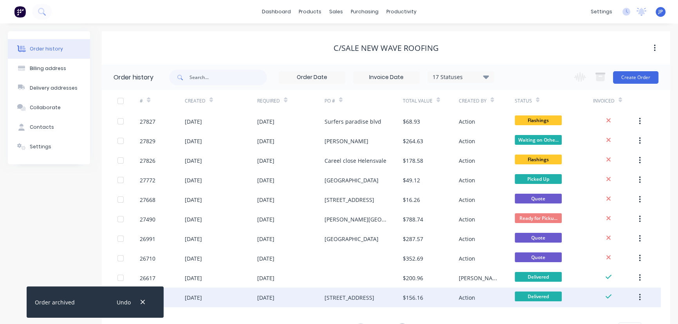
click at [639, 297] on icon "button" at bounding box center [640, 297] width 2 height 9
click at [592, 313] on div "Archive" at bounding box center [612, 317] width 60 height 11
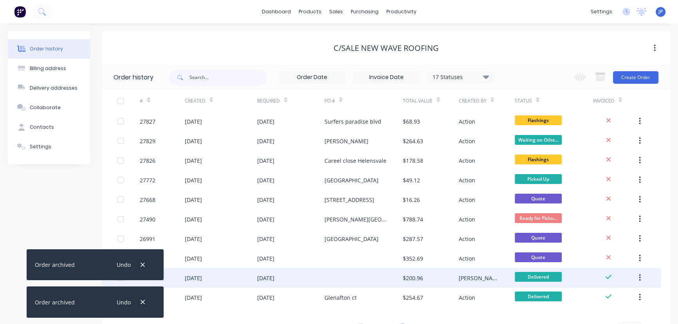
click at [640, 275] on icon "button" at bounding box center [640, 277] width 2 height 7
click at [599, 299] on div "Archive" at bounding box center [612, 298] width 60 height 11
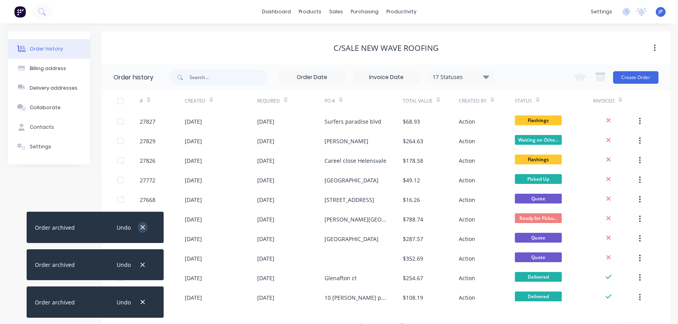
click at [143, 224] on button "button" at bounding box center [143, 227] width 10 height 11
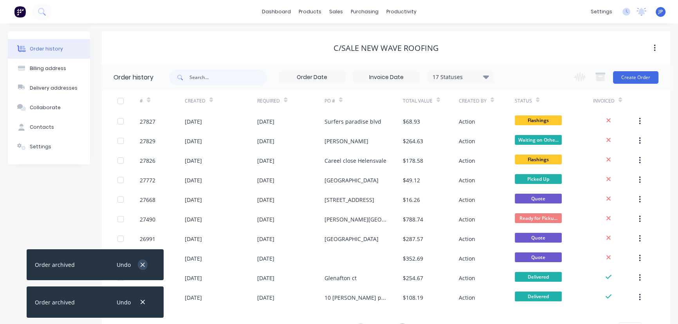
drag, startPoint x: 141, startPoint y: 259, endPoint x: 143, endPoint y: 270, distance: 11.3
click at [141, 260] on div "Undo" at bounding box center [130, 265] width 51 height 20
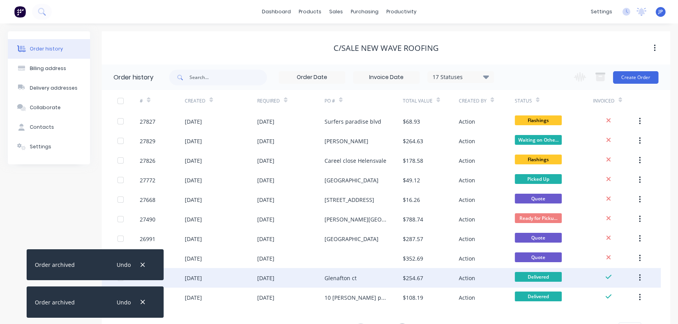
drag, startPoint x: 139, startPoint y: 262, endPoint x: 140, endPoint y: 270, distance: 7.8
click at [139, 265] on button "button" at bounding box center [143, 265] width 10 height 11
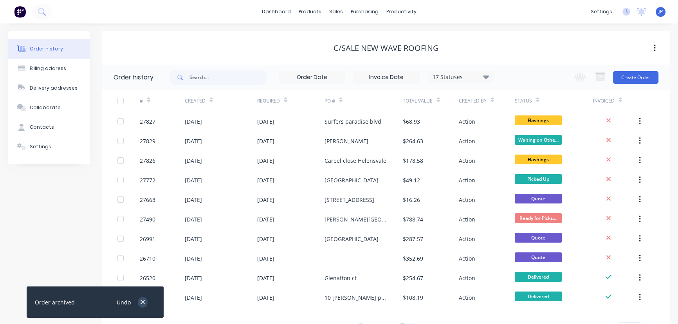
click at [140, 301] on icon "button" at bounding box center [142, 302] width 5 height 7
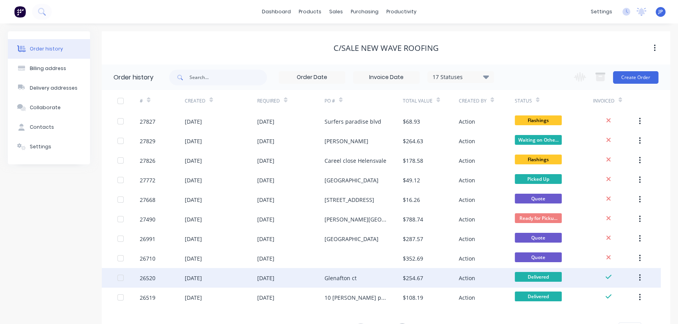
drag, startPoint x: 638, startPoint y: 277, endPoint x: 626, endPoint y: 277, distance: 12.5
click at [638, 277] on button "button" at bounding box center [640, 278] width 18 height 14
click at [599, 299] on div "Archive" at bounding box center [612, 298] width 60 height 11
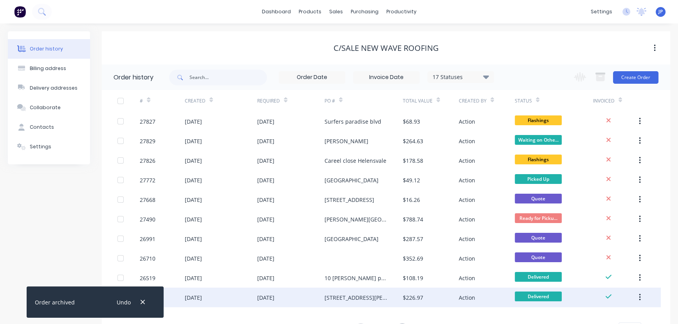
click at [645, 296] on button "button" at bounding box center [640, 298] width 18 height 14
click at [637, 296] on button "button" at bounding box center [640, 298] width 18 height 14
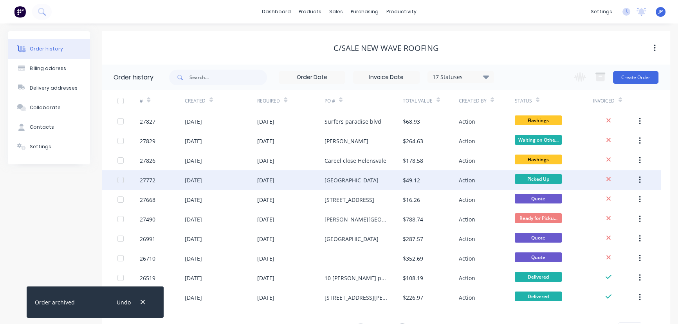
click at [261, 181] on div "[DATE]" at bounding box center [265, 180] width 17 height 8
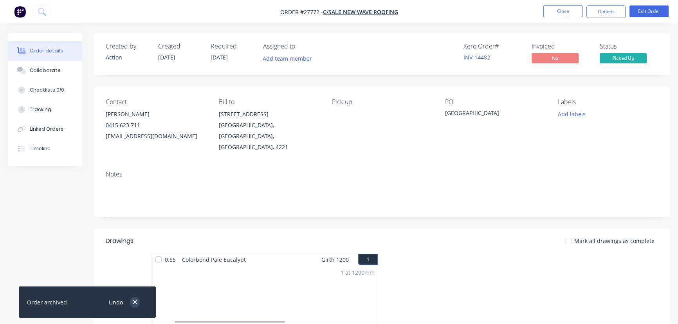
click at [137, 304] on icon "button" at bounding box center [135, 302] width 4 height 4
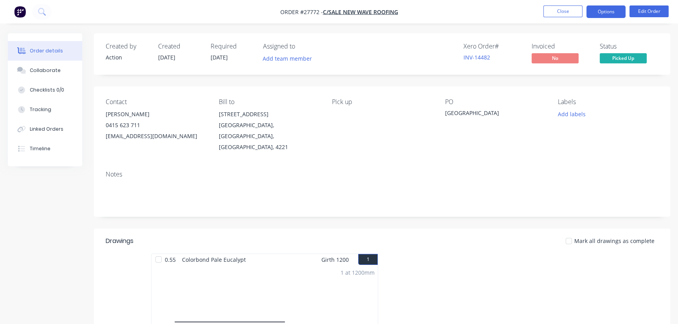
click at [603, 13] on button "Options" at bounding box center [606, 11] width 39 height 13
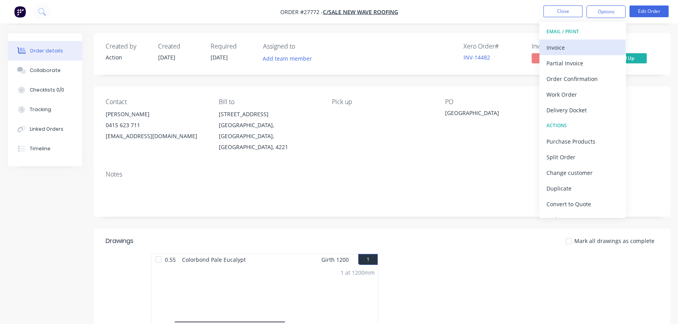
click at [563, 45] on div "Invoice" at bounding box center [583, 47] width 72 height 11
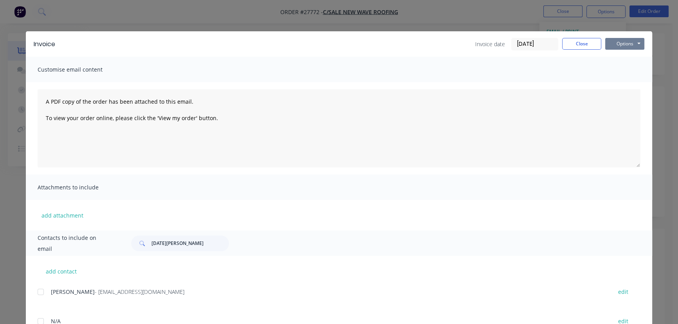
click at [613, 43] on button "Options" at bounding box center [624, 44] width 39 height 12
click at [613, 71] on button "Print" at bounding box center [630, 70] width 50 height 13
click at [582, 47] on button "Close" at bounding box center [581, 44] width 39 height 12
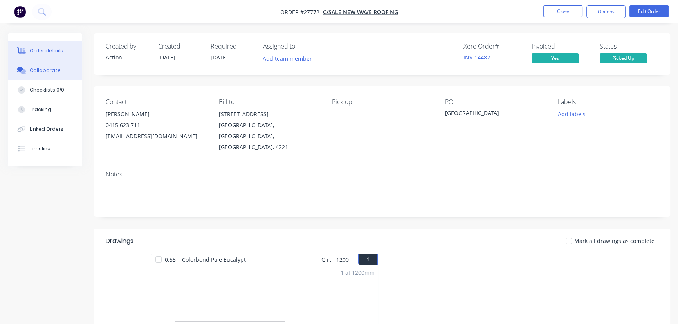
click at [65, 70] on button "Collaborate" at bounding box center [45, 71] width 74 height 20
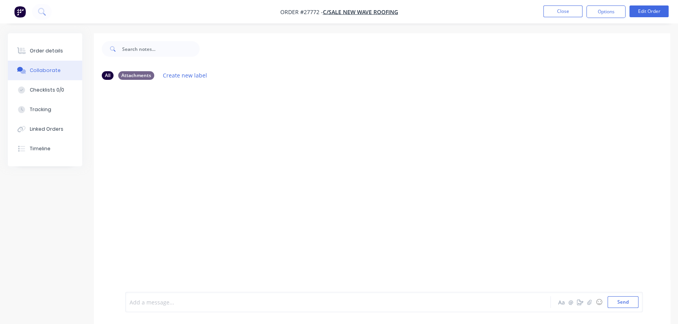
click at [148, 305] on div at bounding box center [320, 302] width 381 height 8
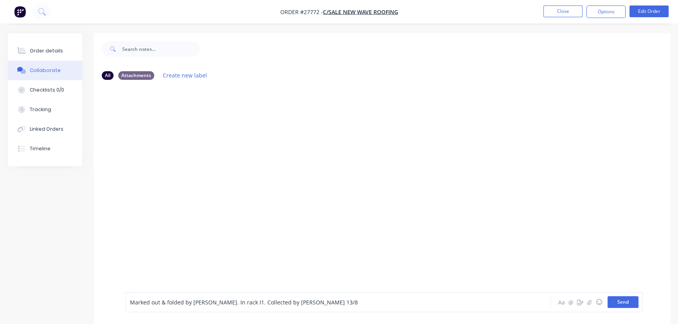
click at [623, 305] on button "Send" at bounding box center [623, 302] width 31 height 12
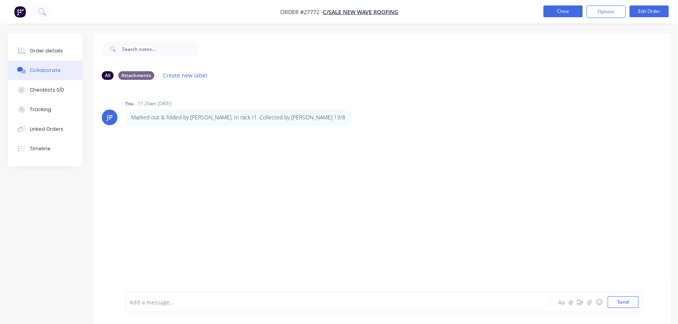
click at [565, 13] on button "Close" at bounding box center [562, 11] width 39 height 12
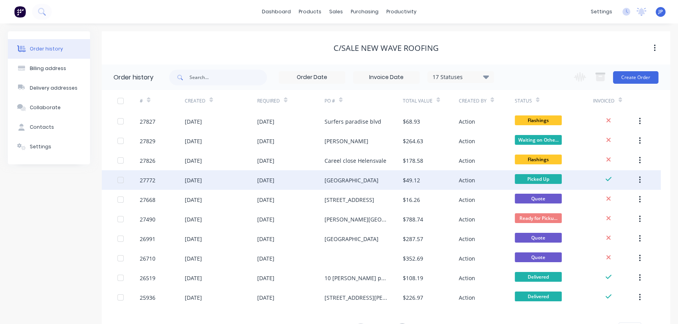
click at [643, 179] on button "button" at bounding box center [640, 180] width 18 height 14
click at [623, 197] on div "Archive" at bounding box center [612, 200] width 60 height 11
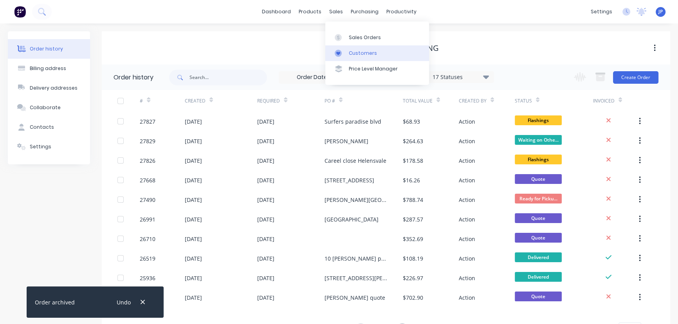
click at [357, 53] on div "Customers" at bounding box center [363, 53] width 28 height 7
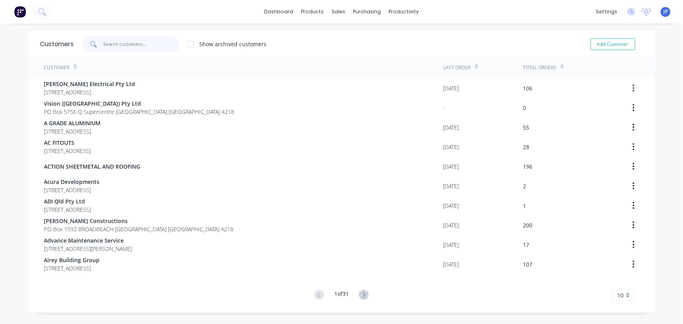
click at [128, 45] on input "text" at bounding box center [141, 44] width 76 height 16
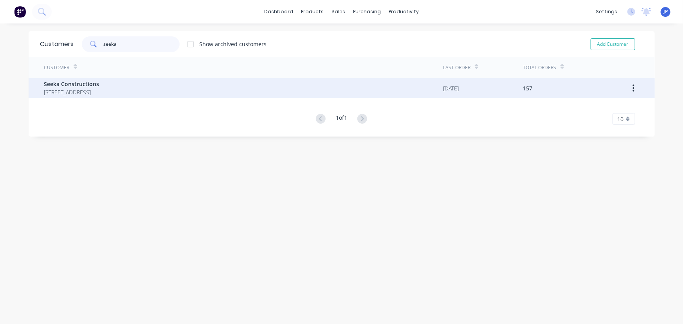
type input "seeka"
click at [99, 87] on span "Seeka Constructions" at bounding box center [71, 84] width 55 height 8
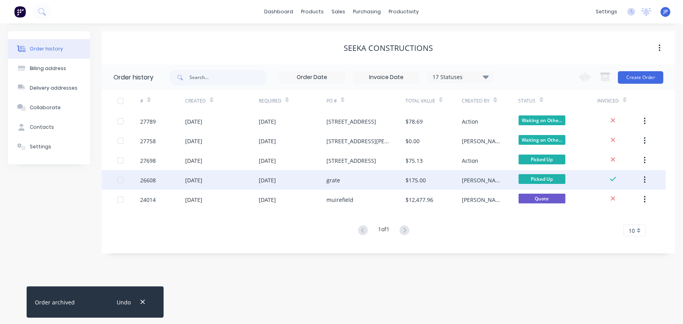
click at [200, 182] on div "26 Jun 2025" at bounding box center [193, 180] width 17 height 8
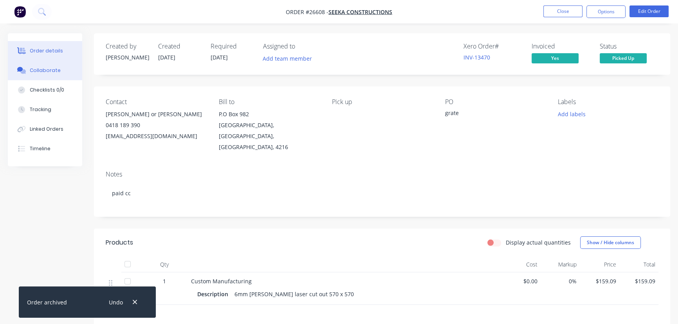
click at [67, 72] on button "Collaborate" at bounding box center [45, 71] width 74 height 20
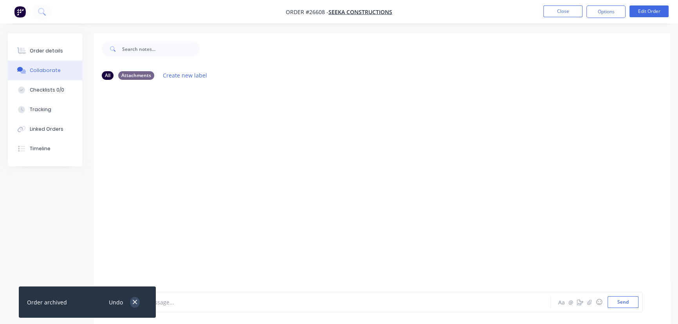
drag, startPoint x: 135, startPoint y: 298, endPoint x: 153, endPoint y: 300, distance: 18.1
click at [135, 298] on button "button" at bounding box center [135, 302] width 10 height 11
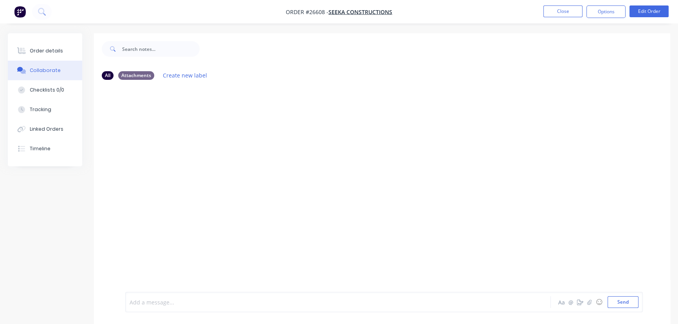
click at [166, 299] on div at bounding box center [320, 302] width 381 height 8
click at [629, 303] on button "Send" at bounding box center [623, 302] width 31 height 12
click at [557, 16] on button "Close" at bounding box center [562, 11] width 39 height 12
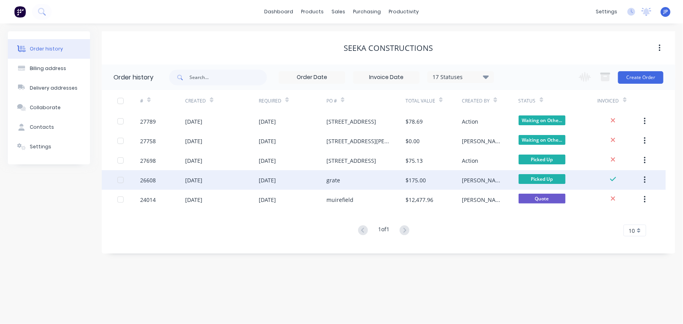
click at [646, 177] on button "button" at bounding box center [645, 180] width 18 height 14
click at [603, 197] on div "Archive" at bounding box center [617, 200] width 60 height 11
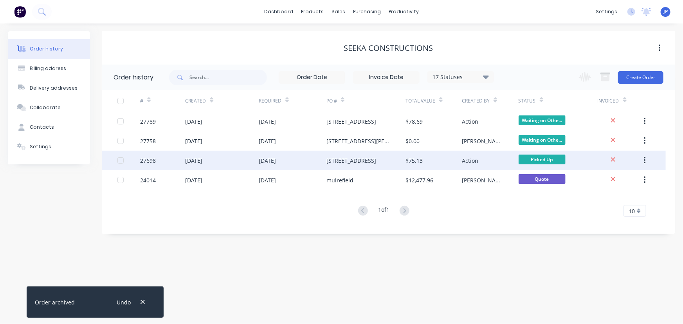
click at [346, 163] on div "36 Loderst st" at bounding box center [352, 161] width 50 height 8
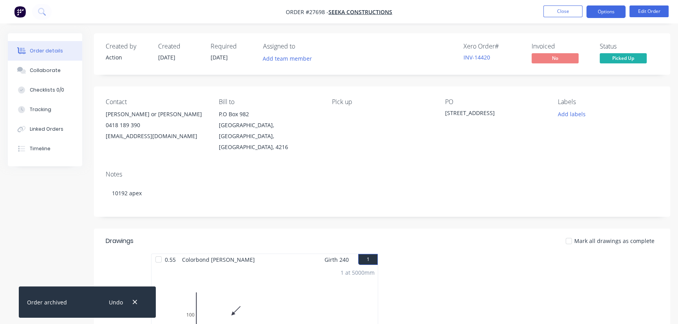
click at [603, 10] on button "Options" at bounding box center [606, 11] width 39 height 13
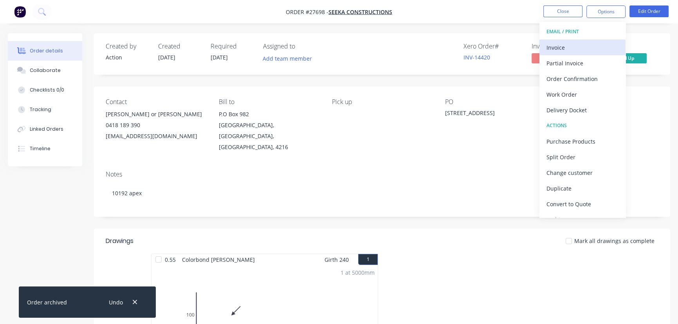
click at [577, 46] on div "Invoice" at bounding box center [583, 47] width 72 height 11
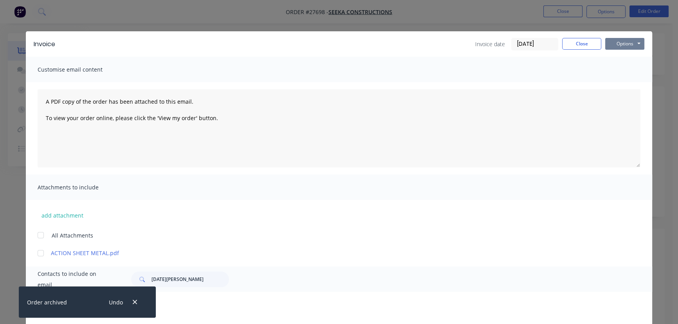
click at [611, 47] on button "Options" at bounding box center [624, 44] width 39 height 12
click at [613, 71] on button "Print" at bounding box center [630, 70] width 50 height 13
click at [583, 45] on button "Close" at bounding box center [581, 44] width 39 height 12
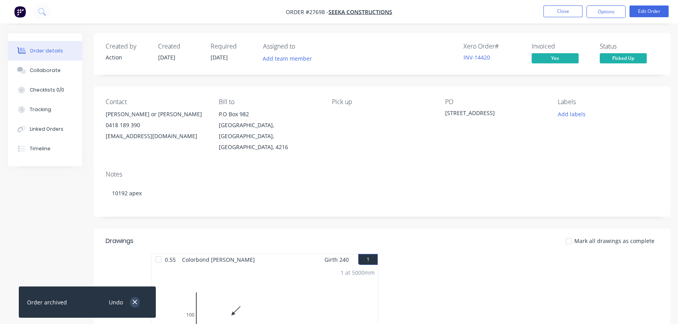
click at [135, 303] on icon "button" at bounding box center [135, 302] width 4 height 4
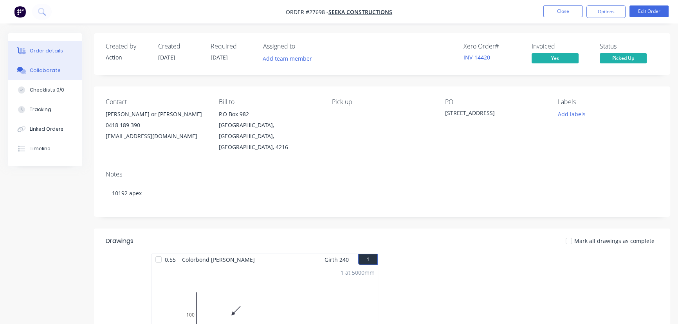
click at [30, 69] on div "Collaborate" at bounding box center [45, 70] width 31 height 7
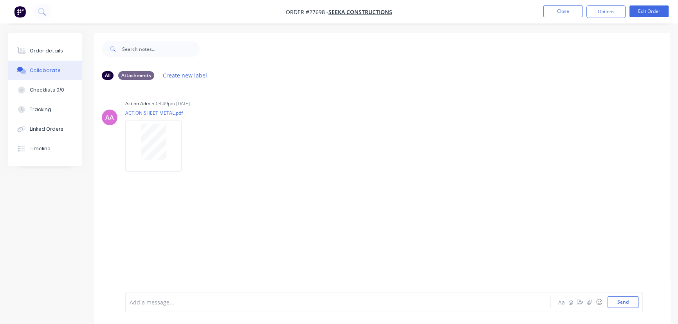
click at [141, 304] on div at bounding box center [320, 302] width 381 height 8
click at [623, 302] on button "Send" at bounding box center [623, 302] width 31 height 12
click at [555, 12] on button "Close" at bounding box center [562, 11] width 39 height 12
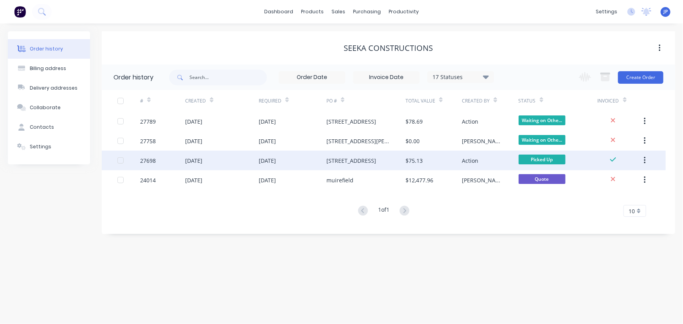
click at [646, 159] on icon "button" at bounding box center [645, 160] width 2 height 9
click at [610, 181] on div "Archive" at bounding box center [617, 180] width 60 height 11
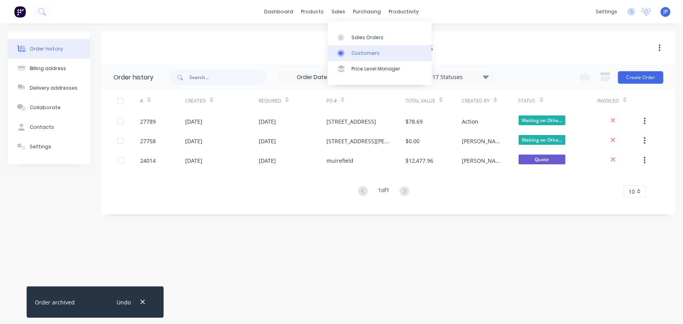
click at [362, 50] on div "Customers" at bounding box center [366, 53] width 28 height 7
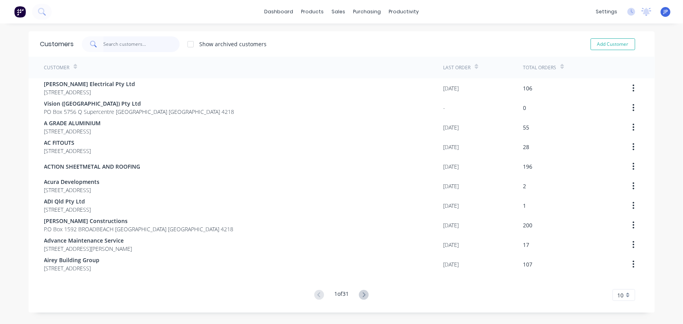
click at [123, 44] on input "text" at bounding box center [141, 44] width 76 height 16
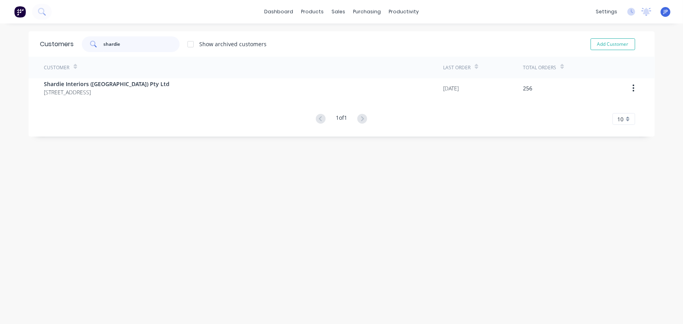
type input "shardie"
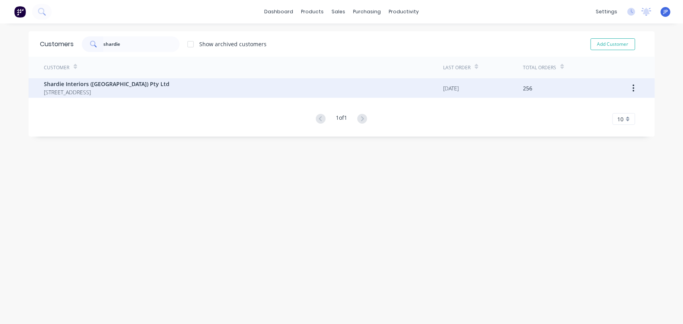
click at [70, 88] on span "222 Banyula Dve GAVEN Queensland Australia 4211" at bounding box center [107, 92] width 126 height 8
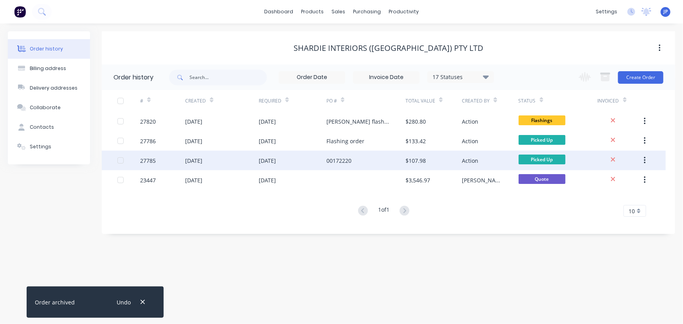
click at [273, 161] on div "[DATE]" at bounding box center [267, 161] width 17 height 8
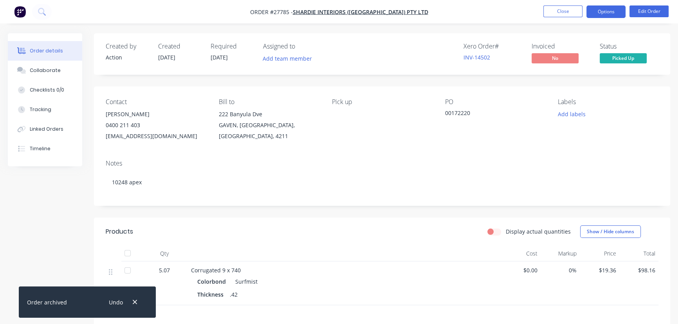
click at [597, 15] on button "Options" at bounding box center [606, 11] width 39 height 13
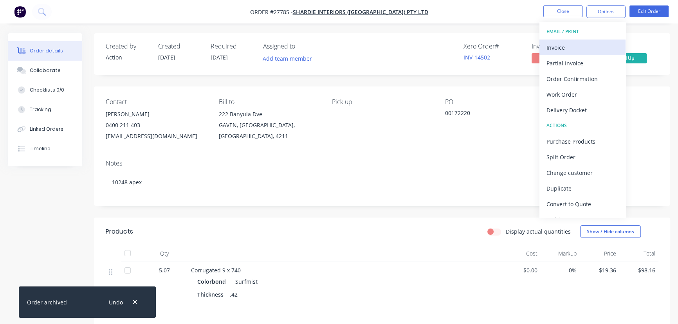
click at [583, 47] on div "Invoice" at bounding box center [583, 47] width 72 height 11
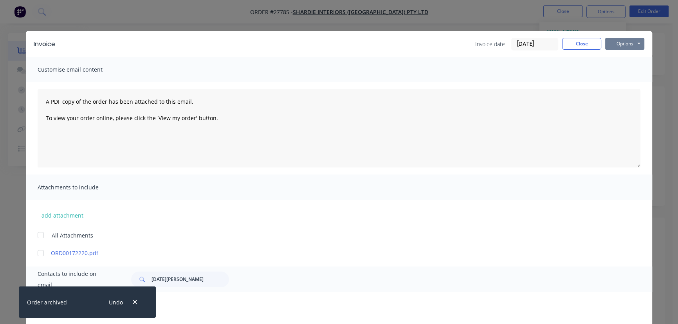
click at [619, 42] on button "Options" at bounding box center [624, 44] width 39 height 12
click at [617, 70] on button "Print" at bounding box center [630, 70] width 50 height 13
click at [570, 45] on button "Close" at bounding box center [581, 44] width 39 height 12
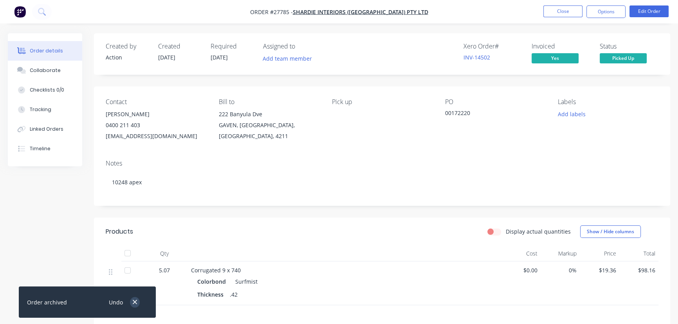
click at [134, 305] on icon "button" at bounding box center [134, 302] width 5 height 7
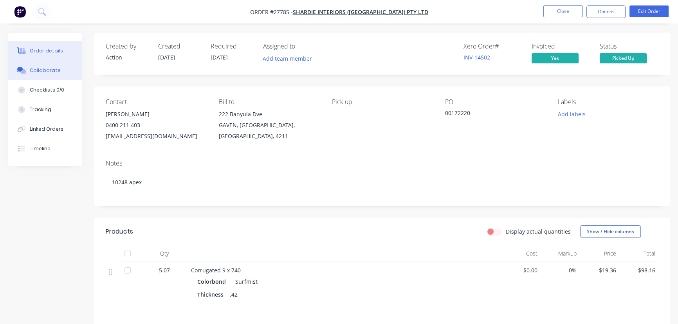
click at [32, 70] on div "Collaborate" at bounding box center [45, 70] width 31 height 7
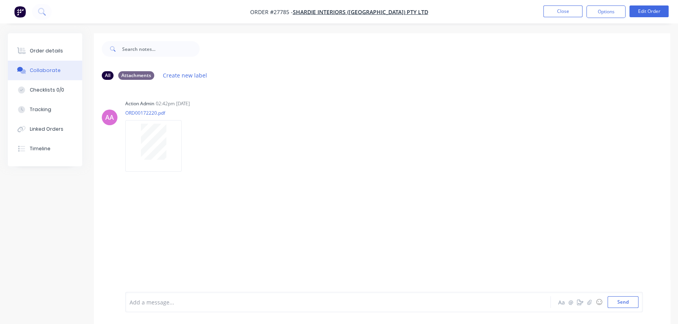
click at [144, 302] on div at bounding box center [320, 302] width 381 height 8
click at [610, 300] on button "Send" at bounding box center [623, 302] width 31 height 12
click at [555, 7] on button "Close" at bounding box center [562, 11] width 39 height 12
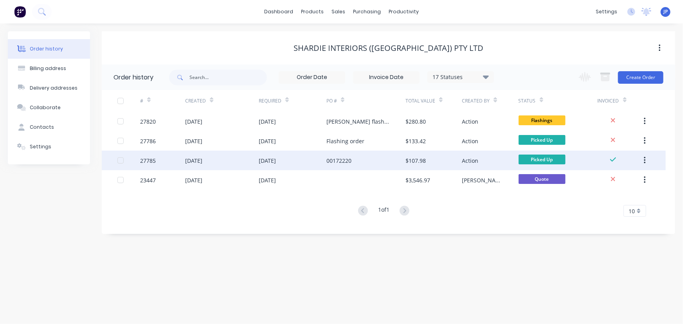
click at [646, 158] on button "button" at bounding box center [645, 160] width 18 height 14
click at [624, 178] on div "Archive" at bounding box center [617, 180] width 60 height 11
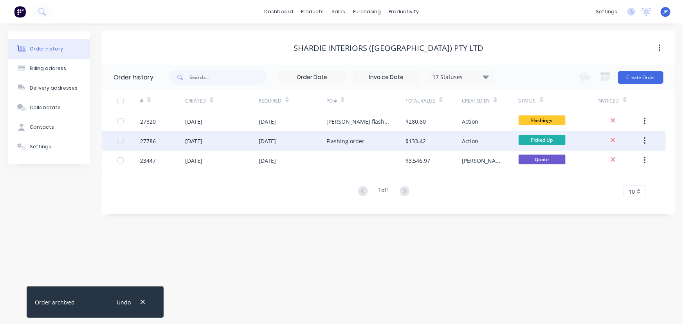
click at [202, 141] on div "11 Aug 2025" at bounding box center [193, 141] width 17 height 8
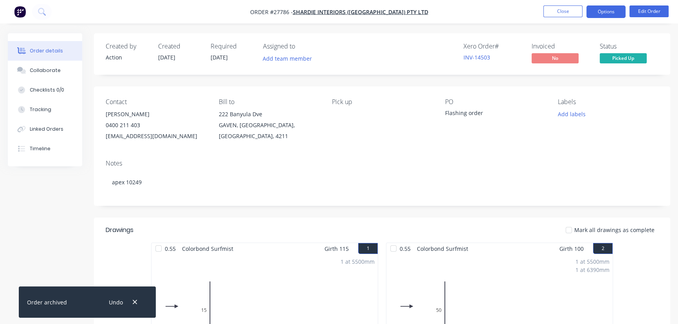
click at [602, 15] on button "Options" at bounding box center [606, 11] width 39 height 13
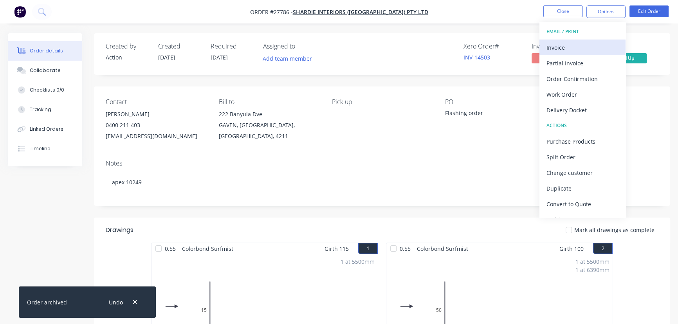
click at [568, 50] on div "Invoice" at bounding box center [583, 47] width 72 height 11
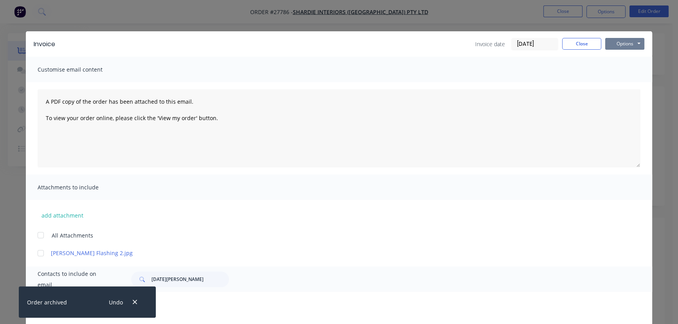
drag, startPoint x: 611, startPoint y: 42, endPoint x: 611, endPoint y: 50, distance: 7.8
click at [611, 42] on button "Options" at bounding box center [624, 44] width 39 height 12
click at [612, 74] on button "Print" at bounding box center [630, 70] width 50 height 13
click at [571, 45] on button "Close" at bounding box center [581, 44] width 39 height 12
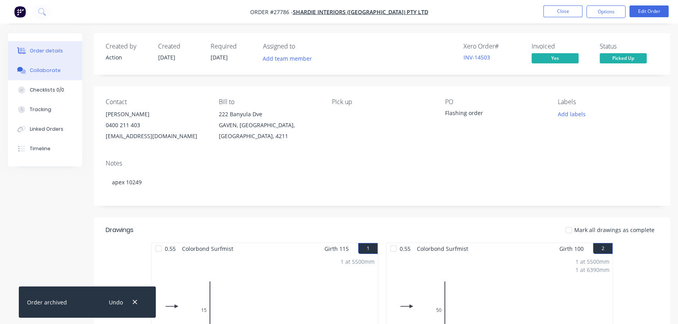
click at [49, 70] on div "Collaborate" at bounding box center [45, 70] width 31 height 7
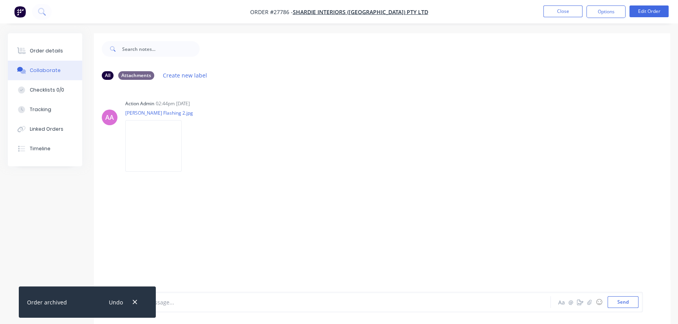
click at [137, 296] on div "Undo" at bounding box center [122, 302] width 51 height 20
click at [139, 302] on button "button" at bounding box center [135, 302] width 10 height 11
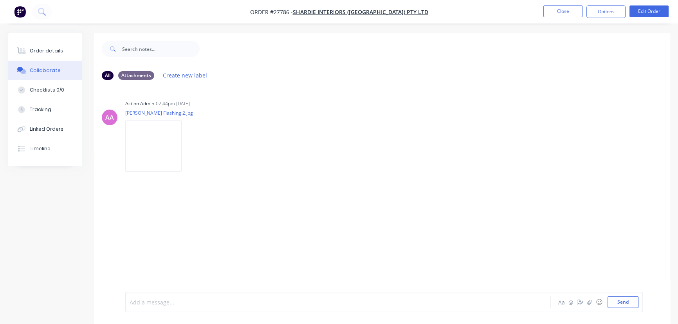
click at [158, 302] on div at bounding box center [320, 302] width 381 height 8
click at [623, 302] on button "Send" at bounding box center [623, 302] width 31 height 12
click at [562, 3] on nav "Order #27786 - Shardie Interiors (WA) Pty Ltd Close Options Edit Order" at bounding box center [339, 11] width 678 height 23
click at [560, 10] on button "Close" at bounding box center [562, 11] width 39 height 12
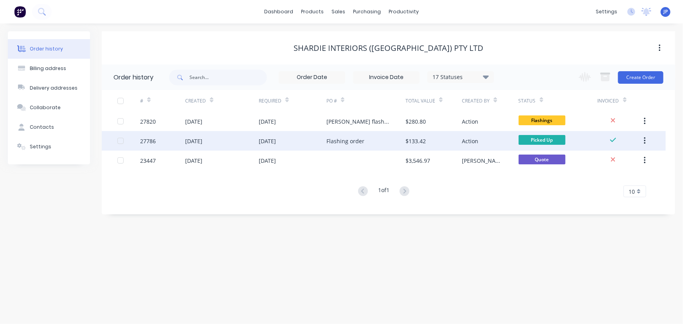
click at [646, 138] on button "button" at bounding box center [645, 141] width 18 height 14
click at [615, 160] on div "Archive" at bounding box center [617, 161] width 60 height 11
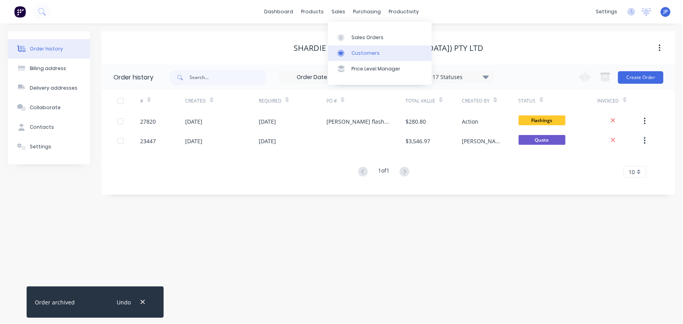
click at [358, 53] on div "Customers" at bounding box center [366, 53] width 28 height 7
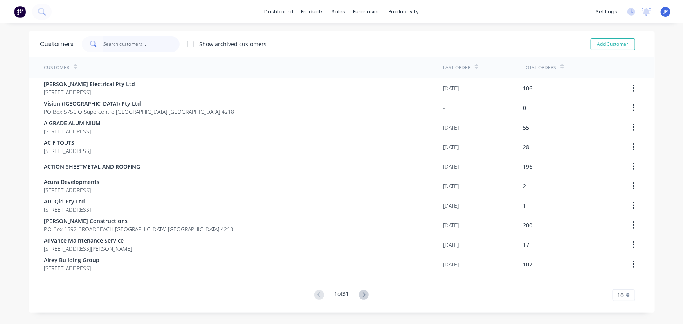
click at [141, 47] on input "text" at bounding box center [141, 44] width 76 height 16
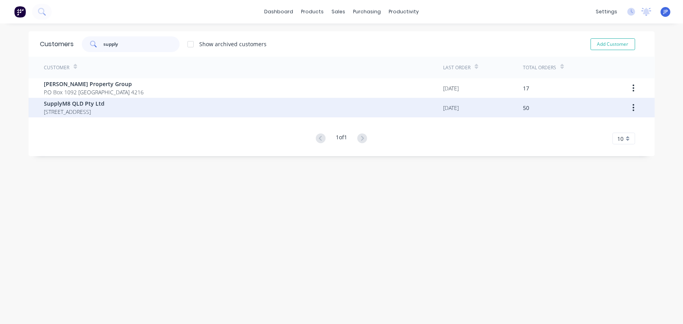
type input "supply"
click at [105, 115] on span "10 Vista Crescent PIMPAMA Queensland Australia 4209" at bounding box center [74, 112] width 61 height 8
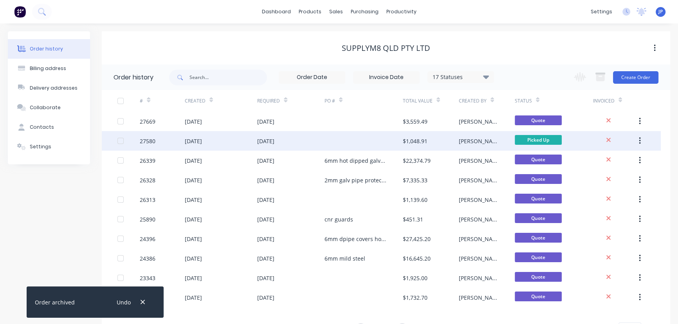
click at [188, 139] on div "05 Aug 2025" at bounding box center [193, 141] width 17 height 8
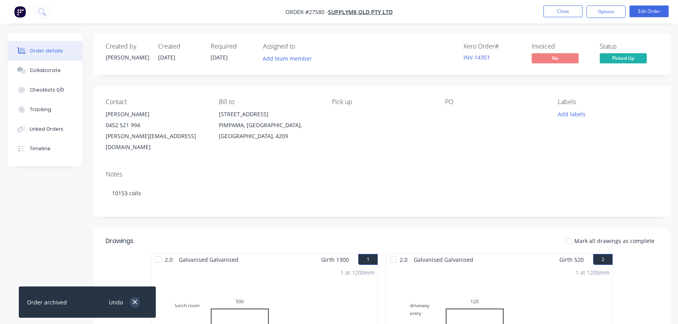
click at [134, 304] on icon "button" at bounding box center [134, 302] width 5 height 7
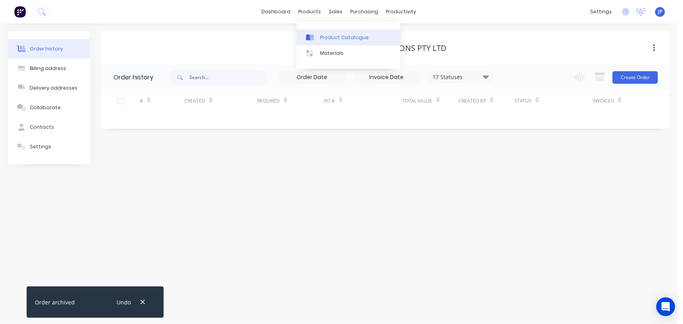
click at [321, 32] on link "Product Catalogue" at bounding box center [349, 37] width 104 height 16
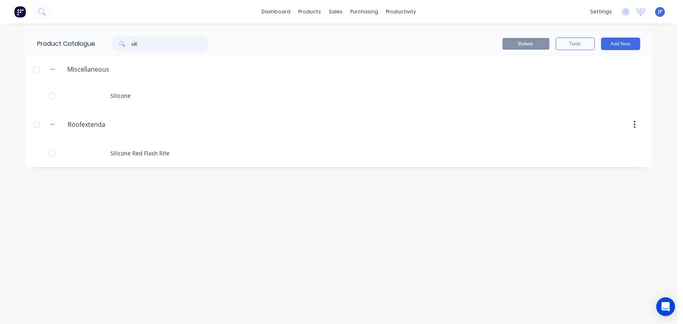
drag, startPoint x: 150, startPoint y: 42, endPoint x: 110, endPoint y: 51, distance: 40.6
click at [110, 51] on div "sili" at bounding box center [156, 44] width 106 height 16
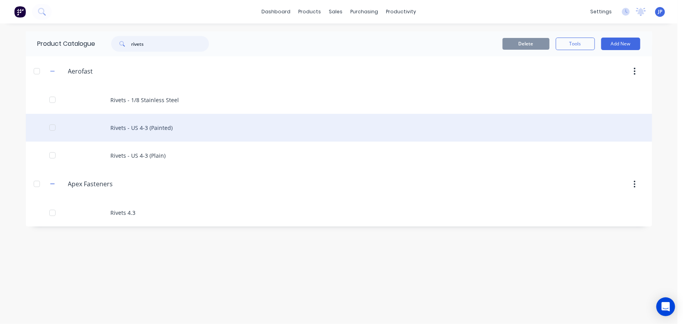
type input "rivets"
click at [128, 126] on div "Rivets - US 4-3 (Painted)" at bounding box center [339, 128] width 626 height 28
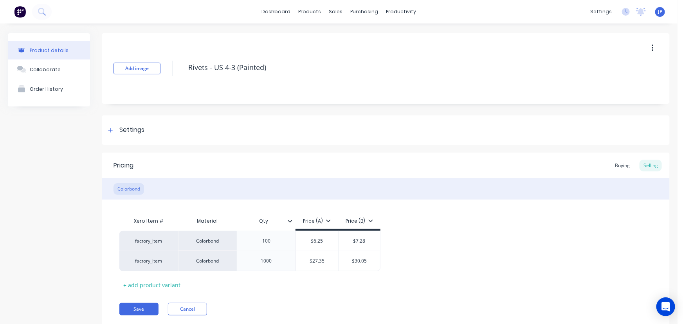
type textarea "x"
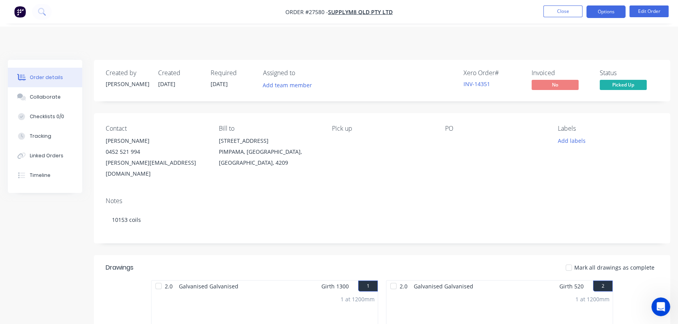
click at [601, 18] on button "Options" at bounding box center [606, 11] width 39 height 13
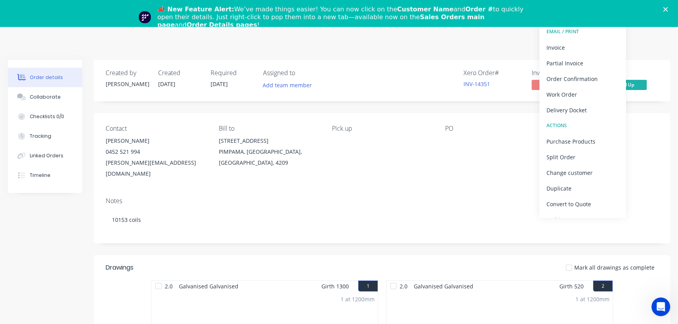
click at [668, 9] on icon "Close" at bounding box center [665, 9] width 5 height 5
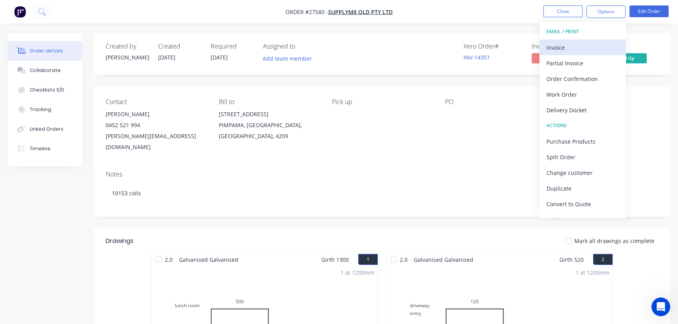
click at [576, 43] on div "Invoice" at bounding box center [583, 47] width 72 height 11
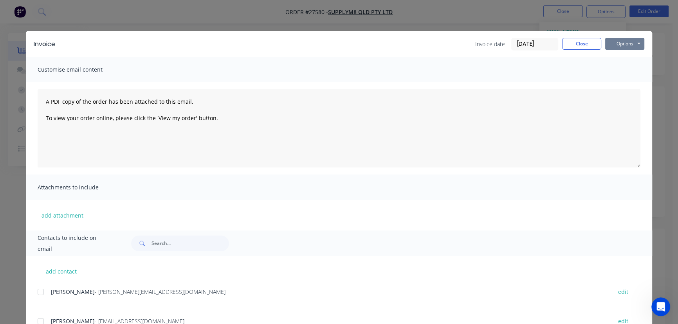
click at [624, 45] on button "Options" at bounding box center [624, 44] width 39 height 12
click at [622, 70] on button "Print" at bounding box center [630, 70] width 50 height 13
click at [576, 45] on button "Close" at bounding box center [581, 44] width 39 height 12
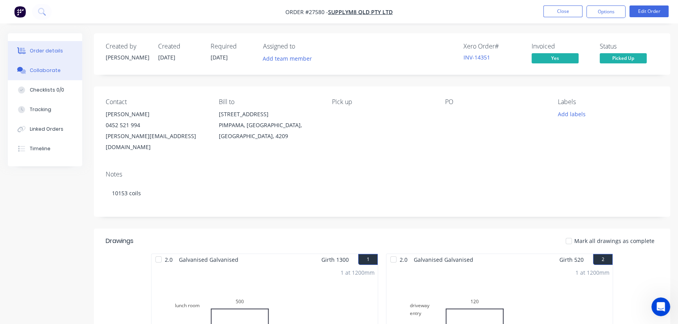
click at [53, 73] on div "Collaborate" at bounding box center [45, 70] width 31 height 7
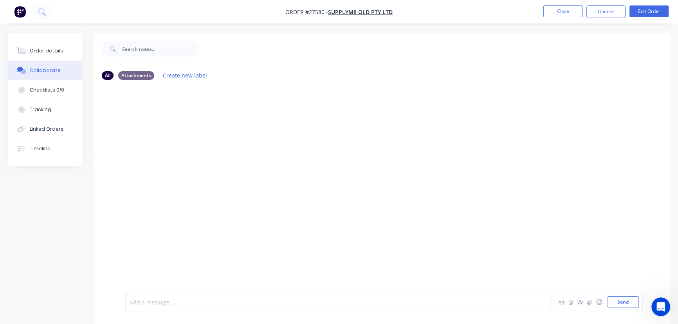
click at [144, 304] on div at bounding box center [320, 302] width 381 height 8
click at [611, 307] on button "Send" at bounding box center [623, 302] width 31 height 12
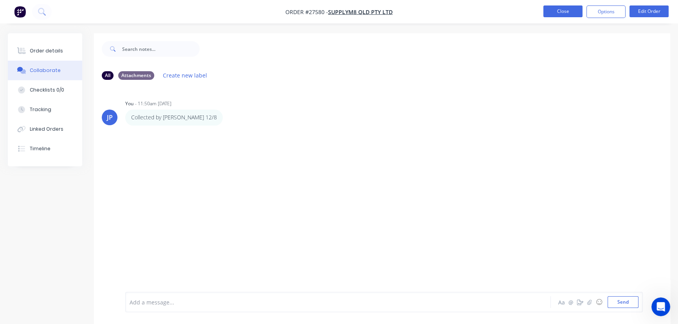
click at [565, 16] on button "Close" at bounding box center [562, 11] width 39 height 12
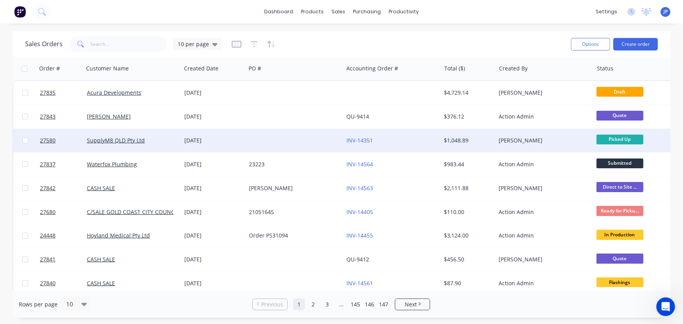
click at [529, 141] on div "[PERSON_NAME]" at bounding box center [542, 141] width 87 height 8
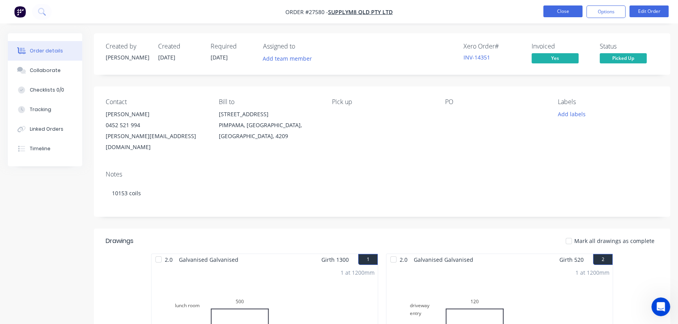
click at [576, 14] on button "Close" at bounding box center [562, 11] width 39 height 12
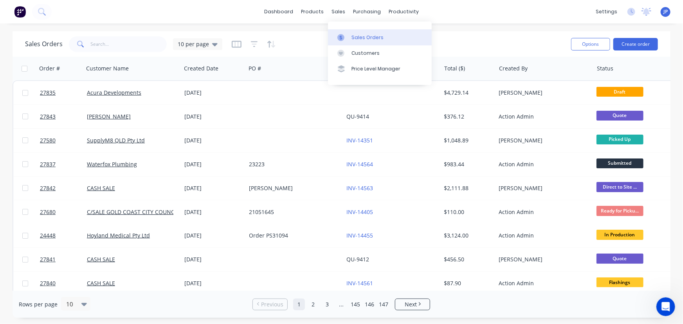
drag, startPoint x: 363, startPoint y: 38, endPoint x: 358, endPoint y: 38, distance: 4.7
click at [363, 38] on div "Sales Orders" at bounding box center [368, 37] width 32 height 7
click at [362, 52] on div "Customers" at bounding box center [366, 53] width 28 height 7
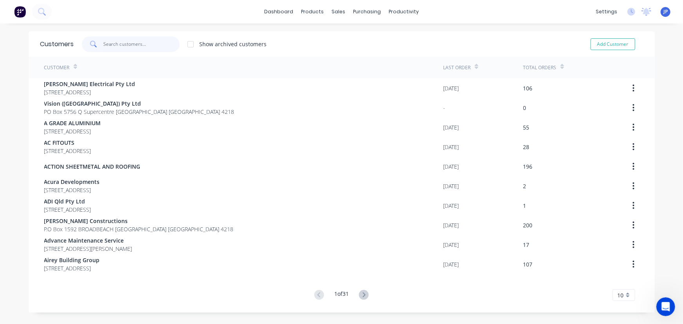
click at [125, 43] on input "text" at bounding box center [141, 44] width 76 height 16
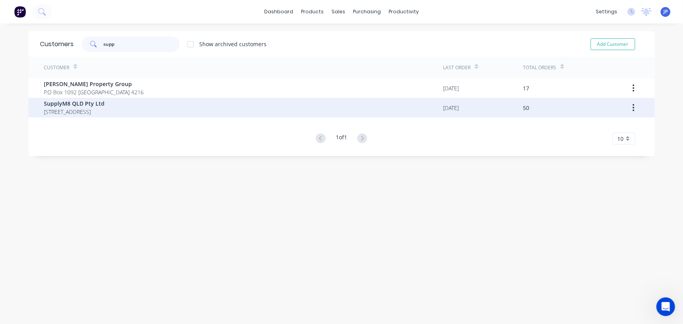
type input "supp"
click at [97, 110] on span "[STREET_ADDRESS]" at bounding box center [74, 112] width 61 height 8
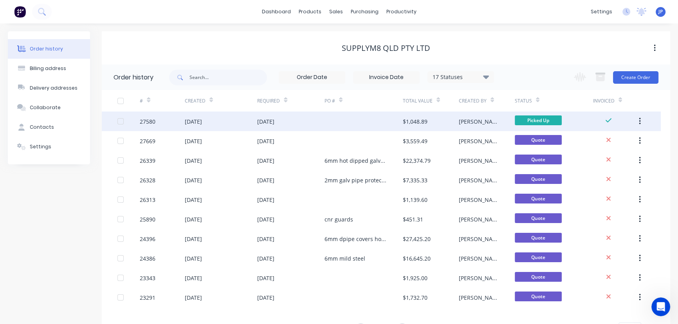
click at [642, 121] on button "button" at bounding box center [640, 121] width 18 height 14
click at [612, 144] on div "Archive" at bounding box center [612, 141] width 60 height 11
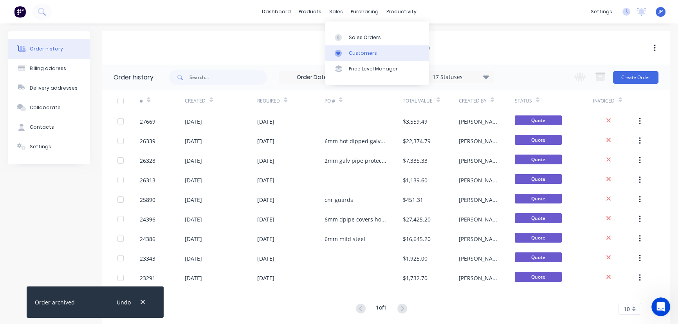
click at [356, 54] on div "Customers" at bounding box center [363, 53] width 28 height 7
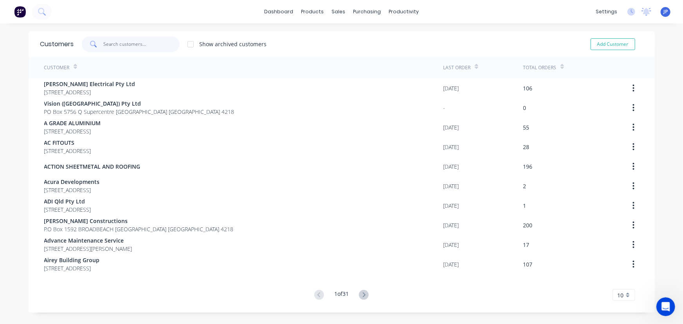
click at [125, 42] on input "text" at bounding box center [141, 44] width 76 height 16
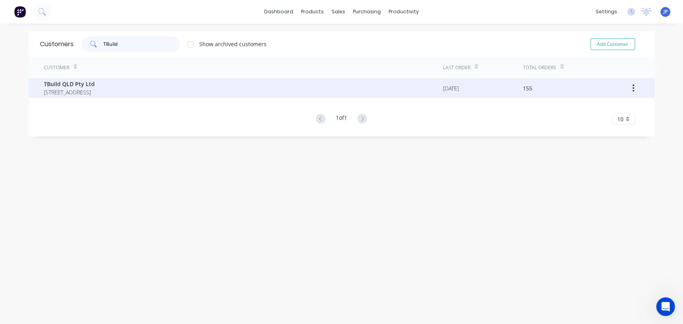
type input "TBuild"
click at [82, 89] on span "[STREET_ADDRESS]" at bounding box center [69, 92] width 51 height 8
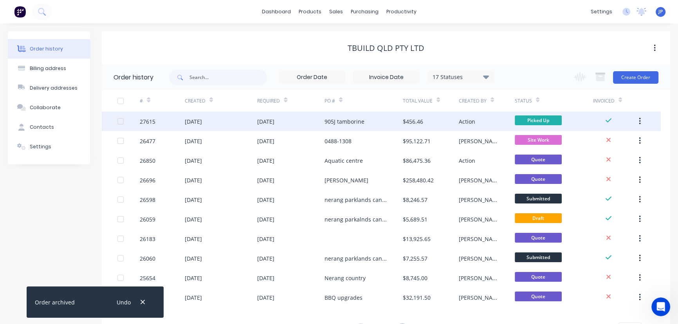
click at [202, 124] on div "[DATE]" at bounding box center [193, 121] width 17 height 8
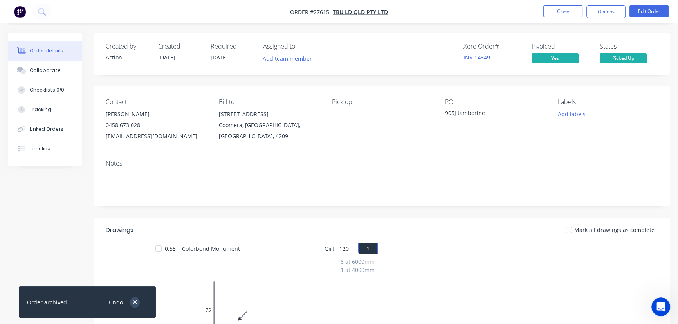
click at [135, 302] on icon "button" at bounding box center [135, 302] width 4 height 4
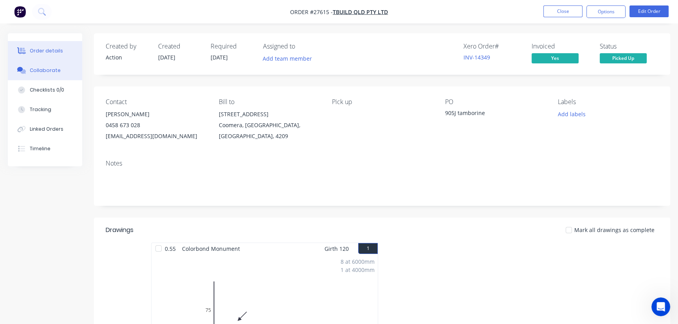
click at [61, 69] on button "Collaborate" at bounding box center [45, 71] width 74 height 20
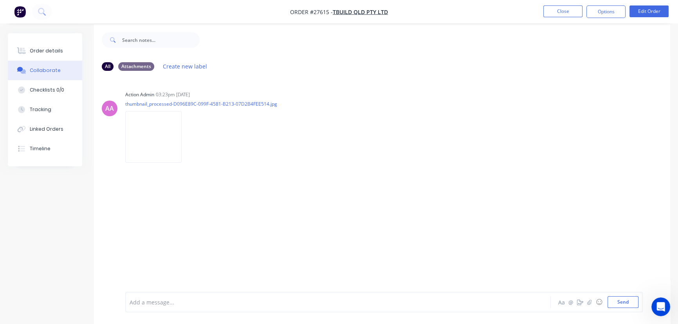
scroll to position [12, 0]
click at [154, 298] on div at bounding box center [320, 302] width 381 height 8
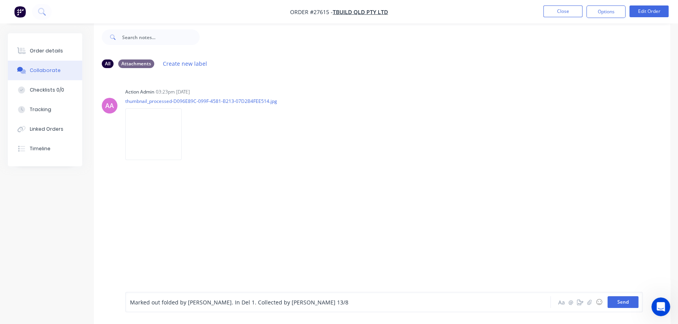
click at [615, 305] on button "Send" at bounding box center [623, 302] width 31 height 12
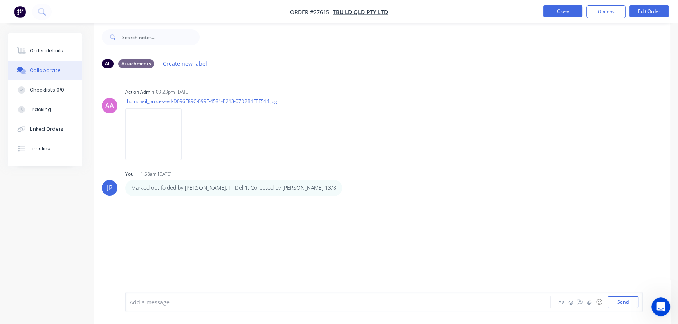
click at [564, 7] on button "Close" at bounding box center [562, 11] width 39 height 12
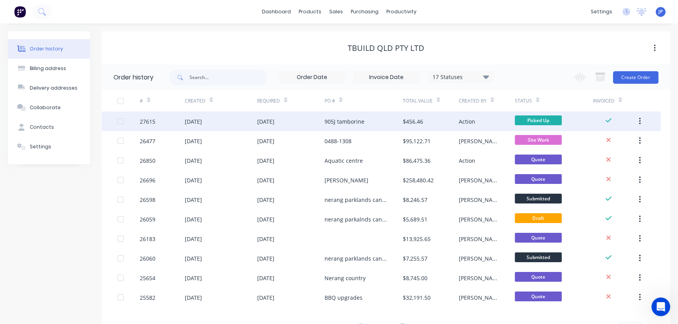
click at [637, 117] on button "button" at bounding box center [640, 121] width 18 height 14
click at [611, 135] on button "Archive" at bounding box center [612, 142] width 74 height 16
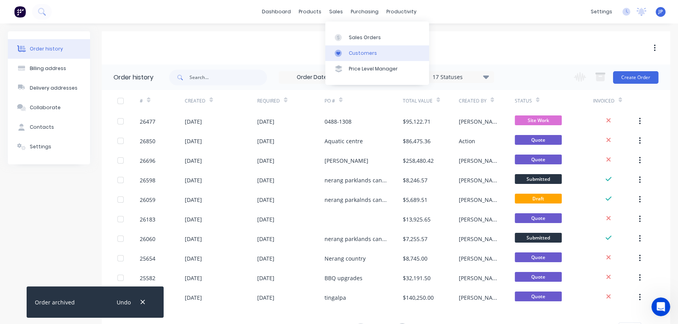
click at [352, 52] on div "Customers" at bounding box center [363, 53] width 28 height 7
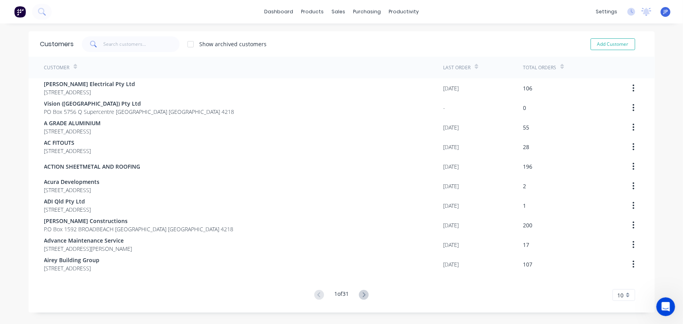
click at [143, 52] on div "Customers Show archived customers Add Customer" at bounding box center [342, 43] width 626 height 25
click at [127, 47] on input "text" at bounding box center [141, 44] width 76 height 16
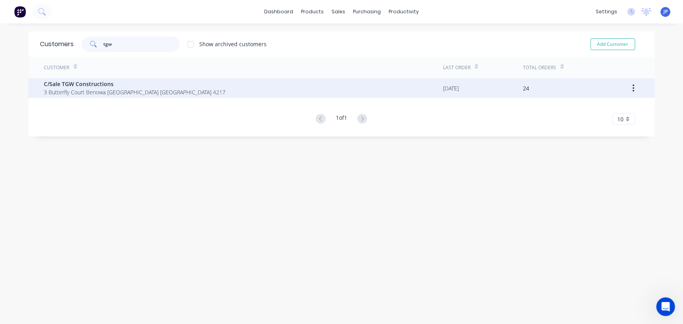
type input "tgw"
click at [99, 86] on span "C/Sale TGW Constructions" at bounding box center [135, 84] width 182 height 8
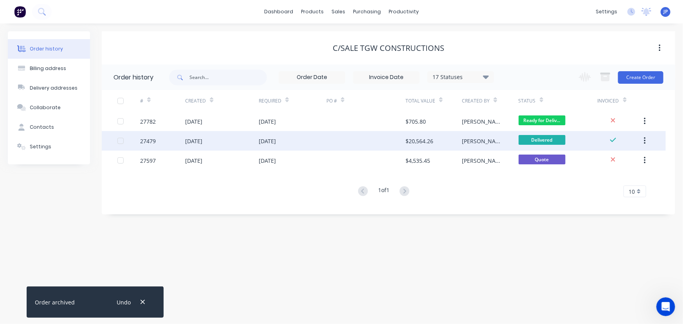
click at [218, 141] on div "04 Aug 2025" at bounding box center [222, 141] width 74 height 20
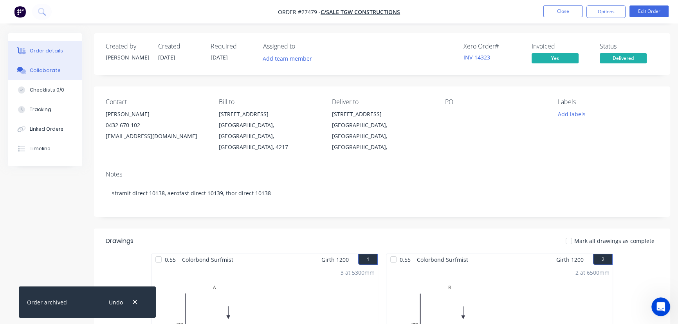
click at [64, 71] on button "Collaborate" at bounding box center [45, 71] width 74 height 20
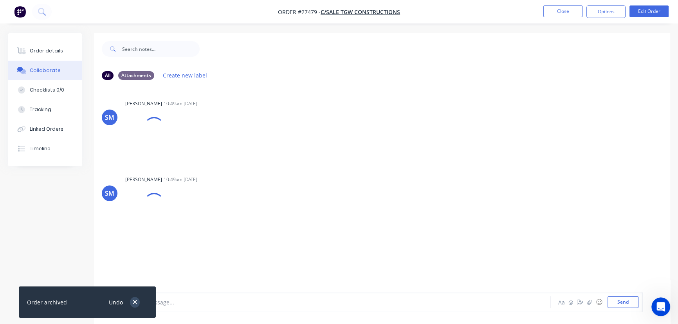
click at [133, 304] on icon "button" at bounding box center [134, 302] width 5 height 7
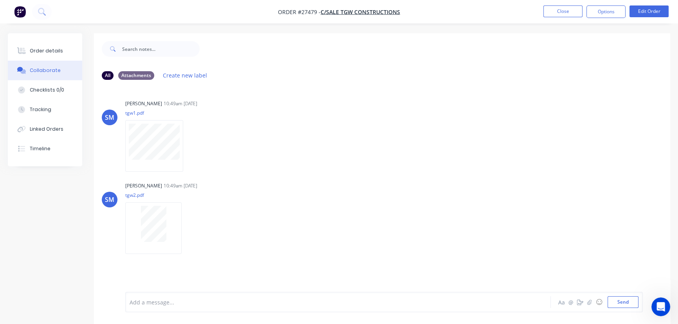
click at [170, 292] on div "Add a message... Aa @ ☺ Send" at bounding box center [384, 302] width 518 height 20
click at [146, 311] on div "Add a message... Aa @ ☺ Send" at bounding box center [384, 302] width 518 height 20
click at [146, 307] on div "Add a message..." at bounding box center [321, 302] width 382 height 12
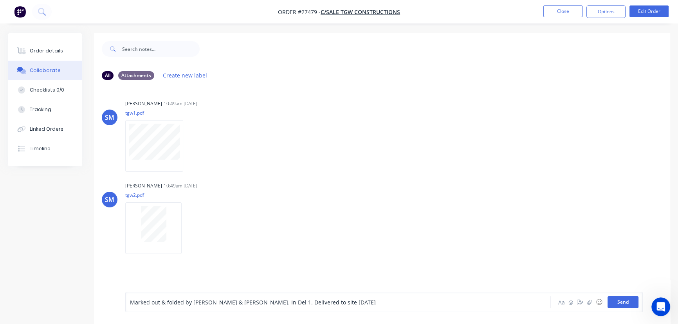
click at [618, 302] on button "Send" at bounding box center [623, 302] width 31 height 12
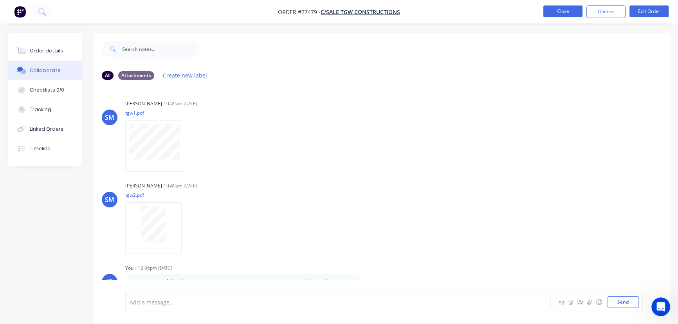
click at [563, 10] on button "Close" at bounding box center [562, 11] width 39 height 12
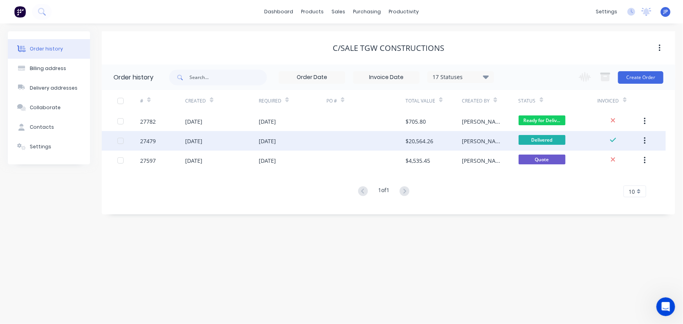
click at [646, 139] on icon "button" at bounding box center [645, 141] width 2 height 9
click at [623, 161] on div "Archive" at bounding box center [617, 161] width 60 height 11
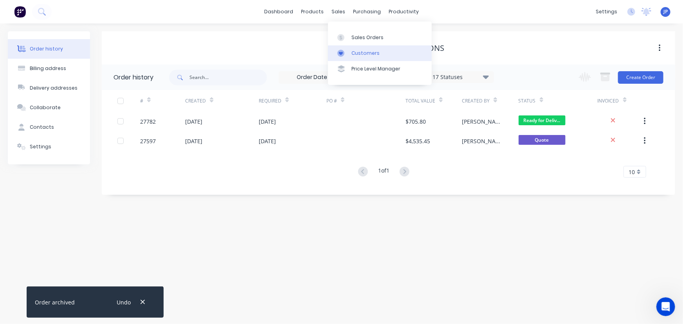
click at [353, 51] on div "Customers" at bounding box center [366, 53] width 28 height 7
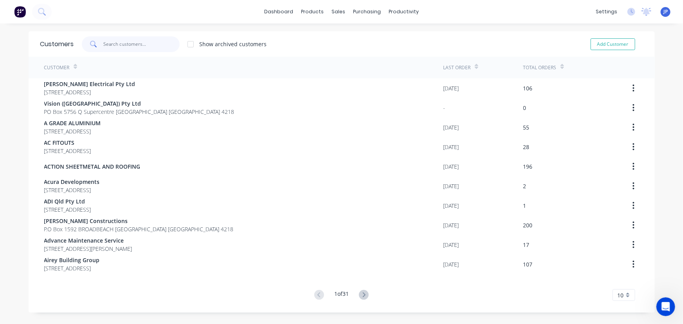
click at [135, 39] on input "text" at bounding box center [141, 44] width 76 height 16
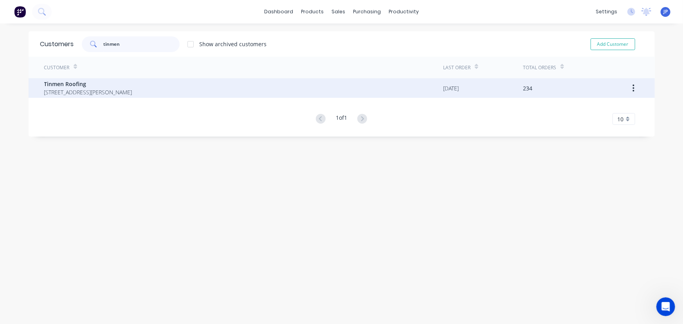
type input "tinmen"
click at [88, 84] on span "Tinmen Roofing" at bounding box center [88, 84] width 88 height 8
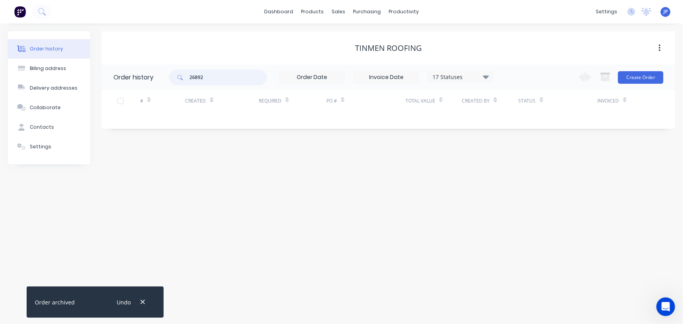
type input "26892"
click at [485, 81] on icon at bounding box center [486, 76] width 6 height 9
click at [525, 167] on label at bounding box center [525, 167] width 0 height 0
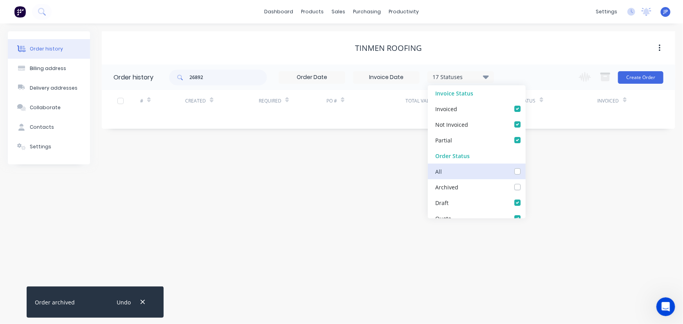
click at [525, 173] on input "checkbox" at bounding box center [528, 170] width 6 height 7
checkbox input "true"
click at [242, 78] on input "26892" at bounding box center [229, 78] width 78 height 16
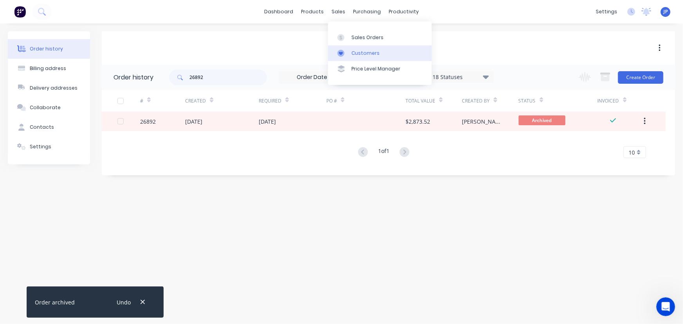
click at [352, 50] on div "Customers" at bounding box center [366, 53] width 28 height 7
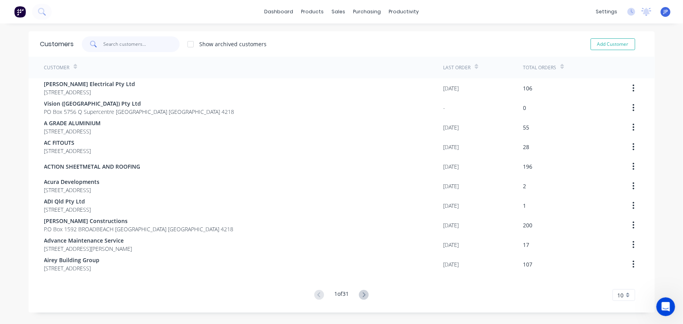
click at [121, 43] on input "text" at bounding box center [141, 44] width 76 height 16
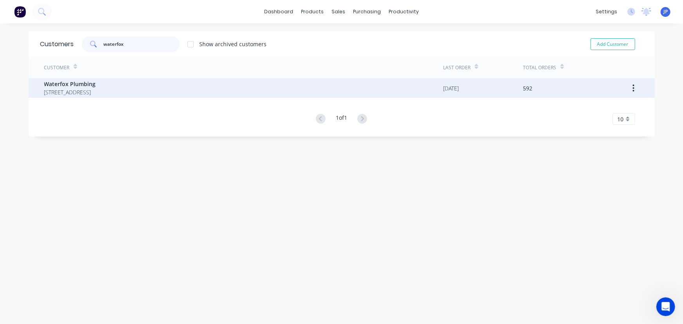
type input "waterfox"
click at [91, 82] on span "Waterfox Plumbing" at bounding box center [70, 84] width 52 height 8
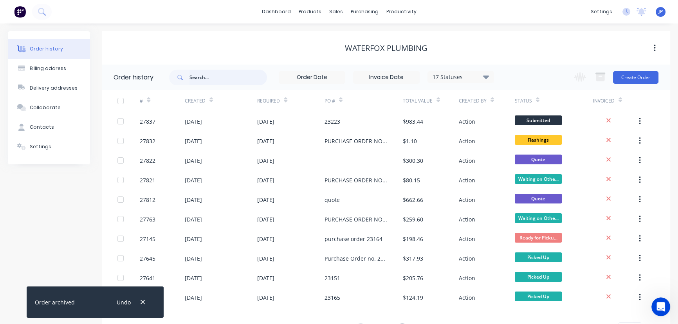
click at [197, 80] on input "text" at bounding box center [229, 78] width 78 height 16
type input "27645"
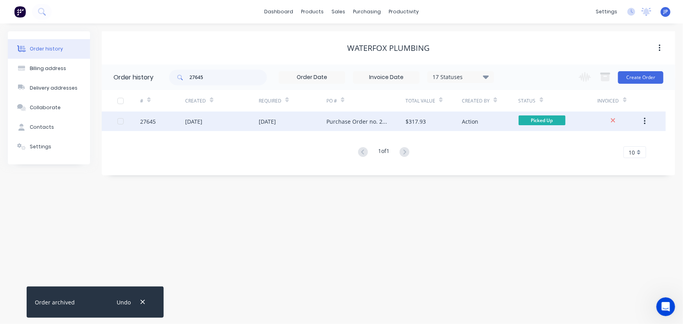
click at [193, 119] on div "05 Aug 2025" at bounding box center [193, 121] width 17 height 8
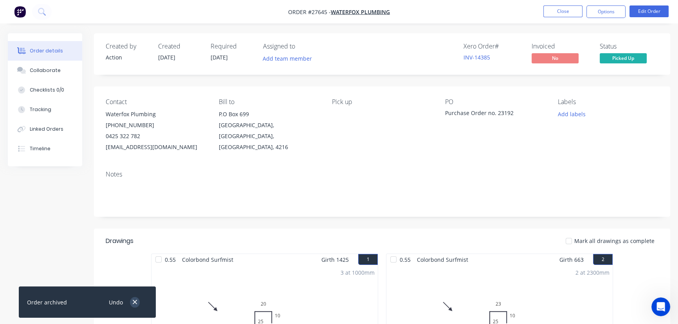
drag, startPoint x: 136, startPoint y: 304, endPoint x: 107, endPoint y: 245, distance: 65.3
click at [135, 303] on icon "button" at bounding box center [134, 302] width 5 height 7
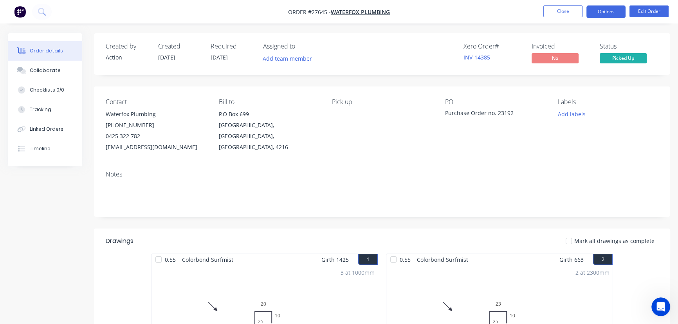
click at [595, 11] on button "Options" at bounding box center [606, 11] width 39 height 13
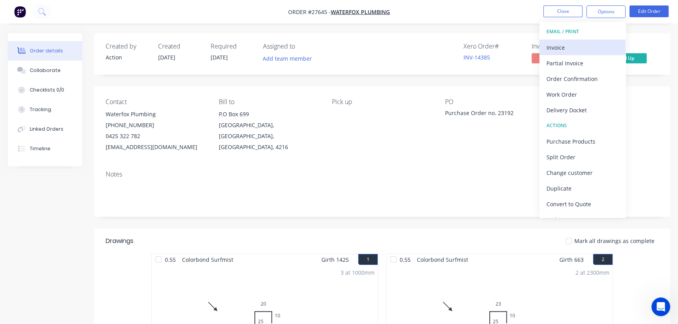
click at [558, 43] on div "Invoice" at bounding box center [583, 47] width 72 height 11
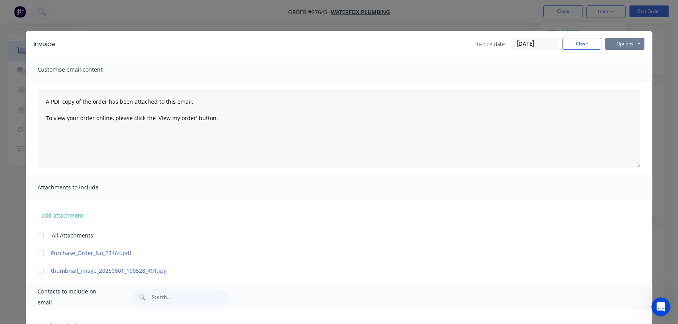
drag, startPoint x: 612, startPoint y: 42, endPoint x: 612, endPoint y: 51, distance: 8.6
click at [612, 43] on button "Options" at bounding box center [624, 44] width 39 height 12
click at [612, 70] on button "Print" at bounding box center [630, 70] width 50 height 13
click at [584, 39] on button "Close" at bounding box center [581, 44] width 39 height 12
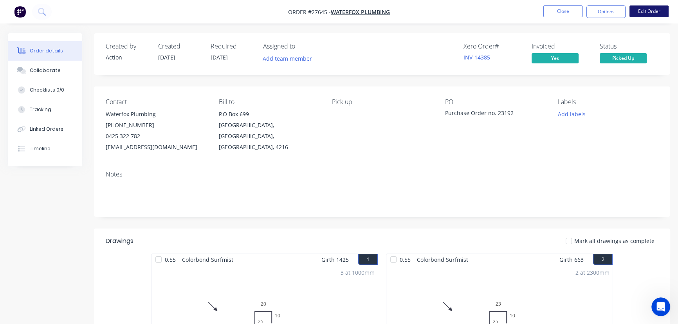
click at [654, 12] on button "Edit Order" at bounding box center [649, 11] width 39 height 12
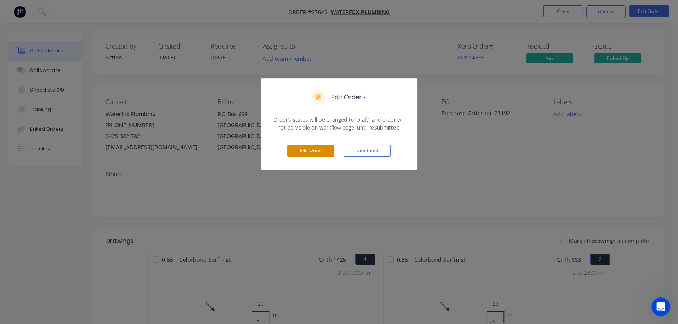
click at [325, 150] on button "Edit Order" at bounding box center [310, 151] width 47 height 12
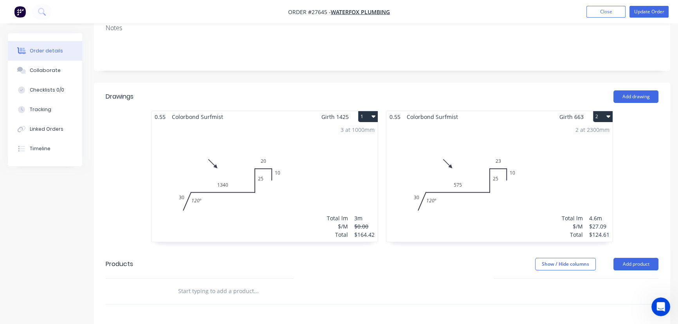
scroll to position [213, 0]
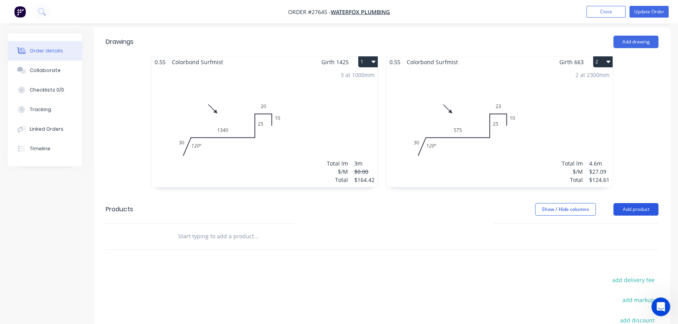
click at [636, 203] on button "Add product" at bounding box center [636, 209] width 45 height 13
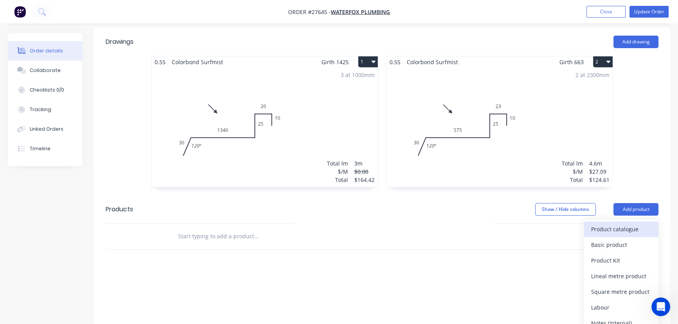
click at [619, 224] on div "Product catalogue" at bounding box center [621, 229] width 60 height 11
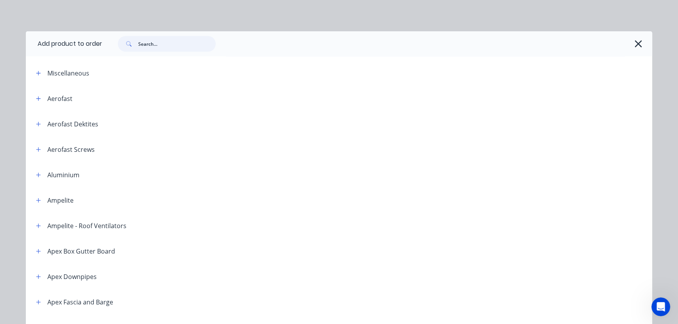
click at [150, 43] on input "text" at bounding box center [177, 44] width 78 height 16
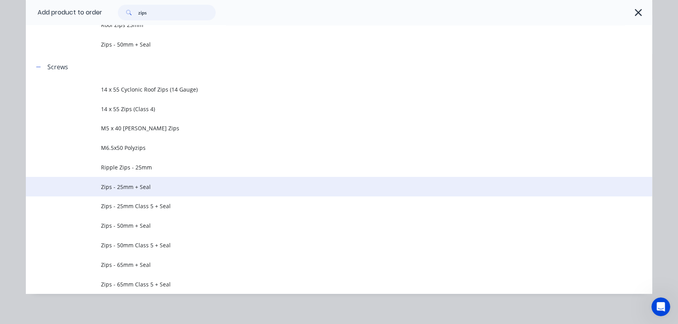
scroll to position [145, 0]
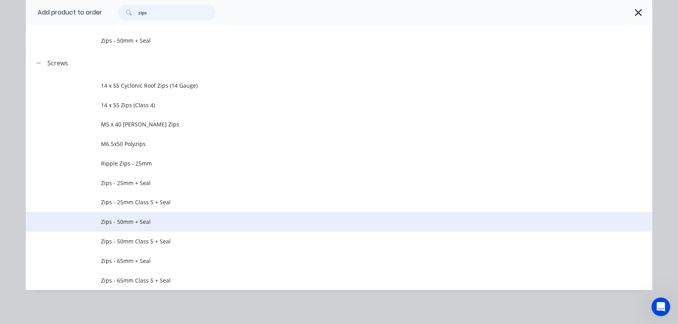
type input "zips"
click at [125, 225] on span "Zips - 50mm + Seal" at bounding box center [321, 222] width 441 height 8
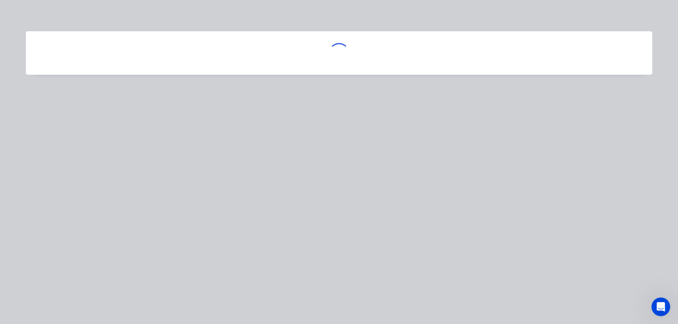
scroll to position [0, 0]
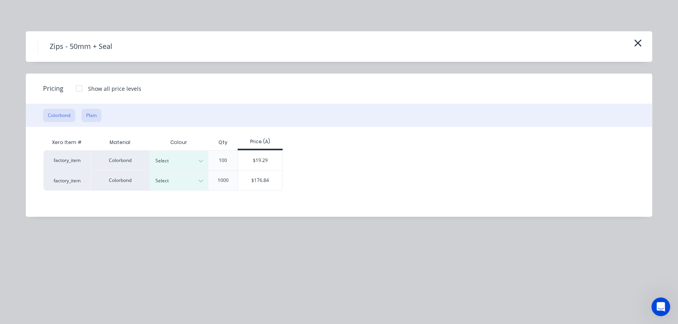
click at [94, 115] on button "Plain" at bounding box center [91, 115] width 20 height 13
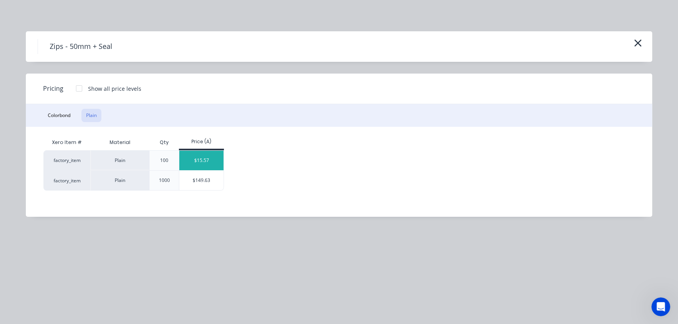
click at [199, 161] on div "$15.57" at bounding box center [201, 161] width 44 height 20
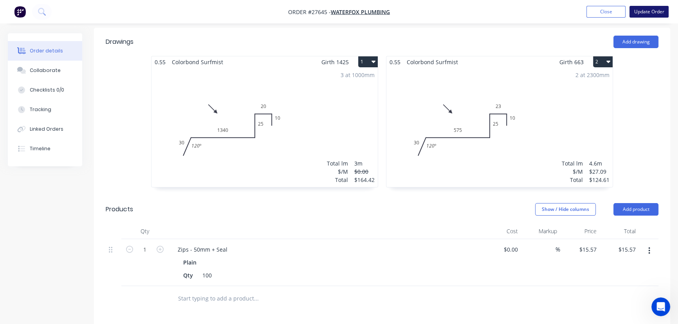
click at [643, 12] on button "Update Order" at bounding box center [649, 12] width 39 height 12
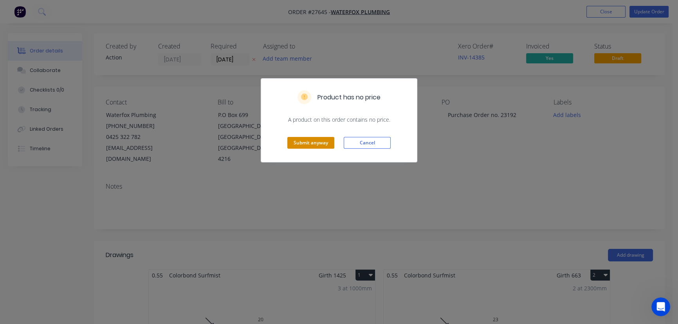
click at [320, 143] on button "Submit anyway" at bounding box center [310, 143] width 47 height 12
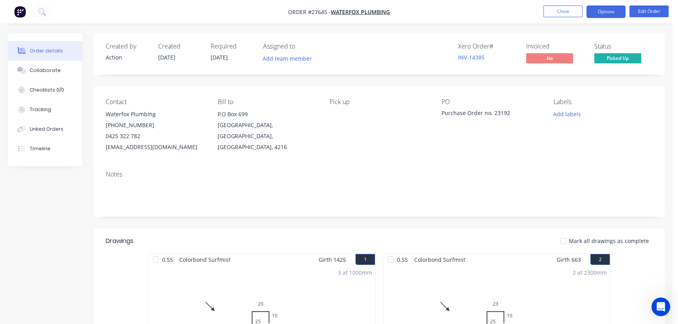
click at [604, 15] on button "Options" at bounding box center [606, 11] width 39 height 13
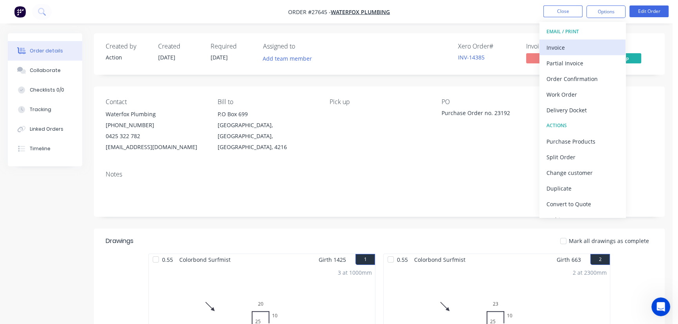
click at [549, 44] on div "Invoice" at bounding box center [583, 47] width 72 height 11
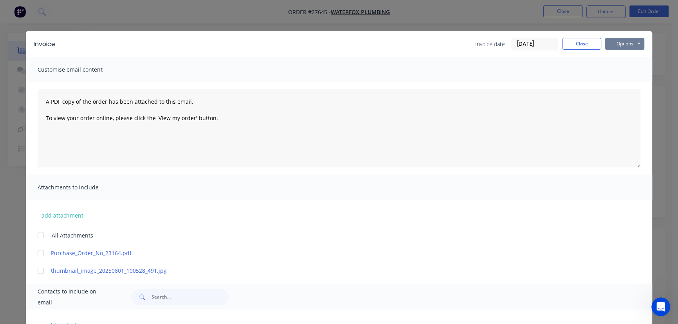
click at [610, 42] on button "Options" at bounding box center [624, 44] width 39 height 12
click at [610, 69] on button "Print" at bounding box center [630, 70] width 50 height 13
click at [568, 43] on button "Close" at bounding box center [581, 44] width 39 height 12
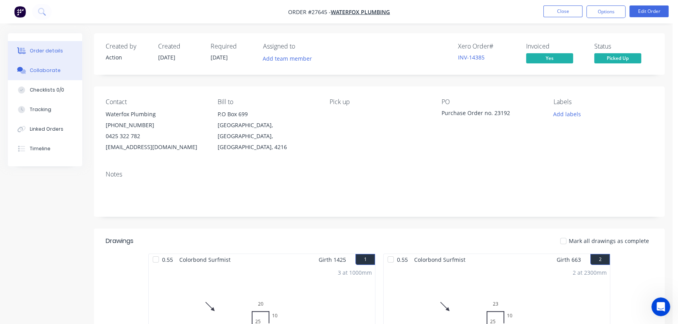
click at [47, 70] on div "Collaborate" at bounding box center [45, 70] width 31 height 7
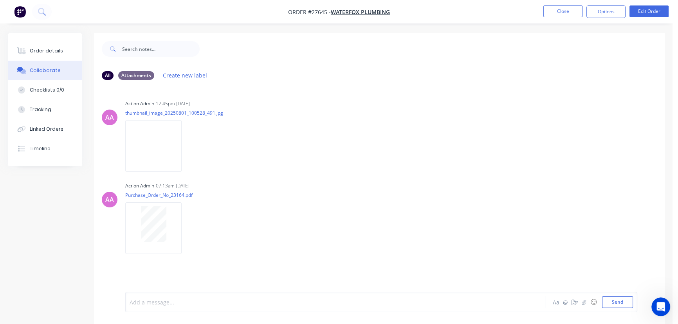
click at [140, 302] on div at bounding box center [318, 302] width 377 height 8
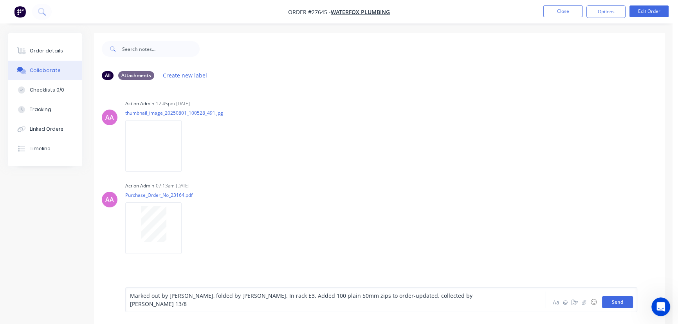
click at [610, 306] on button "Send" at bounding box center [617, 302] width 31 height 12
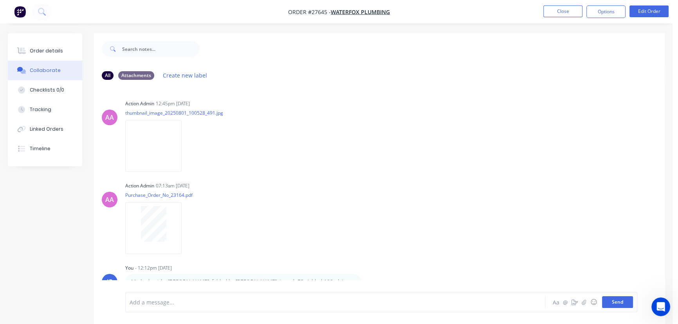
click at [623, 303] on button "Send" at bounding box center [617, 302] width 31 height 12
click at [556, 10] on button "Close" at bounding box center [562, 11] width 39 height 12
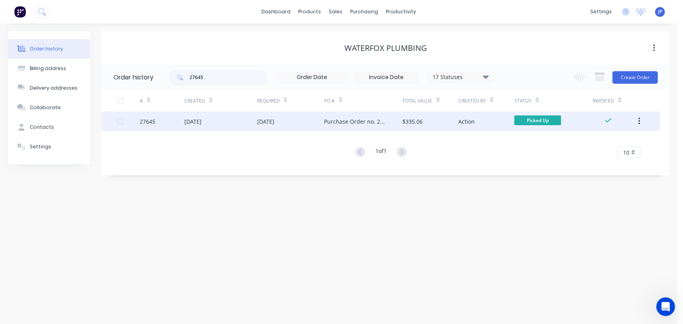
click at [638, 124] on button "button" at bounding box center [639, 121] width 18 height 14
click at [607, 144] on div "Archive" at bounding box center [611, 141] width 60 height 11
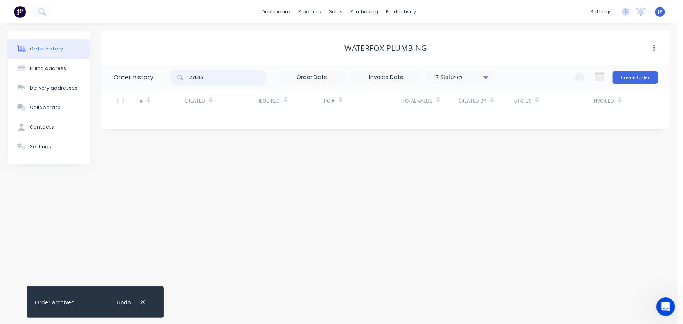
drag, startPoint x: 174, startPoint y: 76, endPoint x: 142, endPoint y: 76, distance: 32.1
click at [142, 76] on header "Order history 27645 17 Statuses Invoice Status Invoiced Not Invoiced Partial Or…" at bounding box center [386, 77] width 568 height 25
type input "27665"
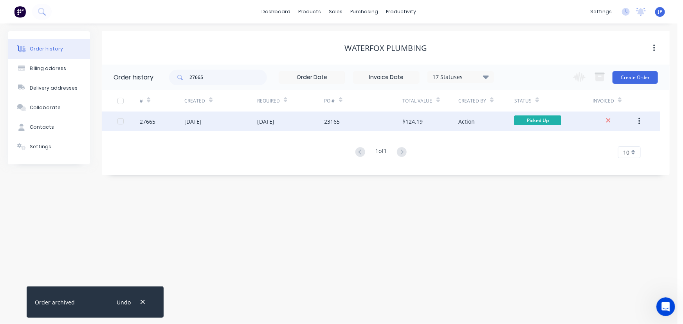
click at [195, 121] on div "06 Aug 2025" at bounding box center [192, 121] width 17 height 8
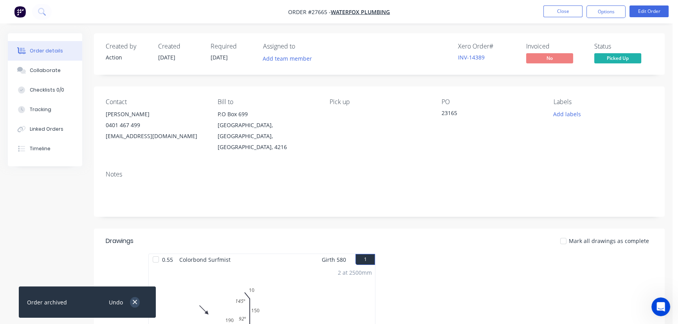
click at [134, 305] on icon "button" at bounding box center [134, 302] width 5 height 7
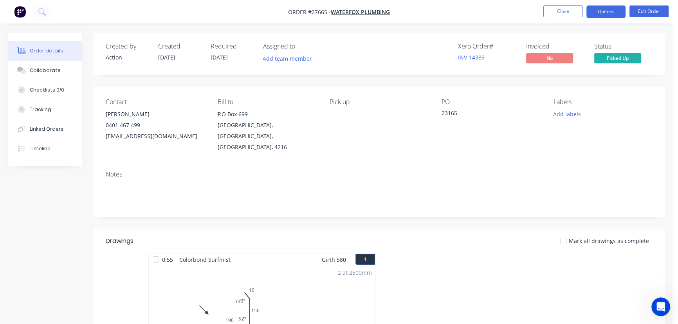
drag, startPoint x: 608, startPoint y: 12, endPoint x: 603, endPoint y: 17, distance: 7.2
click at [608, 12] on button "Options" at bounding box center [606, 11] width 39 height 13
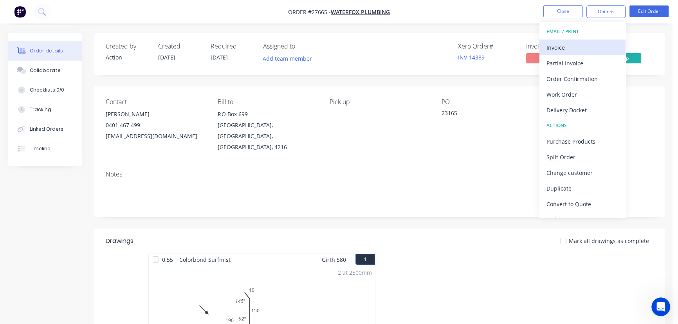
click at [572, 51] on div "Invoice" at bounding box center [583, 47] width 72 height 11
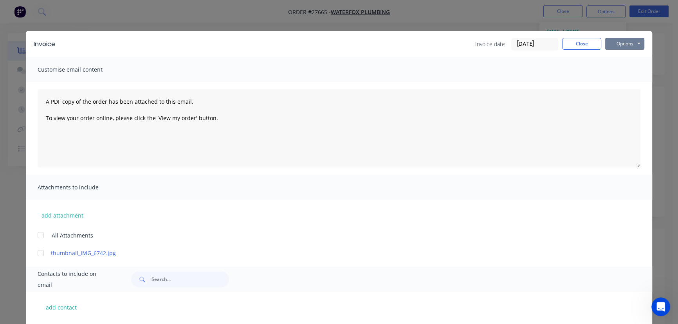
click at [611, 42] on button "Options" at bounding box center [624, 44] width 39 height 12
click at [612, 70] on button "Print" at bounding box center [630, 70] width 50 height 13
click at [567, 45] on button "Close" at bounding box center [581, 44] width 39 height 12
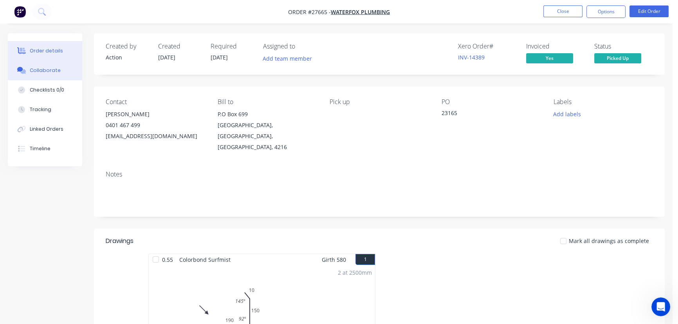
click at [61, 67] on button "Collaborate" at bounding box center [45, 71] width 74 height 20
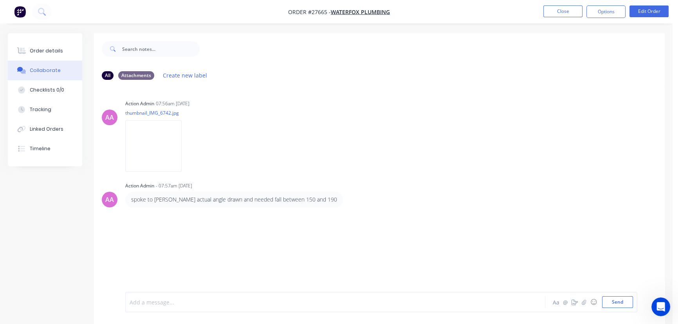
click at [138, 302] on div at bounding box center [318, 302] width 377 height 8
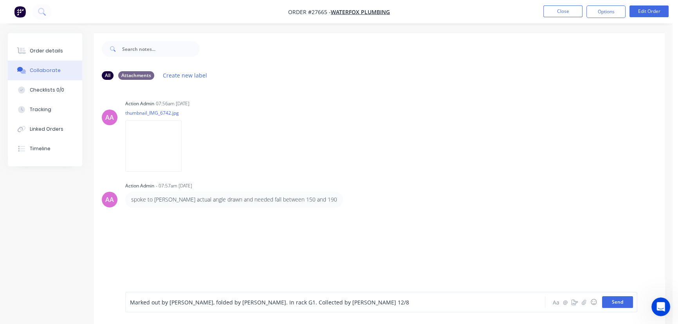
click at [607, 303] on button "Send" at bounding box center [617, 302] width 31 height 12
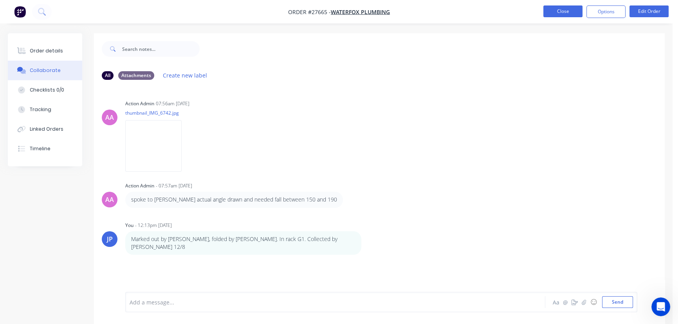
click at [573, 8] on button "Close" at bounding box center [562, 11] width 39 height 12
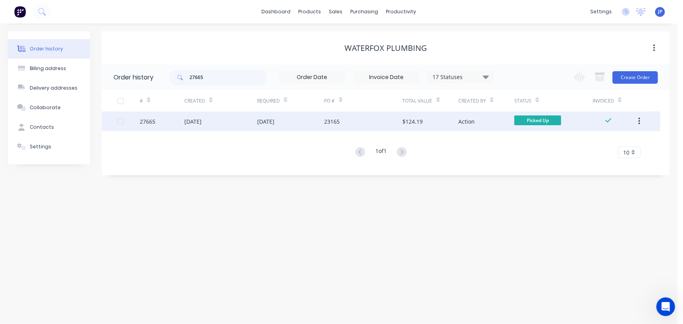
click at [637, 123] on button "button" at bounding box center [639, 121] width 18 height 14
click at [614, 140] on div "Archive" at bounding box center [611, 141] width 60 height 11
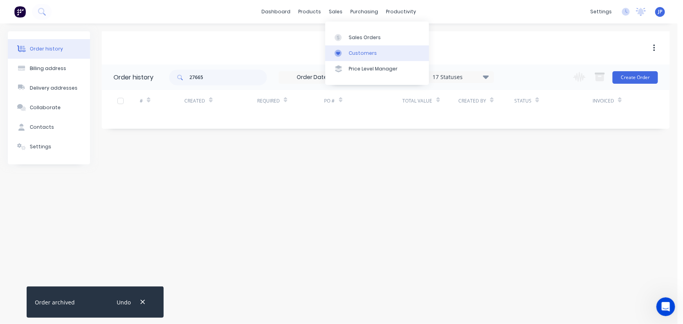
click at [357, 51] on div "Customers" at bounding box center [363, 53] width 28 height 7
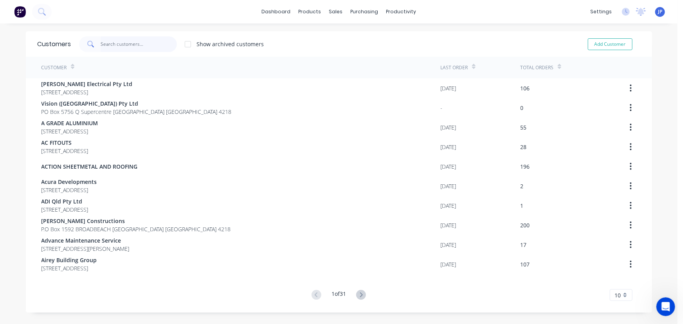
click at [127, 45] on input "text" at bounding box center [139, 44] width 76 height 16
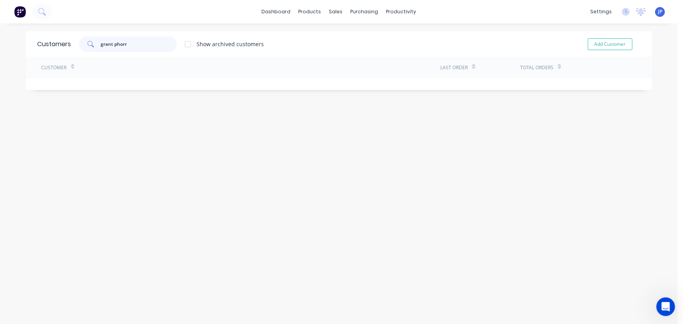
drag, startPoint x: 136, startPoint y: 46, endPoint x: 80, endPoint y: 52, distance: 56.4
click at [80, 52] on div "Customers grant phorr Show archived customers Add Customer" at bounding box center [339, 43] width 626 height 25
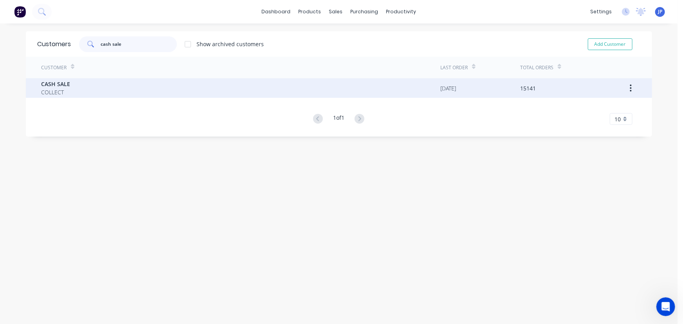
type input "cash sale"
click at [71, 86] on div "CASH SALE COLLECT" at bounding box center [241, 88] width 399 height 20
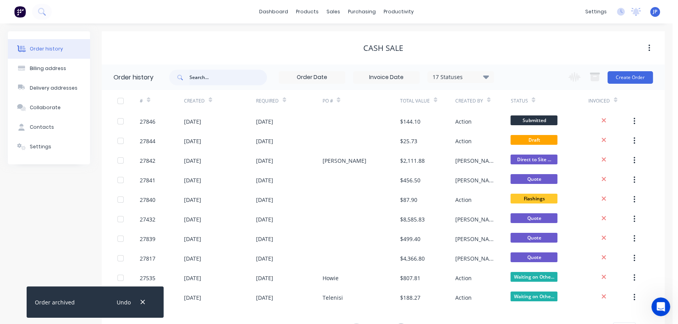
click at [198, 78] on input "text" at bounding box center [229, 78] width 78 height 16
click at [60, 128] on button "Contacts" at bounding box center [49, 127] width 82 height 20
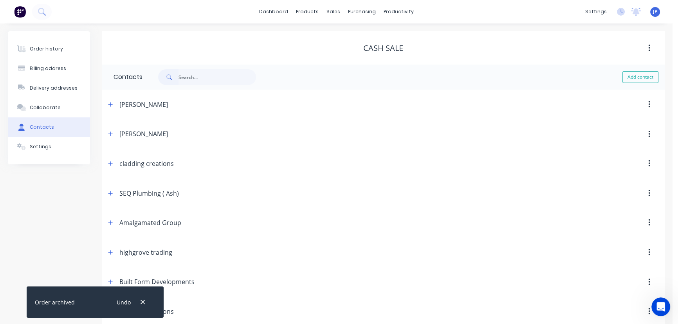
click at [213, 79] on input "text" at bounding box center [218, 77] width 78 height 16
type input "grant"
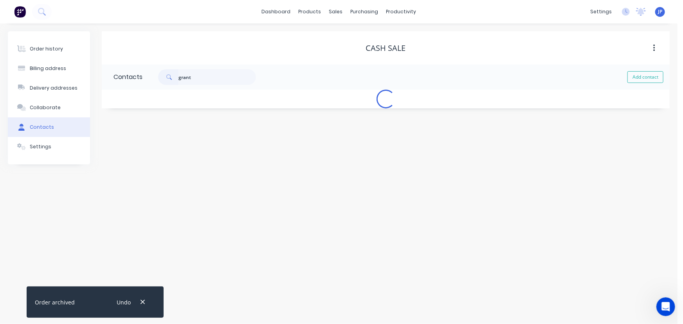
select select "AU"
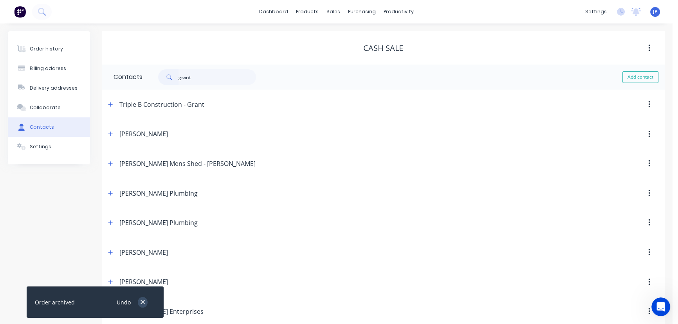
type input "grant"
click at [142, 303] on icon "button" at bounding box center [142, 302] width 5 height 7
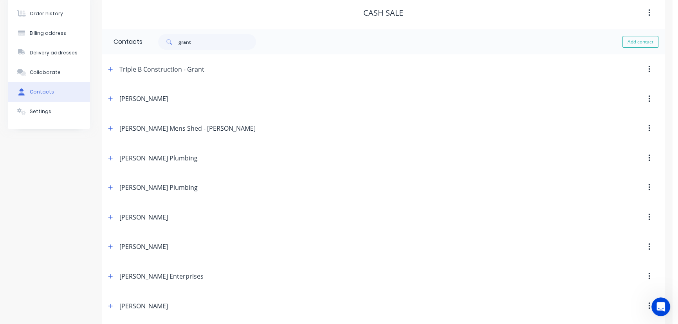
scroll to position [35, 0]
click at [112, 305] on icon "button" at bounding box center [110, 306] width 4 height 4
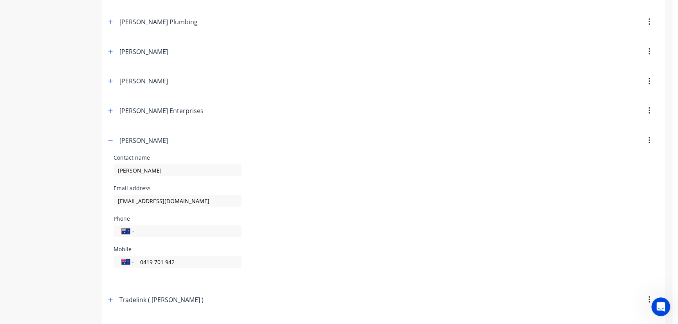
scroll to position [213, 0]
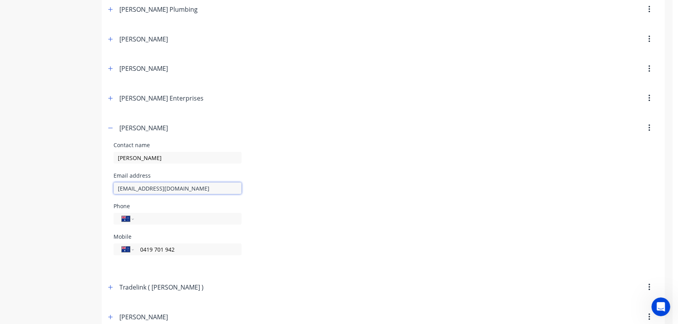
drag, startPoint x: 168, startPoint y: 191, endPoint x: 114, endPoint y: 194, distance: 54.1
click at [114, 194] on div "lgpforr@gmail.com" at bounding box center [178, 192] width 128 height 23
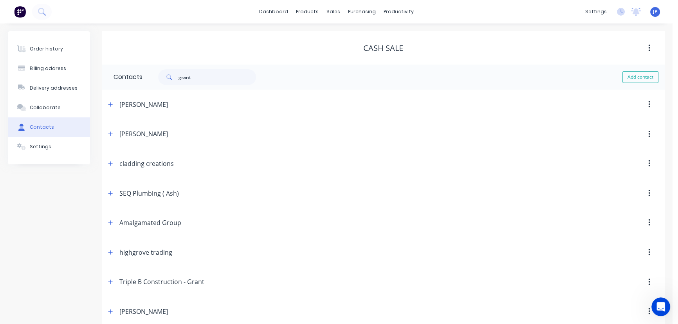
scroll to position [0, 0]
click at [352, 53] on div "Customers" at bounding box center [360, 53] width 28 height 7
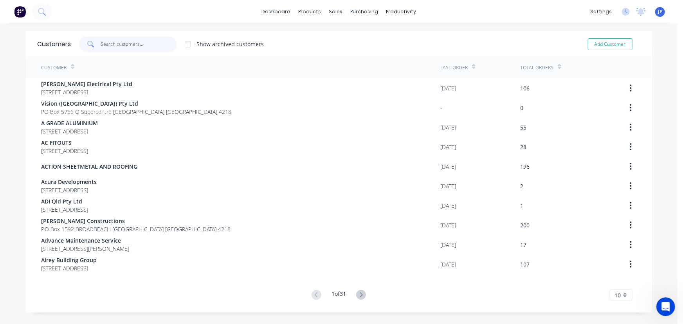
click at [149, 45] on input "text" at bounding box center [139, 44] width 76 height 16
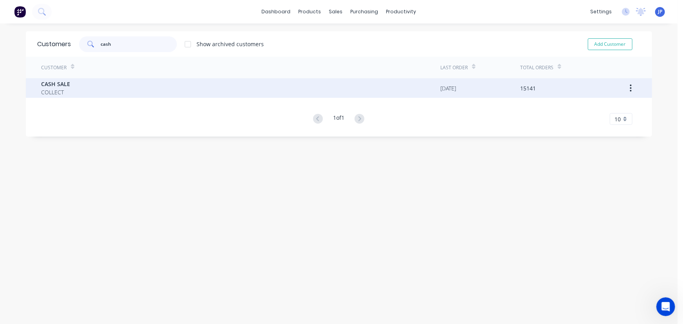
type input "cash"
click at [85, 90] on div "CASH SALE COLLECT" at bounding box center [241, 88] width 399 height 20
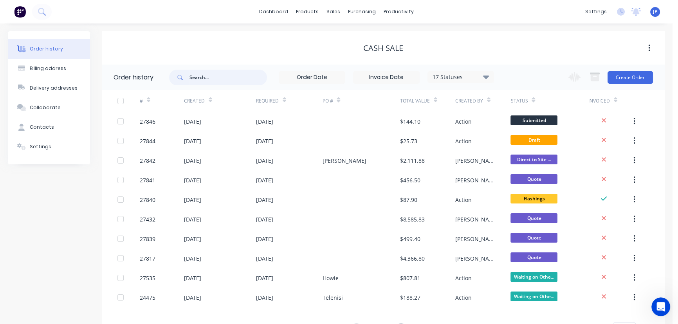
click at [213, 78] on input "text" at bounding box center [229, 78] width 78 height 16
type input "27846"
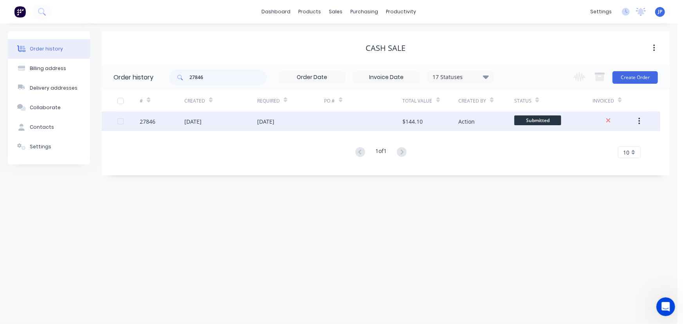
click at [202, 122] on div "[DATE]" at bounding box center [192, 121] width 17 height 8
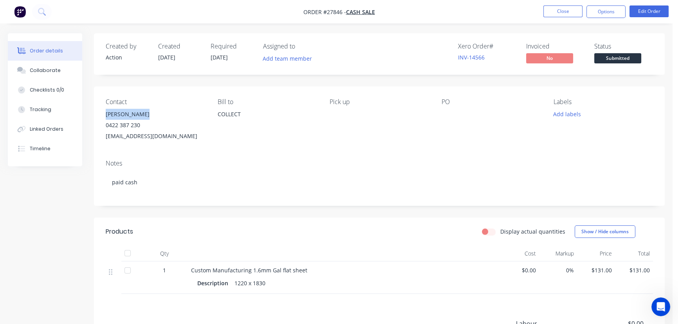
drag, startPoint x: 148, startPoint y: 115, endPoint x: 103, endPoint y: 119, distance: 45.3
click at [103, 119] on div "Contact Pablo Ferrero 0422 387 230 pablo_ferrero_7@hotmail.com Bill to COLLECT …" at bounding box center [379, 120] width 571 height 67
copy div "Pablo Ferrero"
click at [608, 9] on button "Options" at bounding box center [606, 11] width 39 height 13
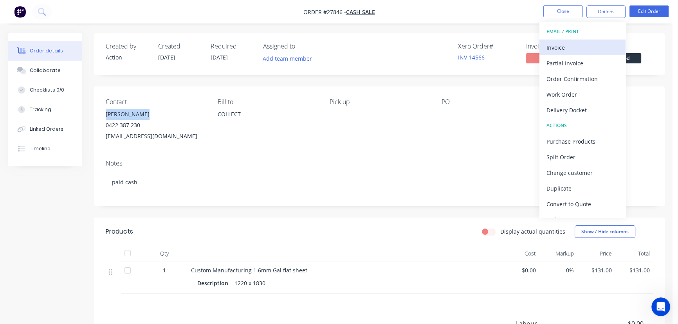
click at [580, 48] on div "Invoice" at bounding box center [583, 47] width 72 height 11
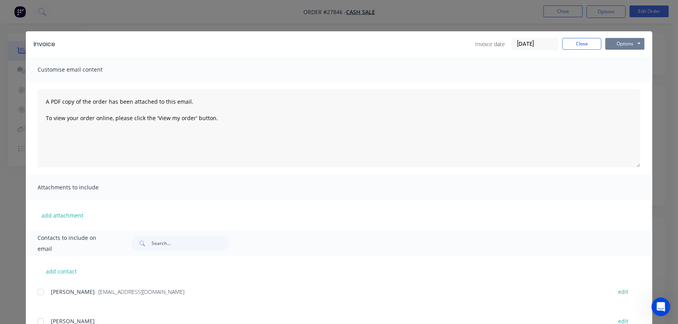
click at [622, 48] on button "Options" at bounding box center [624, 44] width 39 height 12
click at [576, 46] on button "Close" at bounding box center [581, 44] width 39 height 12
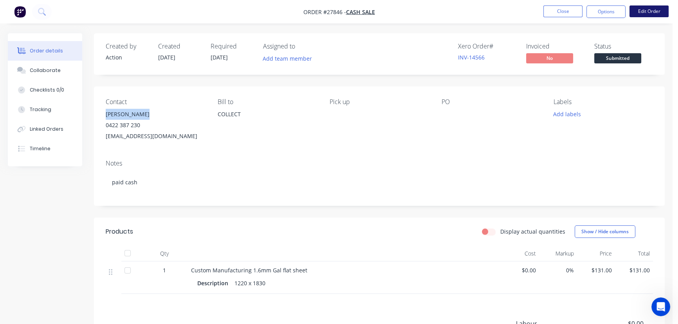
click at [650, 13] on button "Edit Order" at bounding box center [649, 11] width 39 height 12
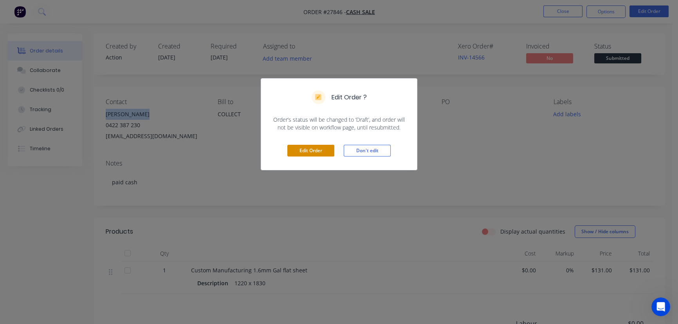
click at [316, 149] on button "Edit Order" at bounding box center [310, 151] width 47 height 12
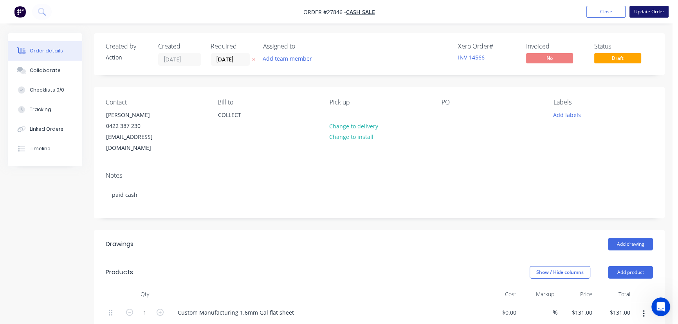
click at [649, 11] on button "Update Order" at bounding box center [649, 12] width 39 height 12
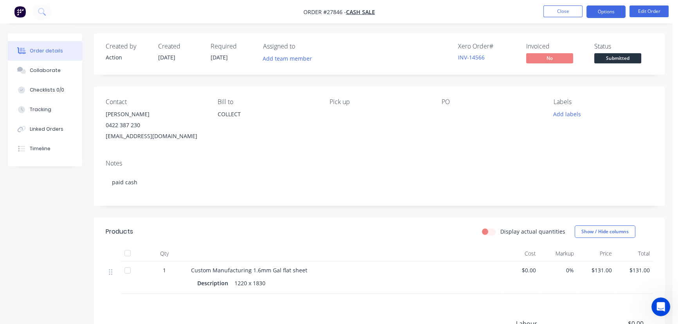
click at [598, 8] on button "Options" at bounding box center [606, 11] width 39 height 13
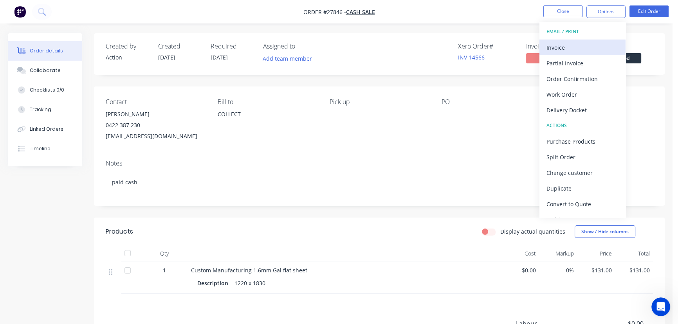
click at [573, 48] on div "Invoice" at bounding box center [583, 47] width 72 height 11
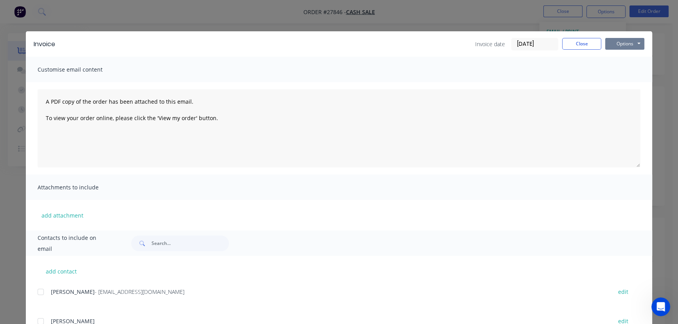
click at [621, 42] on button "Options" at bounding box center [624, 44] width 39 height 12
click at [154, 245] on input "text" at bounding box center [191, 244] width 78 height 16
paste input "Pablo Ferrero"
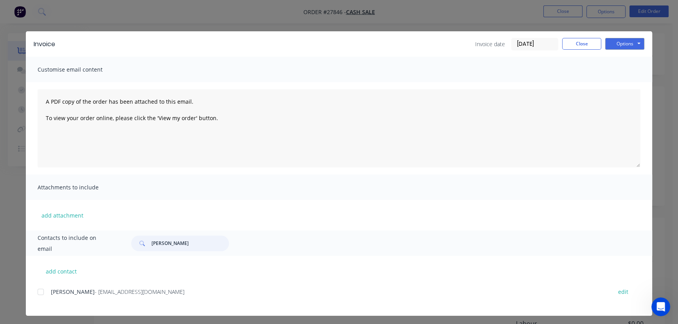
type input "Pablo Ferrero"
drag, startPoint x: 163, startPoint y: 295, endPoint x: 44, endPoint y: 301, distance: 119.6
click at [44, 301] on div "Pablo Ferrero - pablo_ferrero_7@hotmail.com edit" at bounding box center [345, 297] width 615 height 20
copy div "Pablo Ferrero - pablo_ferrero_7@hotmail.com"
click at [612, 47] on button "Options" at bounding box center [624, 44] width 39 height 12
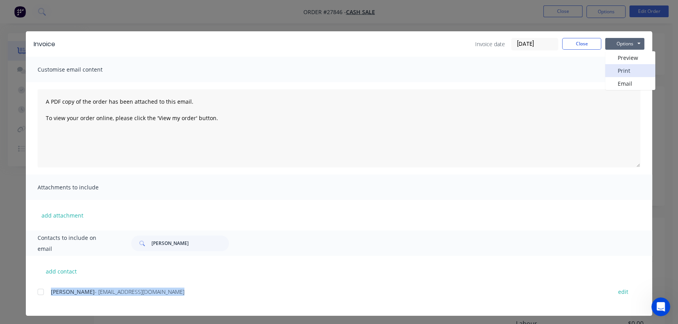
click at [613, 68] on button "Print" at bounding box center [630, 70] width 50 height 13
click at [583, 43] on button "Close" at bounding box center [581, 44] width 39 height 12
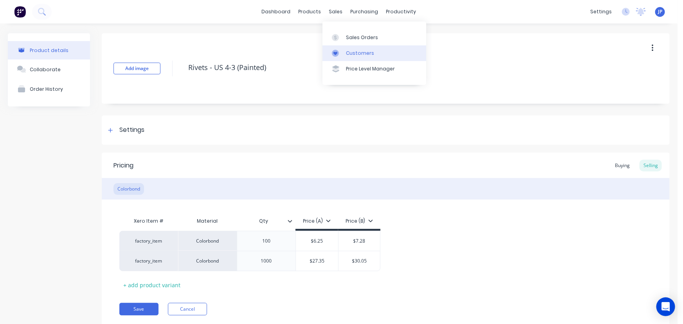
click at [361, 54] on div "Customers" at bounding box center [360, 53] width 28 height 7
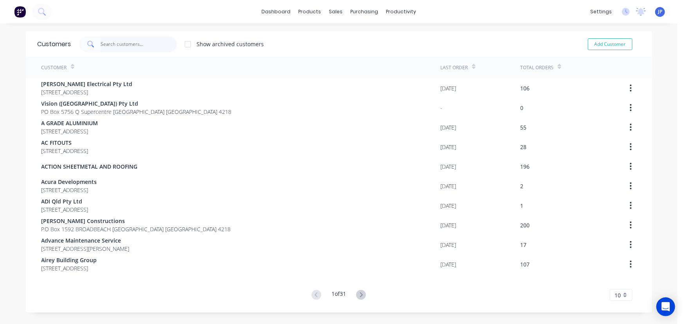
click at [126, 43] on input "text" at bounding box center [139, 44] width 76 height 16
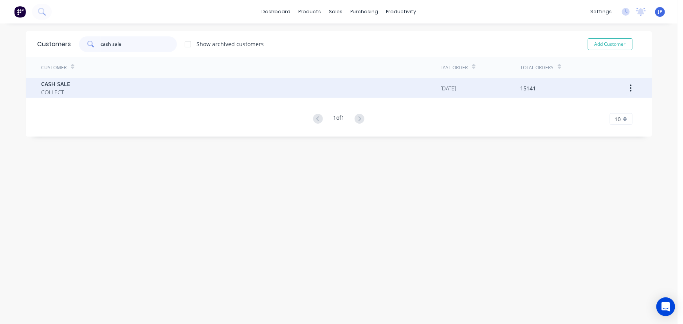
type input "cash sale"
click at [74, 88] on div "CASH SALE COLLECT" at bounding box center [241, 88] width 399 height 20
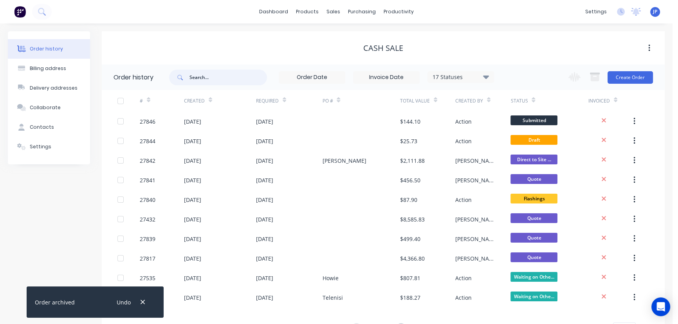
click at [208, 81] on input "text" at bounding box center [229, 78] width 78 height 16
type input "27840"
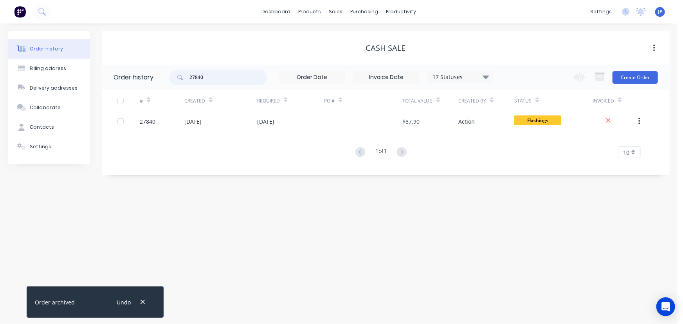
drag, startPoint x: 211, startPoint y: 80, endPoint x: 154, endPoint y: 80, distance: 57.2
click at [154, 80] on header "Order history 27840 17 Statuses Invoice Status Invoiced Not Invoiced Partial Or…" at bounding box center [386, 77] width 568 height 25
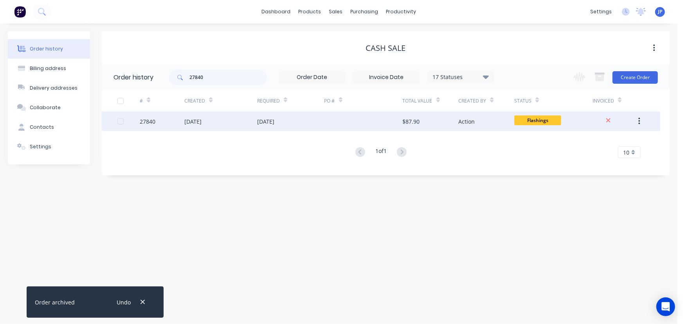
click at [183, 121] on div "27840" at bounding box center [162, 122] width 45 height 20
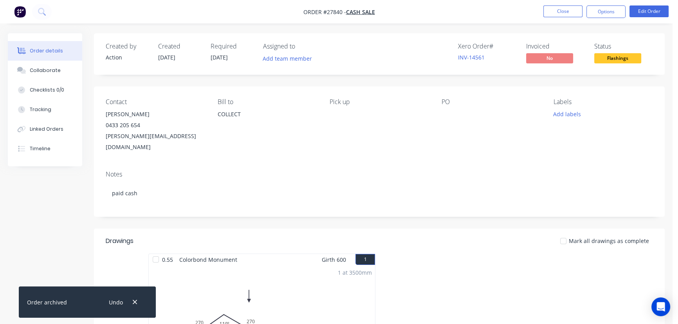
drag, startPoint x: 156, startPoint y: 115, endPoint x: 105, endPoint y: 114, distance: 51.7
click at [105, 114] on div "Contact [PERSON_NAME] 0433 205 654 [PERSON_NAME][EMAIL_ADDRESS][DOMAIN_NAME] Bi…" at bounding box center [379, 126] width 571 height 78
copy div "[PERSON_NAME]"
click at [597, 14] on button "Options" at bounding box center [606, 11] width 39 height 13
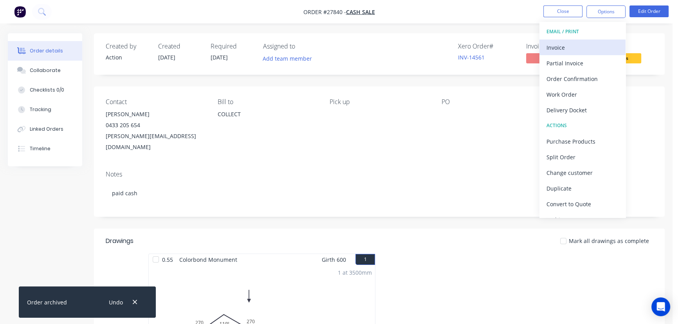
click at [556, 45] on div "Invoice" at bounding box center [583, 47] width 72 height 11
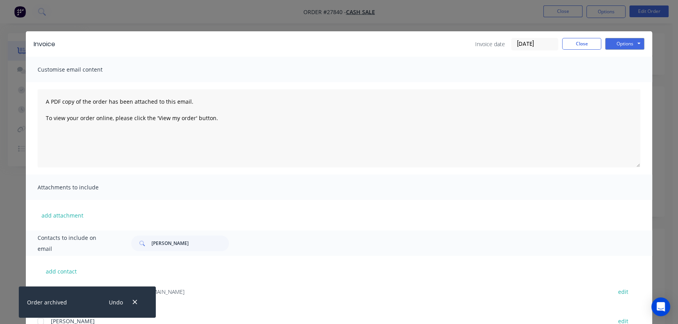
drag, startPoint x: 134, startPoint y: 300, endPoint x: 145, endPoint y: 211, distance: 89.9
click at [134, 300] on icon "button" at bounding box center [134, 302] width 5 height 7
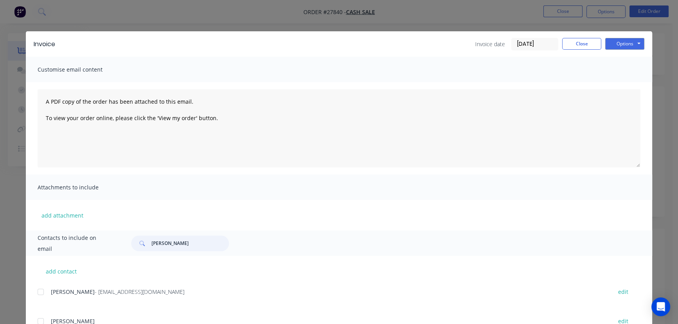
drag, startPoint x: 181, startPoint y: 242, endPoint x: 138, endPoint y: 242, distance: 43.1
click at [138, 242] on div "[PERSON_NAME]" at bounding box center [180, 244] width 98 height 16
paste input "[PERSON_NAME]"
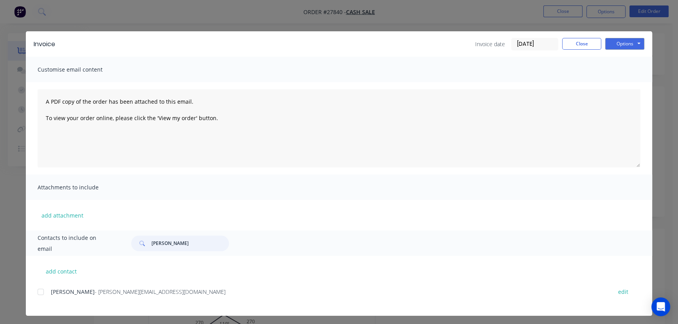
type input "[PERSON_NAME]"
drag, startPoint x: 173, startPoint y: 296, endPoint x: 47, endPoint y: 290, distance: 126.2
click at [47, 290] on div "[PERSON_NAME] - [PERSON_NAME][EMAIL_ADDRESS][DOMAIN_NAME] edit" at bounding box center [345, 292] width 615 height 11
copy div "[PERSON_NAME] - [PERSON_NAME][EMAIL_ADDRESS][DOMAIN_NAME]"
click at [618, 44] on button "Options" at bounding box center [624, 44] width 39 height 12
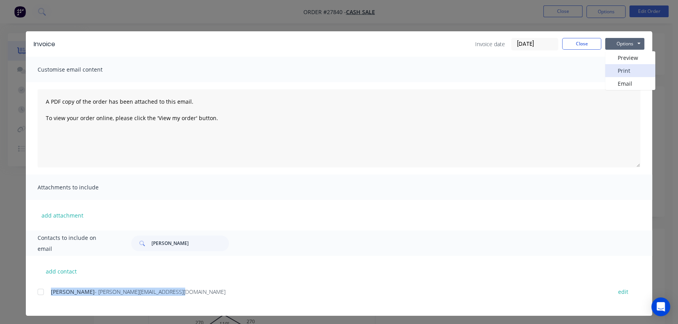
click at [616, 72] on button "Print" at bounding box center [630, 70] width 50 height 13
click at [576, 47] on button "Close" at bounding box center [581, 44] width 39 height 12
